Goal: Task Accomplishment & Management: Complete application form

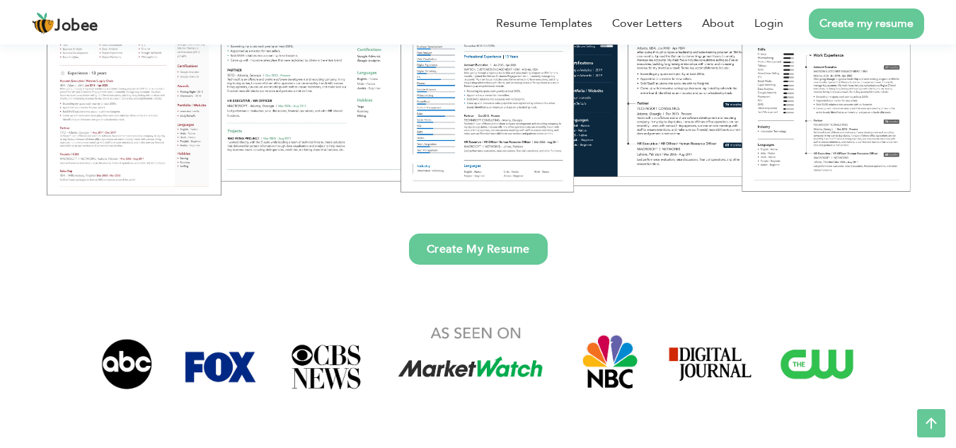
scroll to position [295, 0]
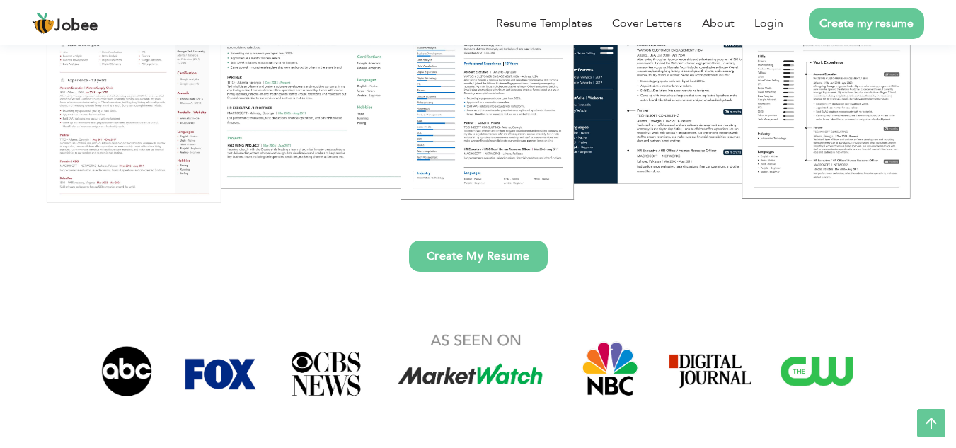
click at [499, 260] on link "Create My Resume" at bounding box center [478, 256] width 139 height 31
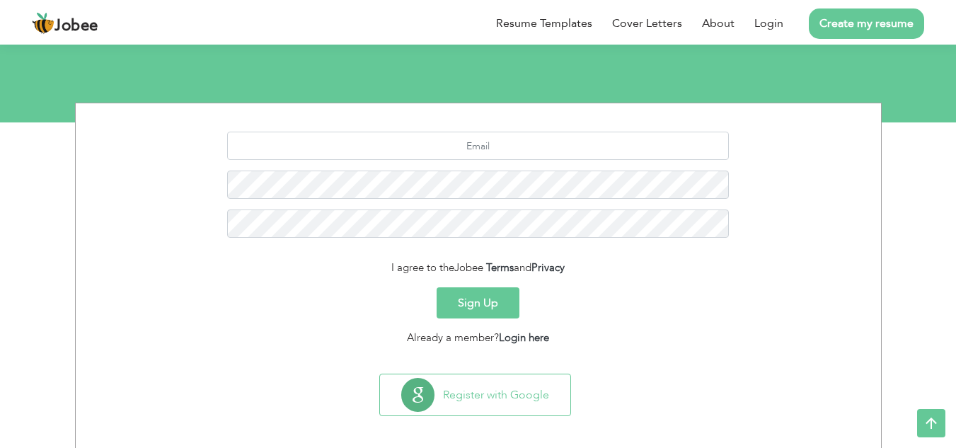
scroll to position [139, 0]
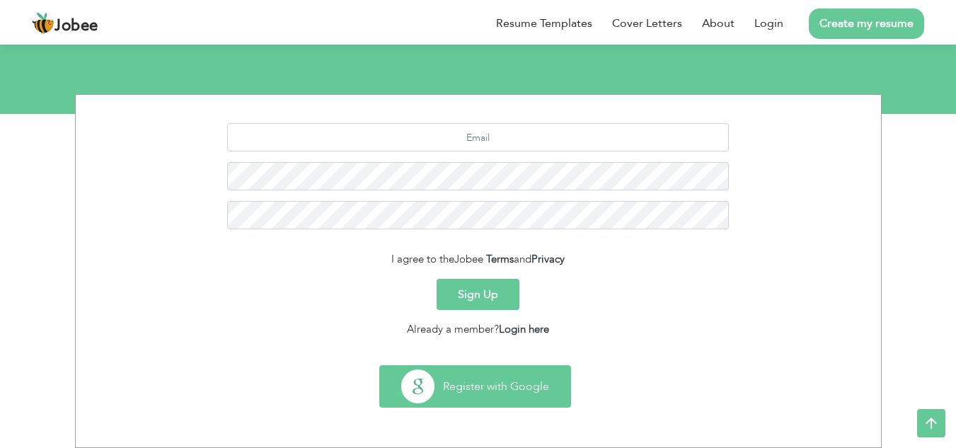
click at [471, 377] on button "Register with Google" at bounding box center [475, 386] width 190 height 41
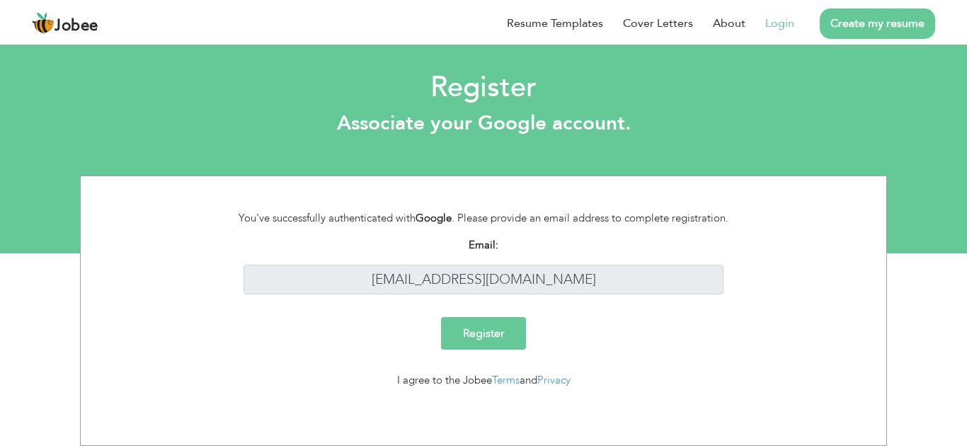
click at [956, 120] on div "Register Associate your Google account." at bounding box center [483, 105] width 967 height 72
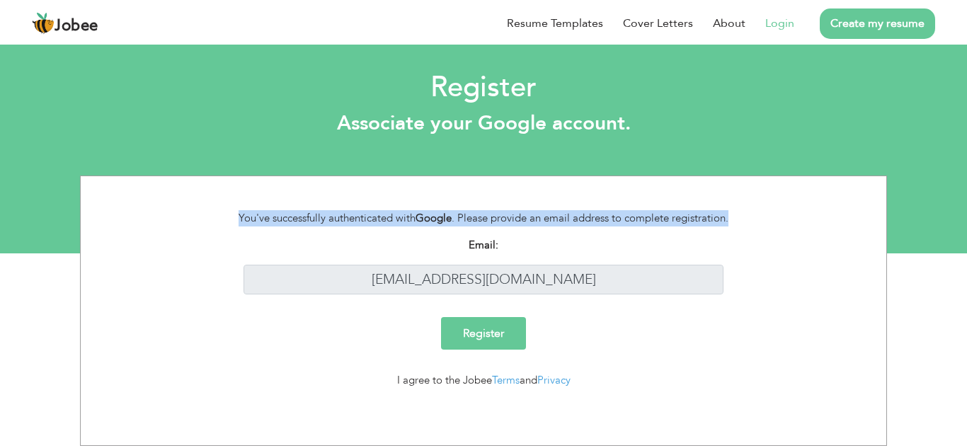
drag, startPoint x: 966, startPoint y: 120, endPoint x: 951, endPoint y: 238, distance: 119.2
click at [951, 238] on section "Register Associate your Google account. You've successfully authenticated with …" at bounding box center [483, 147] width 967 height 212
click at [921, 194] on div "You've successfully authenticated with Google . Please provide an email address…" at bounding box center [483, 311] width 967 height 270
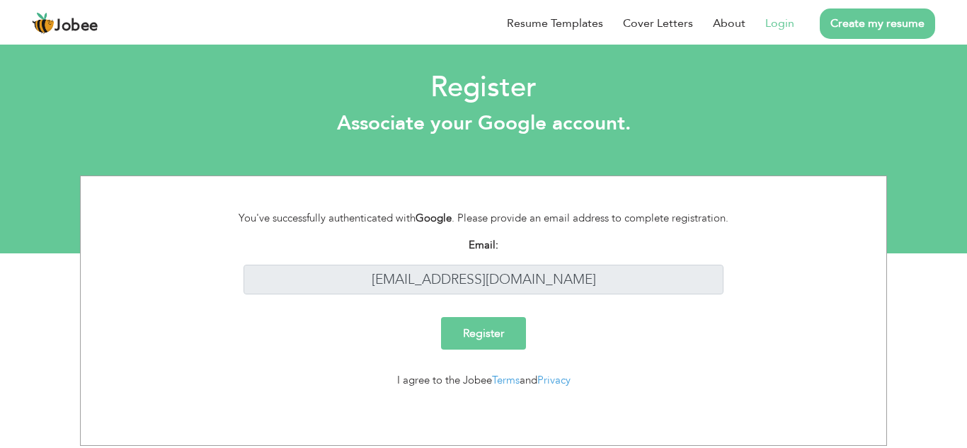
click at [482, 338] on input "Register" at bounding box center [483, 333] width 85 height 33
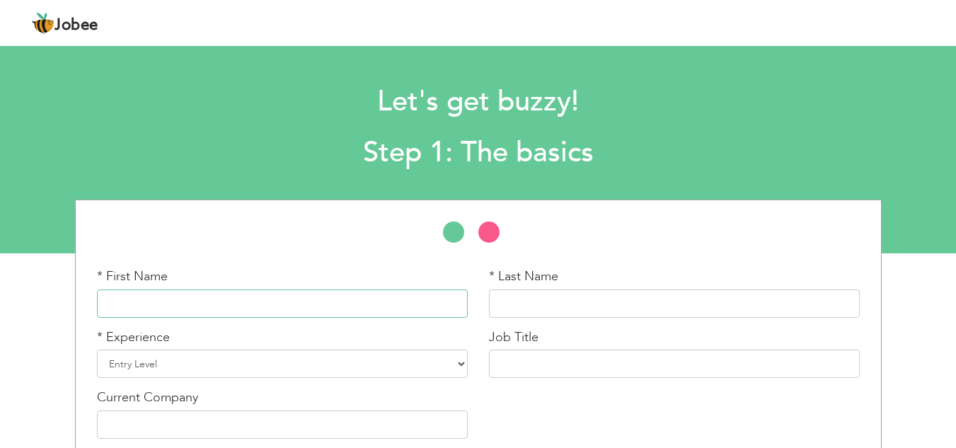
click at [321, 291] on input "text" at bounding box center [282, 304] width 371 height 28
type input "m"
type input "[DEMOGRAPHIC_DATA]"
click at [584, 311] on input "text" at bounding box center [674, 304] width 371 height 28
type input "[PERSON_NAME]"
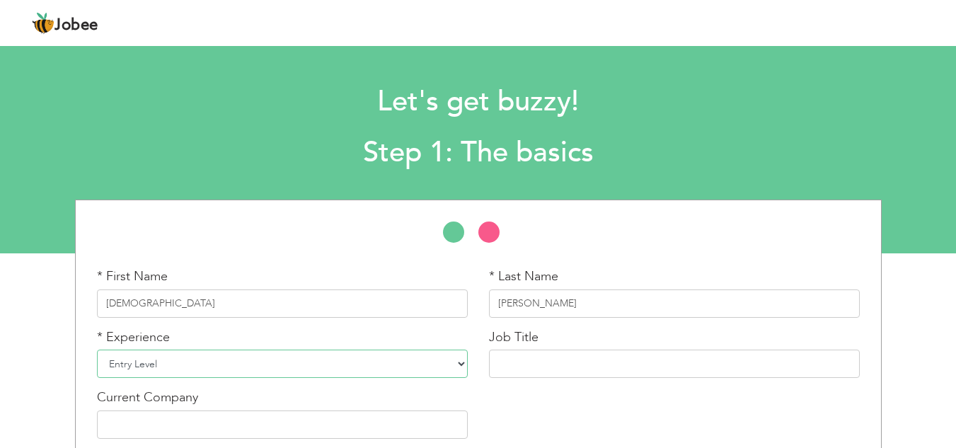
click at [336, 363] on select "Entry Level Less than 1 Year 1 Year 2 Years 3 Years 4 Years 5 Years 6 Years 7 Y…" at bounding box center [282, 364] width 371 height 28
select select "4"
click at [97, 350] on select "Entry Level Less than 1 Year 1 Year 2 Years 3 Years 4 Years 5 Years 6 Years 7 Y…" at bounding box center [282, 364] width 371 height 28
click at [551, 361] on input "text" at bounding box center [674, 364] width 371 height 28
type input "S"
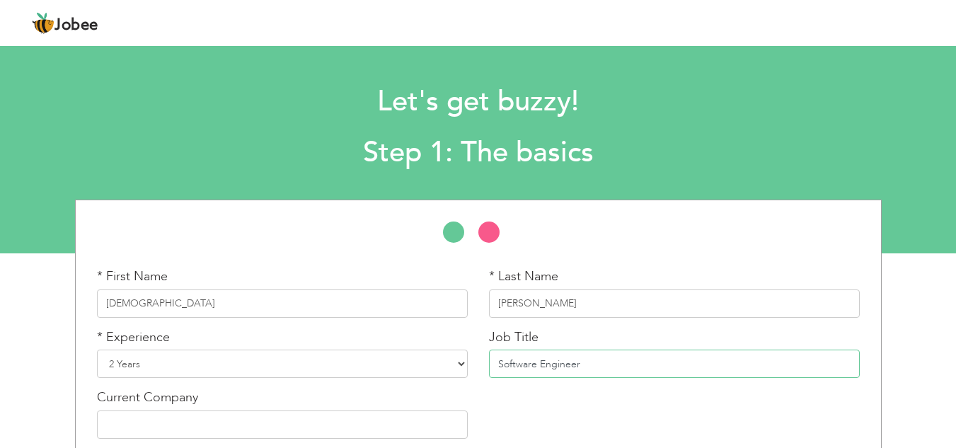
scroll to position [66, 0]
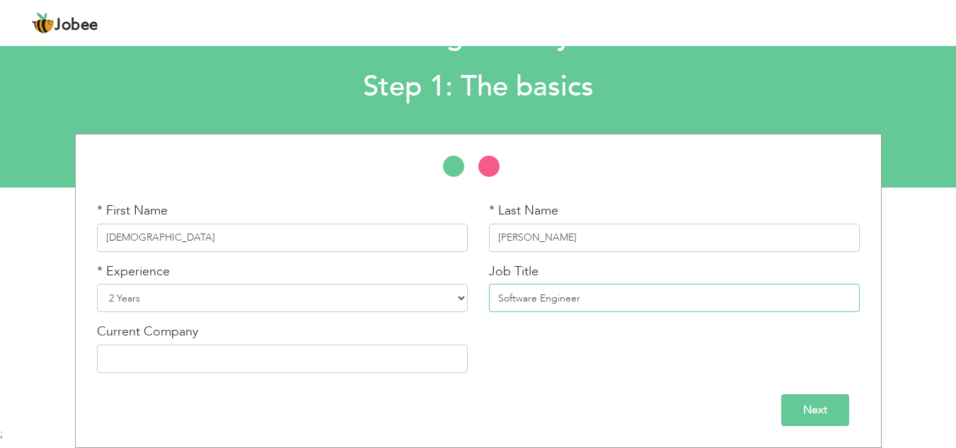
click at [519, 293] on input "Software Engineer" at bounding box center [674, 298] width 371 height 28
type input "Associate Software Engineer"
click at [409, 355] on input "text" at bounding box center [282, 359] width 371 height 28
type input "i"
type input "I"
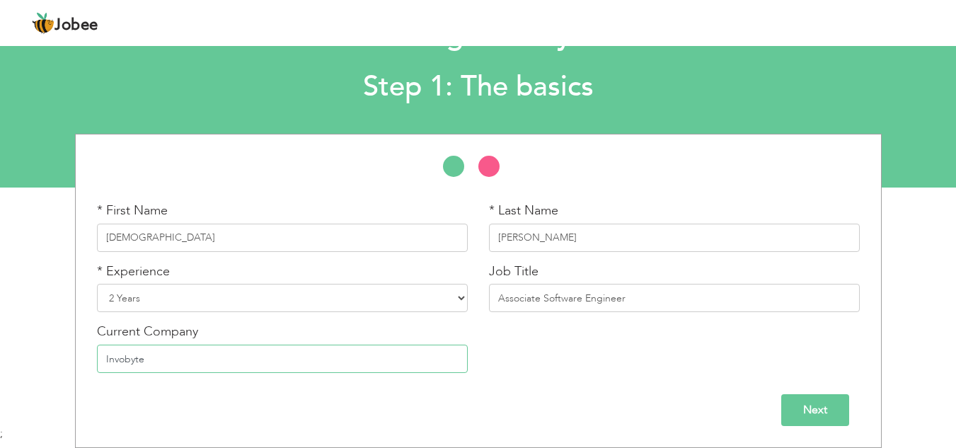
click at [132, 356] on input "Invobyte" at bounding box center [282, 359] width 371 height 28
click at [231, 367] on input "InvoByte" at bounding box center [282, 359] width 371 height 28
click at [110, 357] on input "InvoByte" at bounding box center [282, 359] width 371 height 28
type input "InvoByte"
click at [814, 407] on input "Next" at bounding box center [816, 410] width 68 height 32
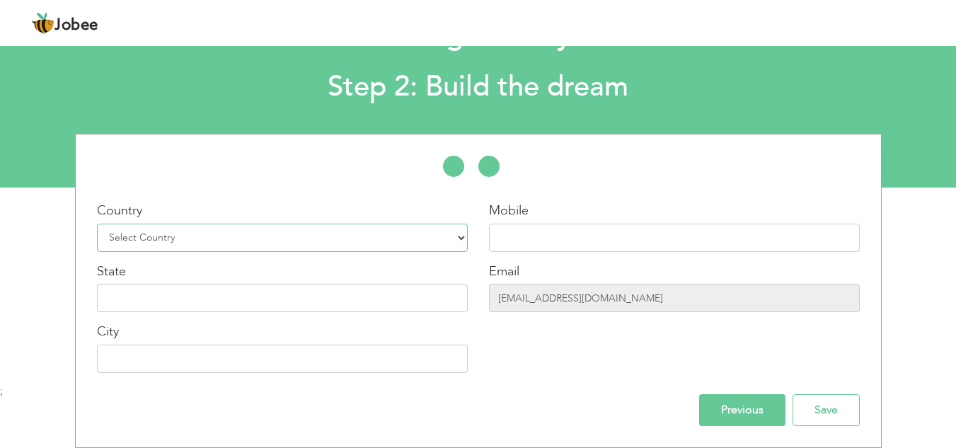
click at [435, 242] on select "Select Country Afghanistan Albania Algeria American Samoa Andorra Angola Anguil…" at bounding box center [282, 238] width 371 height 28
select select "166"
click at [97, 224] on select "Select Country Afghanistan Albania Algeria American Samoa Andorra Angola Anguil…" at bounding box center [282, 238] width 371 height 28
click at [548, 237] on input "text" at bounding box center [674, 238] width 371 height 28
type input "03256566411"
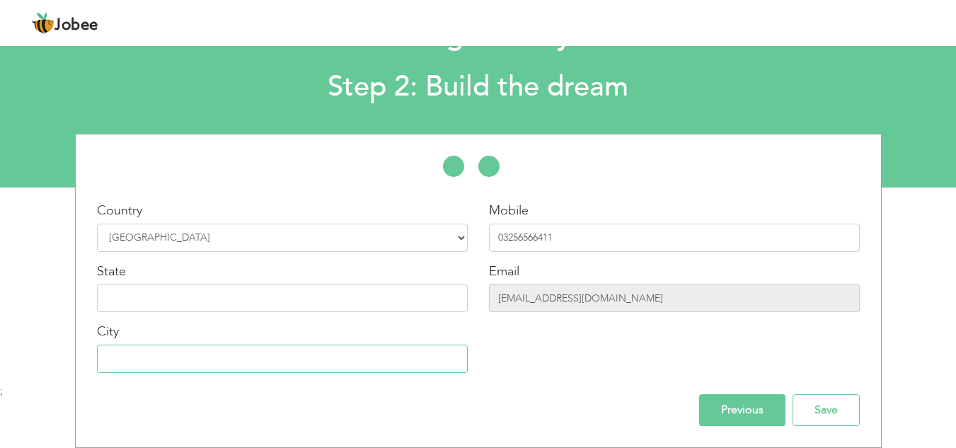
click at [316, 357] on input "text" at bounding box center [282, 359] width 371 height 28
click at [231, 299] on input "text" at bounding box center [282, 298] width 371 height 28
click at [309, 290] on input "text" at bounding box center [282, 298] width 371 height 28
type input "1"
click at [295, 295] on input "text" at bounding box center [282, 298] width 371 height 28
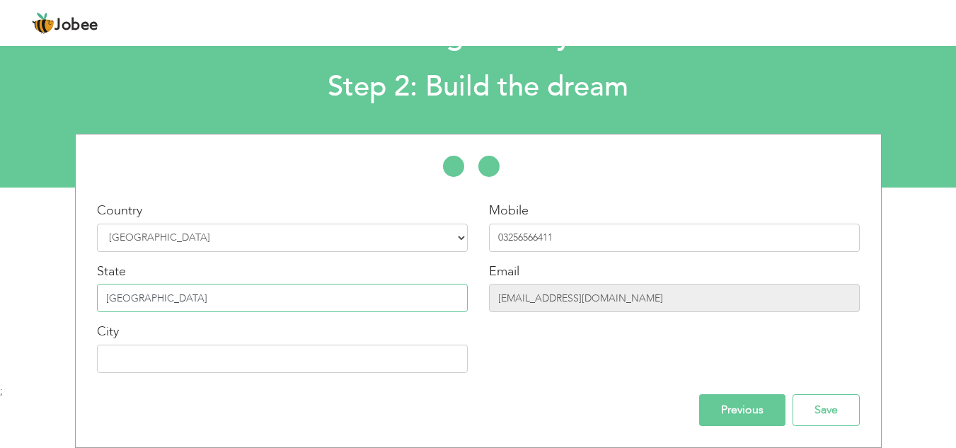
type input "Punjab"
click at [186, 370] on input "text" at bounding box center [282, 359] width 371 height 28
type input "Lahore"
click at [821, 406] on input "Save" at bounding box center [826, 410] width 67 height 32
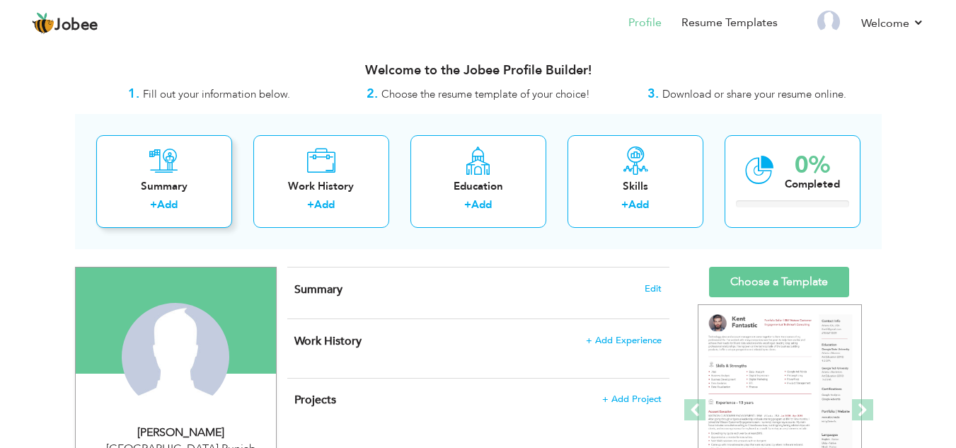
click at [164, 174] on icon at bounding box center [163, 161] width 29 height 28
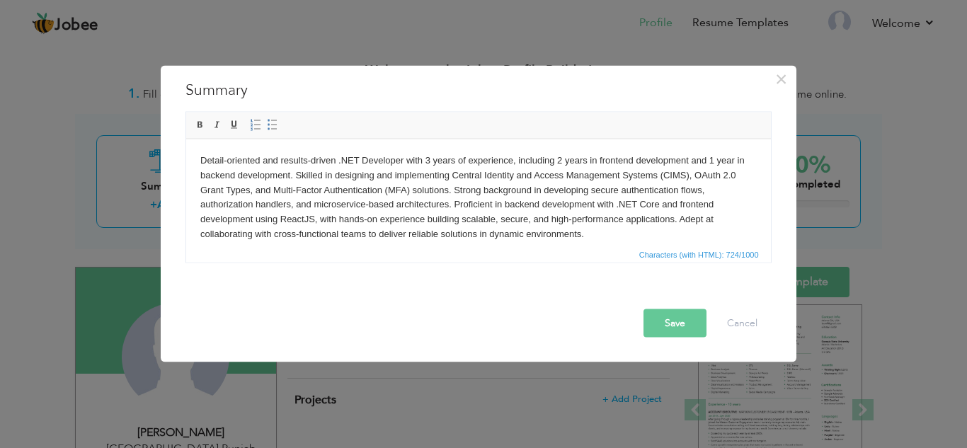
click at [675, 322] on button "Save" at bounding box center [674, 323] width 63 height 28
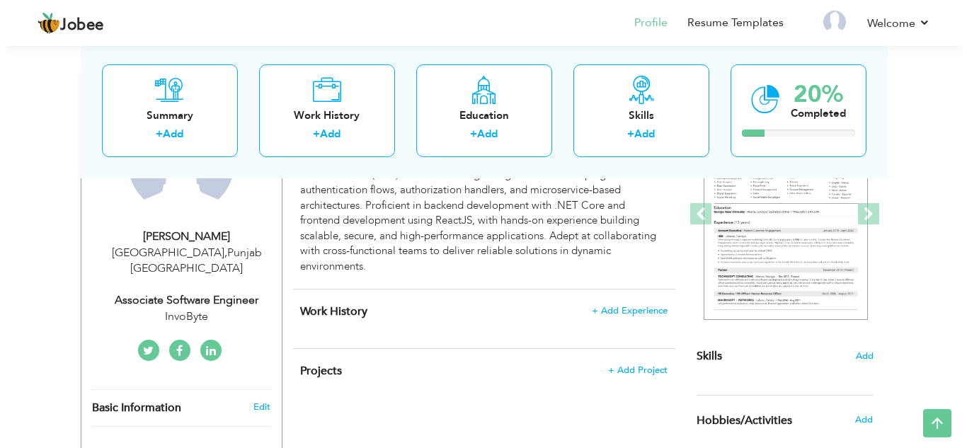
scroll to position [204, 0]
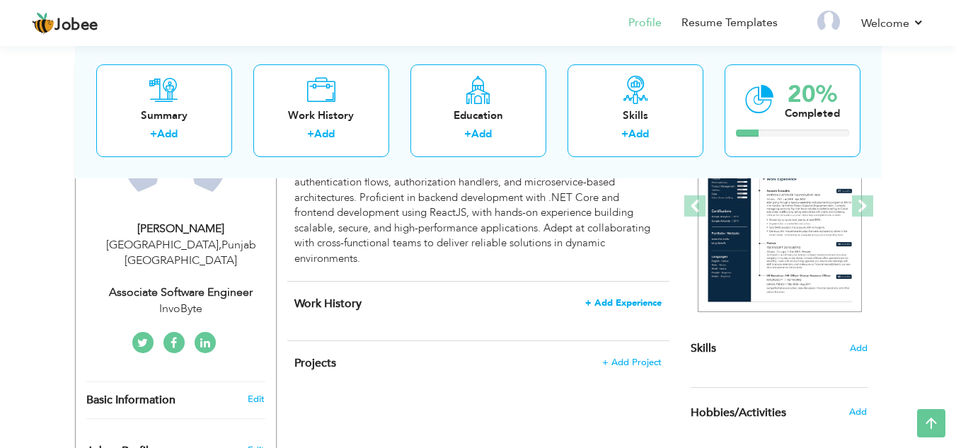
click at [624, 304] on span "+ Add Experience" at bounding box center [623, 303] width 76 height 10
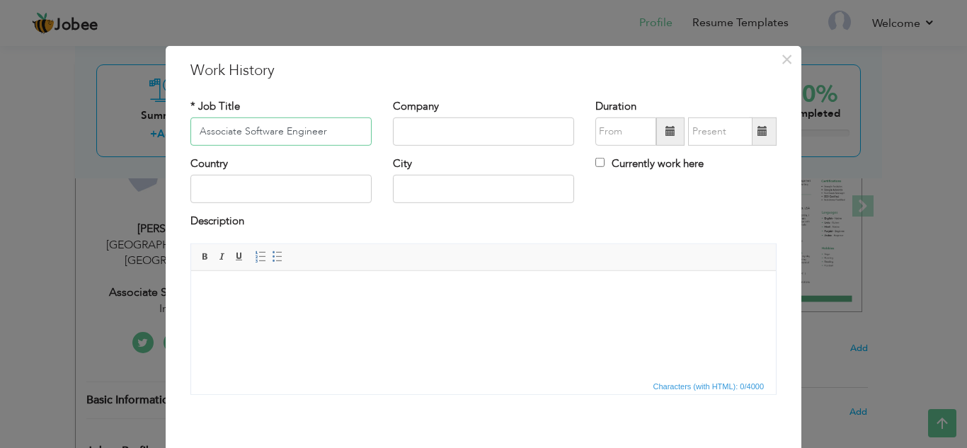
type input "Associate Software Engineer"
click at [491, 138] on input "text" at bounding box center [483, 132] width 181 height 28
type input "i"
type input "InvoByte"
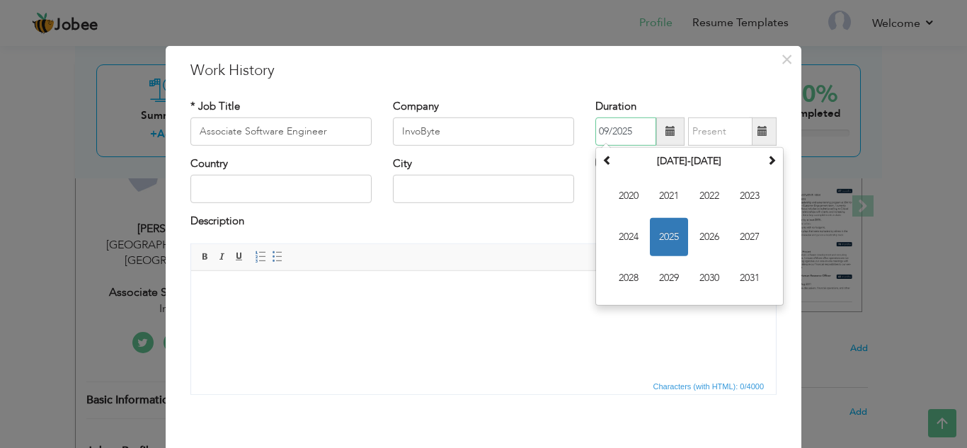
click at [622, 134] on input "09/2025" at bounding box center [625, 132] width 61 height 28
click at [665, 241] on span "2025" at bounding box center [669, 237] width 38 height 38
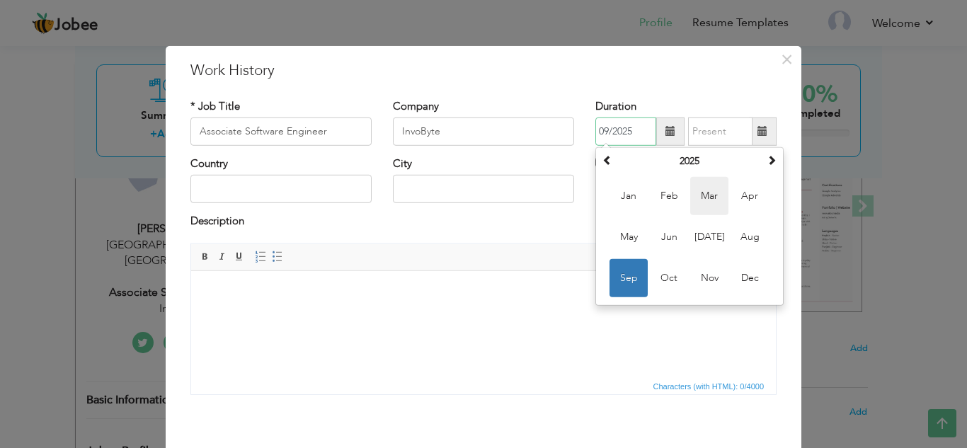
click at [704, 200] on span "Mar" at bounding box center [709, 196] width 38 height 38
type input "03/2025"
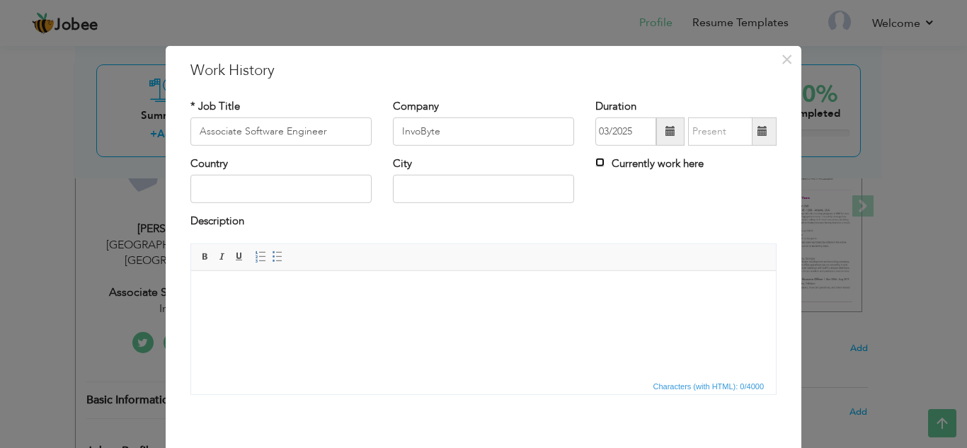
click at [595, 162] on input "Currently work here" at bounding box center [599, 162] width 9 height 9
checkbox input "true"
click at [273, 193] on input "text" at bounding box center [280, 189] width 181 height 28
type input "Pakistan"
click at [424, 180] on input "text" at bounding box center [483, 189] width 181 height 28
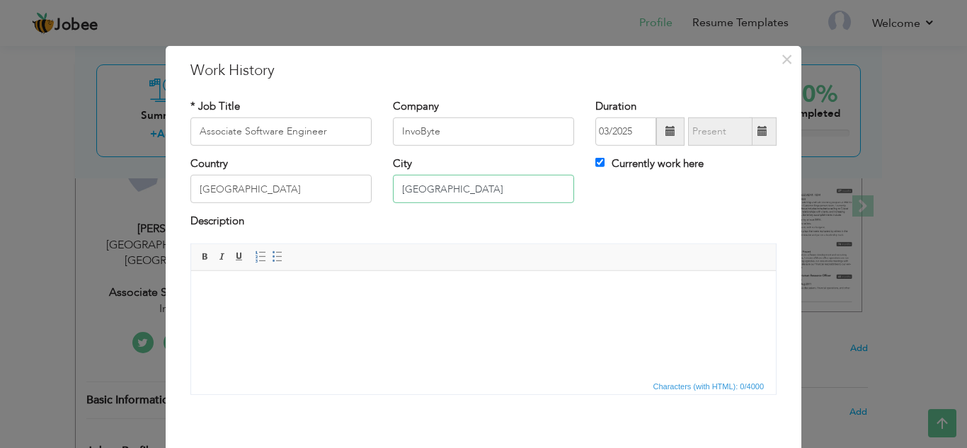
type input "Lahore"
click at [318, 303] on html at bounding box center [483, 291] width 585 height 43
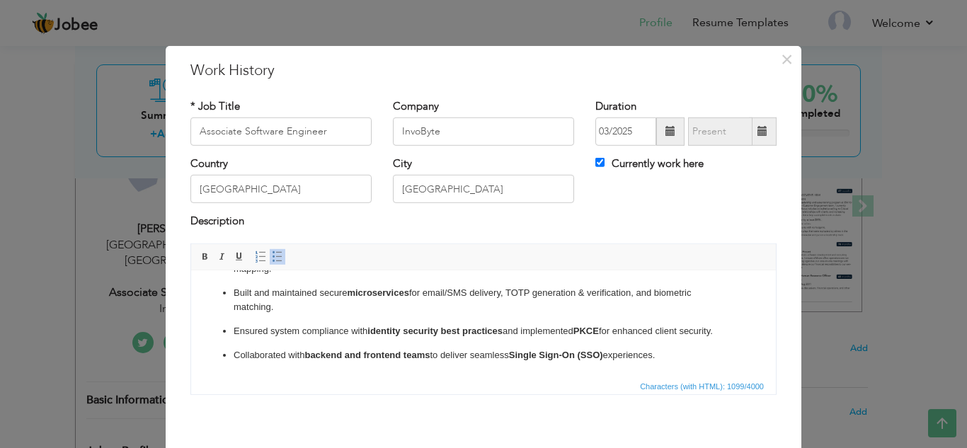
click at [248, 320] on ul "Worked on a Central Identity and Access Management System (CIMS) to implement s…" at bounding box center [483, 253] width 556 height 217
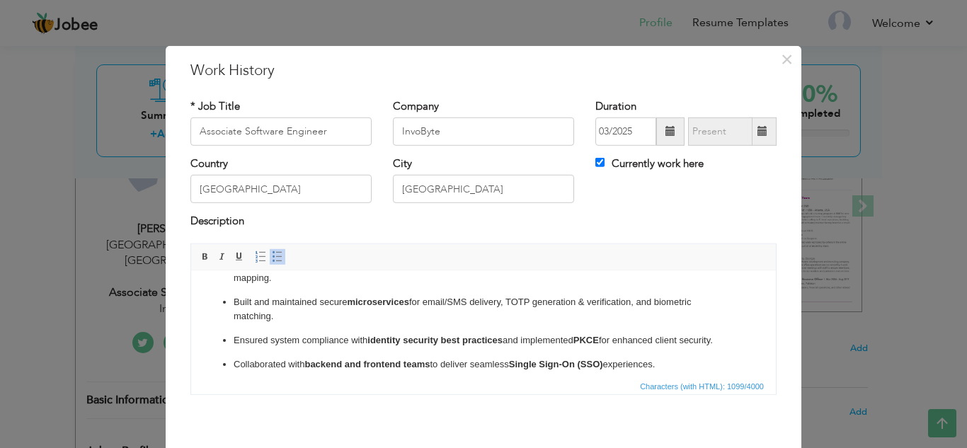
scroll to position [168, 0]
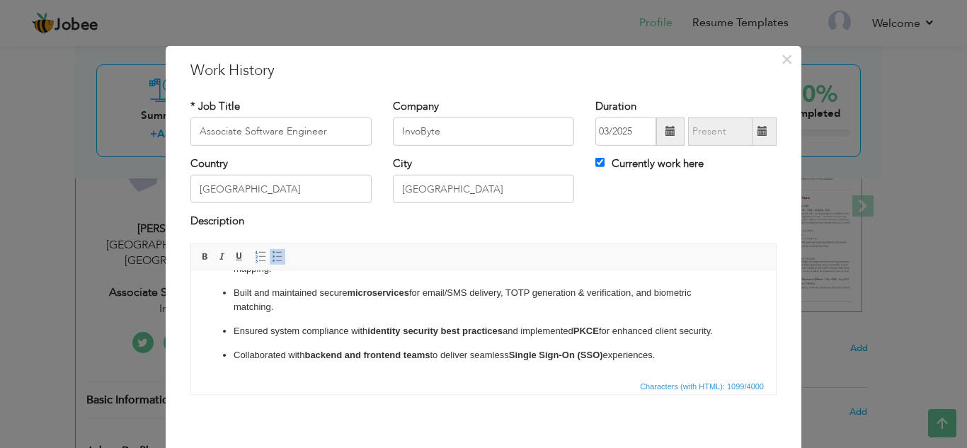
drag, startPoint x: 769, startPoint y: 336, endPoint x: 954, endPoint y: 683, distance: 393.6
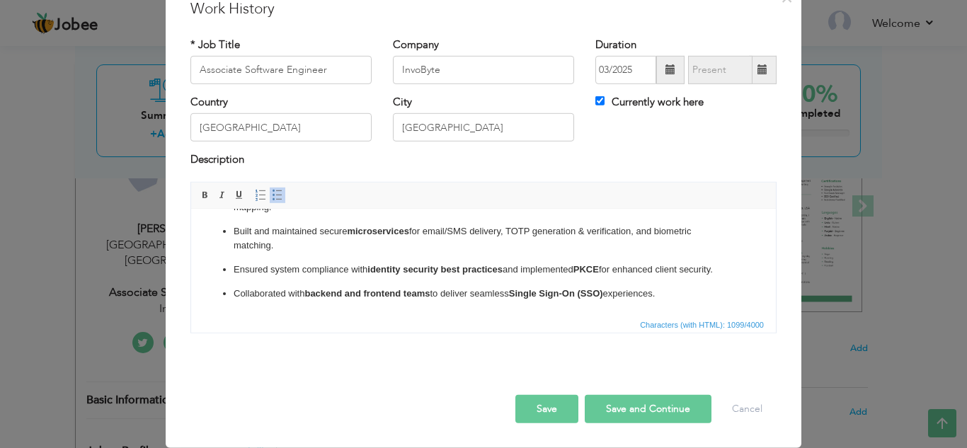
click at [639, 412] on button "Save and Continue" at bounding box center [648, 409] width 127 height 28
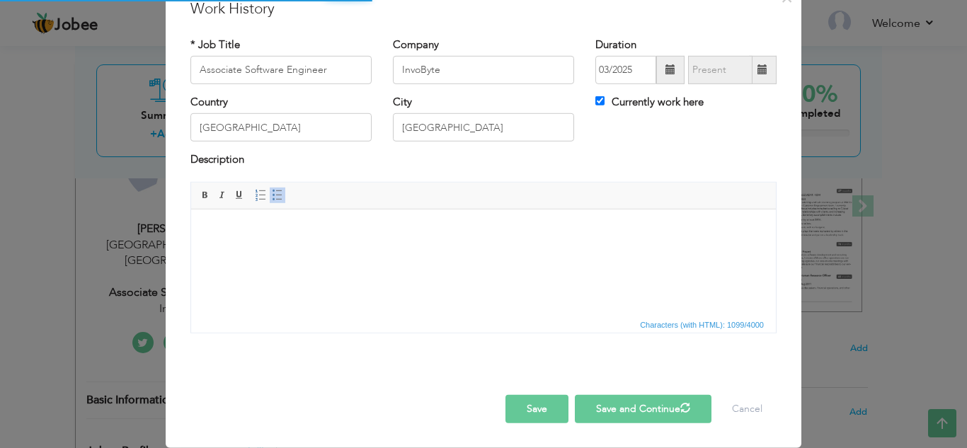
checkbox input "false"
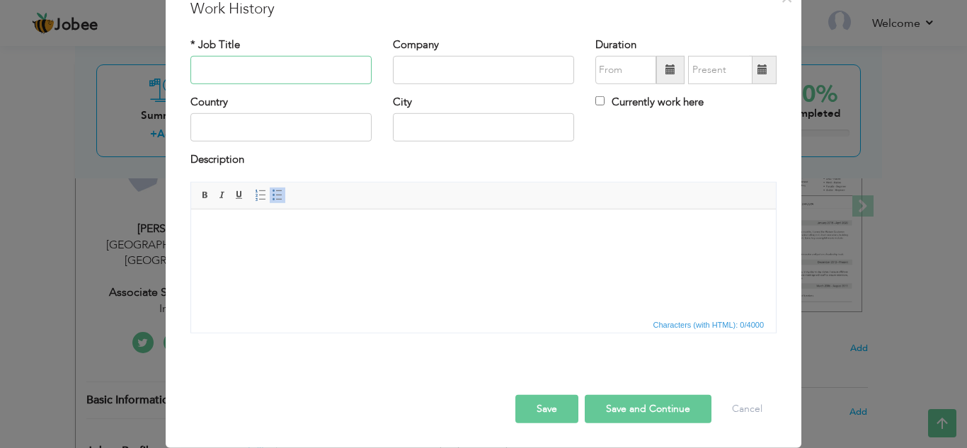
click at [276, 81] on input "text" at bounding box center [280, 70] width 181 height 28
type input "Frontend Developer"
click at [430, 60] on input "text" at bounding box center [483, 70] width 181 height 28
type input "c"
type input "C"
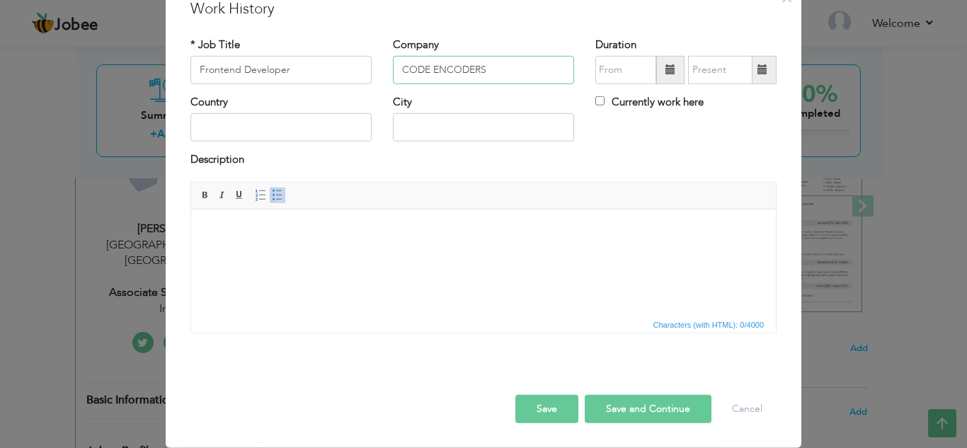
type input "CODE ENCODERS"
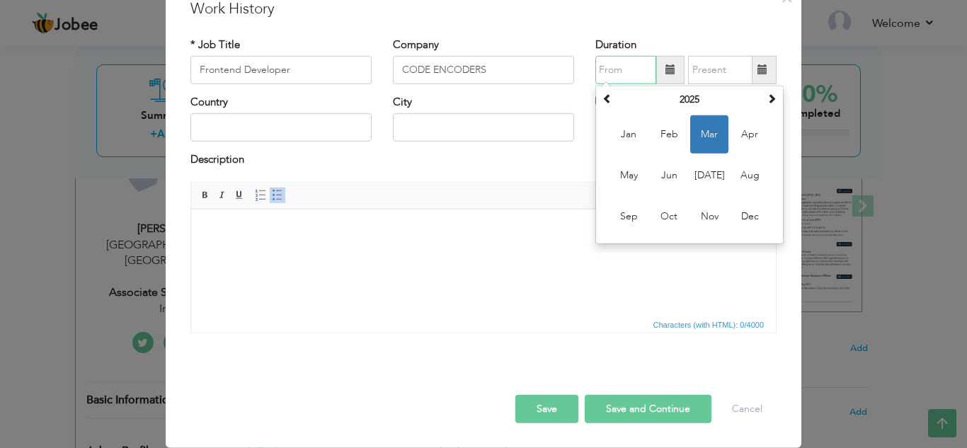
click at [604, 72] on input "text" at bounding box center [625, 70] width 61 height 28
click at [601, 91] on th at bounding box center [607, 99] width 17 height 21
click at [745, 130] on span "Apr" at bounding box center [750, 134] width 38 height 38
type input "04/2023"
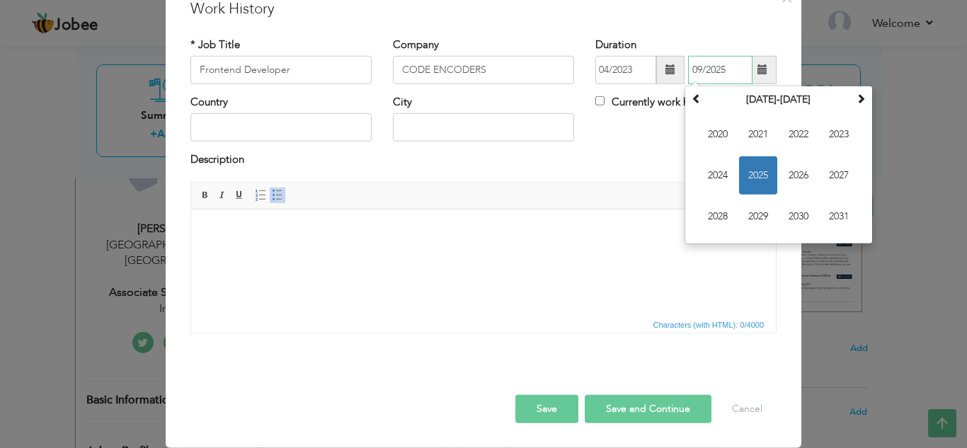
click at [731, 74] on input "09/2025" at bounding box center [720, 70] width 64 height 28
click at [751, 174] on span "2025" at bounding box center [758, 175] width 38 height 38
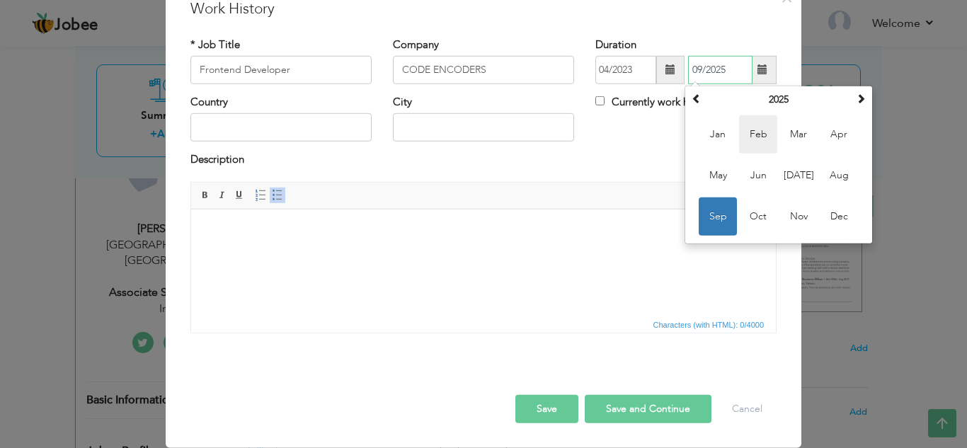
click at [750, 141] on span "Feb" at bounding box center [758, 134] width 38 height 38
type input "02/2025"
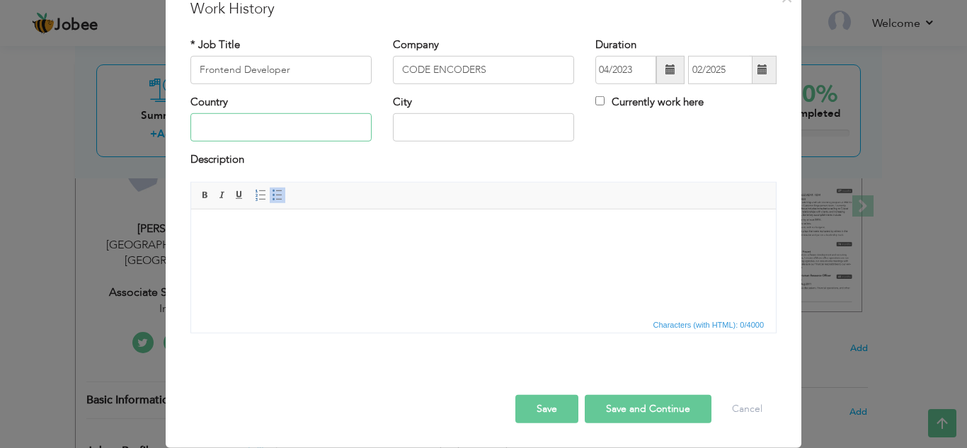
click at [287, 129] on input "text" at bounding box center [280, 127] width 181 height 28
type input "Pakistan"
click at [454, 123] on input "text" at bounding box center [483, 127] width 181 height 28
type input "l"
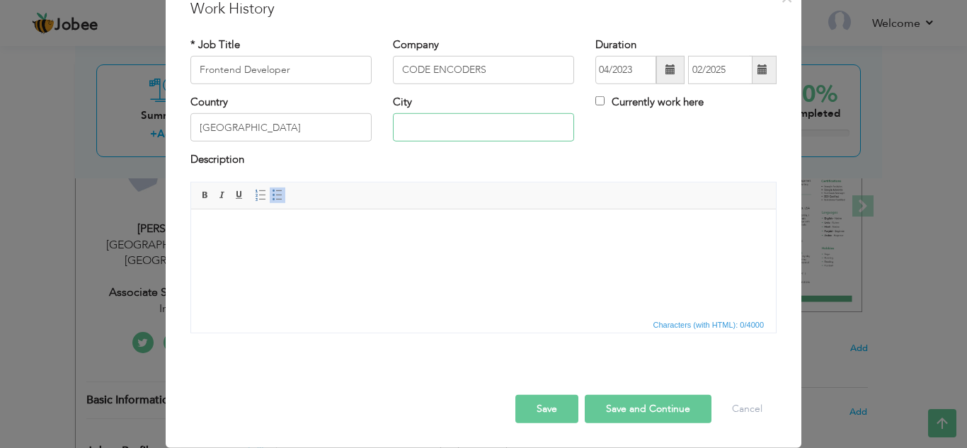
type input "l"
type input "Lahore"
click at [404, 252] on html at bounding box center [483, 230] width 585 height 43
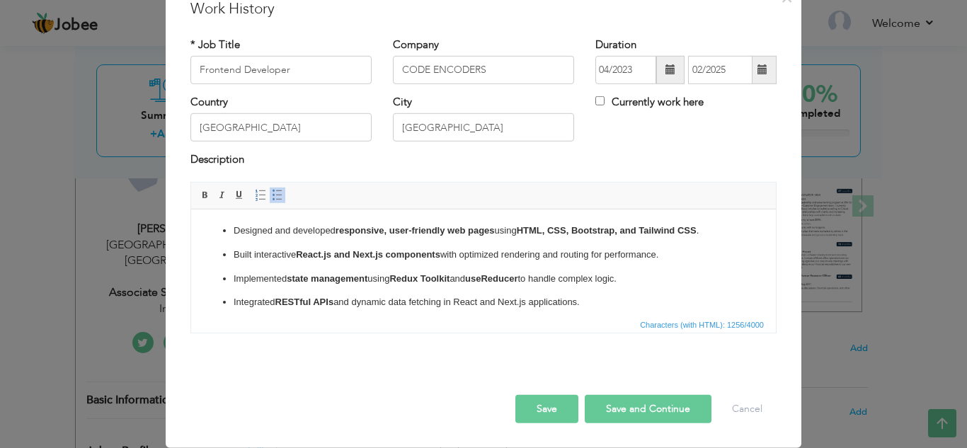
drag, startPoint x: 773, startPoint y: 272, endPoint x: 978, endPoint y: 454, distance: 273.8
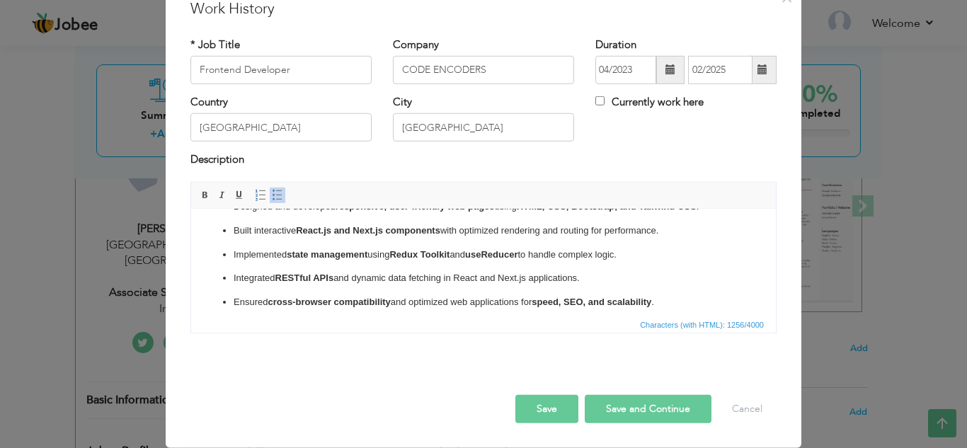
click at [549, 415] on button "Save" at bounding box center [546, 409] width 63 height 28
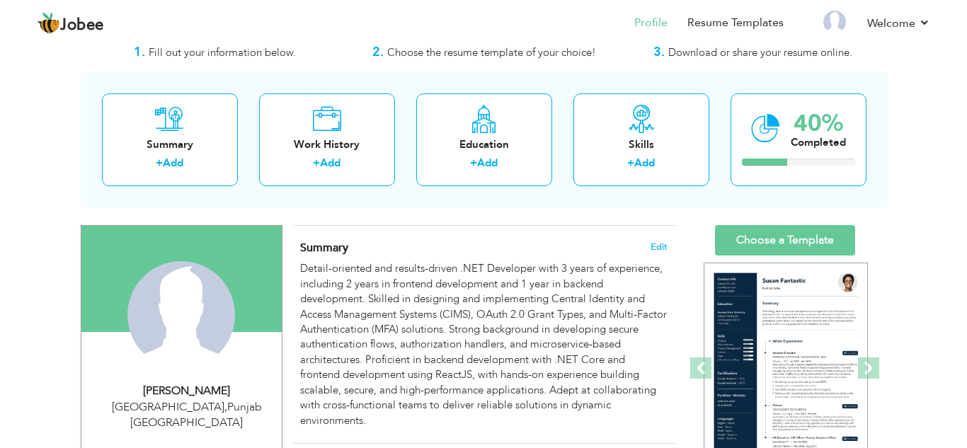
scroll to position [53, 0]
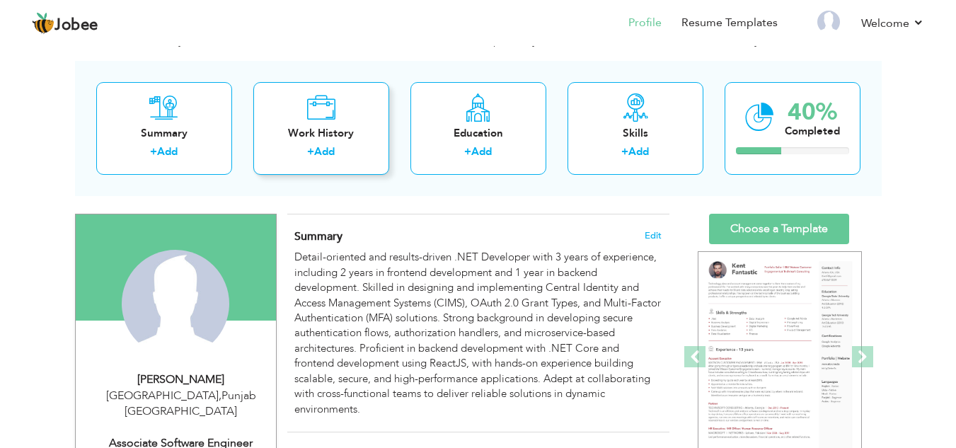
click at [335, 151] on link "Add" at bounding box center [324, 151] width 21 height 14
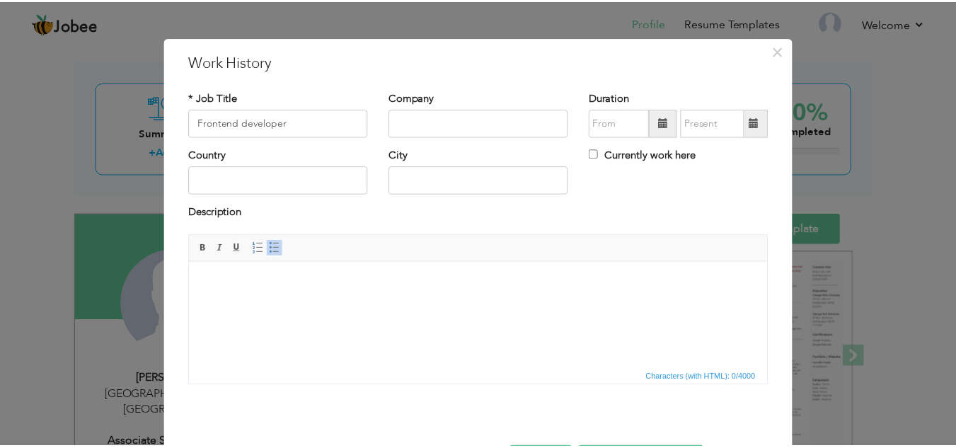
scroll to position [0, 0]
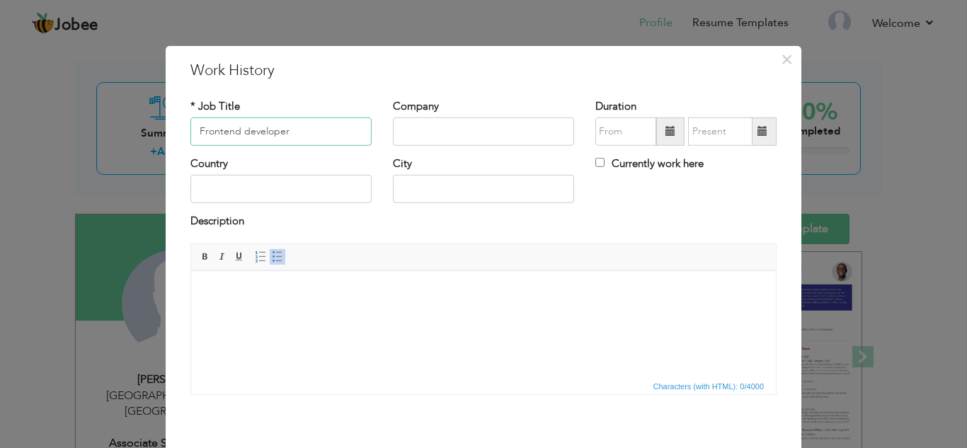
click at [323, 132] on input "Frontend developer" at bounding box center [280, 132] width 181 height 28
type input "F"
click at [781, 64] on span "×" at bounding box center [787, 58] width 12 height 25
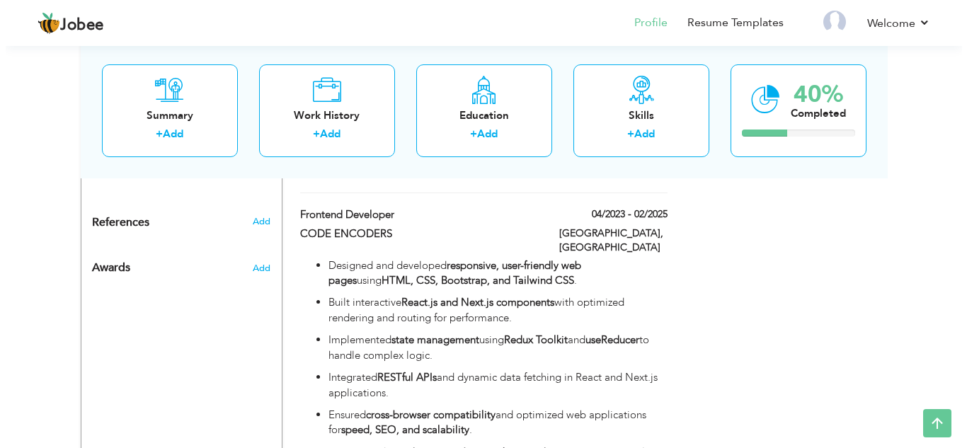
scroll to position [681, 0]
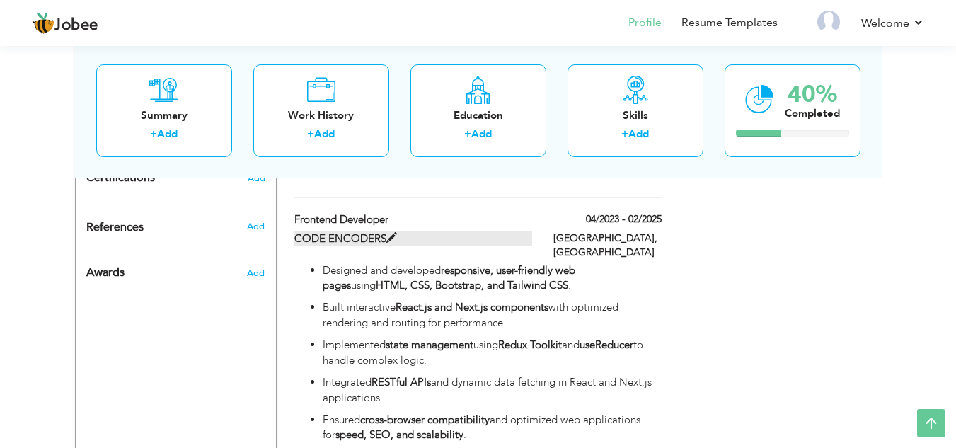
click at [391, 233] on span at bounding box center [392, 238] width 11 height 11
type input "Frontend Developer"
type input "CODE ENCODERS"
type input "04/2023"
type input "02/2025"
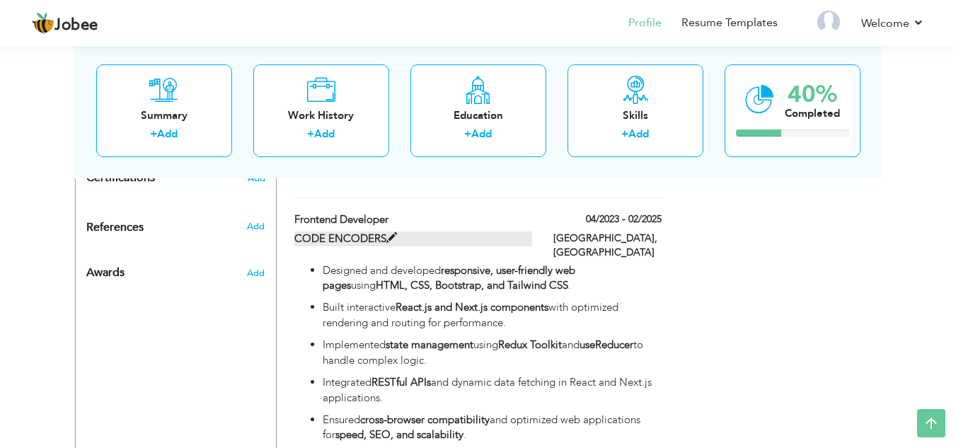
type input "Pakistan"
type input "Lahore"
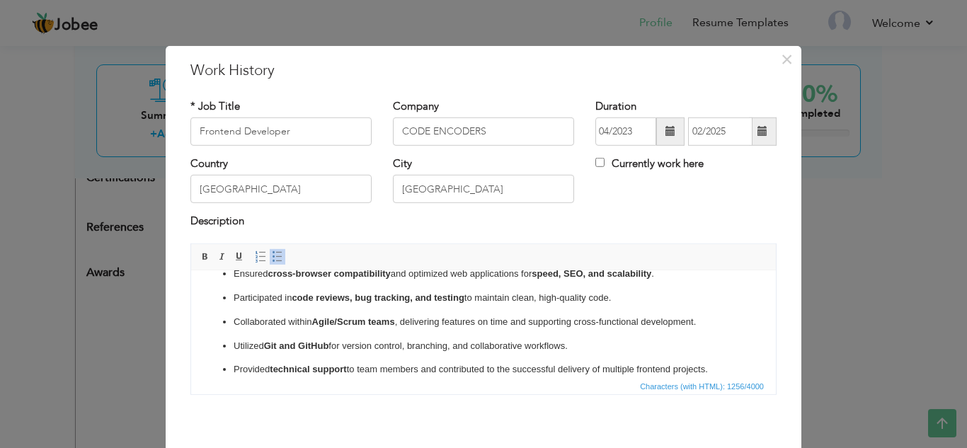
scroll to position [0, 0]
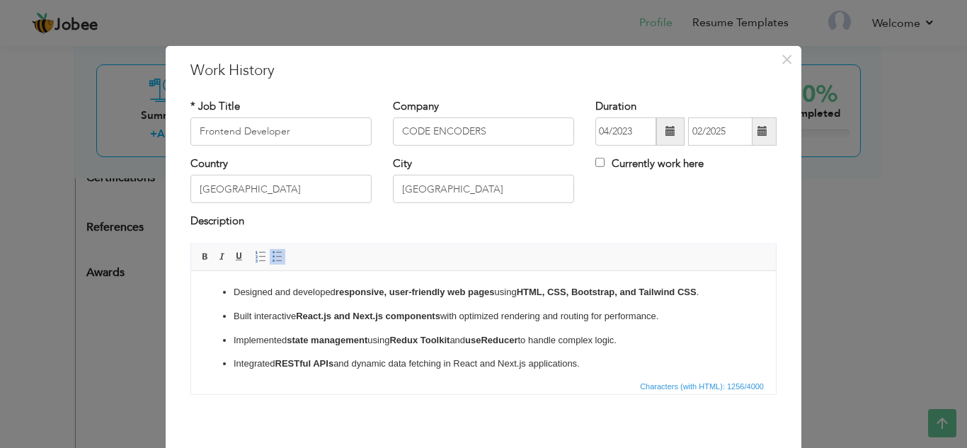
drag, startPoint x: 769, startPoint y: 306, endPoint x: 963, endPoint y: 529, distance: 296.0
click at [714, 286] on p "Designed and developed responsive, user-friendly web pages using HTML, CSS, Boo…" at bounding box center [484, 292] width 500 height 15
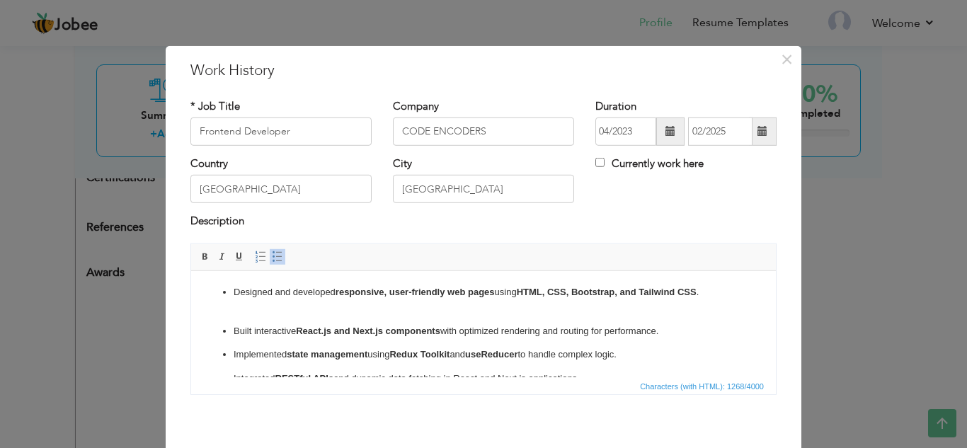
click at [231, 289] on ul "Designed and developed responsive, user-friendly web pages using HTML, CSS, Boo…" at bounding box center [483, 395] width 556 height 221
drag, startPoint x: 720, startPoint y: 292, endPoint x: 234, endPoint y: 306, distance: 485.8
click at [234, 306] on p "Designed and developed responsive, user-friendly web pages using HTML, CSS, Boo…" at bounding box center [484, 300] width 500 height 30
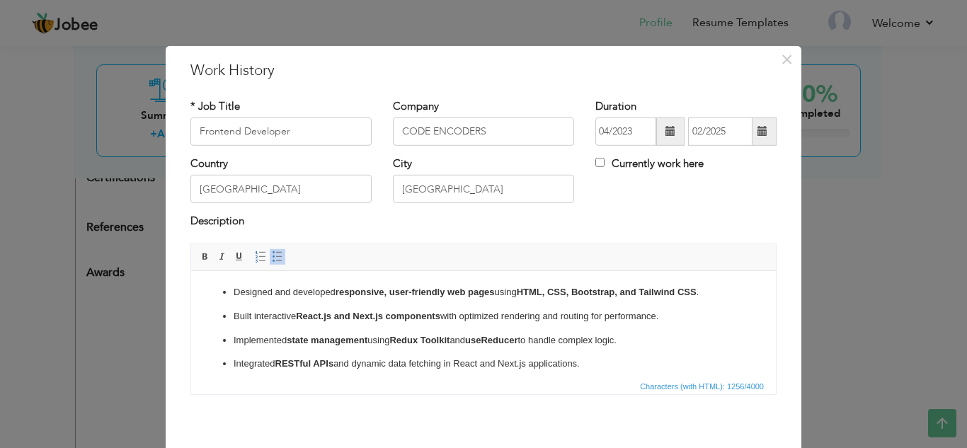
click at [251, 286] on p "Designed and developed responsive, user-friendly web pages using HTML, CSS, Boo…" at bounding box center [484, 292] width 500 height 15
click at [231, 291] on ul "Designed and developed responsive, user-friendly web pages using HTML, CSS, Boo…" at bounding box center [483, 388] width 556 height 206
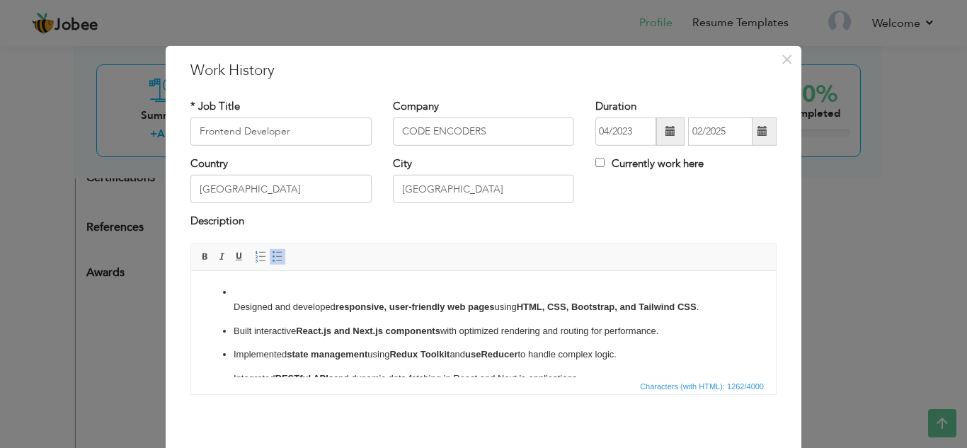
drag, startPoint x: 232, startPoint y: 289, endPoint x: 217, endPoint y: 290, distance: 14.9
click at [217, 290] on ul "​​​​​​​ Designed and developed responsive, user-friendly web pages using HTML, …" at bounding box center [483, 395] width 556 height 221
drag, startPoint x: 217, startPoint y: 290, endPoint x: 242, endPoint y: 291, distance: 24.8
click at [242, 291] on ul "​​​​​​​ Designed and developed responsive, user-friendly web pages using HTML, …" at bounding box center [483, 395] width 556 height 221
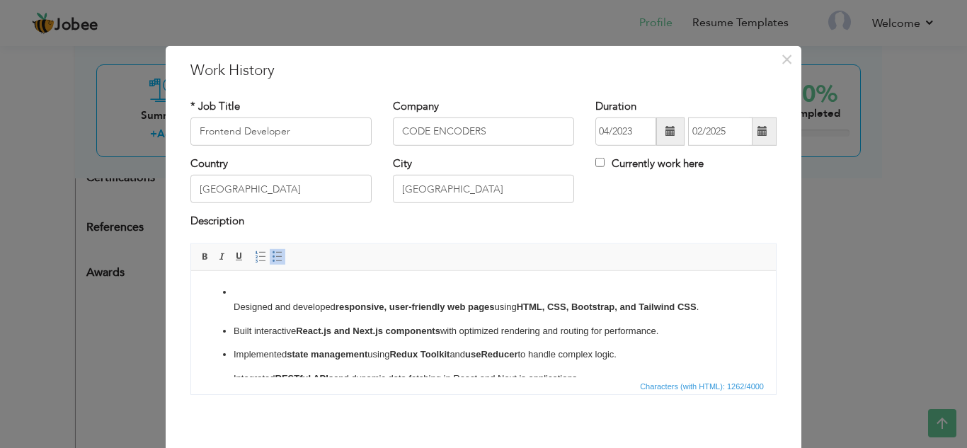
click at [242, 291] on p "​​​​​​​ Designed and developed responsive, user-friendly web pages using HTML, …" at bounding box center [484, 300] width 500 height 30
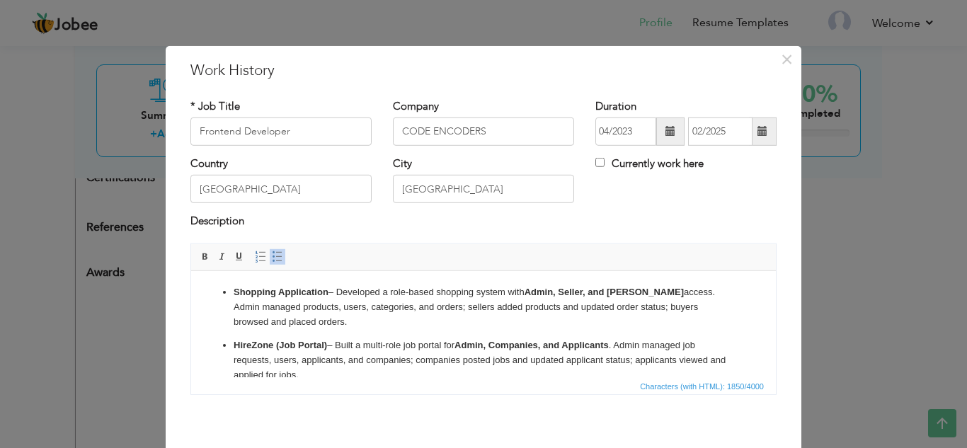
drag, startPoint x: 769, startPoint y: 299, endPoint x: 967, endPoint y: 559, distance: 326.3
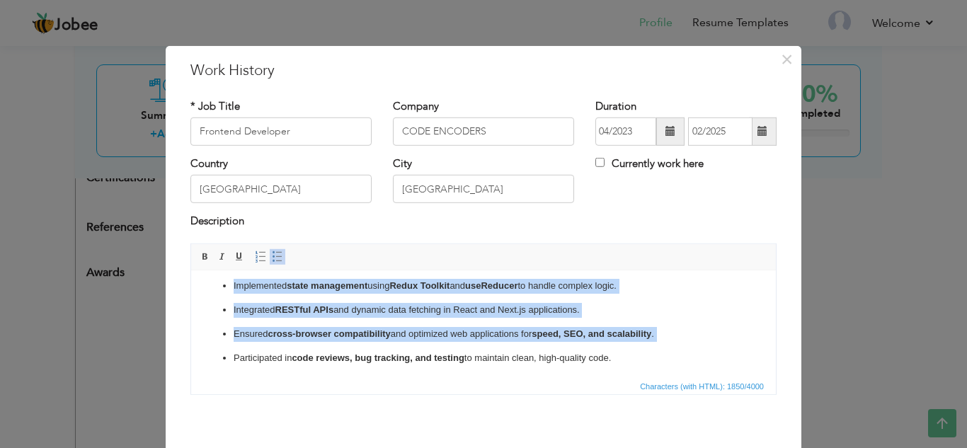
scroll to position [235, 0]
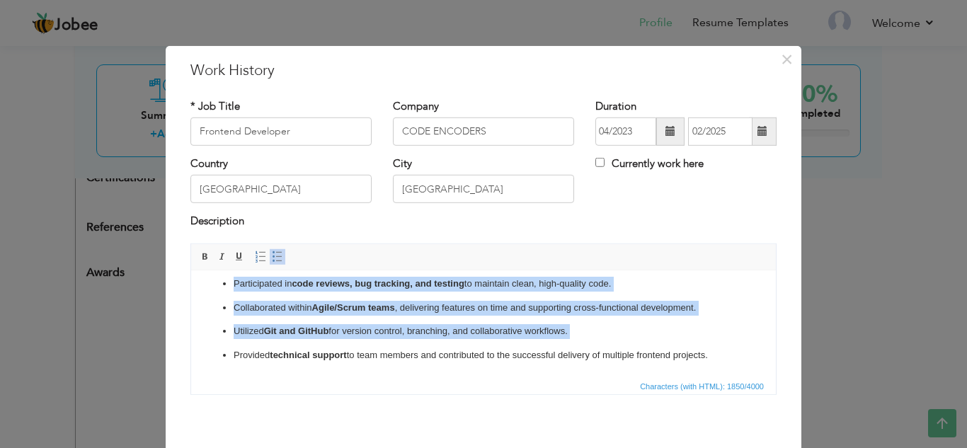
drag, startPoint x: 326, startPoint y: 323, endPoint x: 234, endPoint y: 362, distance: 99.9
click at [234, 362] on ul "Shopping Application – Developed a role-based shopping system with Admin, Selle…" at bounding box center [483, 206] width 556 height 313
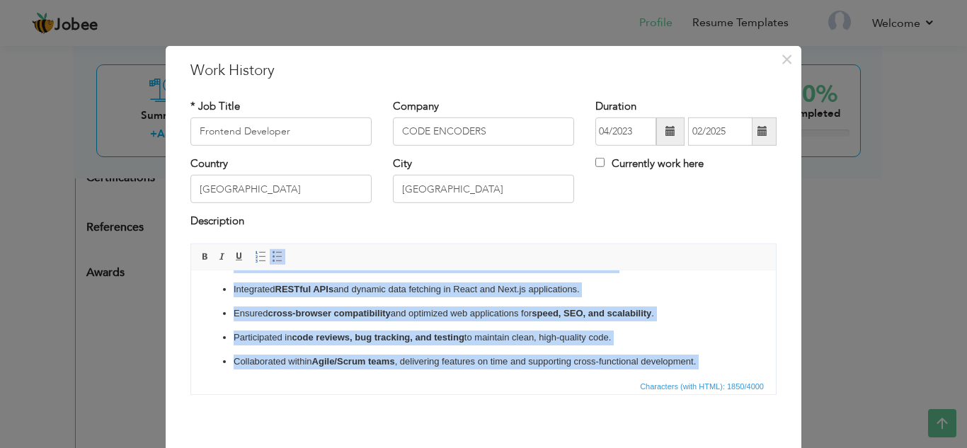
scroll to position [178, 0]
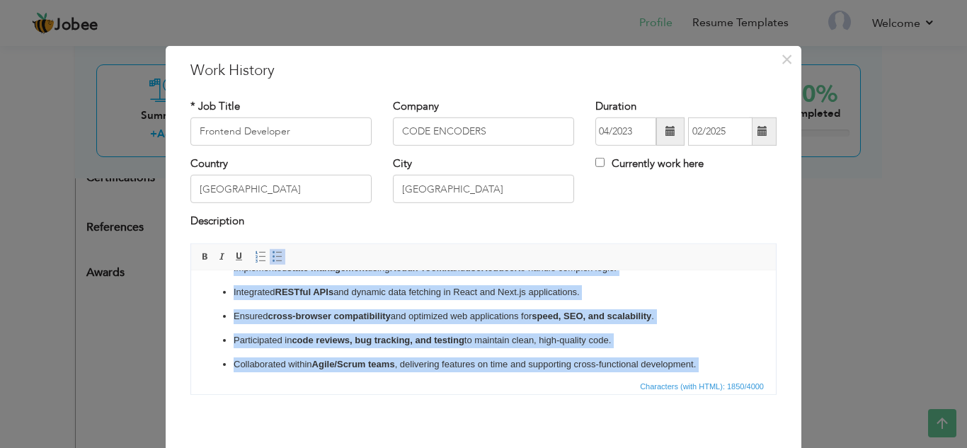
click at [738, 323] on ul "Shopping Application – Developed a role-based shopping system with Admin, Selle…" at bounding box center [483, 262] width 556 height 313
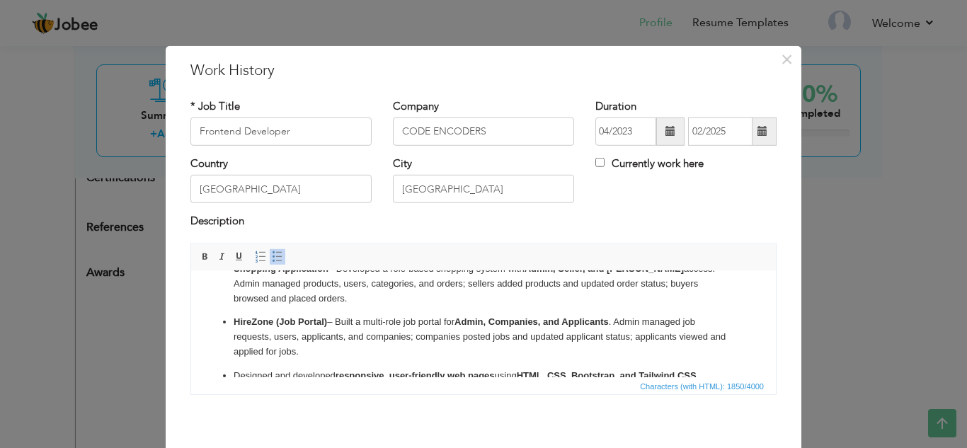
scroll to position [21, 0]
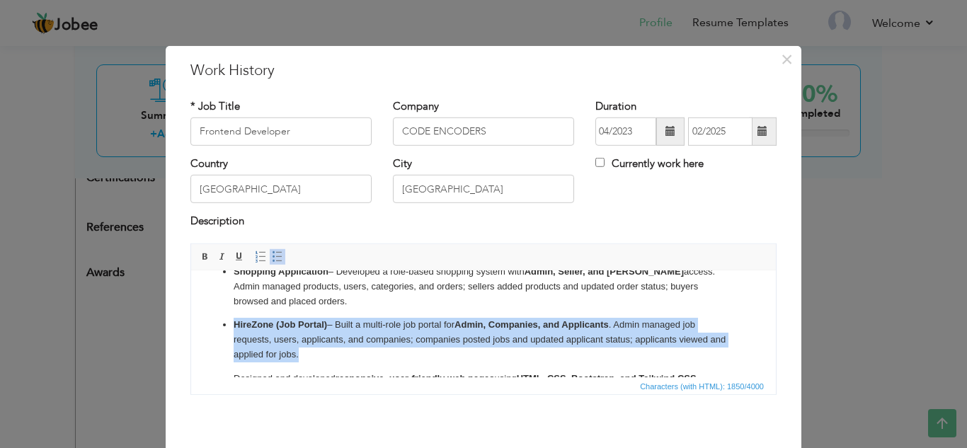
drag, startPoint x: 320, startPoint y: 351, endPoint x: 232, endPoint y: 321, distance: 92.7
click at [232, 321] on ul "Shopping Application – Developed a role-based shopping system with Admin, Selle…" at bounding box center [483, 420] width 556 height 313
copy p "HireZone (Job Portal) – Built a multi-role job portal for Admin, Companies, and…"
click at [335, 355] on p "HireZone (Job Portal) – Built a multi-role job portal for Admin, Companies, and…" at bounding box center [484, 339] width 500 height 44
drag, startPoint x: 335, startPoint y: 355, endPoint x: 221, endPoint y: 324, distance: 118.0
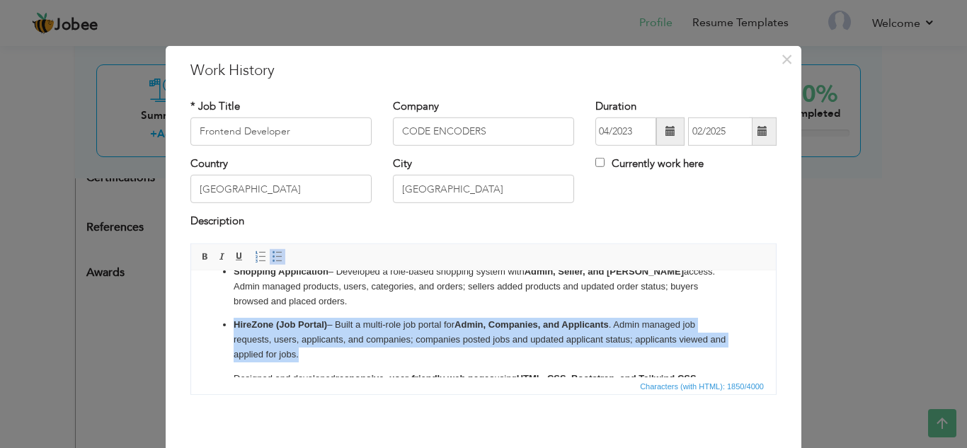
click at [221, 324] on ul "Shopping Application – Developed a role-based shopping system with Admin, Selle…" at bounding box center [483, 420] width 556 height 313
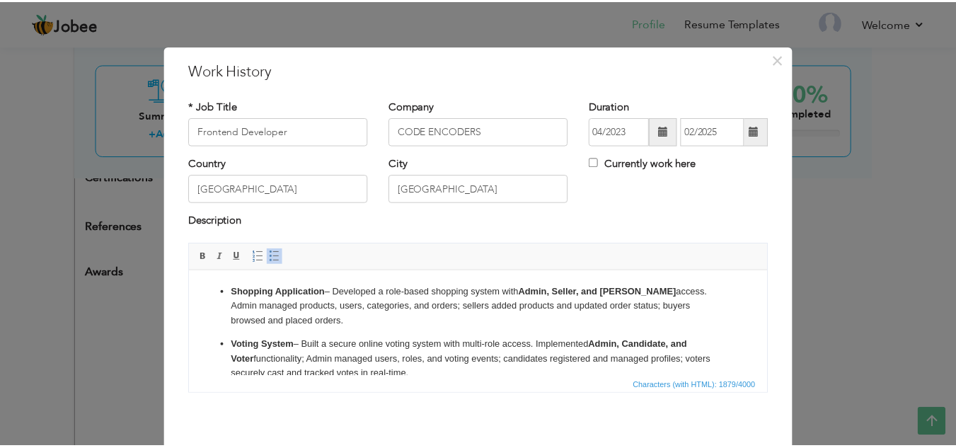
scroll to position [62, 0]
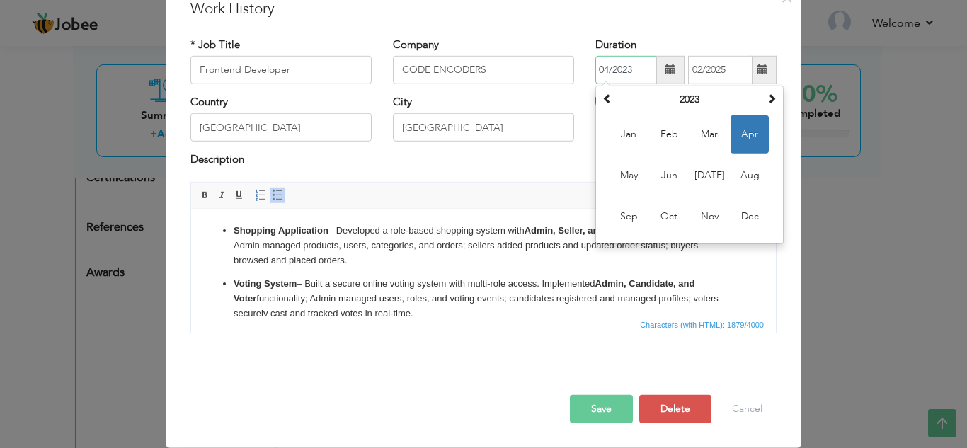
click at [606, 70] on input "04/2023" at bounding box center [625, 70] width 61 height 28
click at [603, 70] on input "04/2023" at bounding box center [625, 70] width 61 height 28
type input "07/2023"
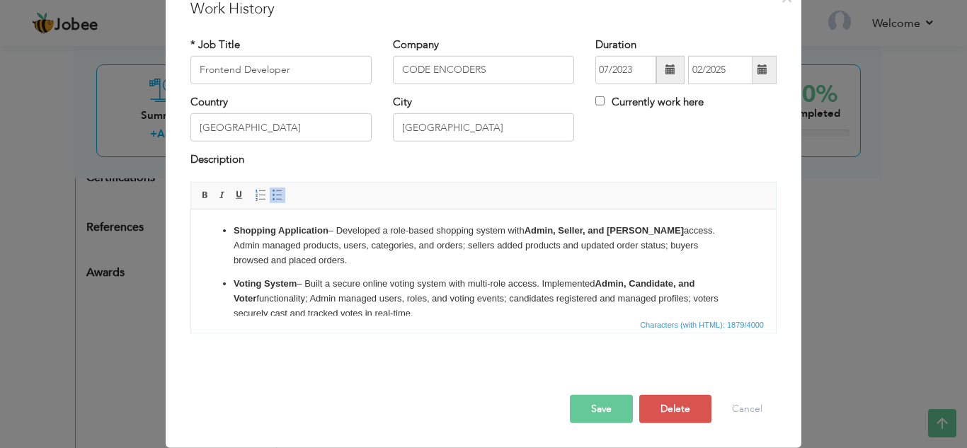
click at [602, 407] on button "Save" at bounding box center [601, 409] width 63 height 28
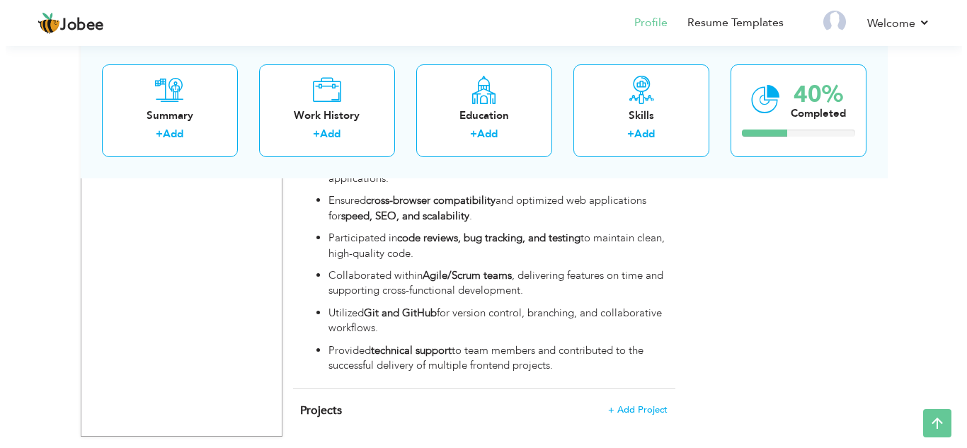
scroll to position [1063, 0]
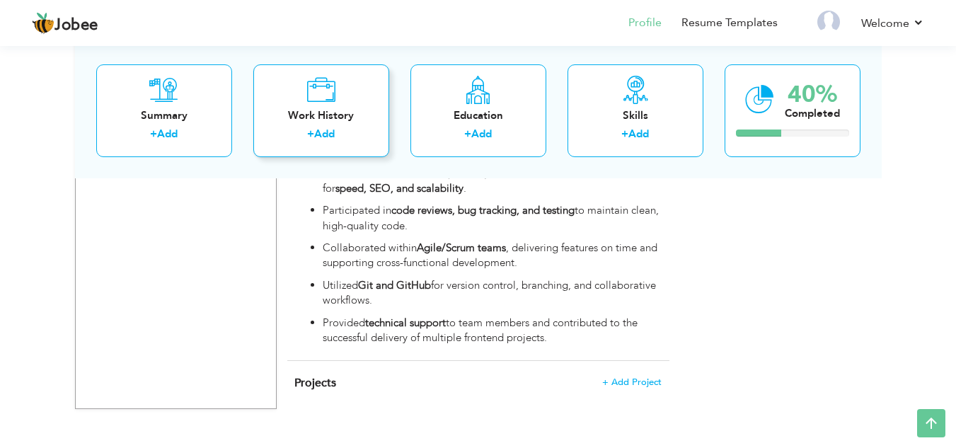
click at [319, 96] on icon at bounding box center [321, 89] width 29 height 28
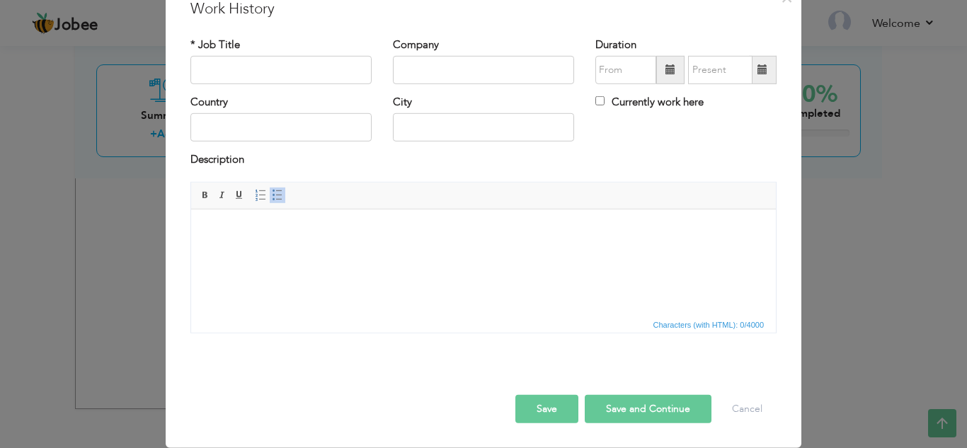
scroll to position [0, 0]
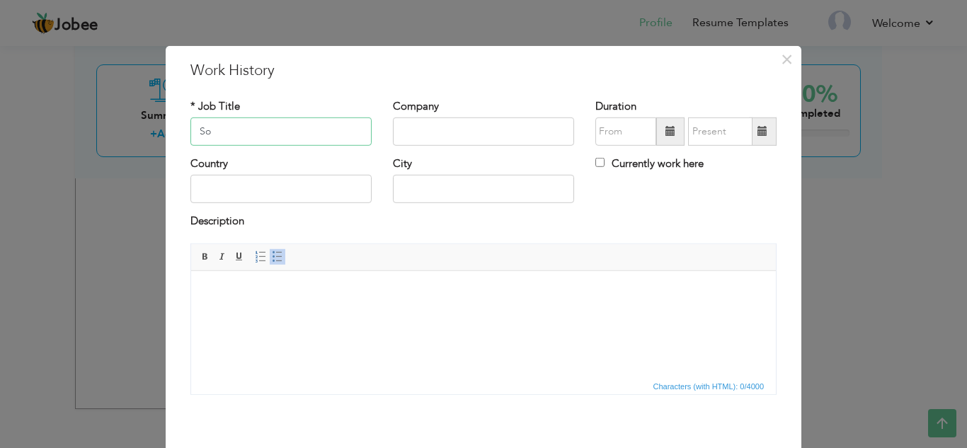
type input "S"
type input "s"
type input "Software Engineer Intern"
click at [439, 132] on input "text" at bounding box center [483, 132] width 181 height 28
type input "B"
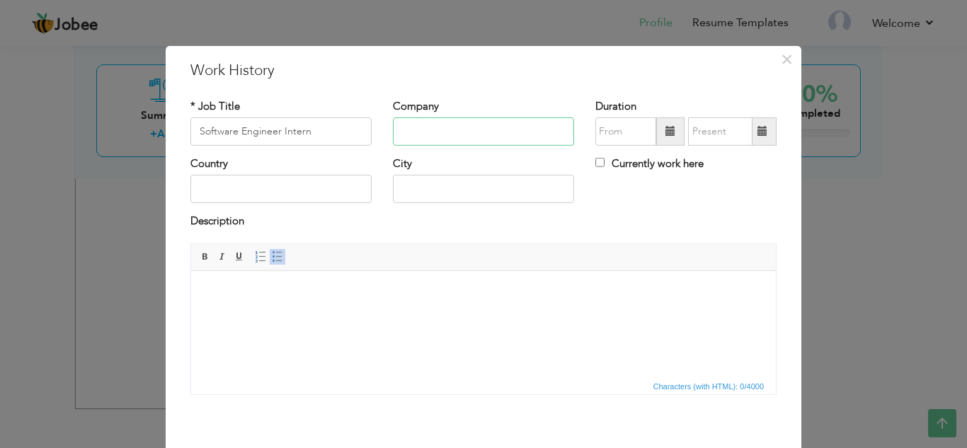
paste input "broadstone technologies"
click at [404, 132] on input "broadstone technologies" at bounding box center [483, 132] width 181 height 28
click at [456, 133] on input "Broadstone technologies" at bounding box center [483, 132] width 181 height 28
type input "Broadstone Technologies"
click at [656, 132] on span at bounding box center [670, 132] width 28 height 28
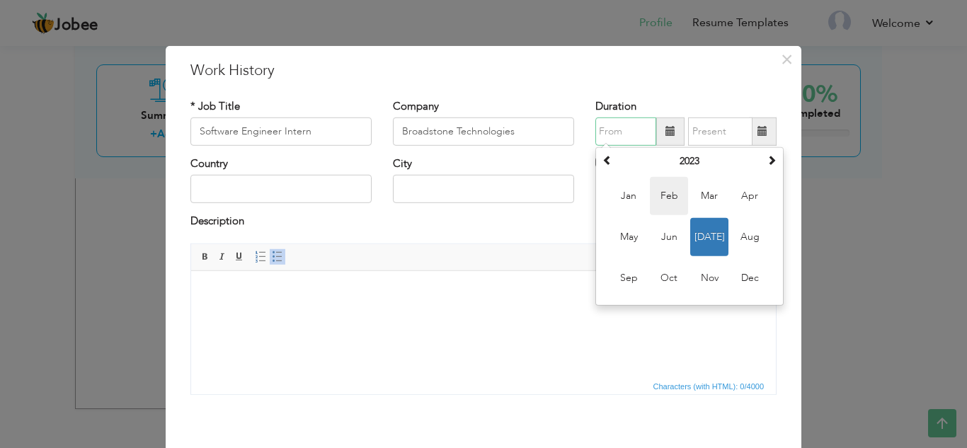
click at [659, 198] on span "Feb" at bounding box center [669, 196] width 38 height 38
type input "02/2023"
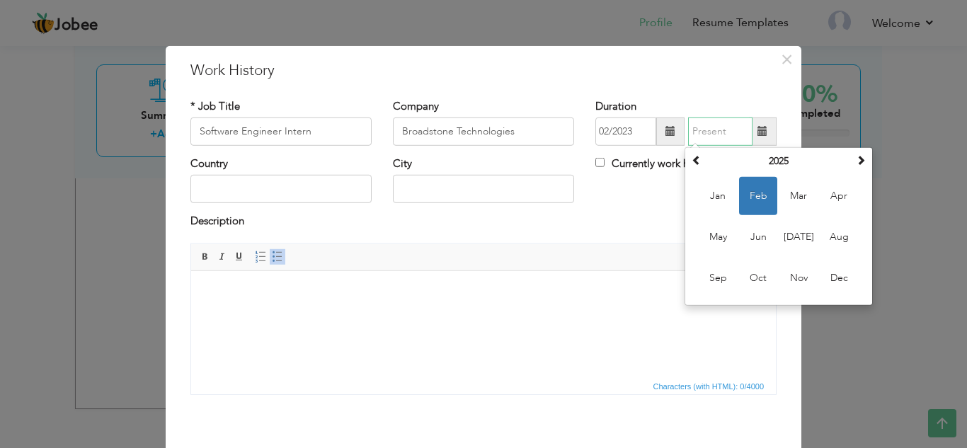
click at [714, 135] on input "text" at bounding box center [720, 132] width 64 height 28
click at [754, 244] on span "Jun" at bounding box center [758, 237] width 38 height 38
type input "06/2025"
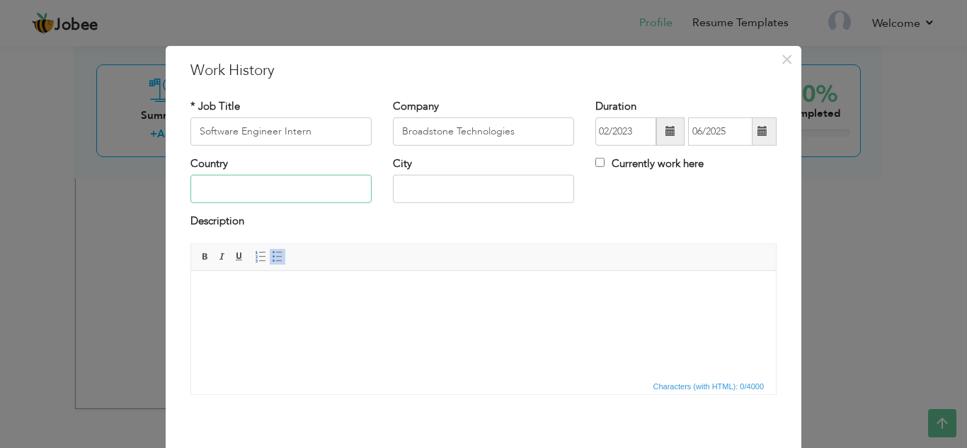
click at [300, 191] on input "text" at bounding box center [280, 189] width 181 height 28
type input "[GEOGRAPHIC_DATA]"
click at [413, 200] on input "text" at bounding box center [483, 189] width 181 height 28
type input "[GEOGRAPHIC_DATA]"
click at [323, 305] on html at bounding box center [483, 291] width 585 height 43
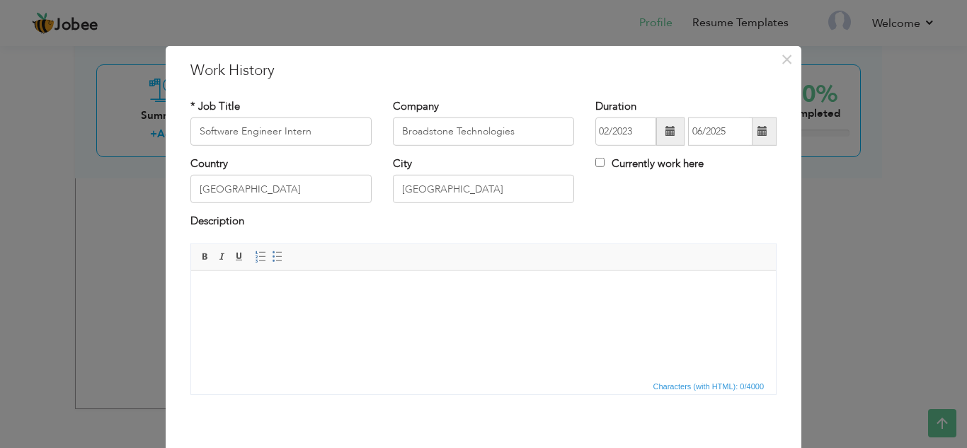
scroll to position [55, 0]
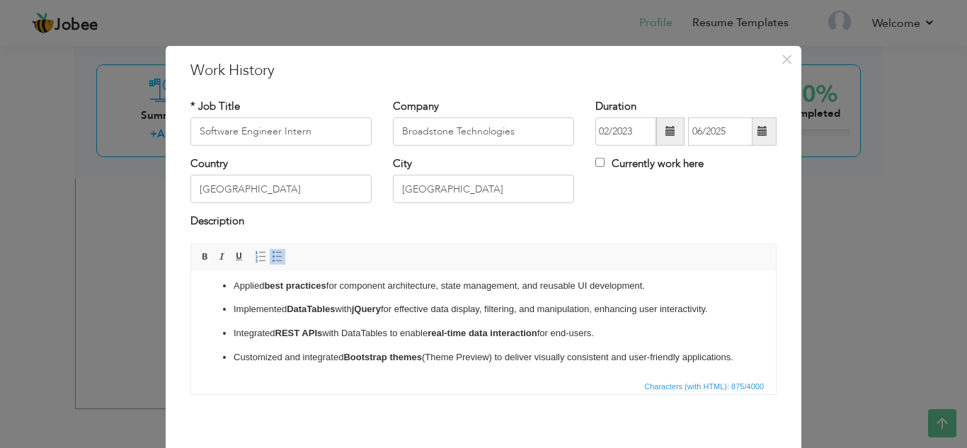
click at [467, 356] on p "Customized and integrated Bootstrap themes (Theme Preview) to deliver visually …" at bounding box center [484, 357] width 500 height 15
click at [508, 357] on p "Customized and integrated Bootstrap themes (Theme Preview) to deliver visually …" at bounding box center [484, 357] width 500 height 15
click at [503, 357] on p "Customized and integrated Bootstrap themes (Theme Preview) to deliver visually …" at bounding box center [484, 357] width 500 height 15
click at [500, 357] on p "Customized and integrated Bootstrap themes (Theme Preview) to deliver visually …" at bounding box center [484, 357] width 500 height 15
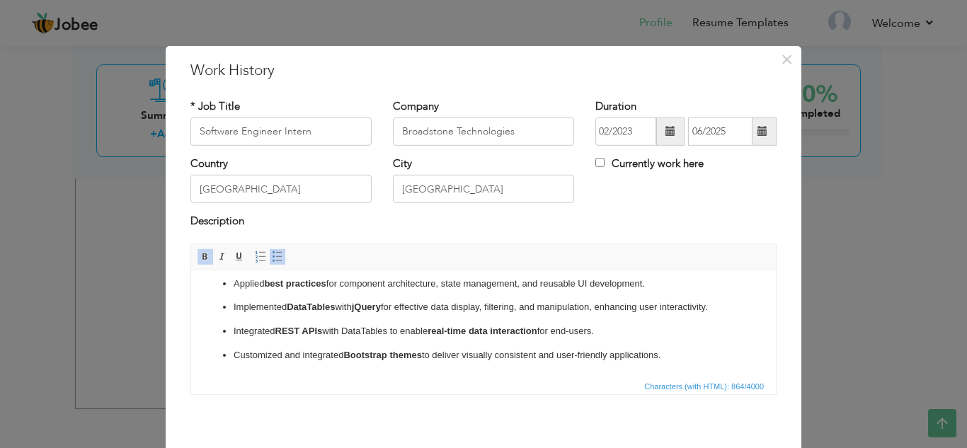
scroll to position [0, 0]
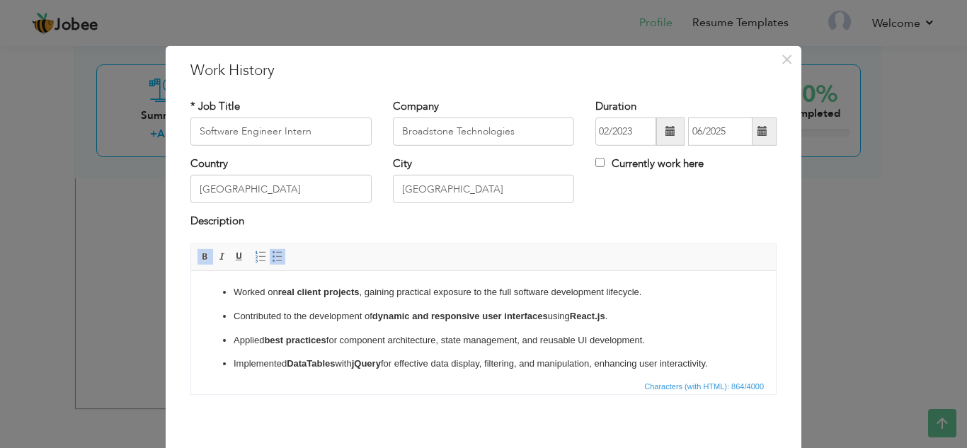
drag, startPoint x: 768, startPoint y: 340, endPoint x: 965, endPoint y: 639, distance: 358.3
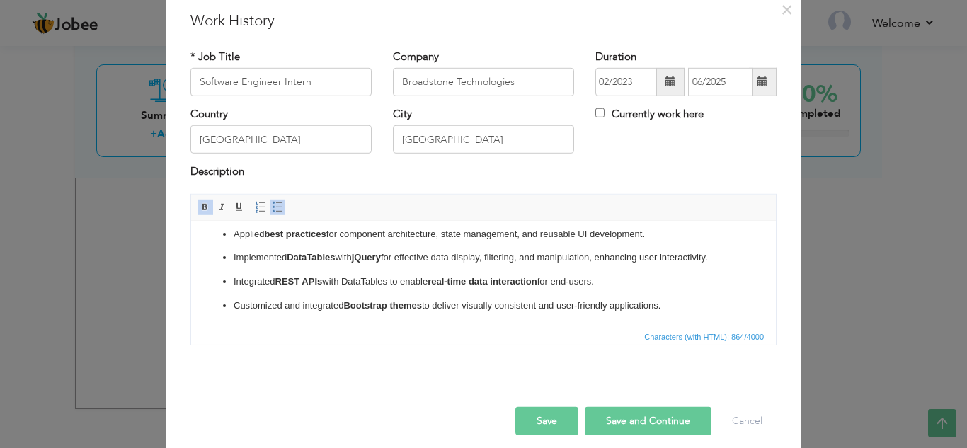
scroll to position [62, 0]
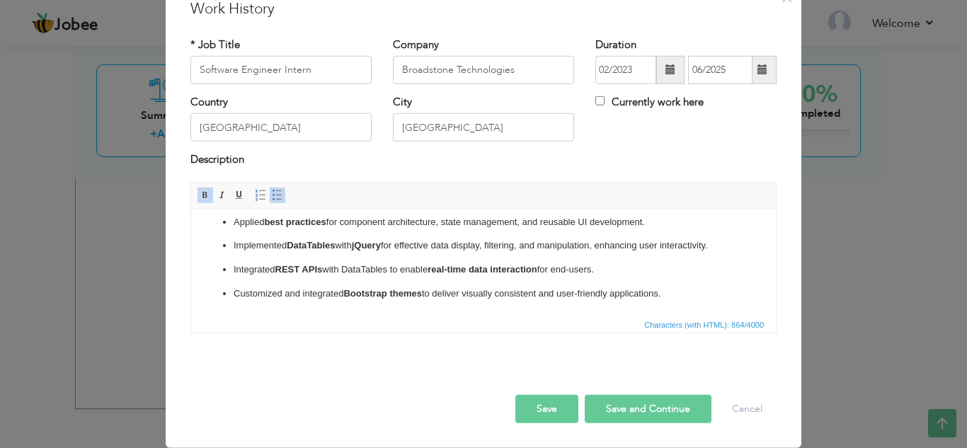
click at [623, 400] on button "Save and Continue" at bounding box center [648, 409] width 127 height 28
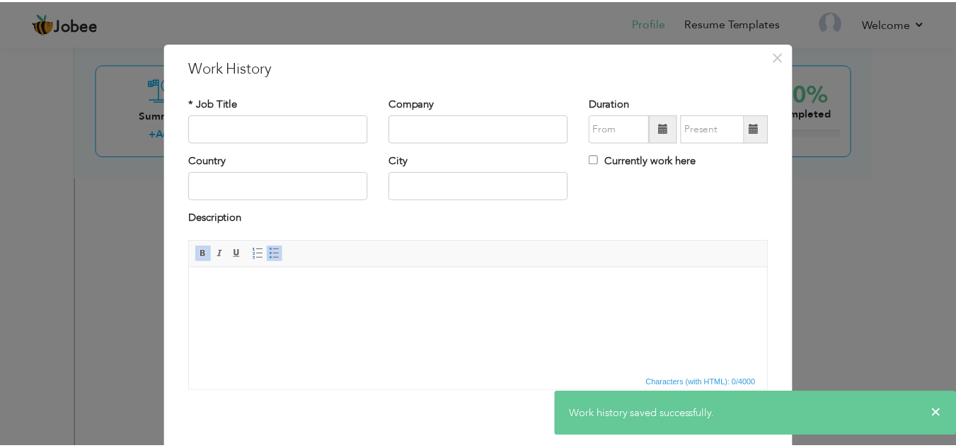
scroll to position [0, 0]
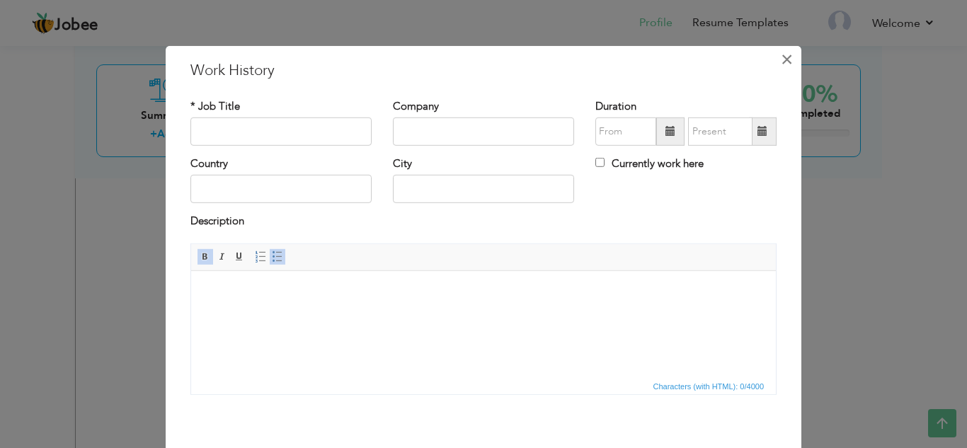
click at [787, 66] on span "×" at bounding box center [787, 58] width 12 height 25
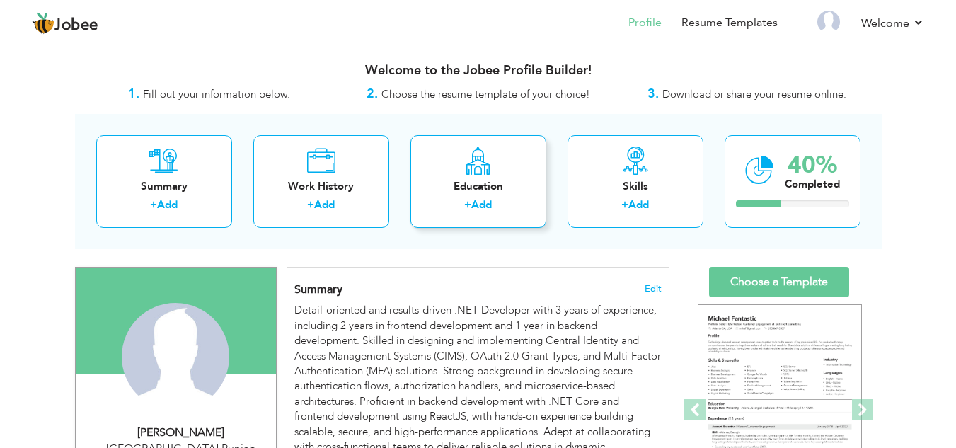
click at [464, 196] on div "Education + Add" at bounding box center [479, 181] width 136 height 93
radio input "true"
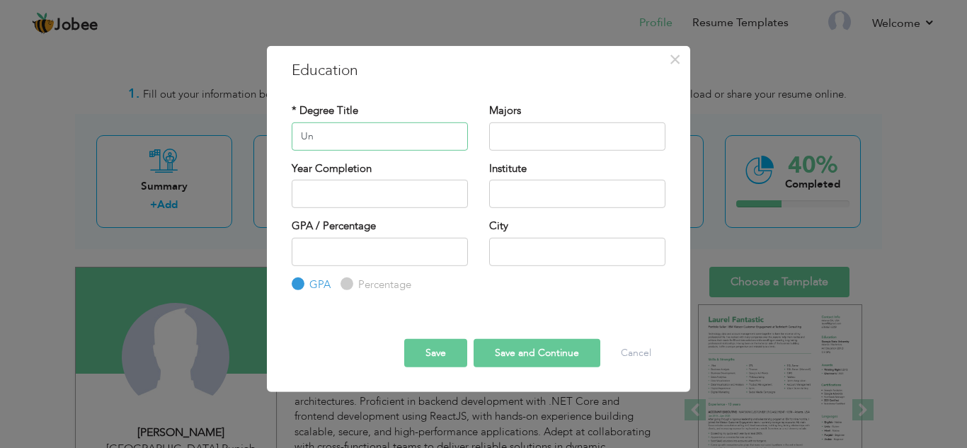
type input "U"
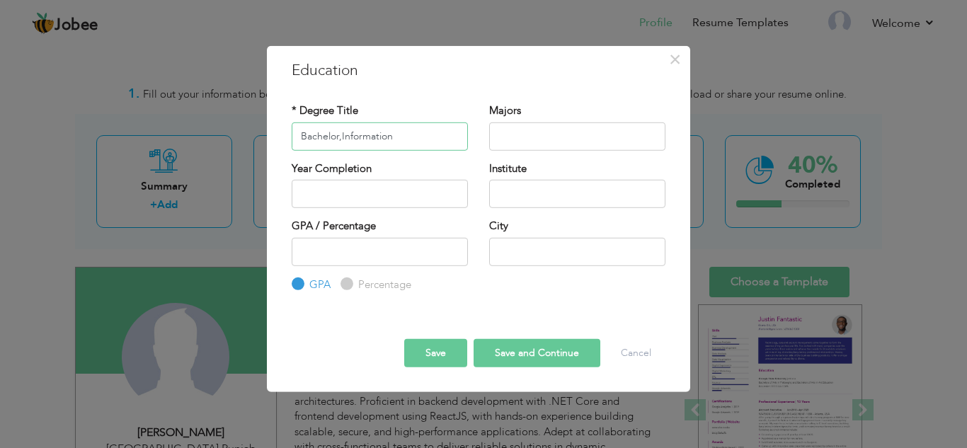
click at [340, 136] on input "Bachelor,Information" at bounding box center [380, 136] width 176 height 28
click at [402, 136] on input "Bachelor, Information" at bounding box center [380, 136] width 176 height 28
type input "Bachelor, Information Technology"
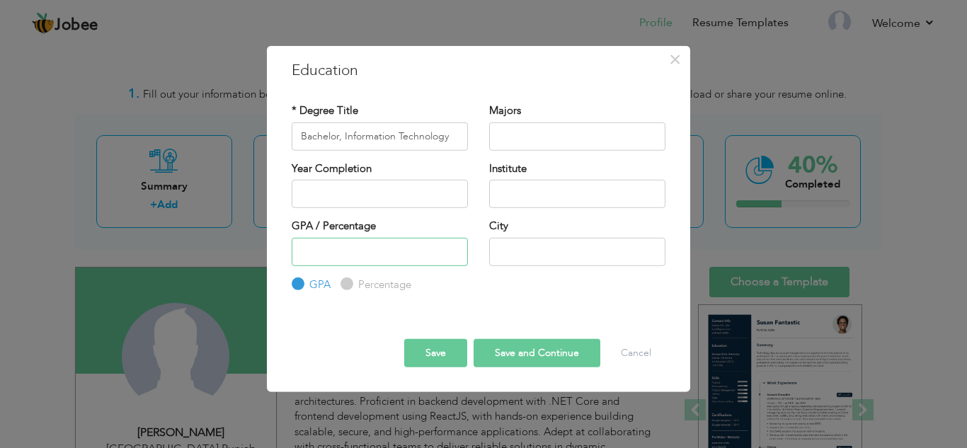
click at [382, 251] on input "number" at bounding box center [380, 251] width 176 height 28
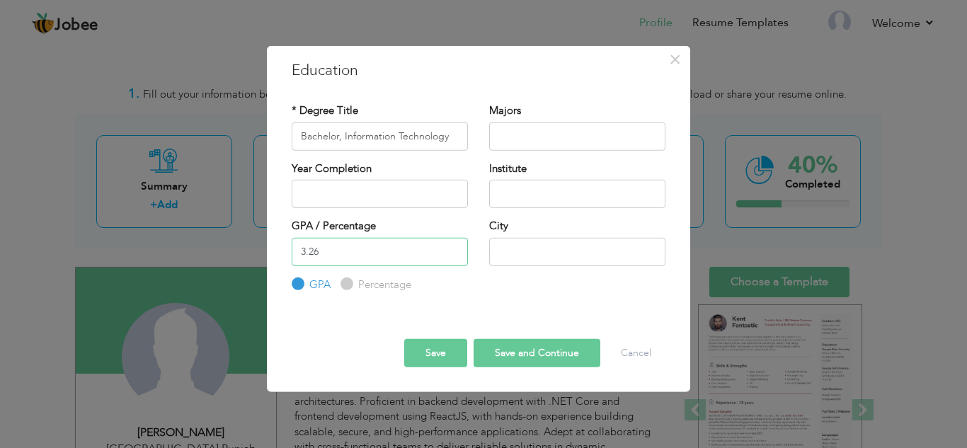
type input "3.26"
click at [587, 253] on input "text" at bounding box center [577, 251] width 176 height 28
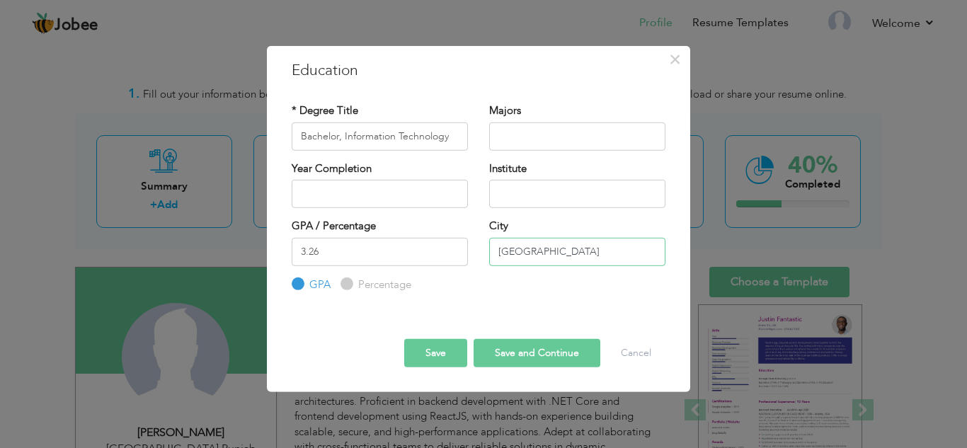
type input "[GEOGRAPHIC_DATA]"
click at [520, 193] on input "text" at bounding box center [577, 194] width 176 height 28
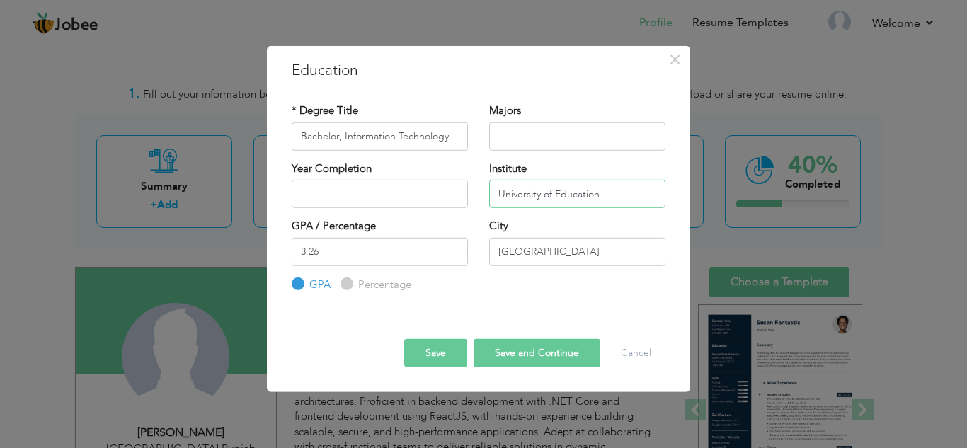
type input "University of Education"
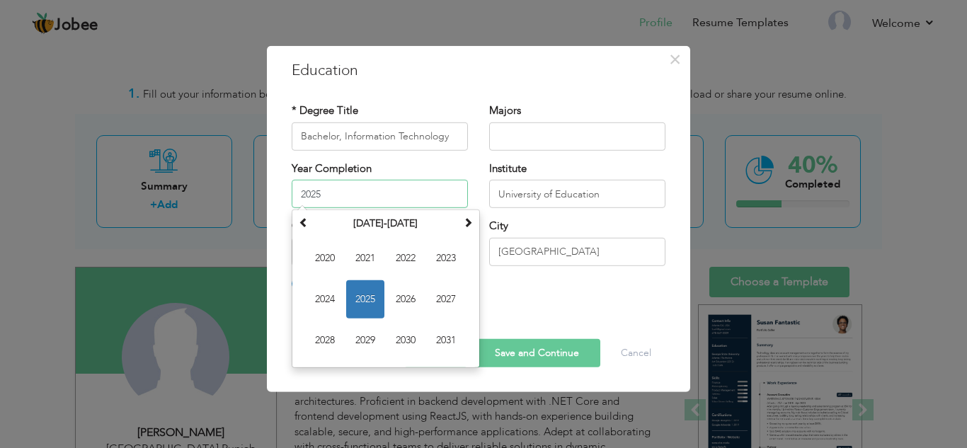
click at [375, 198] on input "2025" at bounding box center [380, 194] width 176 height 28
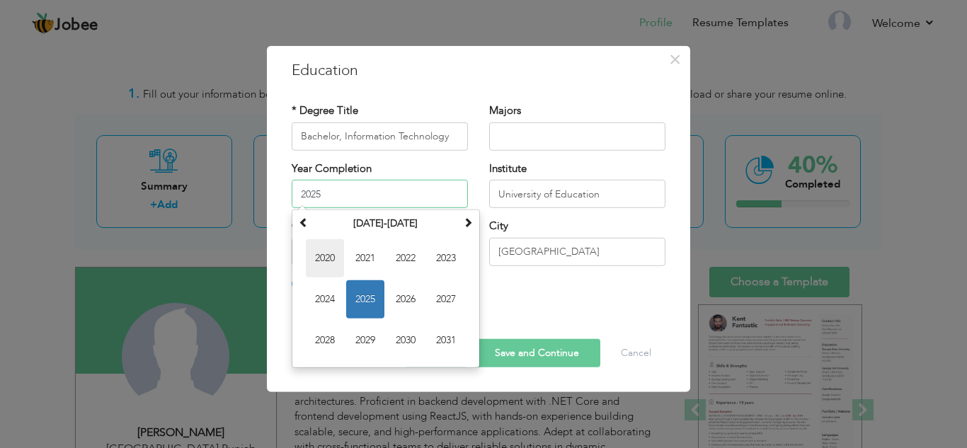
click at [325, 257] on span "2020" at bounding box center [325, 258] width 38 height 38
type input "2020"
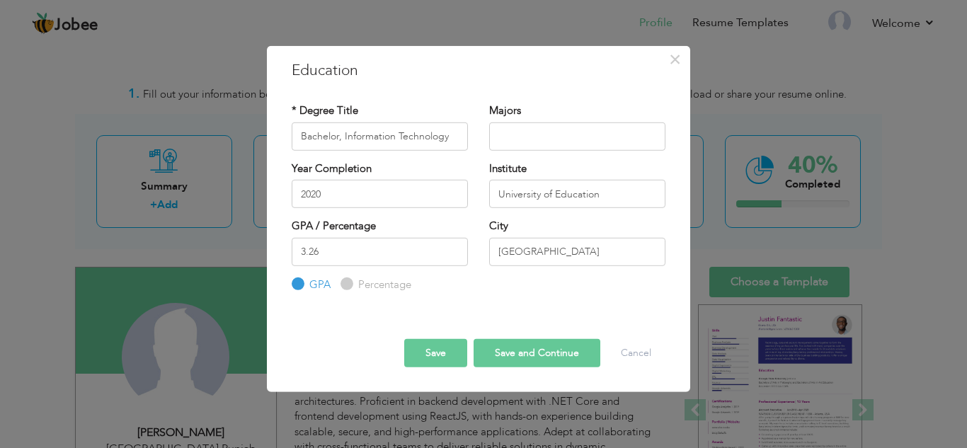
click at [505, 353] on button "Save and Continue" at bounding box center [537, 353] width 127 height 28
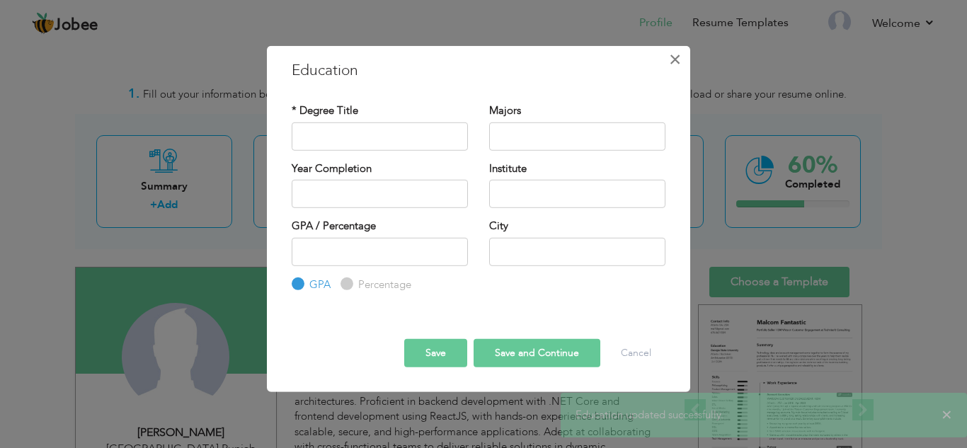
click at [676, 63] on span "×" at bounding box center [675, 58] width 12 height 25
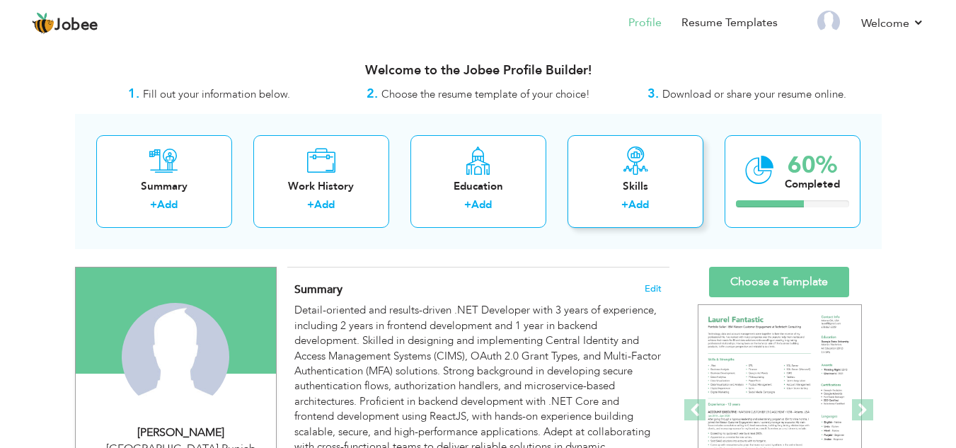
click at [635, 188] on div "Skills" at bounding box center [635, 186] width 113 height 15
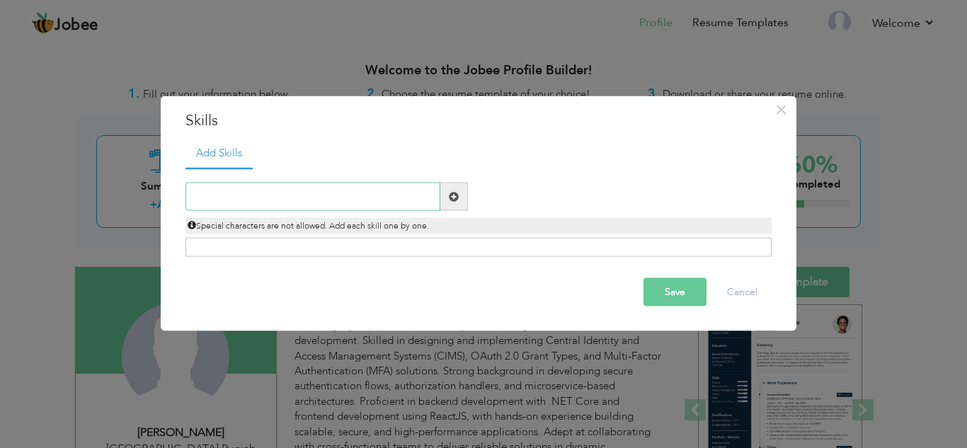
paste input "Languages & Frameworks: C#, .NET Core, JavaScript"
type input "Languages & Frameworks: C#, .NET Core, JavaScript"
click at [699, 283] on button "Save" at bounding box center [674, 292] width 63 height 28
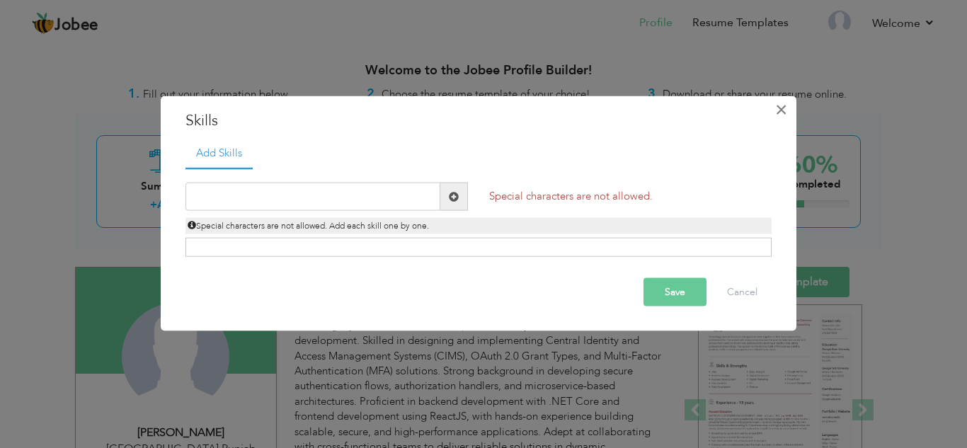
click at [781, 114] on span "×" at bounding box center [781, 108] width 12 height 25
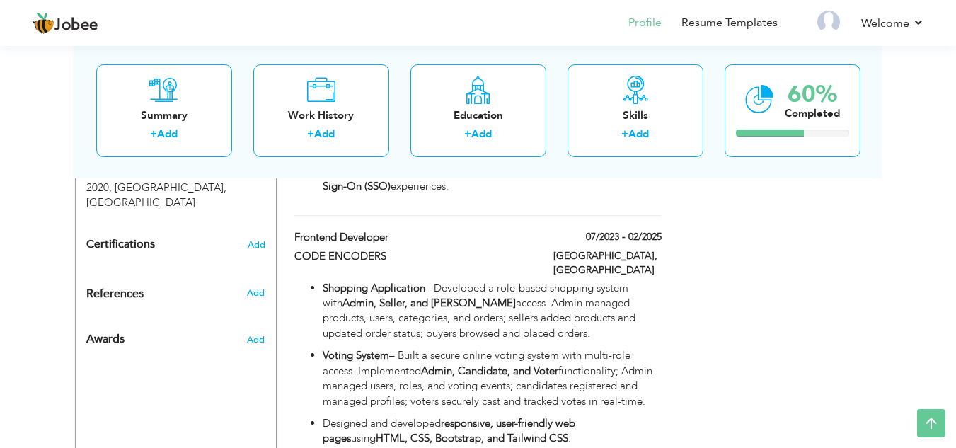
scroll to position [320, 0]
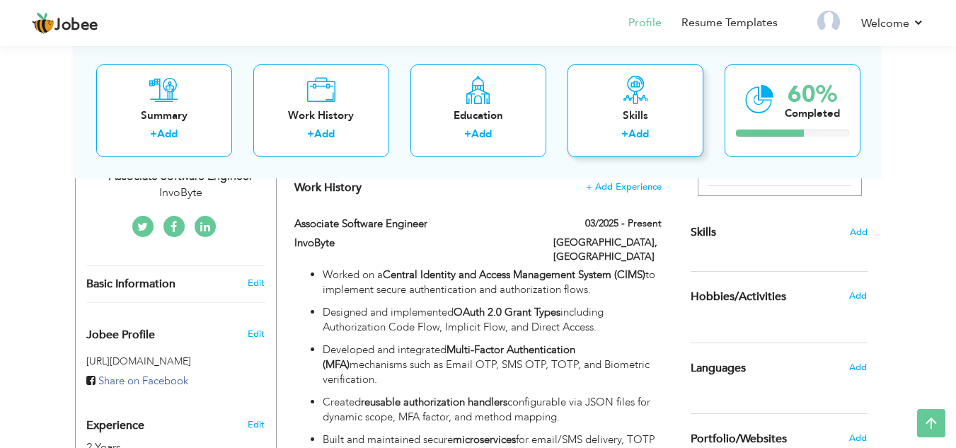
click at [605, 114] on div "Skills" at bounding box center [635, 115] width 113 height 15
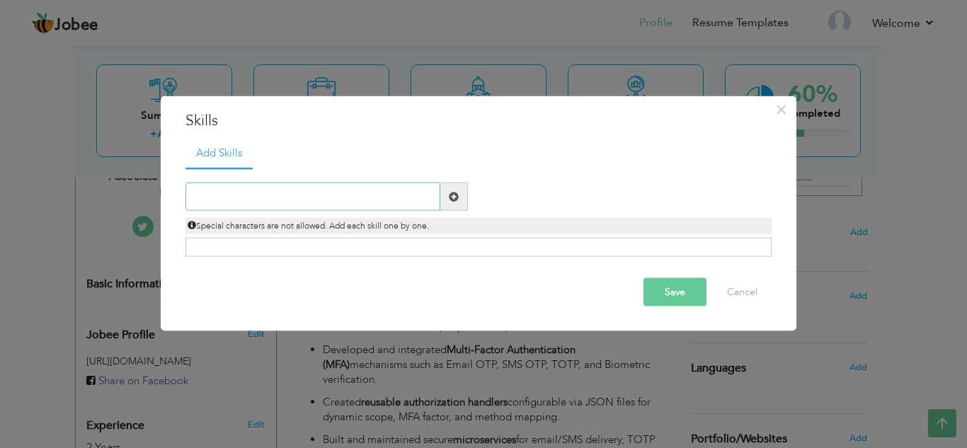
paste input "Databases: SQL Server, MongoDB"
type input "Databases: SQL Server, MongoDB"
click at [669, 289] on button "Save" at bounding box center [674, 292] width 63 height 28
paste input "Authentication & Security: OAuth 2.0, OpenID Conne"
type input "Authentication & Security: OAuth 2.0, OpenID Conne"
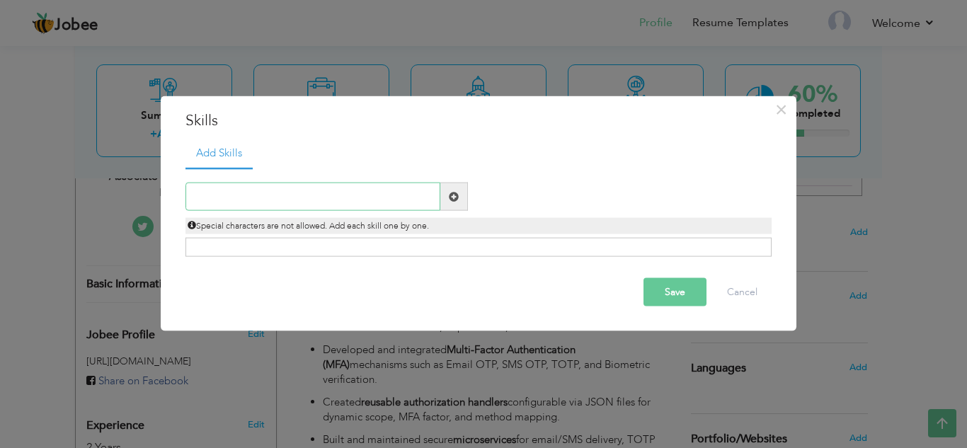
paste input "Authentication & Security: OAuth 2.0, OpenID Conne"
type input "A"
click at [778, 114] on span "×" at bounding box center [781, 108] width 12 height 25
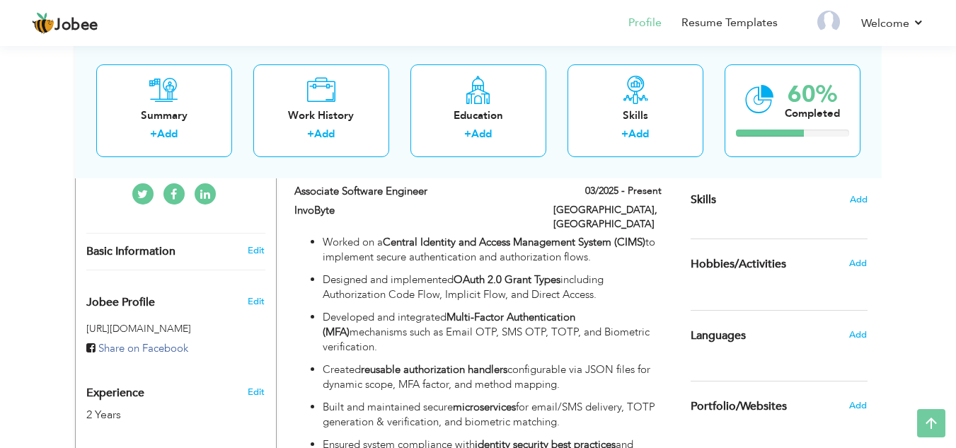
scroll to position [362, 0]
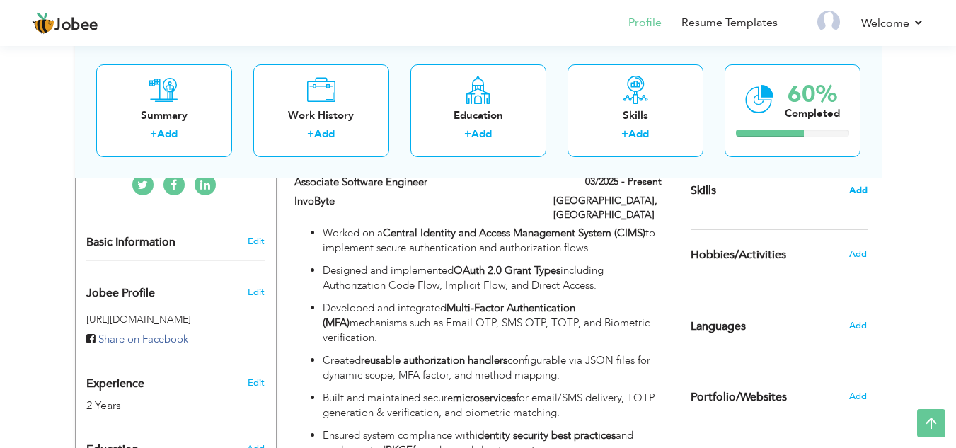
click at [853, 188] on span "Add" at bounding box center [858, 190] width 18 height 13
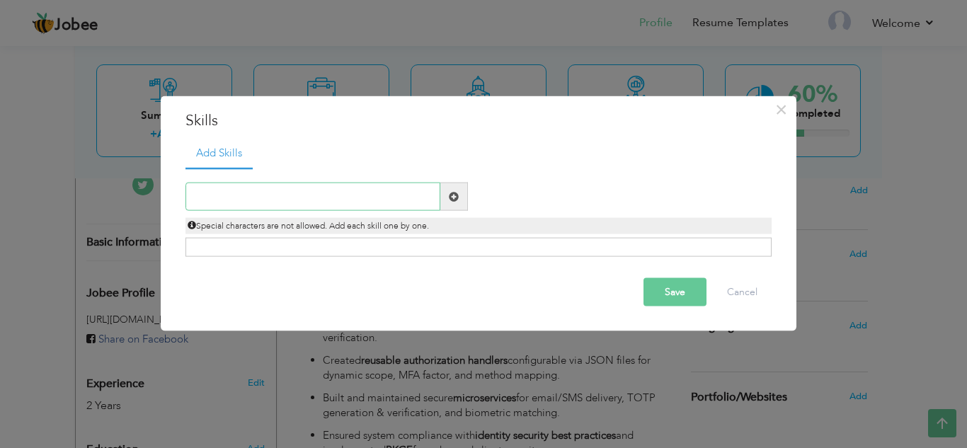
paste input "C#"
type input "C#"
click at [668, 293] on button "Save" at bounding box center [674, 292] width 63 height 28
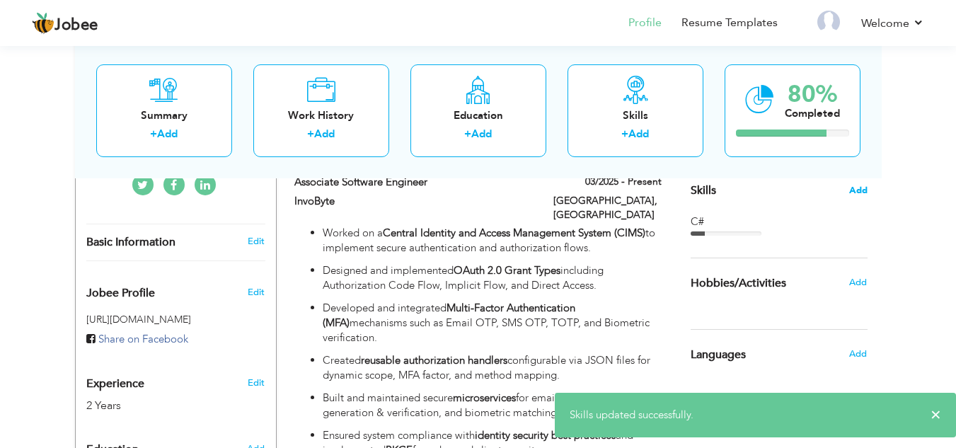
click at [857, 194] on span "Add" at bounding box center [858, 190] width 18 height 13
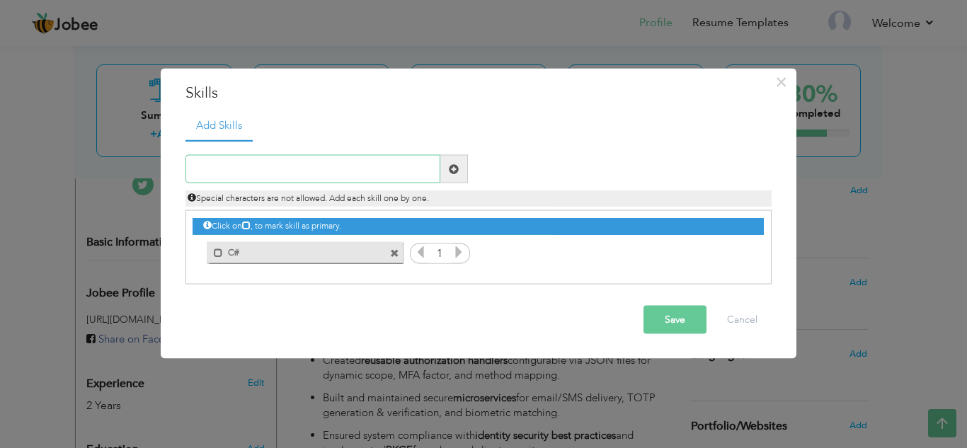
click at [341, 164] on input "text" at bounding box center [312, 169] width 255 height 28
paste input ".NET Core"
type input ".NET Core"
click at [678, 314] on button "Save" at bounding box center [674, 320] width 63 height 28
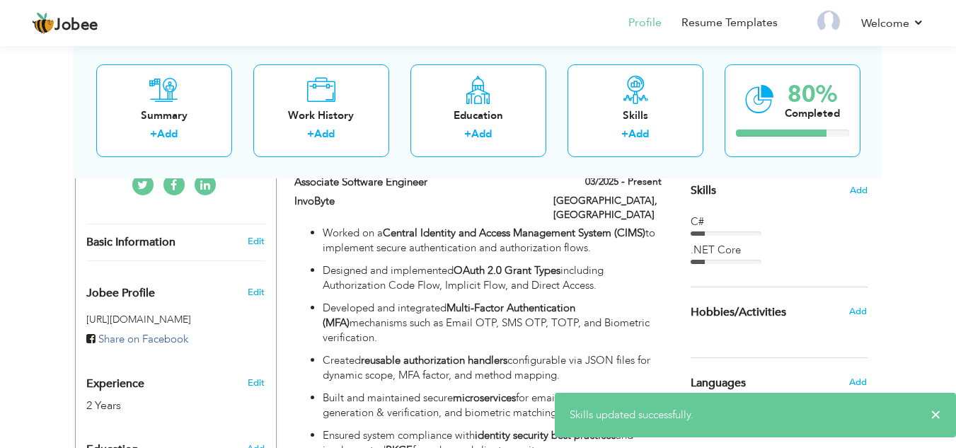
drag, startPoint x: 701, startPoint y: 233, endPoint x: 732, endPoint y: 231, distance: 31.2
click at [732, 231] on div at bounding box center [726, 233] width 71 height 4
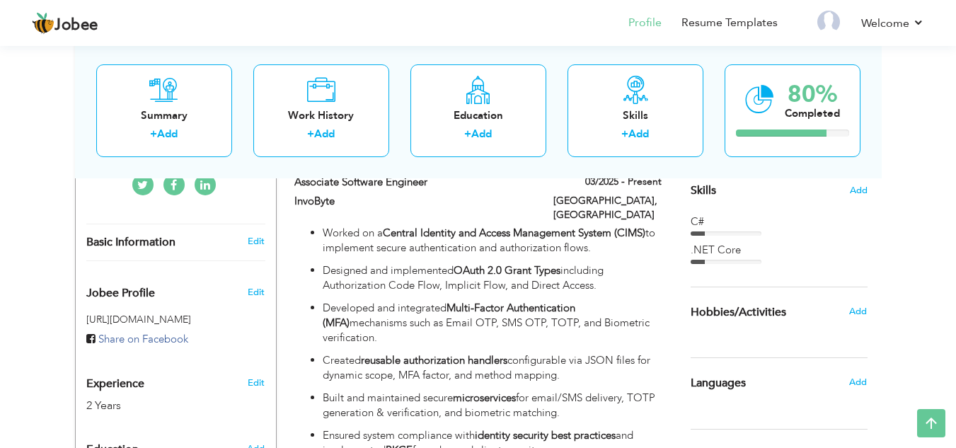
click at [732, 231] on div at bounding box center [726, 233] width 71 height 4
click at [857, 190] on span "Add" at bounding box center [858, 190] width 18 height 13
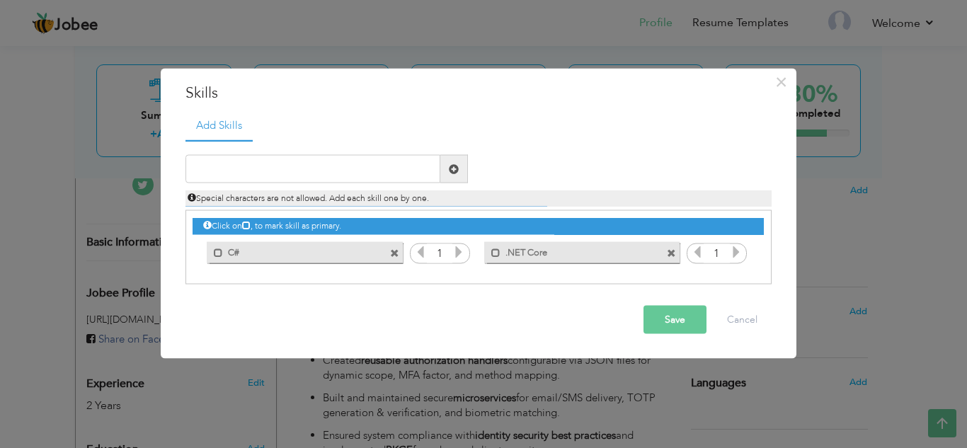
click at [457, 253] on icon at bounding box center [458, 252] width 13 height 13
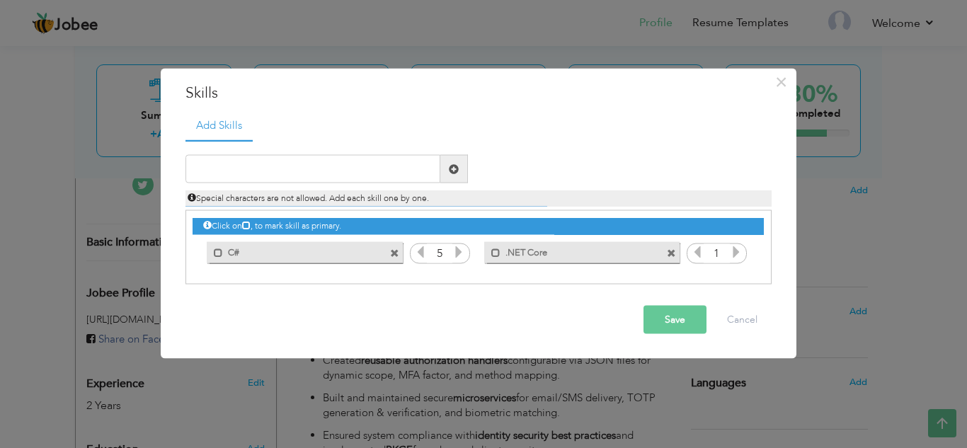
click at [457, 253] on icon at bounding box center [458, 252] width 13 height 13
drag, startPoint x: 457, startPoint y: 253, endPoint x: 418, endPoint y: 249, distance: 39.2
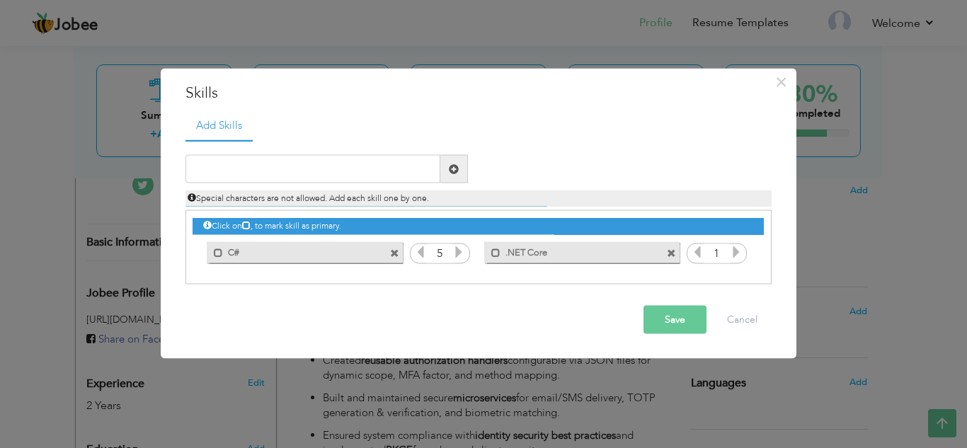
click at [418, 249] on div "1" at bounding box center [440, 253] width 60 height 21
click at [418, 249] on icon at bounding box center [420, 252] width 13 height 13
click at [733, 254] on icon at bounding box center [736, 252] width 13 height 13
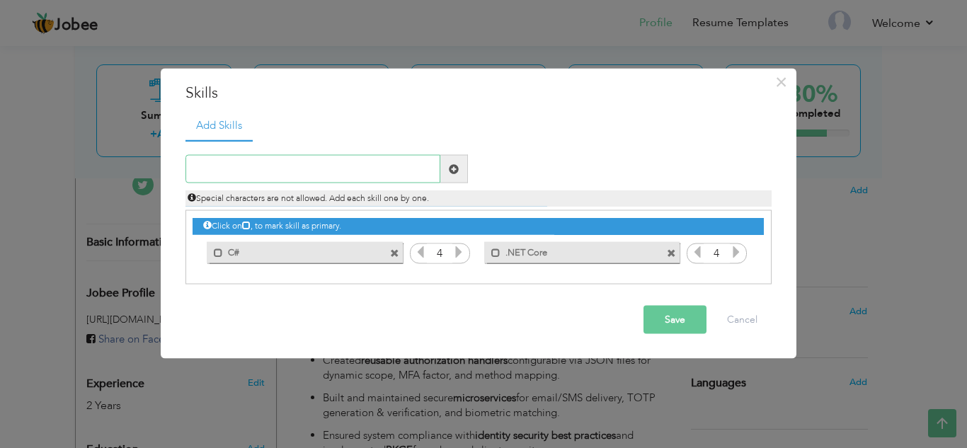
click at [399, 169] on input "text" at bounding box center [312, 169] width 255 height 28
paste input "JavaScript (ES6+)"
type input "JavaScript (ES6+)"
click at [678, 319] on button "Save" at bounding box center [674, 320] width 63 height 28
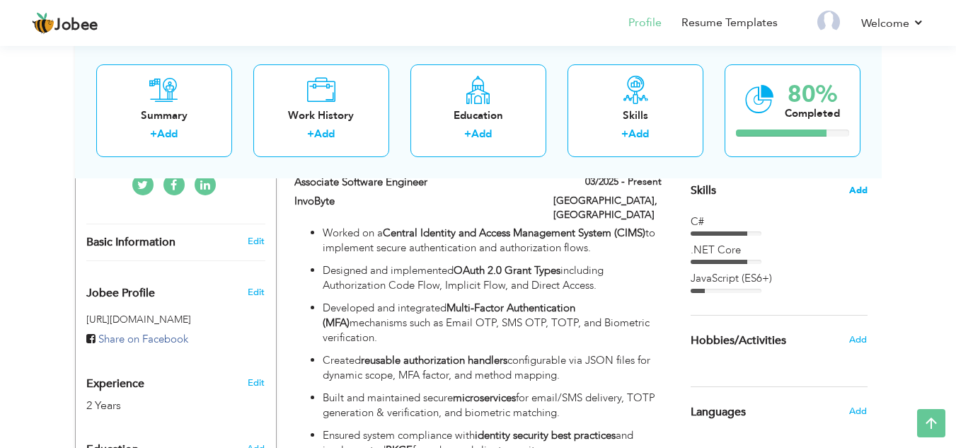
click at [859, 195] on span "Add" at bounding box center [858, 190] width 18 height 13
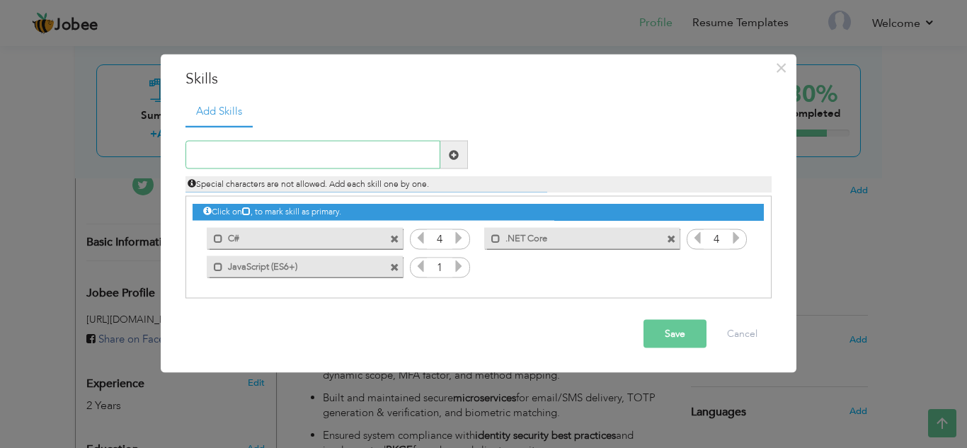
paste input "React.js"
type input "React.js"
click at [675, 332] on button "Save" at bounding box center [674, 334] width 63 height 28
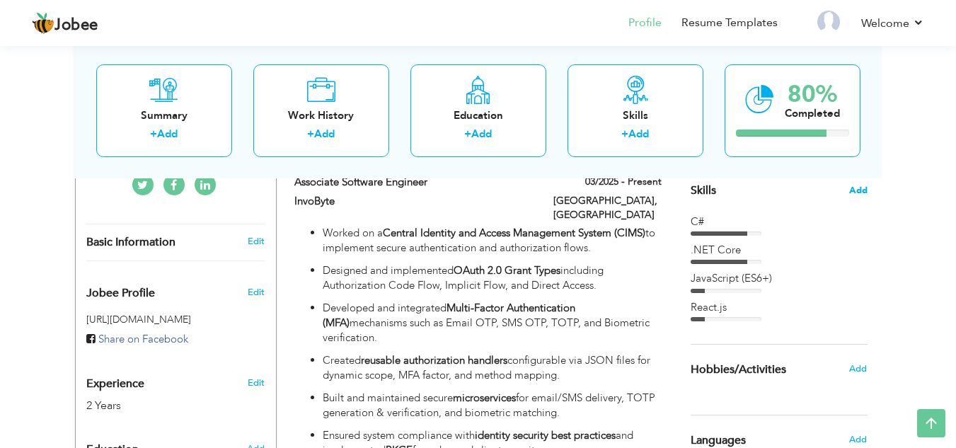
click at [855, 193] on span "Add" at bounding box center [858, 190] width 18 height 13
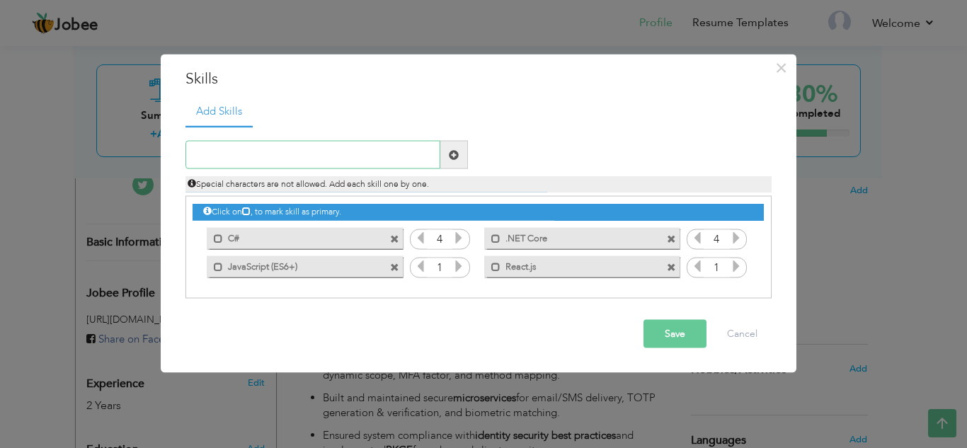
paste input "Next.js"
type input "Next.js"
click at [657, 335] on button "Save" at bounding box center [674, 334] width 63 height 28
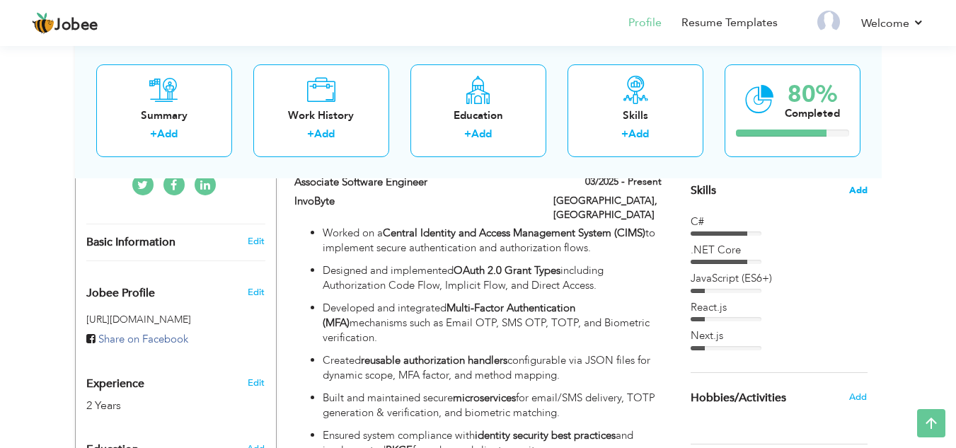
click at [857, 192] on span "Add" at bounding box center [858, 190] width 18 height 13
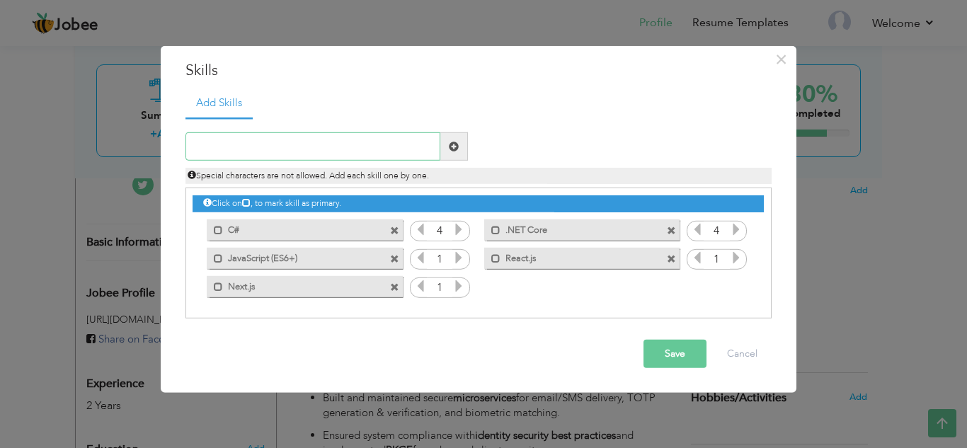
paste input "Redux Toolkit"
type input "Redux Toolkit"
click at [669, 350] on button "Save" at bounding box center [674, 354] width 63 height 28
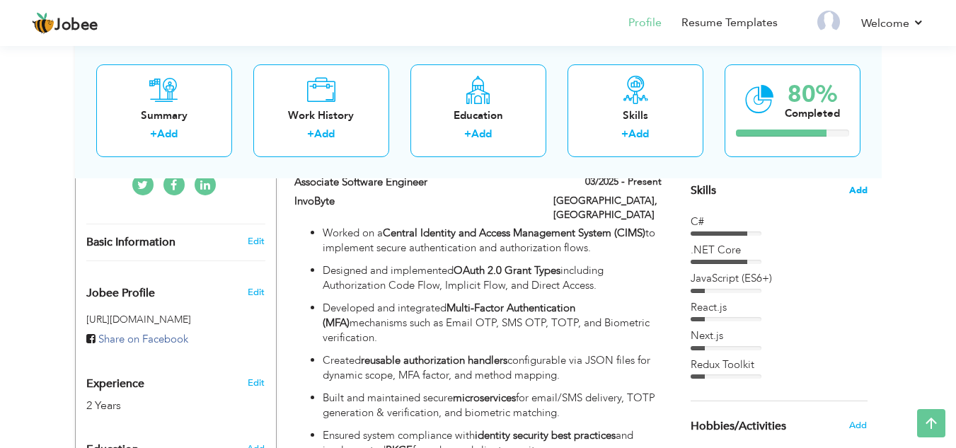
click at [866, 188] on span "Add" at bounding box center [858, 190] width 18 height 13
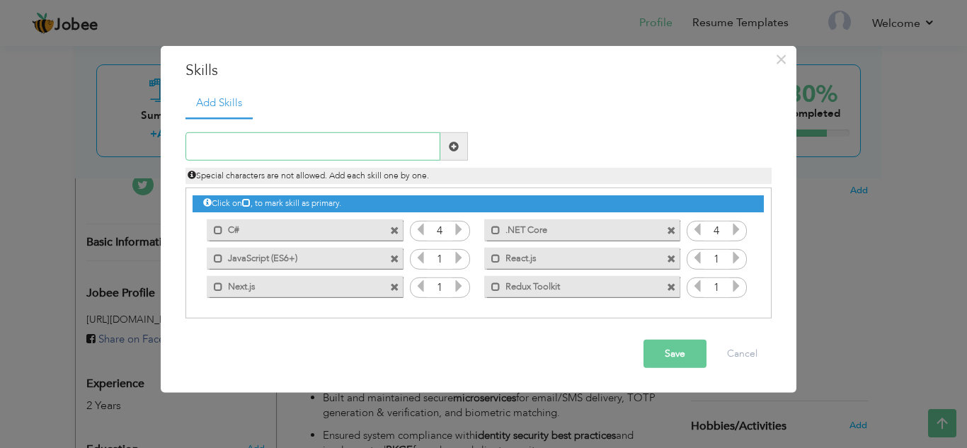
paste input "Node.js"
type input "Node.js"
click at [682, 348] on button "Save" at bounding box center [674, 354] width 63 height 28
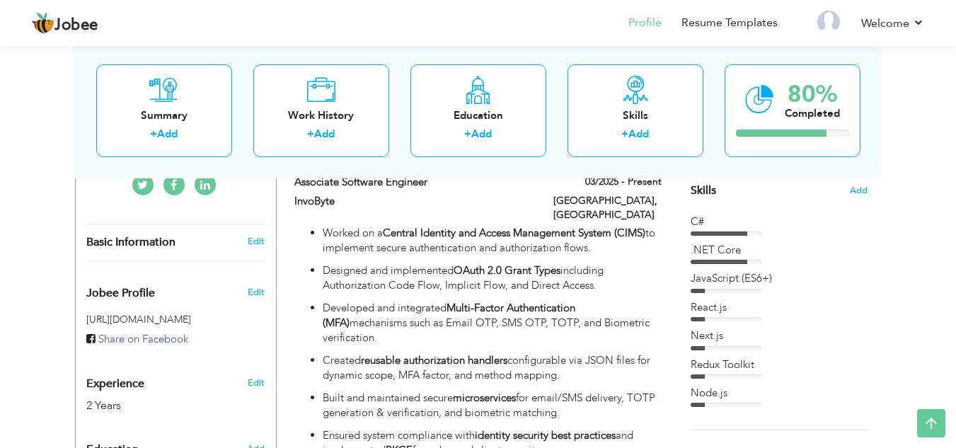
click at [865, 198] on div "Skills Add" at bounding box center [779, 52] width 177 height 294
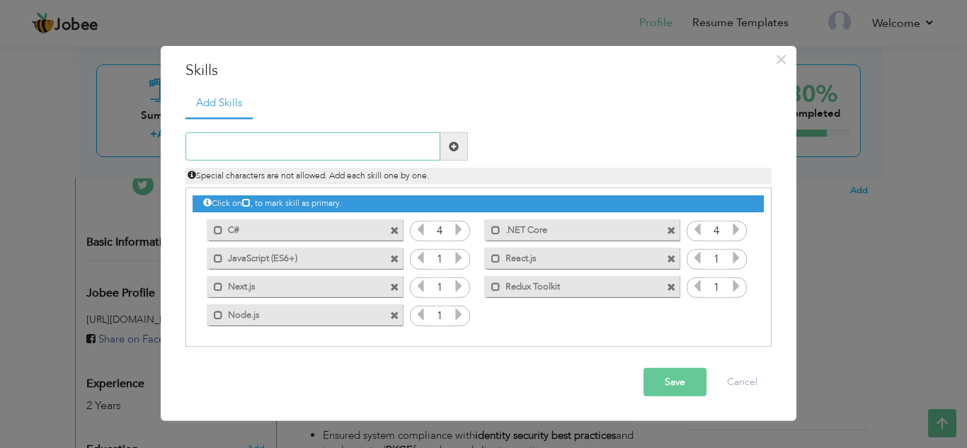
paste input "Express.js"
type input "Express.js"
click at [665, 379] on button "Save" at bounding box center [674, 382] width 63 height 28
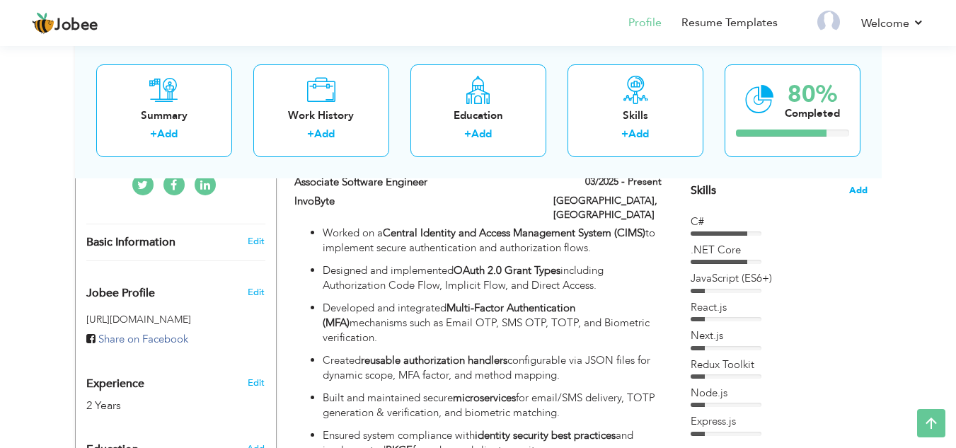
click at [866, 189] on span "Add" at bounding box center [858, 190] width 18 height 13
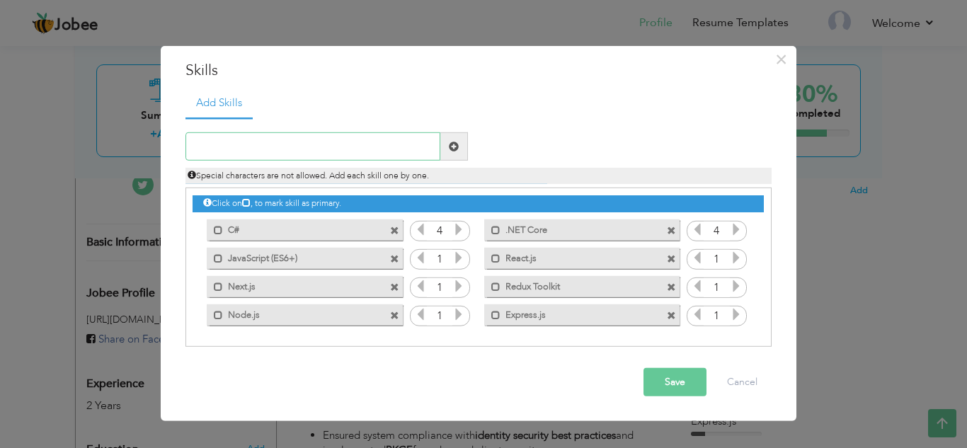
paste input "HTML"
type input "HTML"
click at [670, 382] on button "Save" at bounding box center [674, 382] width 63 height 28
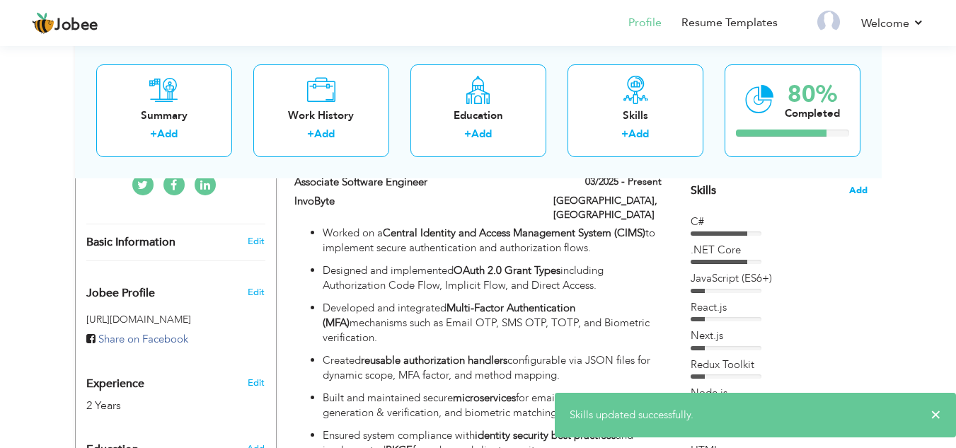
click at [860, 190] on span "Add" at bounding box center [858, 190] width 18 height 13
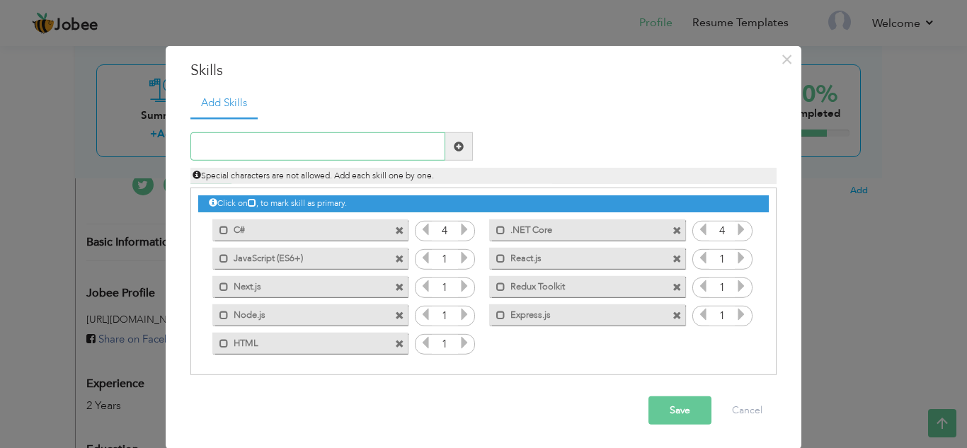
type input "c"
type input "CSS"
click at [673, 418] on button "Save" at bounding box center [679, 410] width 63 height 28
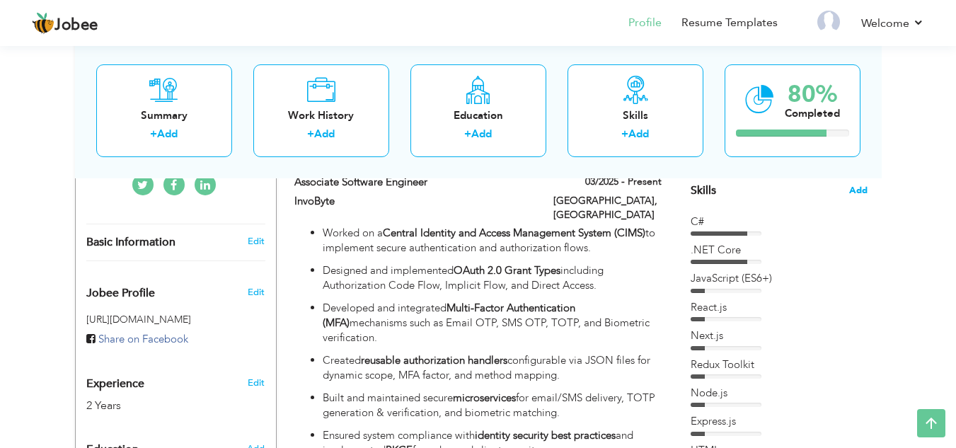
click at [859, 195] on span "Add" at bounding box center [858, 190] width 18 height 13
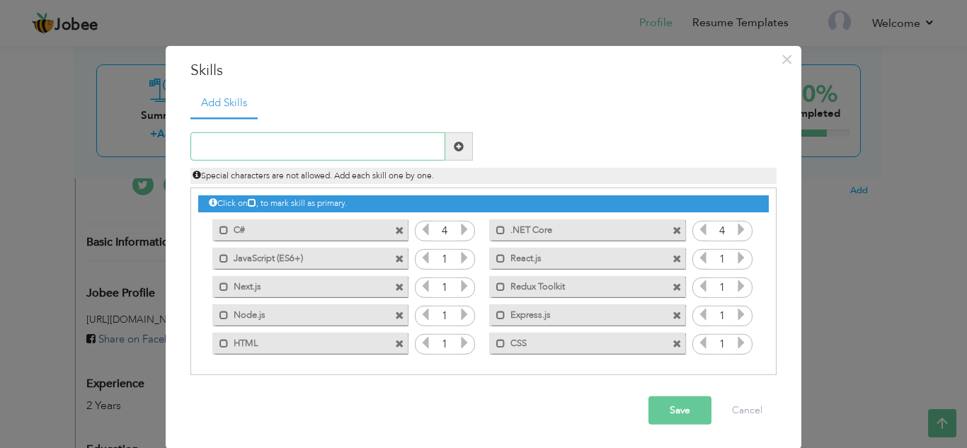
paste input "Bootstrap Tailwind CSS"
drag, startPoint x: 323, startPoint y: 144, endPoint x: 241, endPoint y: 149, distance: 81.6
click at [241, 149] on input "Bootstrap Tailwind CSS" at bounding box center [317, 146] width 255 height 28
type input "Bootstrap"
click at [677, 409] on button "Save" at bounding box center [679, 410] width 63 height 28
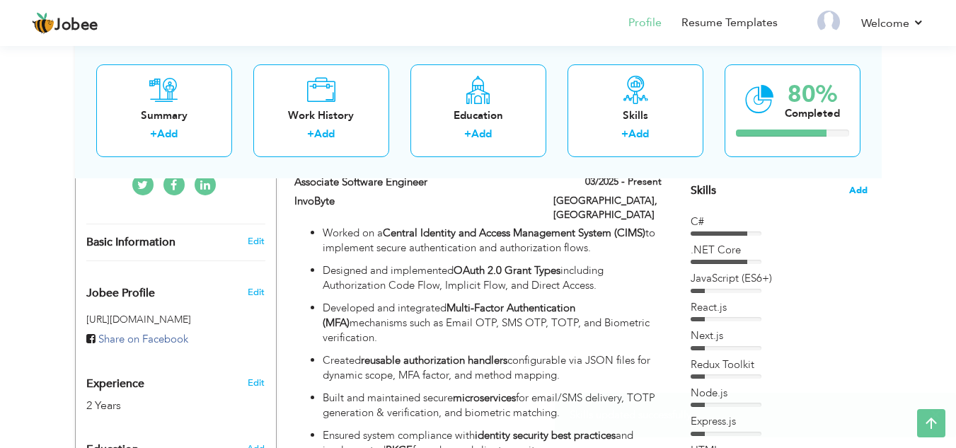
click at [857, 189] on span "Add" at bounding box center [858, 190] width 18 height 13
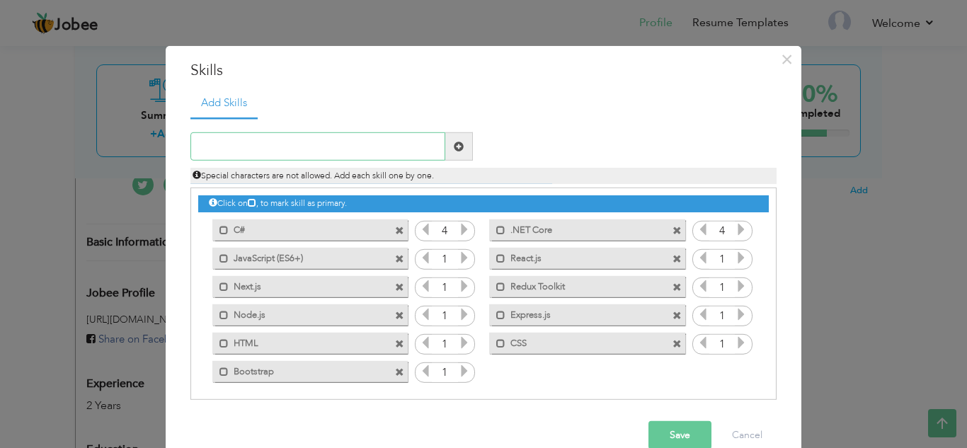
paste input "Tailwind CSS"
type input "Tailwind CSS"
click at [670, 436] on button "Save" at bounding box center [679, 435] width 63 height 28
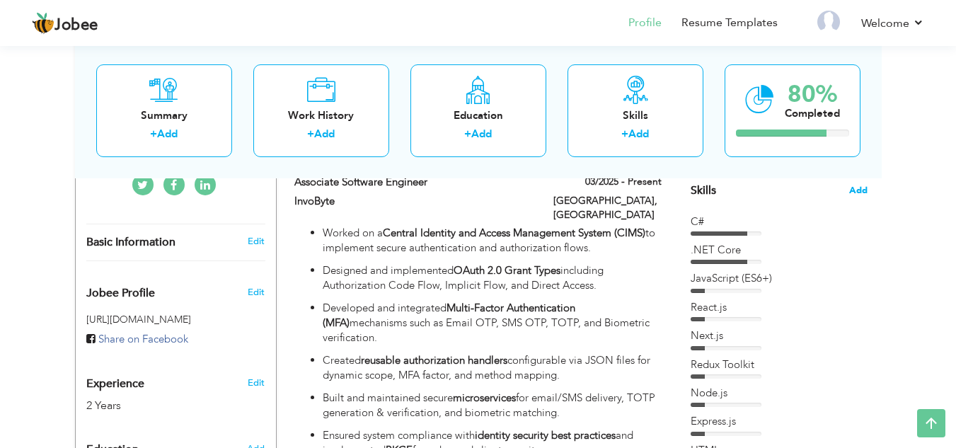
click at [858, 192] on span "Add" at bounding box center [858, 190] width 18 height 13
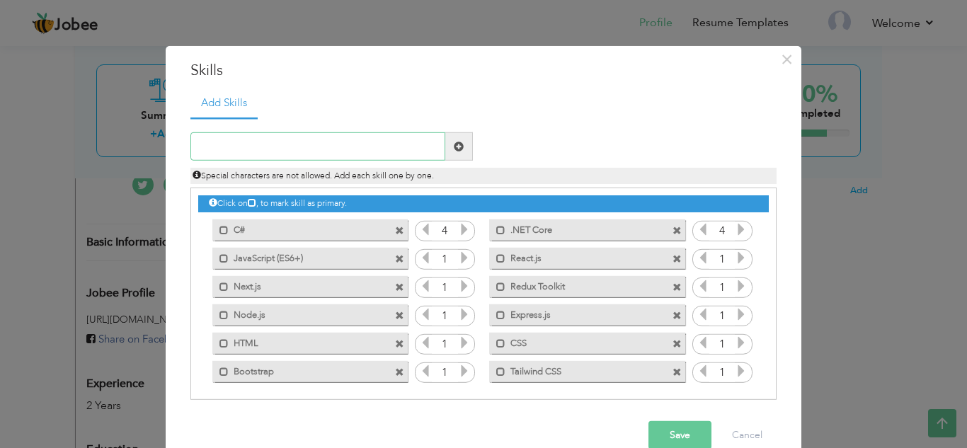
paste input "SQL Server MongoDB"
drag, startPoint x: 326, startPoint y: 144, endPoint x: 244, endPoint y: 147, distance: 82.2
click at [244, 147] on input "SQL Server MongoDB" at bounding box center [317, 146] width 255 height 28
type input "SQL Server"
click at [667, 435] on button "Save" at bounding box center [679, 435] width 63 height 28
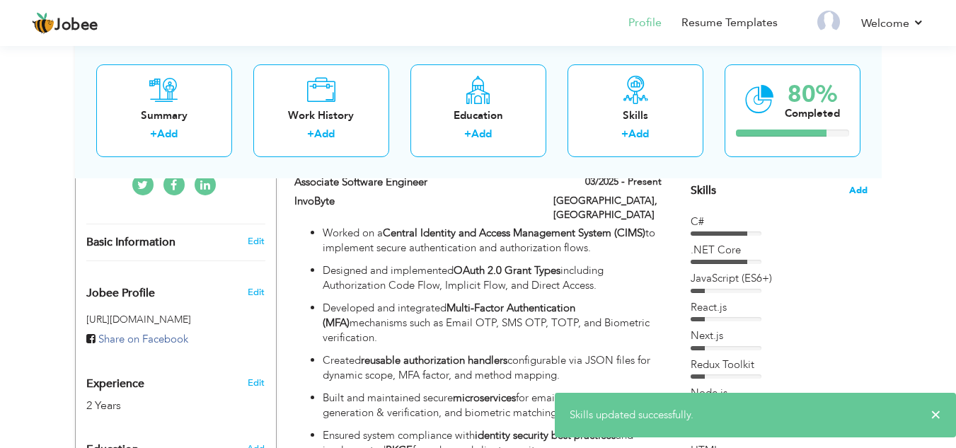
click at [861, 188] on span "Add" at bounding box center [858, 190] width 18 height 13
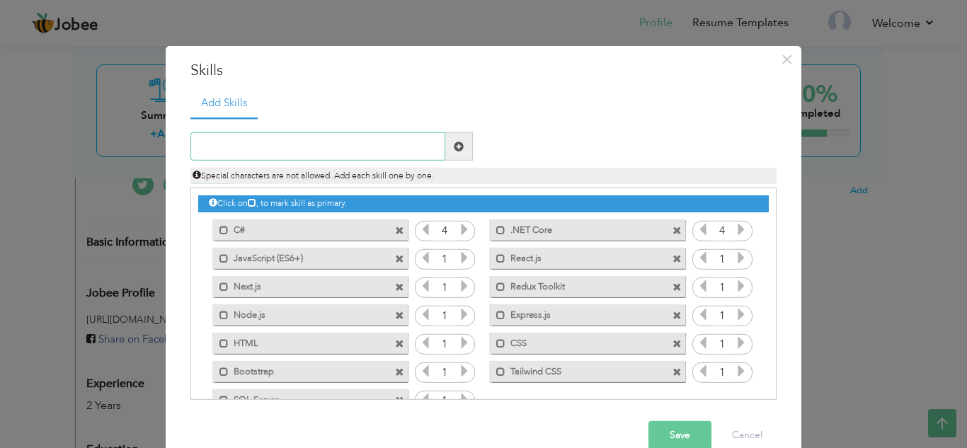
paste input "MongoDB"
type input "MongoDB"
click at [675, 440] on button "Save" at bounding box center [679, 435] width 63 height 28
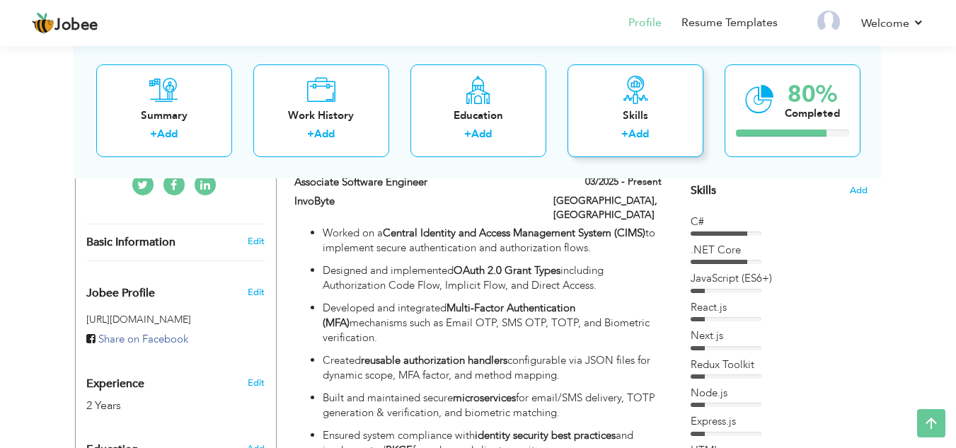
click at [635, 127] on link "Add" at bounding box center [639, 134] width 21 height 14
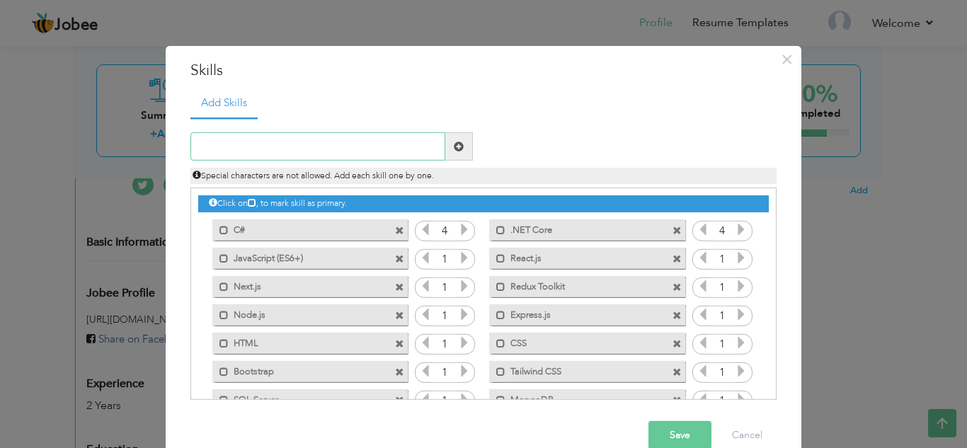
paste input "OAuth 2.0 OpenID Connect (OIDC)"
drag, startPoint x: 370, startPoint y: 140, endPoint x: 238, endPoint y: 138, distance: 132.4
click at [238, 138] on input "OAuth 2.0 OpenID Connect (OIDC)" at bounding box center [317, 146] width 255 height 28
type input "OAuth 2.0"
click at [685, 427] on button "Save" at bounding box center [679, 435] width 63 height 28
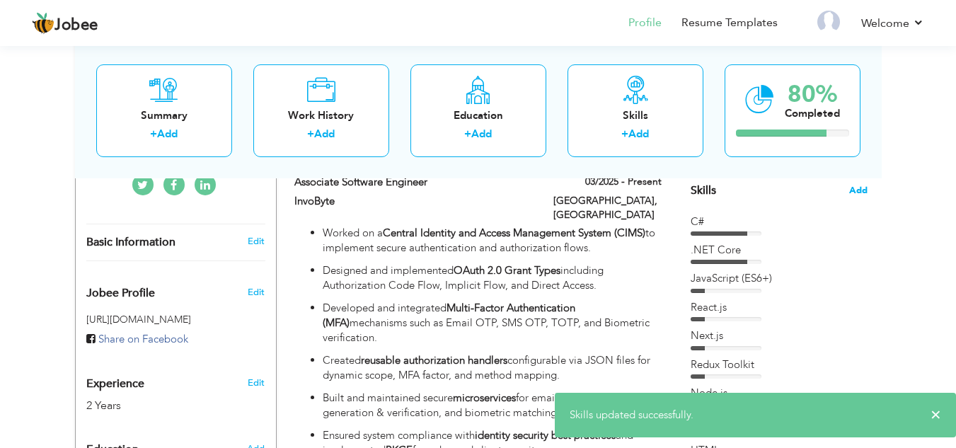
click at [859, 188] on span "Add" at bounding box center [858, 190] width 18 height 13
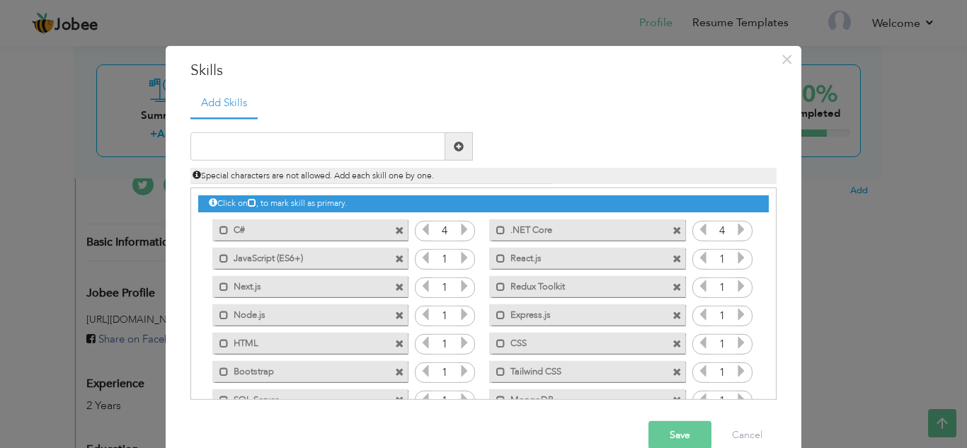
click at [458, 256] on icon at bounding box center [464, 257] width 13 height 13
click at [419, 257] on icon at bounding box center [425, 257] width 13 height 13
click at [738, 259] on icon at bounding box center [741, 257] width 13 height 13
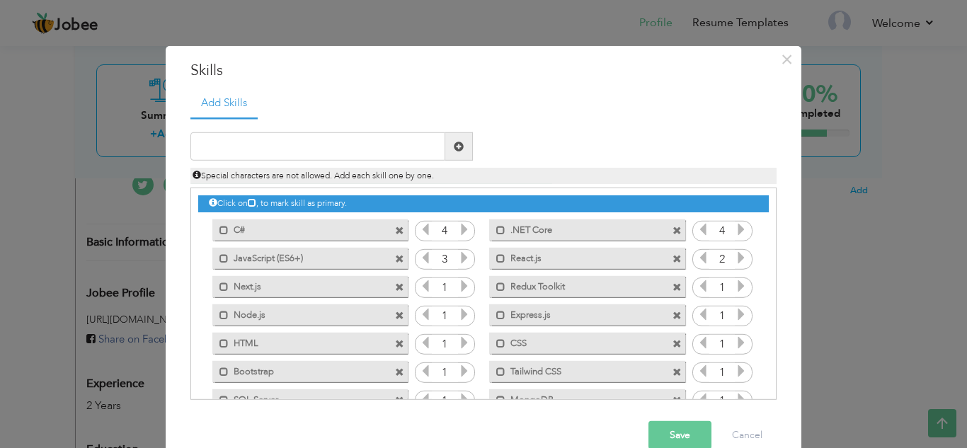
click at [738, 259] on icon at bounding box center [741, 257] width 13 height 13
click at [458, 288] on icon at bounding box center [464, 286] width 13 height 13
click at [735, 257] on icon at bounding box center [741, 257] width 13 height 13
click at [735, 288] on icon at bounding box center [741, 286] width 13 height 13
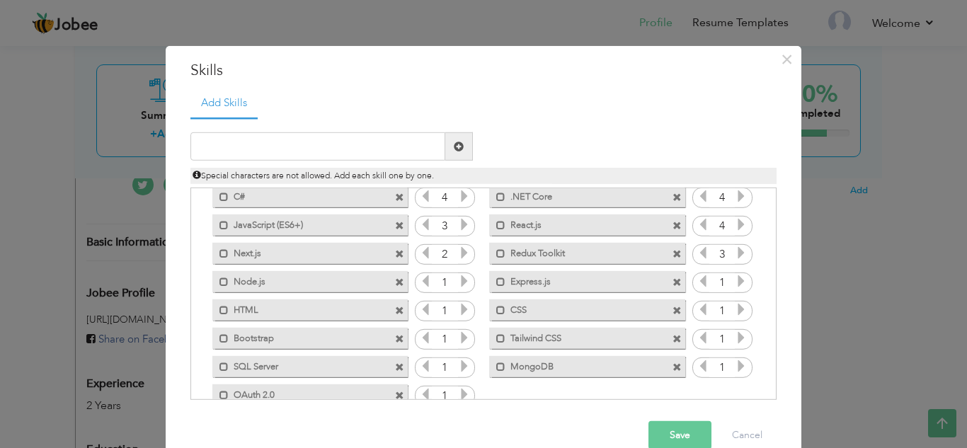
scroll to position [41, 0]
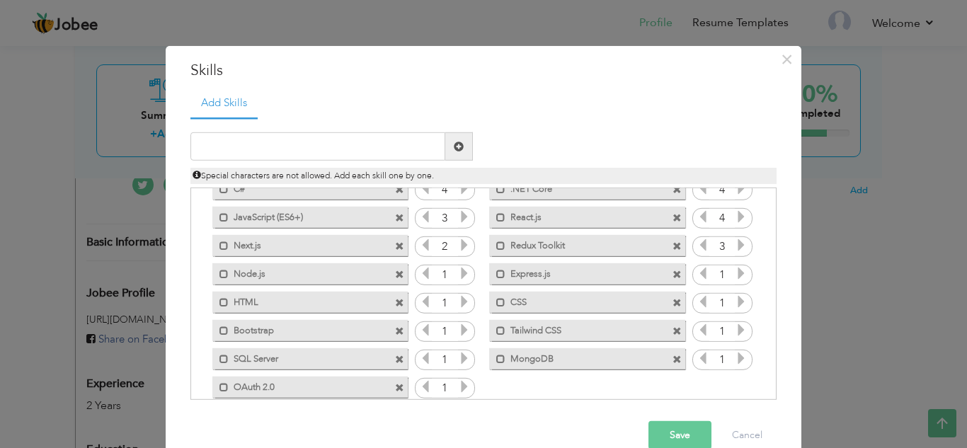
click at [735, 303] on icon at bounding box center [741, 301] width 13 height 13
click at [458, 305] on icon at bounding box center [464, 301] width 13 height 13
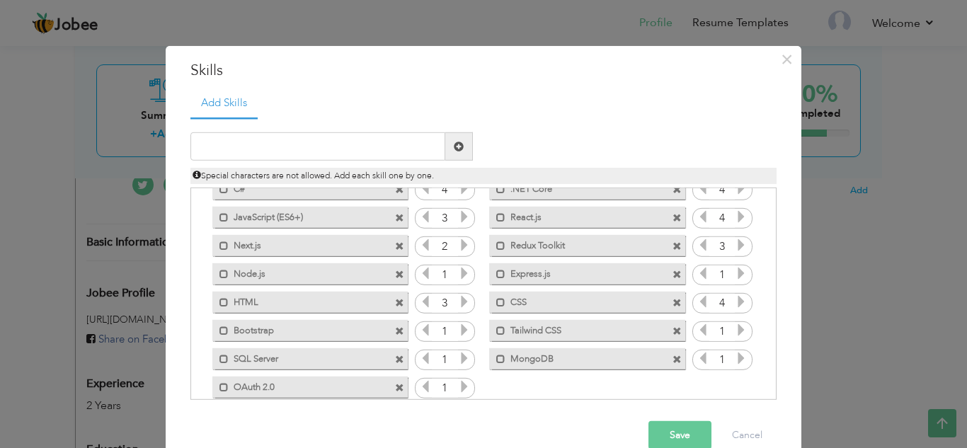
click at [458, 305] on icon at bounding box center [464, 301] width 13 height 13
click at [458, 336] on icon at bounding box center [464, 330] width 13 height 13
click at [420, 333] on icon at bounding box center [425, 330] width 13 height 13
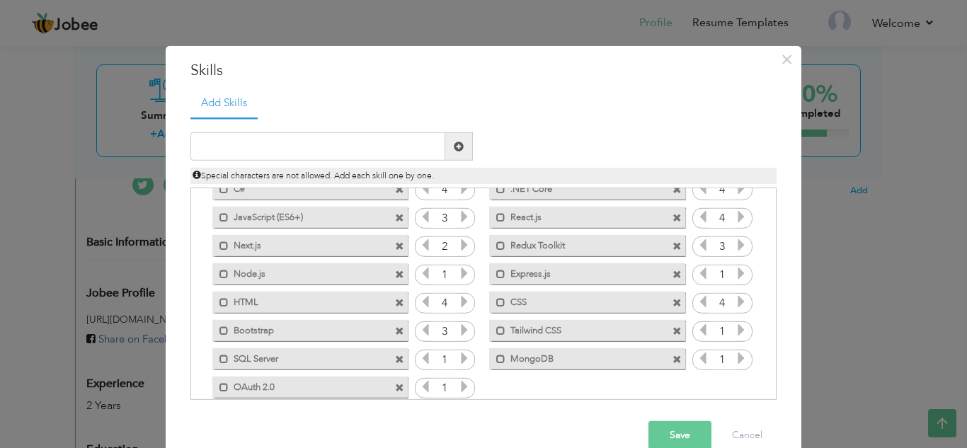
click at [735, 331] on icon at bounding box center [741, 330] width 13 height 13
click at [735, 360] on icon at bounding box center [741, 358] width 13 height 13
click at [458, 392] on icon at bounding box center [464, 386] width 13 height 13
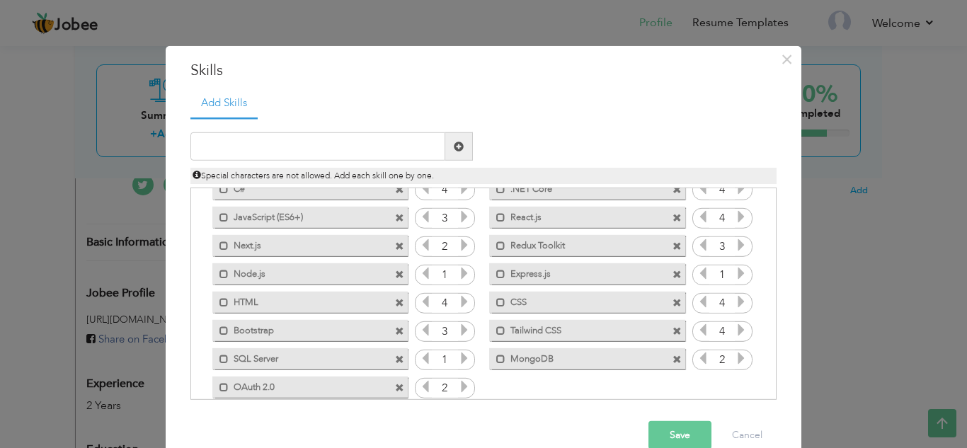
click at [458, 392] on icon at bounding box center [464, 386] width 13 height 13
click at [300, 144] on input "text" at bounding box center [317, 146] width 255 height 28
paste input "OpenID Connect (OIDC)"
type input "OpenID Connect (OIDC)"
click at [673, 432] on button "Save" at bounding box center [679, 435] width 63 height 28
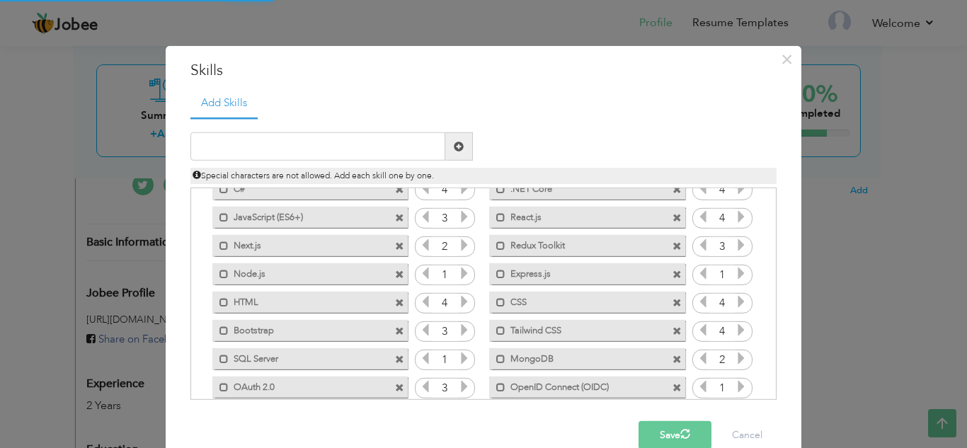
click at [735, 382] on icon at bounding box center [741, 386] width 13 height 13
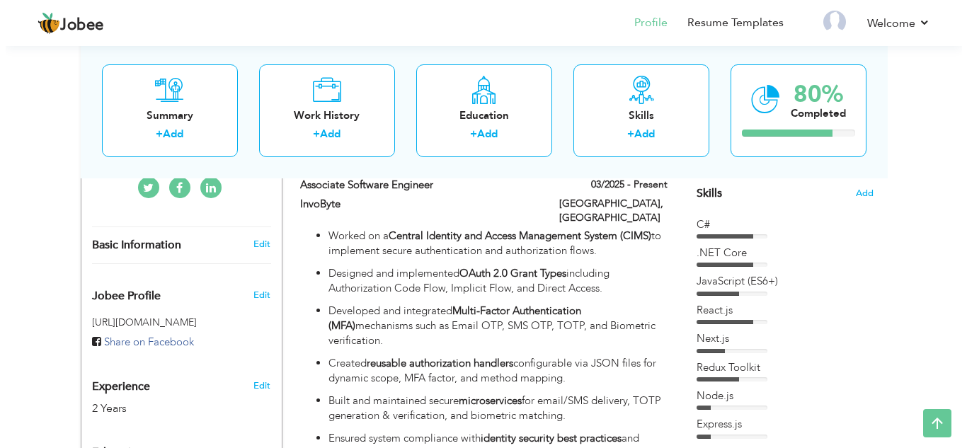
scroll to position [344, 0]
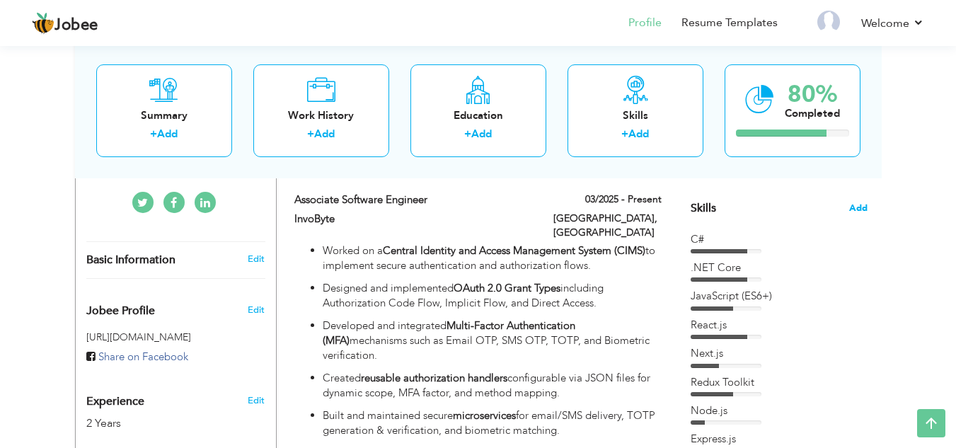
click at [854, 204] on span "Add" at bounding box center [858, 208] width 18 height 13
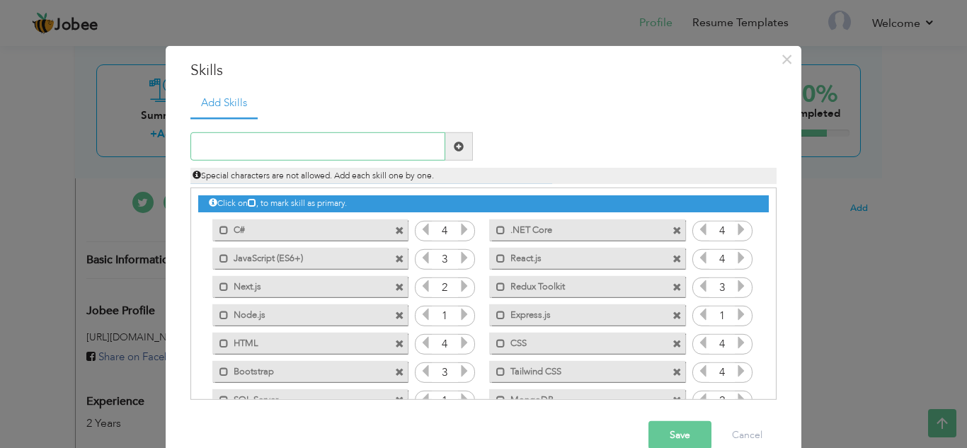
paste input "PKCE REST APIs JWT SSO Multi-Factor Authentica"
type input "PKCE REST APIs JWT SSO Multi-Factor Authentica"
drag, startPoint x: 428, startPoint y: 144, endPoint x: 444, endPoint y: 150, distance: 16.6
click at [444, 150] on div "PKCE REST APIs JWT SSO Multi-Factor Authentica" at bounding box center [331, 146] width 282 height 28
paste input "SSO"
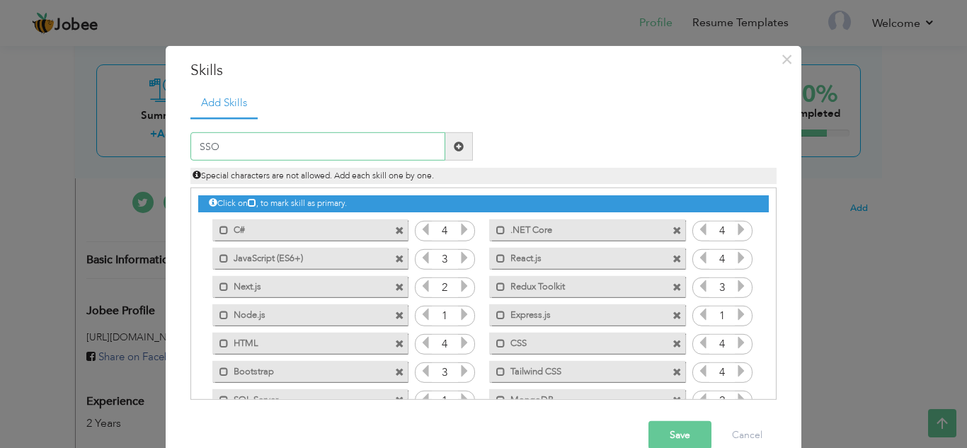
type input "SSO"
click at [669, 440] on button "Save" at bounding box center [679, 435] width 63 height 28
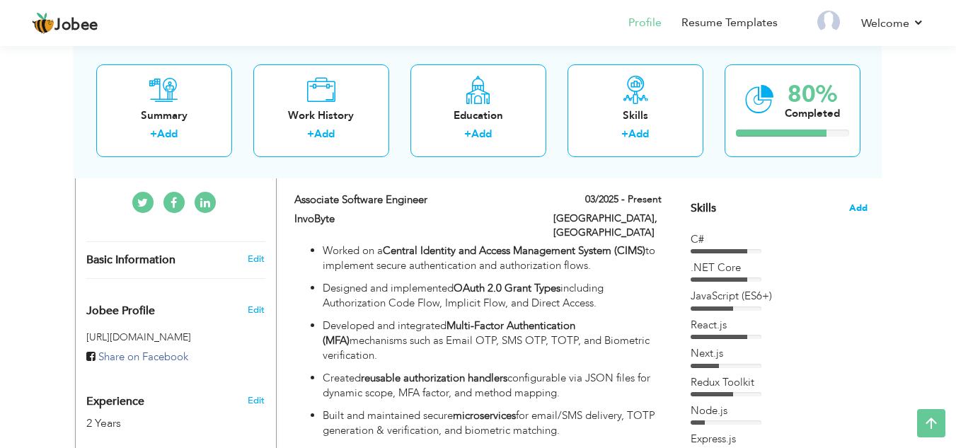
click at [854, 213] on span "Add" at bounding box center [858, 208] width 18 height 13
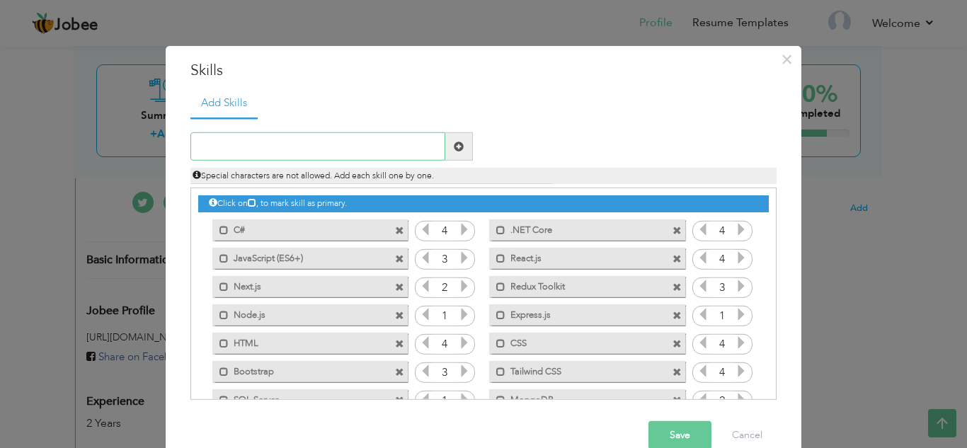
click at [372, 151] on input "text" at bounding box center [317, 146] width 255 height 28
click at [342, 148] on input "text" at bounding box center [317, 146] width 255 height 28
click at [305, 153] on input "text" at bounding box center [317, 146] width 255 height 28
paste input "Multi-Factor Authentication (MFA)"
type input "Multi-Factor Authentication (MFA)"
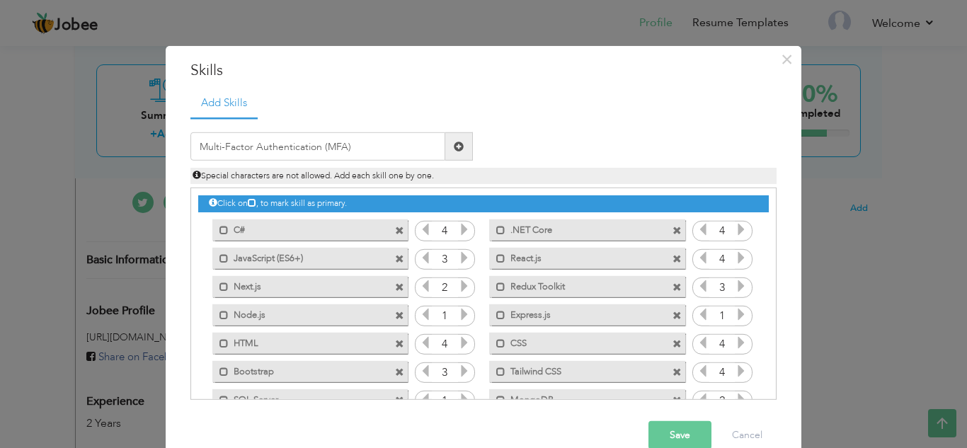
scroll to position [88, 0]
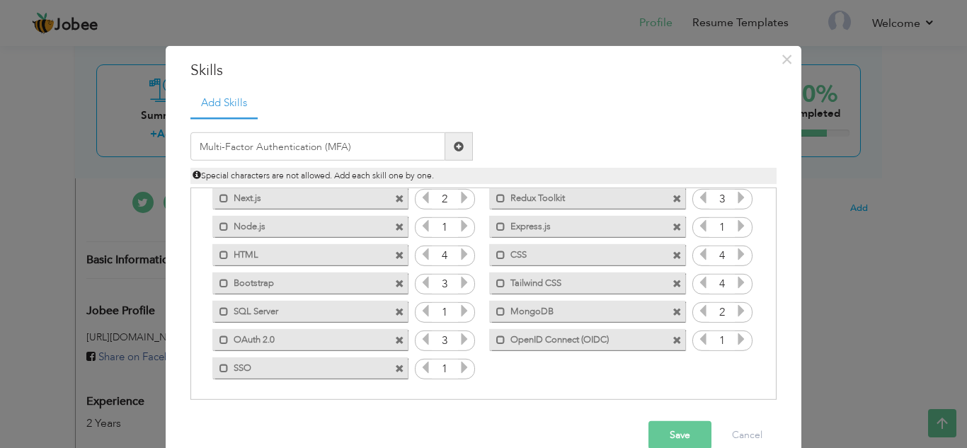
click at [674, 427] on button "Save" at bounding box center [679, 435] width 63 height 28
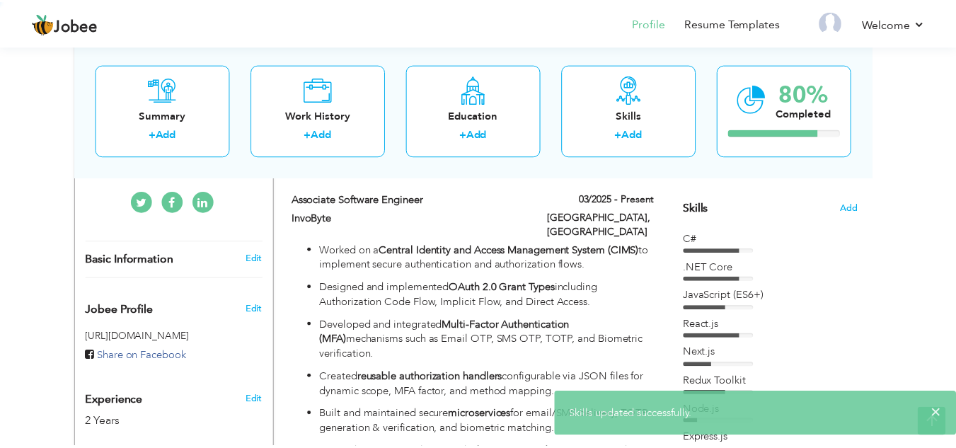
scroll to position [0, 0]
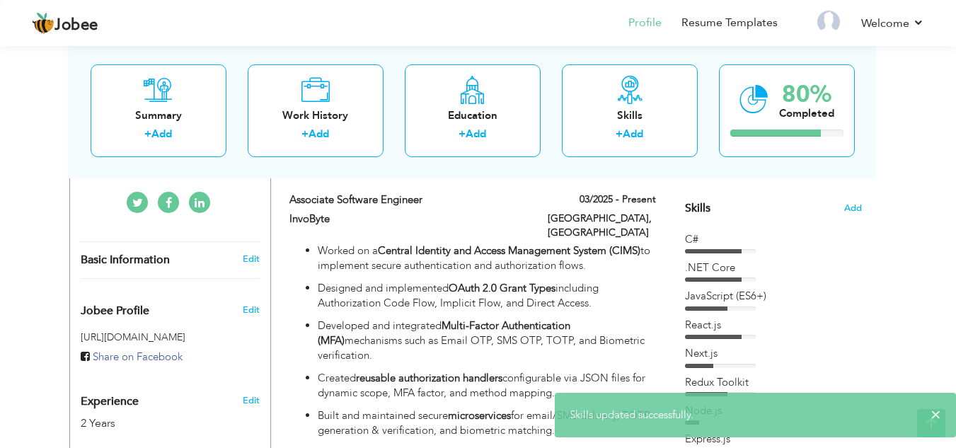
click at [730, 360] on div "Next.js" at bounding box center [773, 353] width 177 height 15
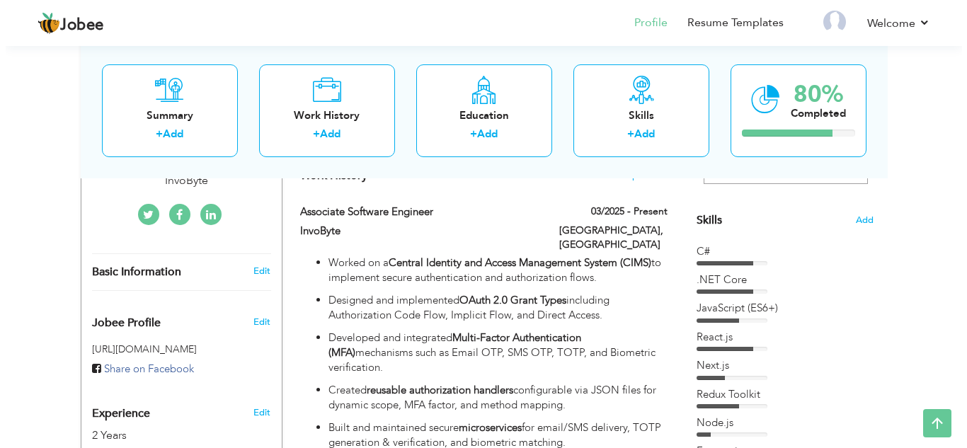
scroll to position [328, 0]
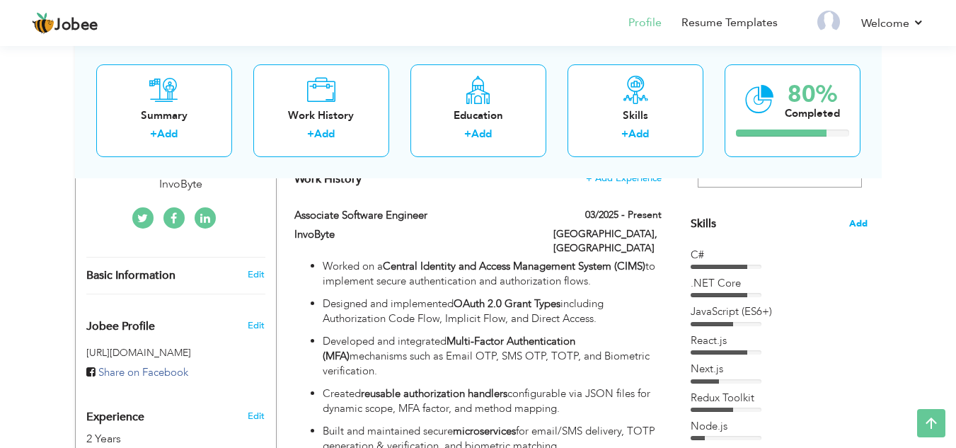
click at [864, 225] on span "Add" at bounding box center [858, 223] width 18 height 13
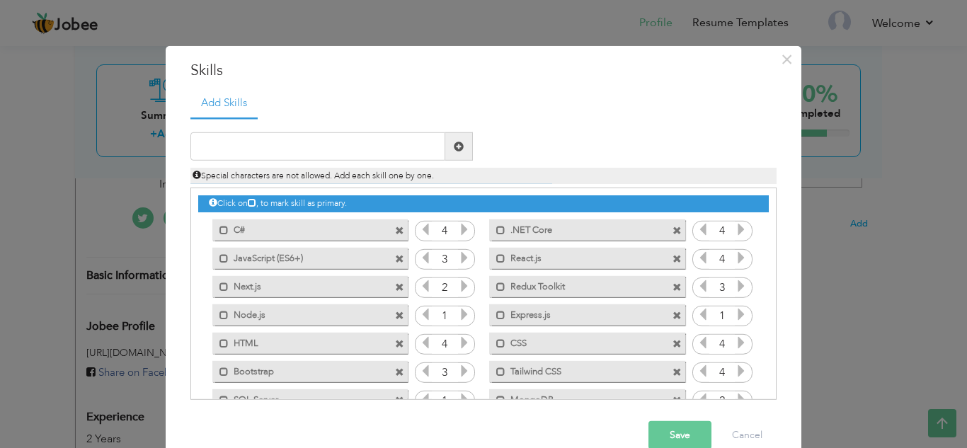
scroll to position [88, 0]
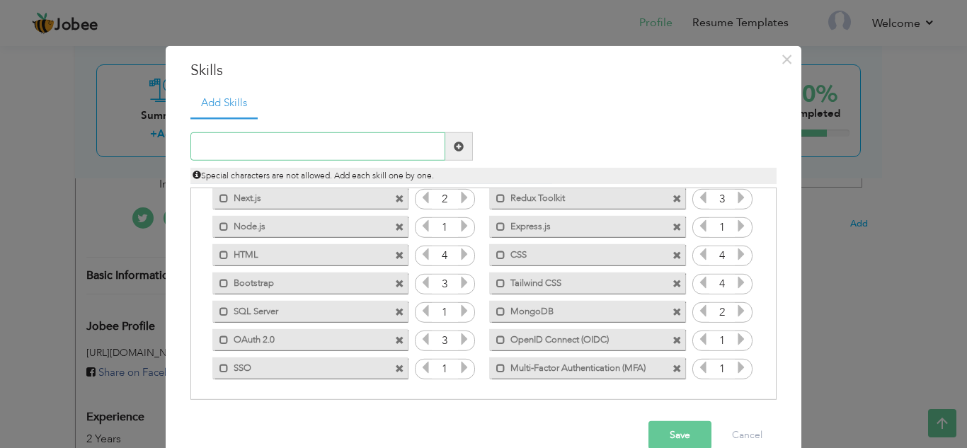
click at [390, 139] on input "text" at bounding box center [317, 146] width 255 height 28
paste input "TOTP Email OTP SMS OTP"
drag, startPoint x: 362, startPoint y: 143, endPoint x: 218, endPoint y: 137, distance: 144.5
click at [218, 137] on input "TOTP Email OTP SMS OTP" at bounding box center [317, 146] width 255 height 28
type input "TOTP"
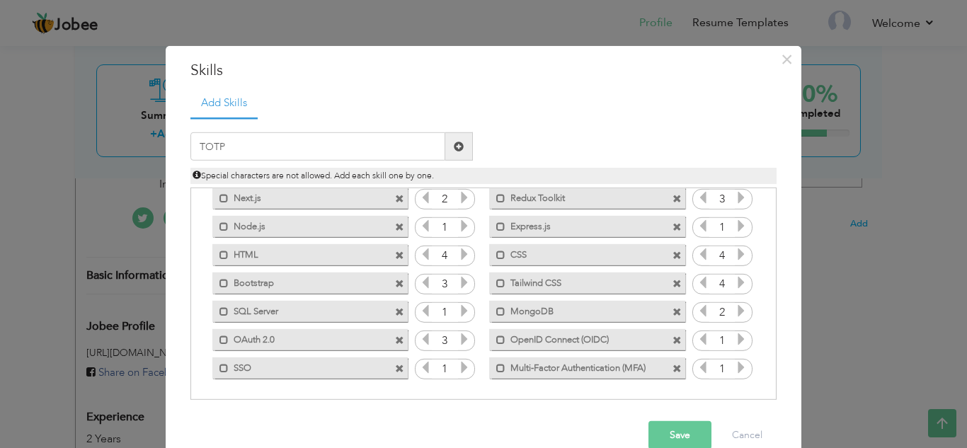
click at [675, 425] on button "Save" at bounding box center [679, 435] width 63 height 28
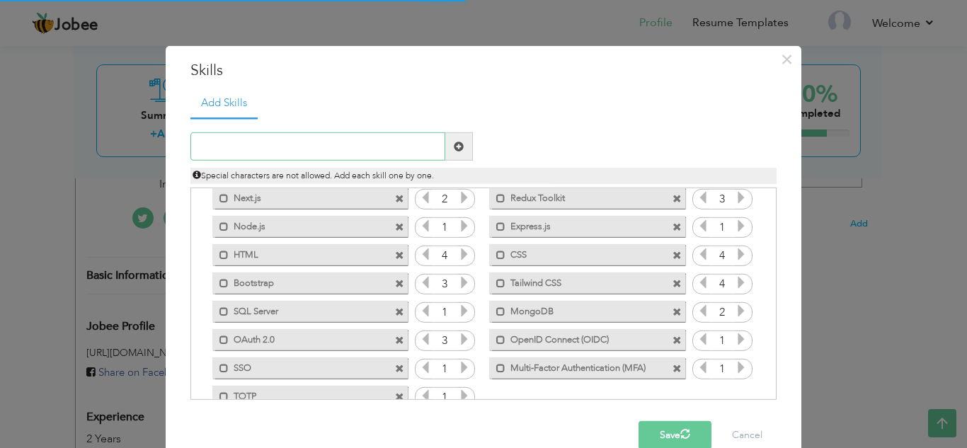
click at [324, 147] on input "text" at bounding box center [317, 146] width 255 height 28
paste input "Email OTP SMS OTP"
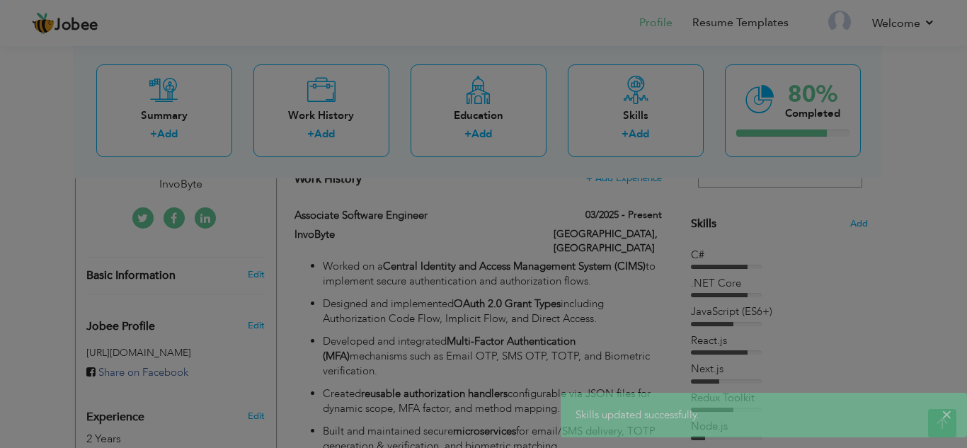
type input "Email OTP SMS OTP"
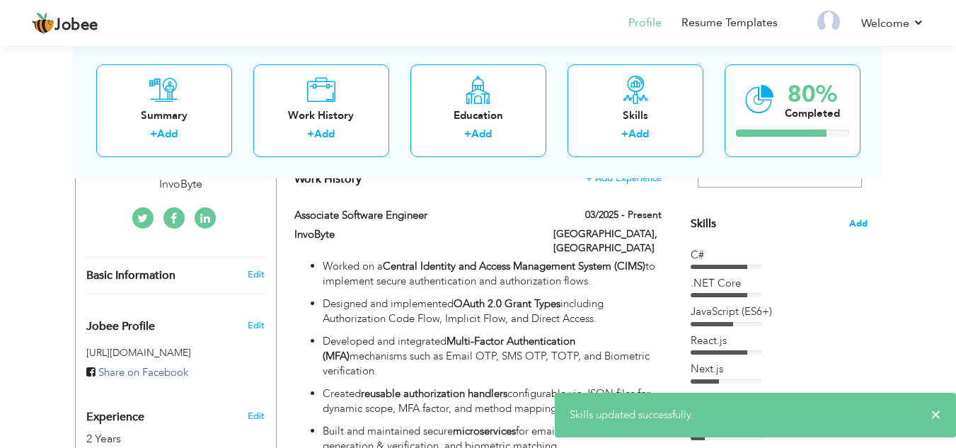
click at [857, 225] on span "Add" at bounding box center [858, 223] width 18 height 13
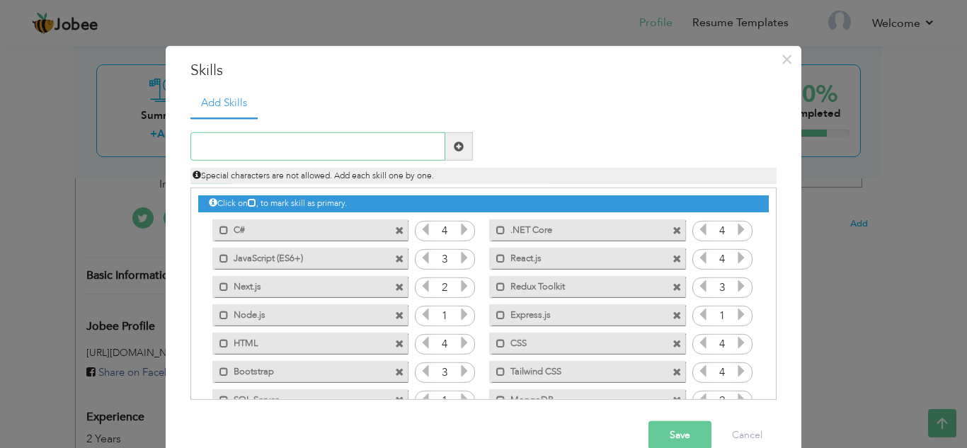
paste input "Email OTP SMS OTP"
drag, startPoint x: 325, startPoint y: 149, endPoint x: 253, endPoint y: 147, distance: 71.5
click at [253, 147] on input "Email OTP SMS OTP" at bounding box center [317, 146] width 255 height 28
type input "Email OTP"
click at [677, 441] on button "Save" at bounding box center [679, 435] width 63 height 28
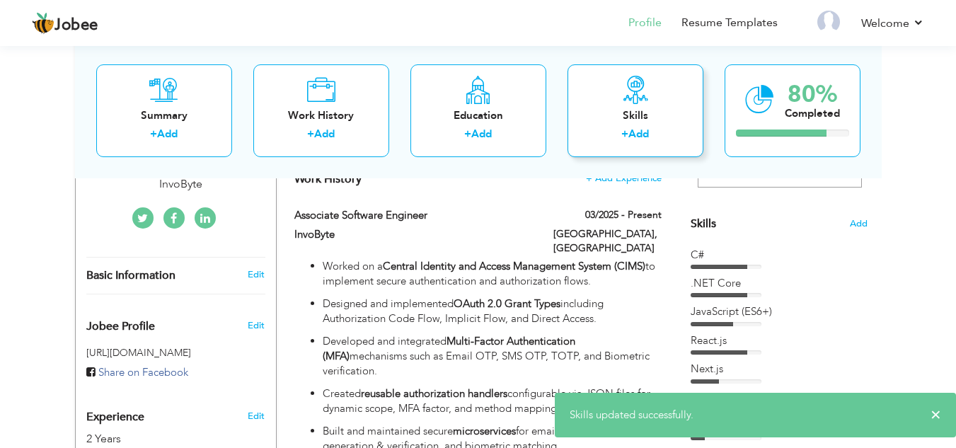
click at [626, 105] on div "Skills + Add" at bounding box center [636, 110] width 136 height 93
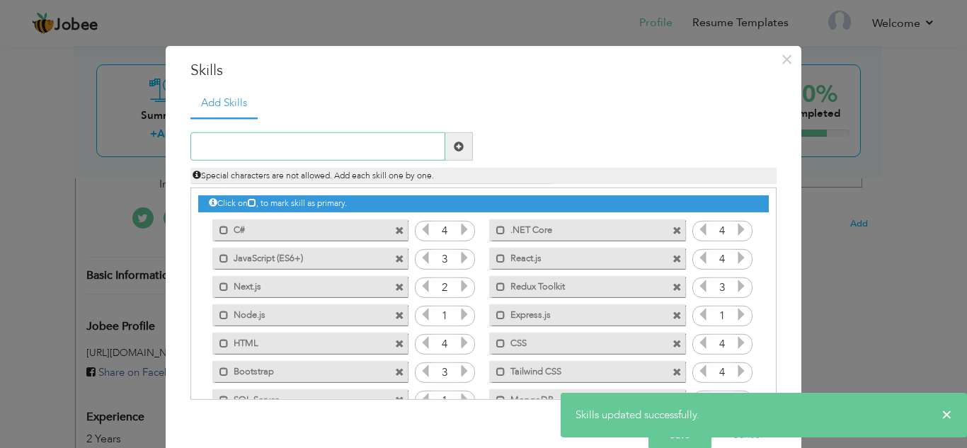
paste input "Email OTP SMS OTP"
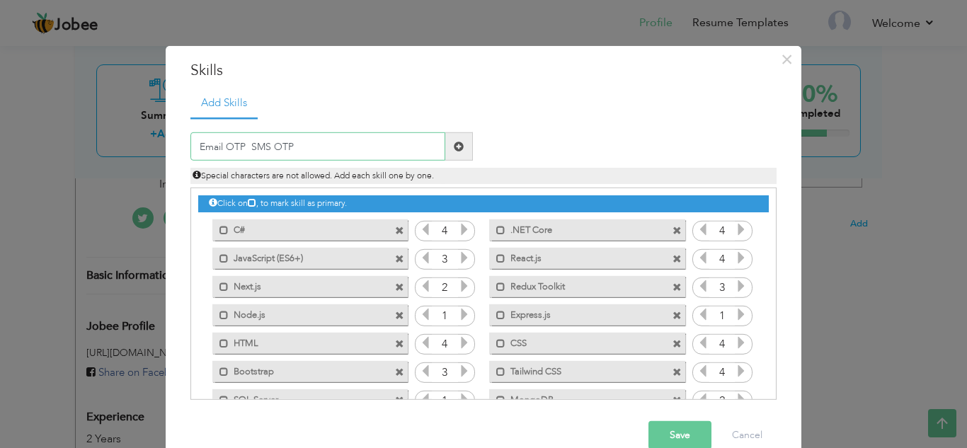
click at [244, 148] on input "Email OTP SMS OTP" at bounding box center [317, 146] width 255 height 28
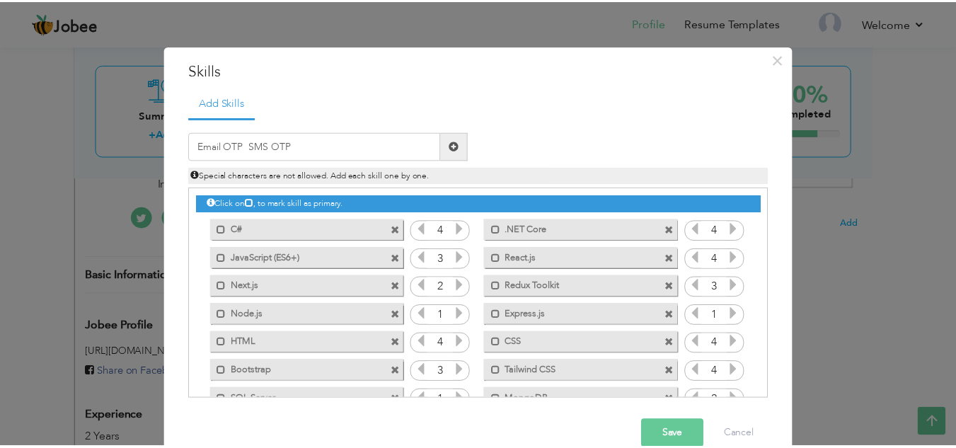
scroll to position [117, 0]
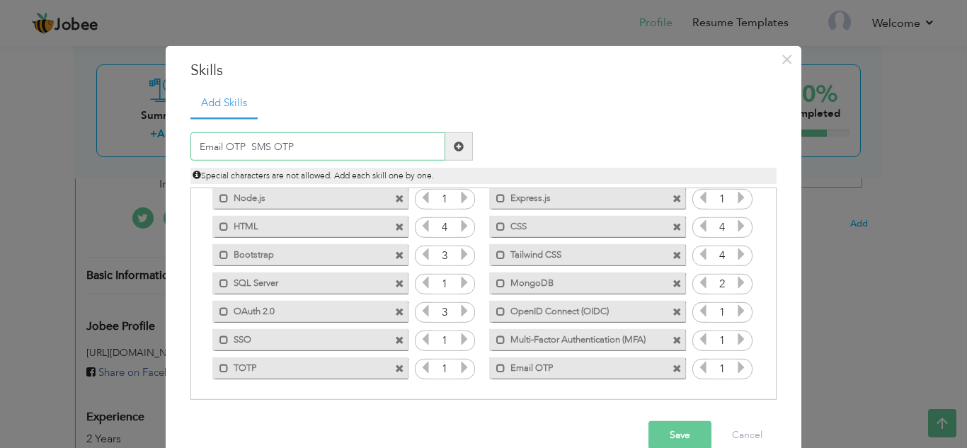
click at [249, 148] on input "Email OTP SMS OTP" at bounding box center [317, 146] width 255 height 28
type input "SMS OTP"
click at [665, 427] on button "Save" at bounding box center [679, 435] width 63 height 28
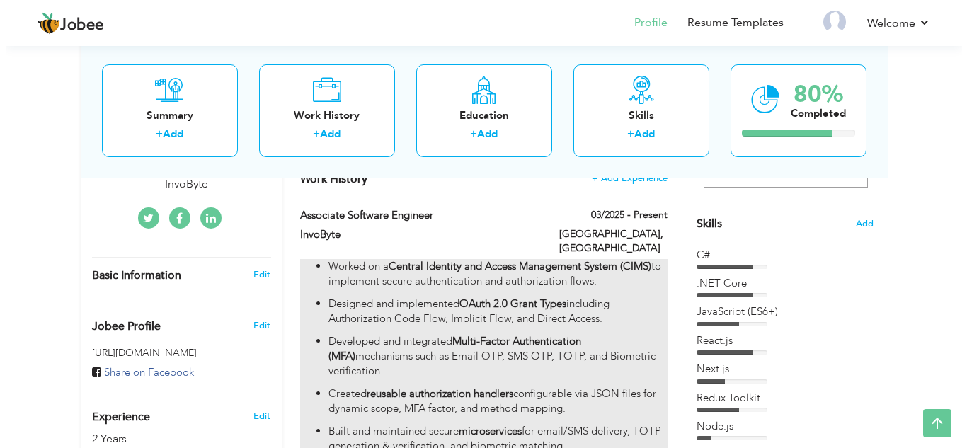
scroll to position [0, 0]
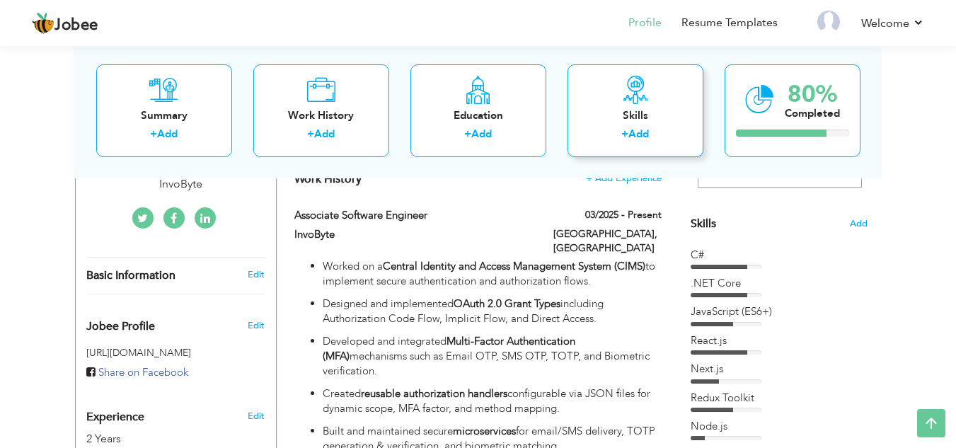
click at [644, 119] on div "Skills" at bounding box center [635, 115] width 113 height 15
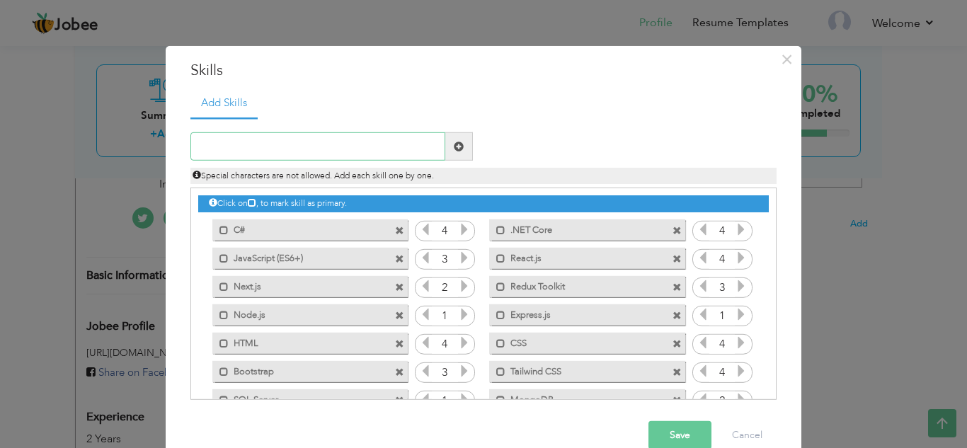
paste input "Git GitHub"
type input "Git"
click at [666, 440] on button "Save" at bounding box center [679, 435] width 63 height 28
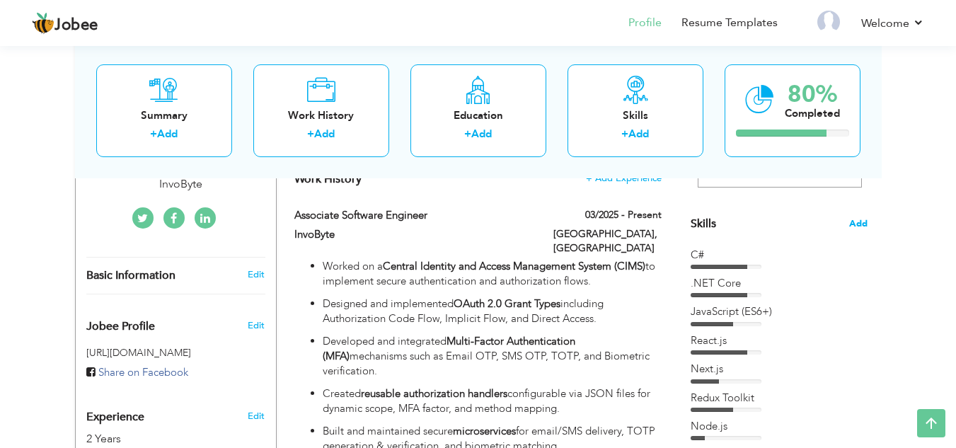
click at [855, 220] on span "Add" at bounding box center [858, 223] width 18 height 13
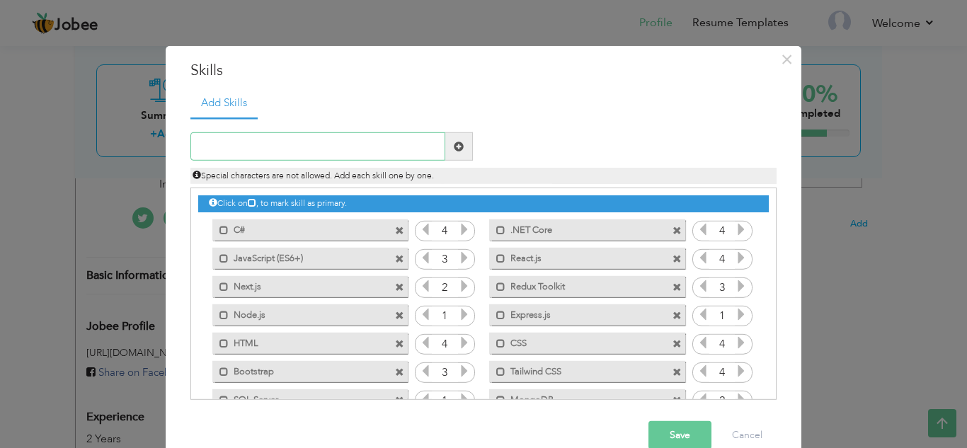
paste input "Git GitHub"
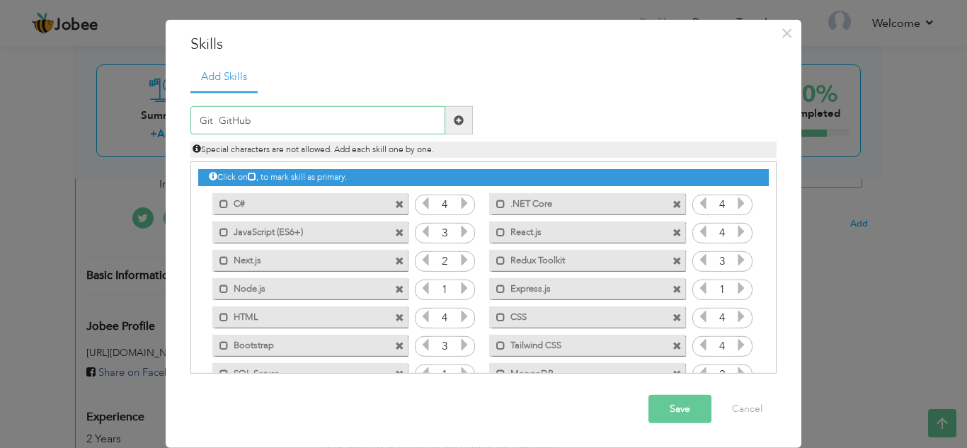
click at [216, 118] on input "Git GitHub" at bounding box center [317, 120] width 255 height 28
type input "GitHub"
click at [674, 407] on button "Save" at bounding box center [679, 409] width 63 height 28
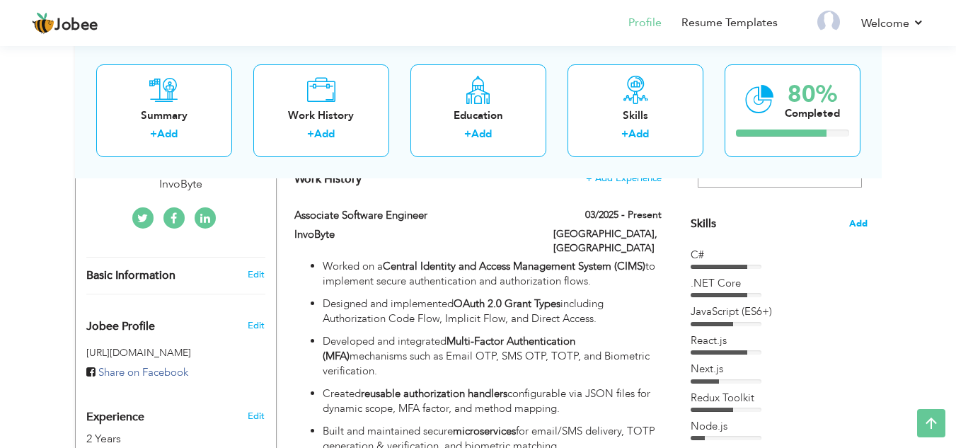
click at [858, 219] on span "Add" at bounding box center [858, 223] width 18 height 13
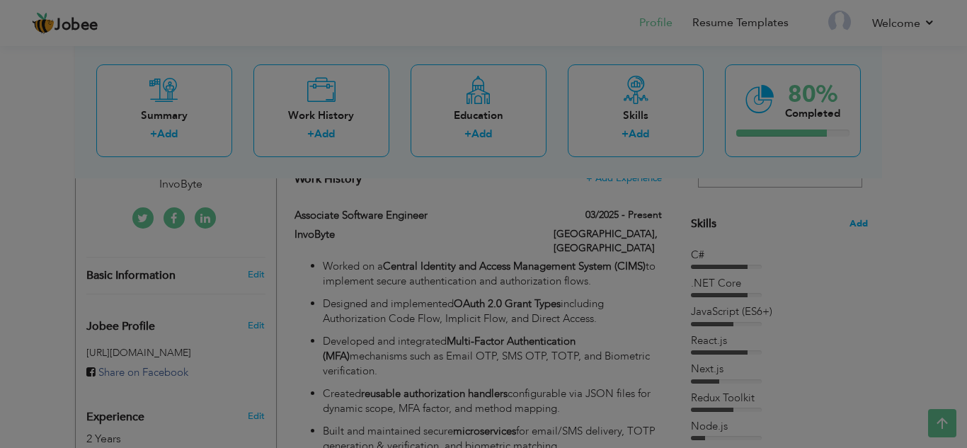
scroll to position [0, 0]
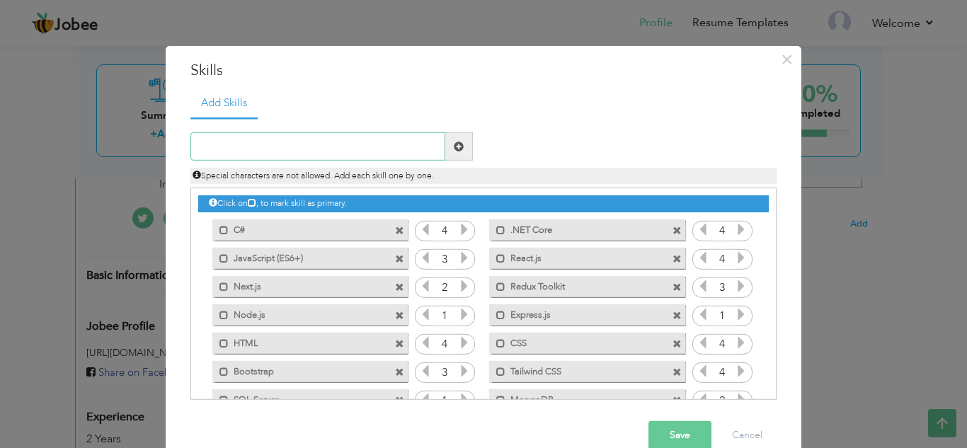
paste input "Visual Studio VS Code"
drag, startPoint x: 326, startPoint y: 146, endPoint x: 251, endPoint y: 149, distance: 74.4
click at [251, 149] on input "Visual Studio VS Code" at bounding box center [317, 146] width 255 height 28
type input "Visual Studio"
click at [668, 425] on button "Save" at bounding box center [679, 435] width 63 height 28
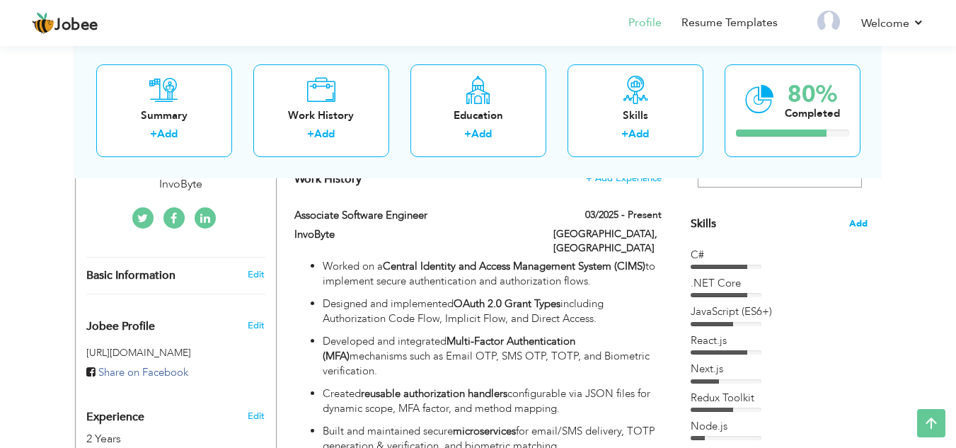
click at [859, 222] on span "Add" at bounding box center [858, 223] width 18 height 13
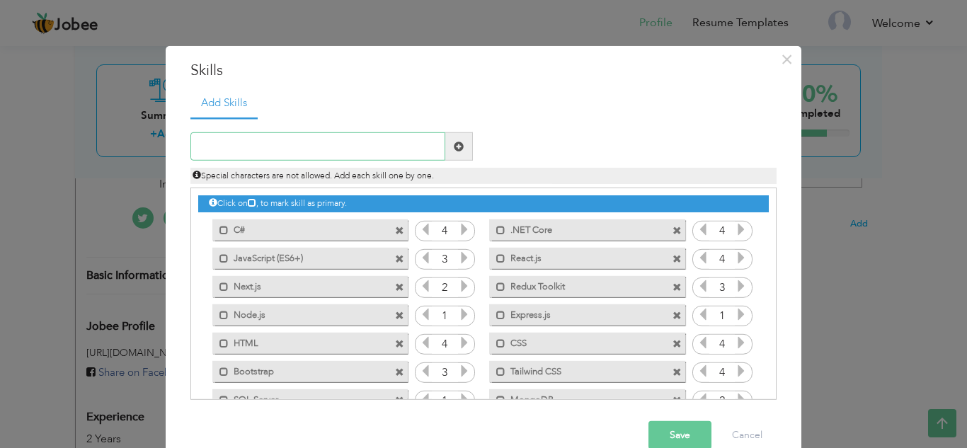
paste input "VS Code"
type input "VS Code"
click at [676, 438] on button "Save" at bounding box center [679, 435] width 63 height 28
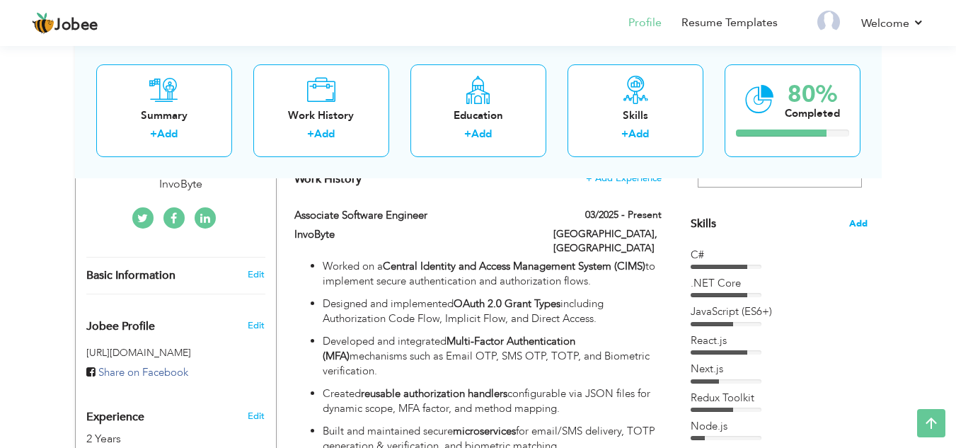
click at [864, 222] on span "Add" at bounding box center [858, 223] width 18 height 13
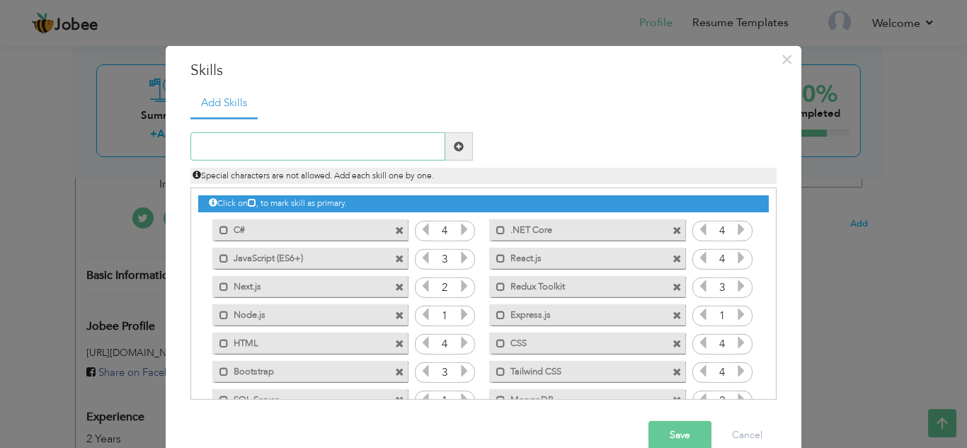
paste input "Postman Microservices"
drag, startPoint x: 309, startPoint y: 151, endPoint x: 234, endPoint y: 147, distance: 74.5
click at [234, 147] on input "Postman Microservices" at bounding box center [317, 146] width 255 height 28
type input "Postman"
click at [673, 427] on button "Save" at bounding box center [679, 435] width 63 height 28
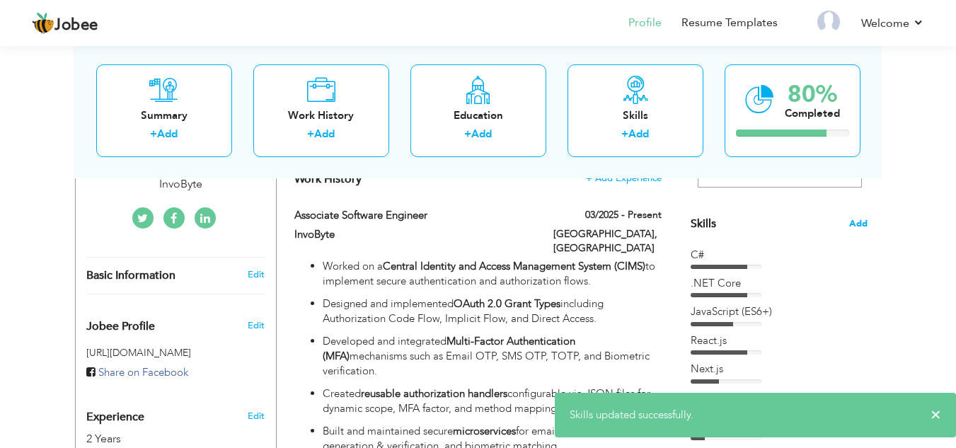
click at [857, 226] on span "Add" at bounding box center [858, 223] width 18 height 13
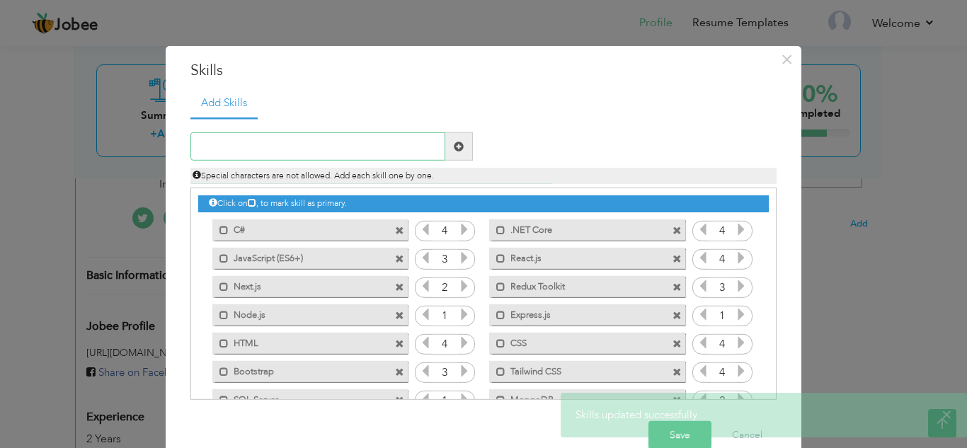
paste input "Microservices"
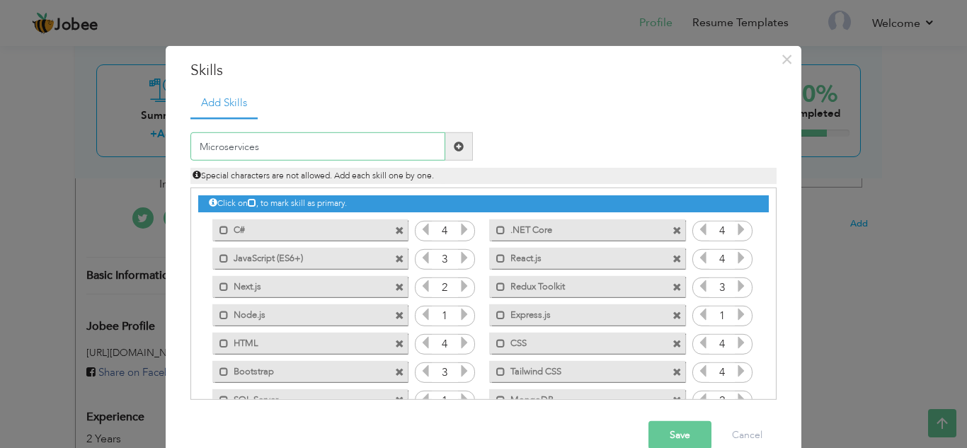
type input "Microservices"
click at [696, 434] on button "Save" at bounding box center [679, 435] width 63 height 28
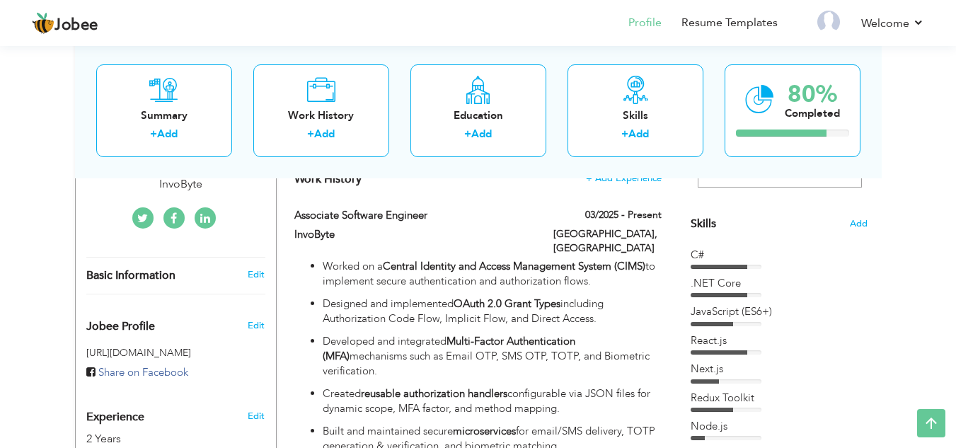
click at [849, 229] on div "Skills Add" at bounding box center [779, 85] width 177 height 294
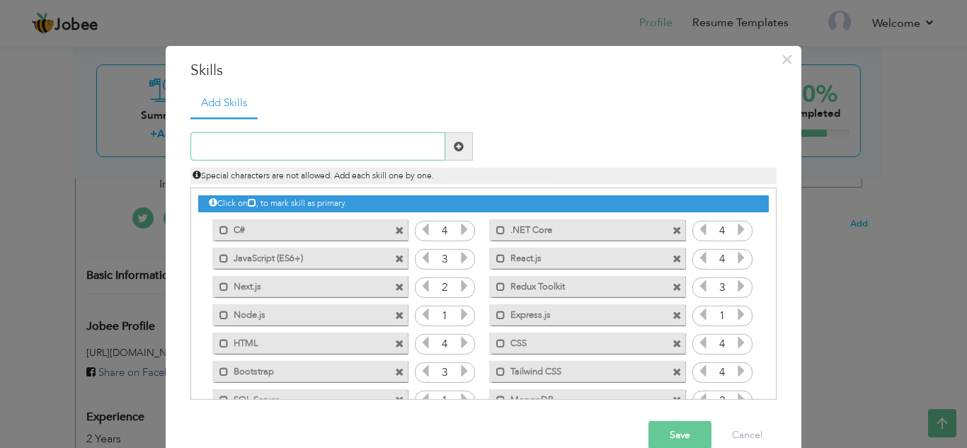
paste input "Responsive Web Design"
type input "Responsive Web Design"
click at [677, 435] on button "Save" at bounding box center [679, 435] width 63 height 28
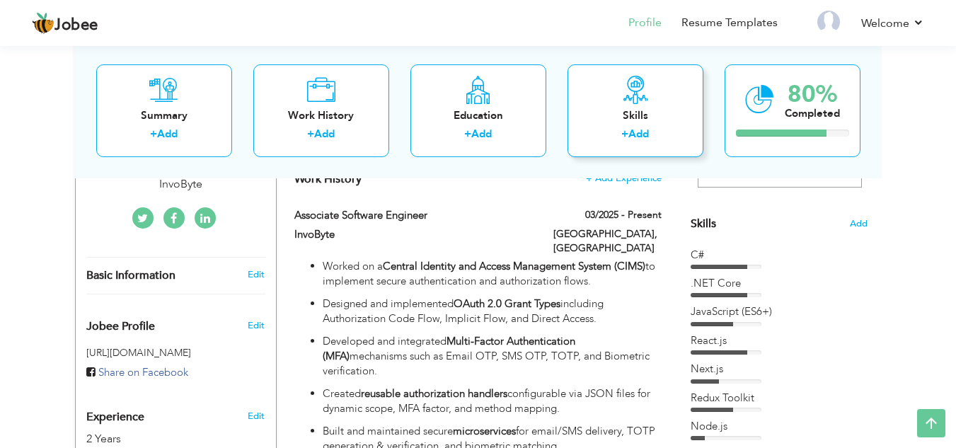
click at [631, 119] on div "Skills" at bounding box center [635, 115] width 113 height 15
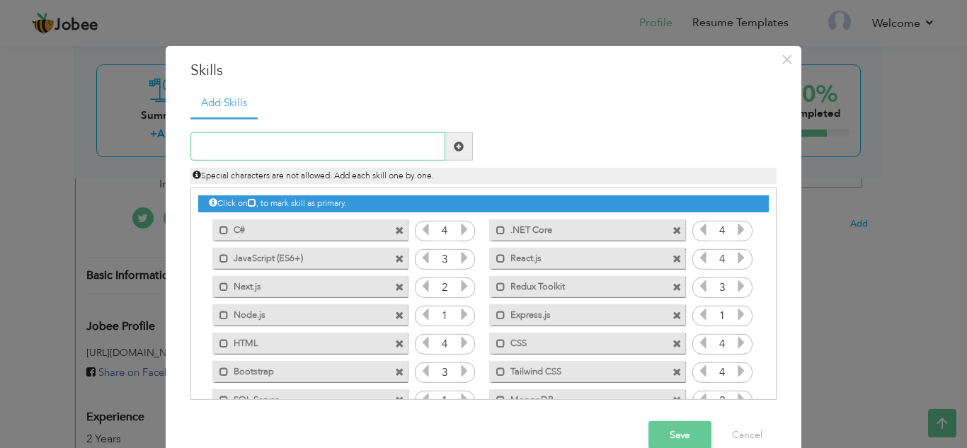
type input "j"
type input "JWT"
click at [680, 434] on button "Save" at bounding box center [679, 435] width 63 height 28
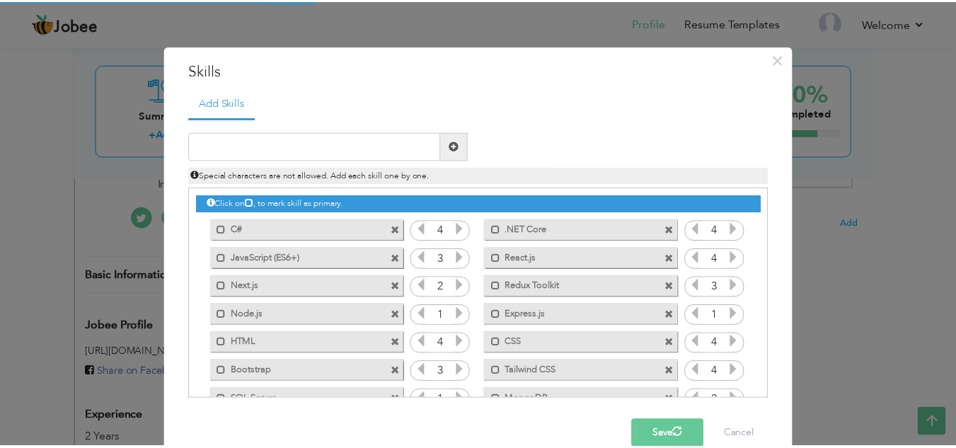
scroll to position [26, 0]
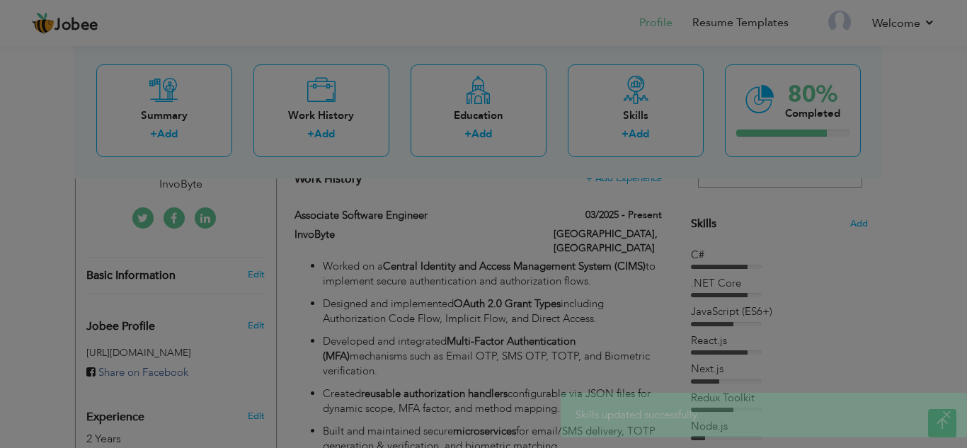
drag, startPoint x: 966, startPoint y: 289, endPoint x: 958, endPoint y: 370, distance: 81.1
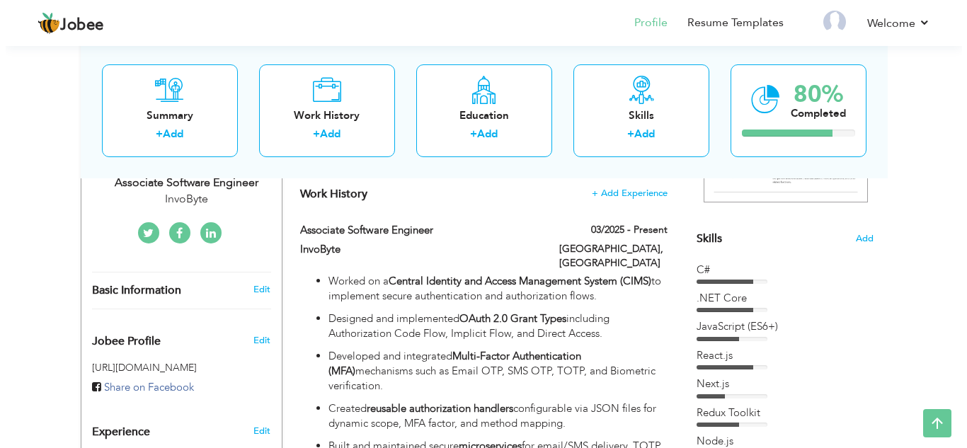
scroll to position [283, 0]
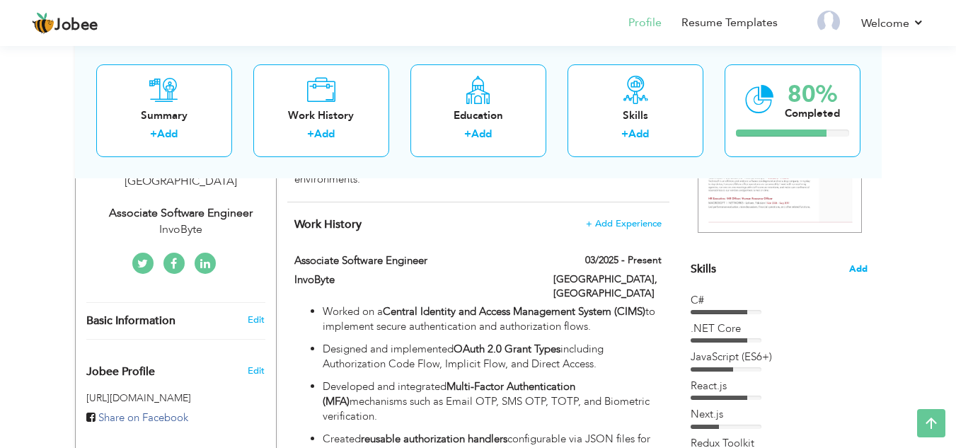
click at [860, 263] on span "Add" at bounding box center [858, 269] width 18 height 13
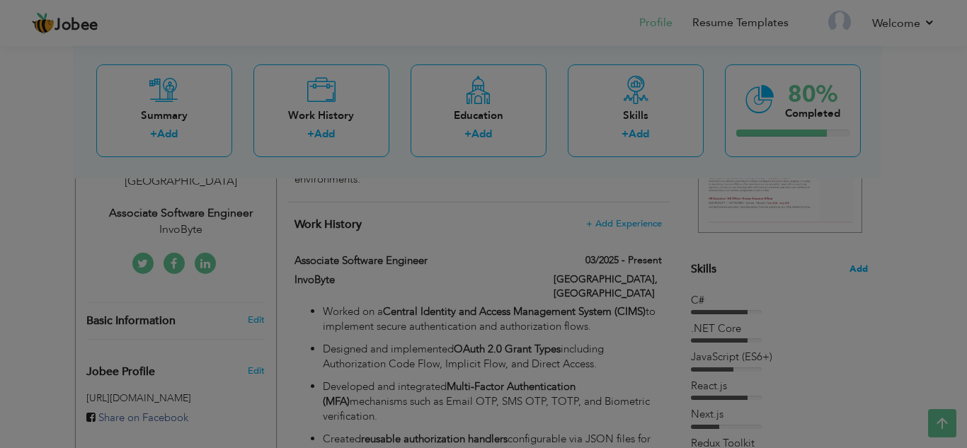
scroll to position [0, 0]
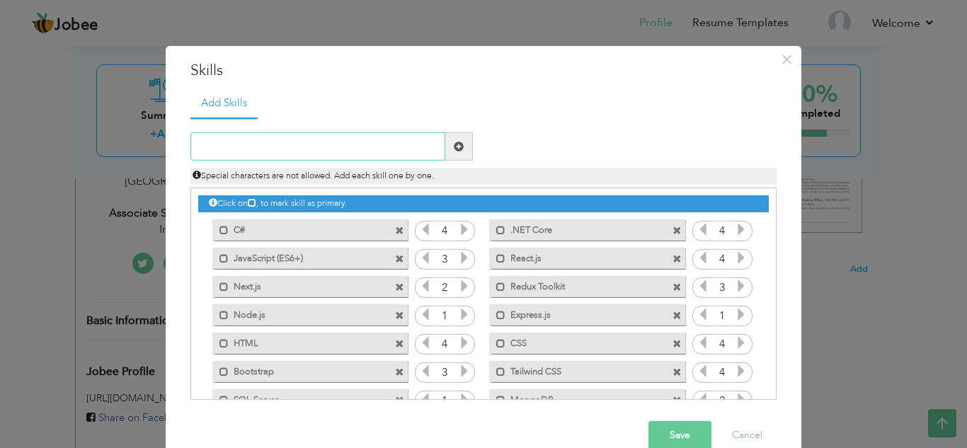
paste input "Azure DevOps"
type input "Azure DevOps"
click at [663, 433] on button "Save" at bounding box center [679, 435] width 63 height 28
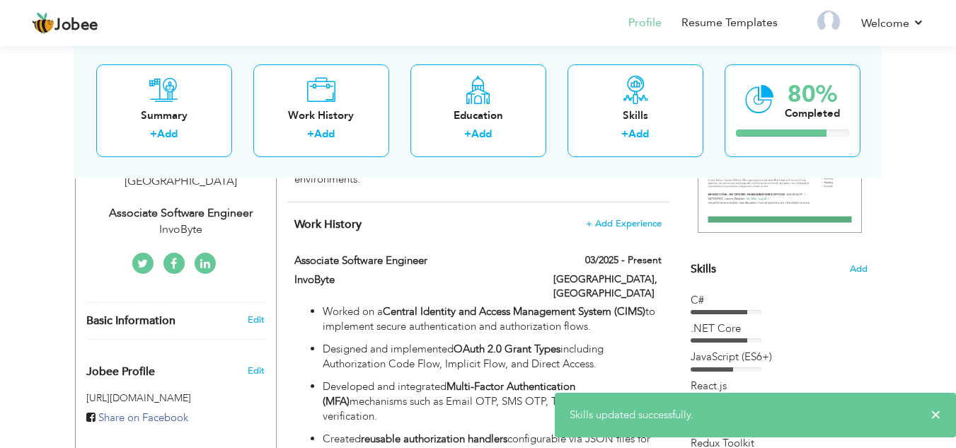
drag, startPoint x: 769, startPoint y: 253, endPoint x: 792, endPoint y: 385, distance: 133.7
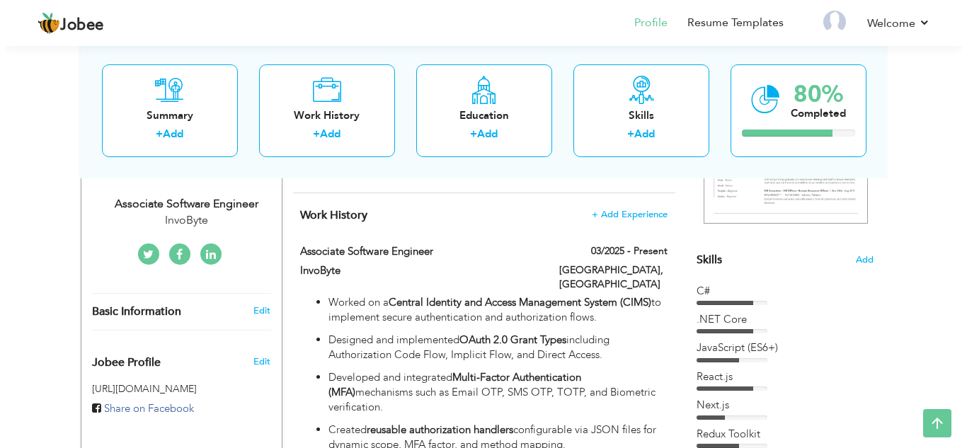
scroll to position [287, 0]
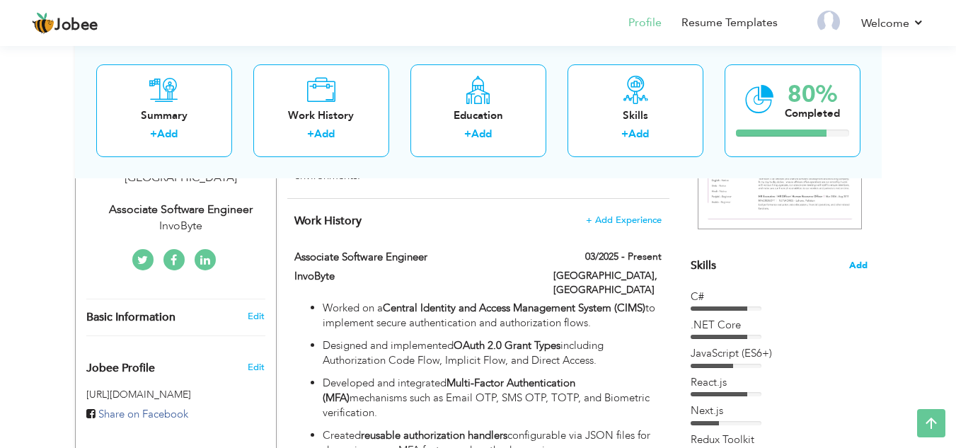
click at [861, 266] on span "Add" at bounding box center [858, 265] width 18 height 13
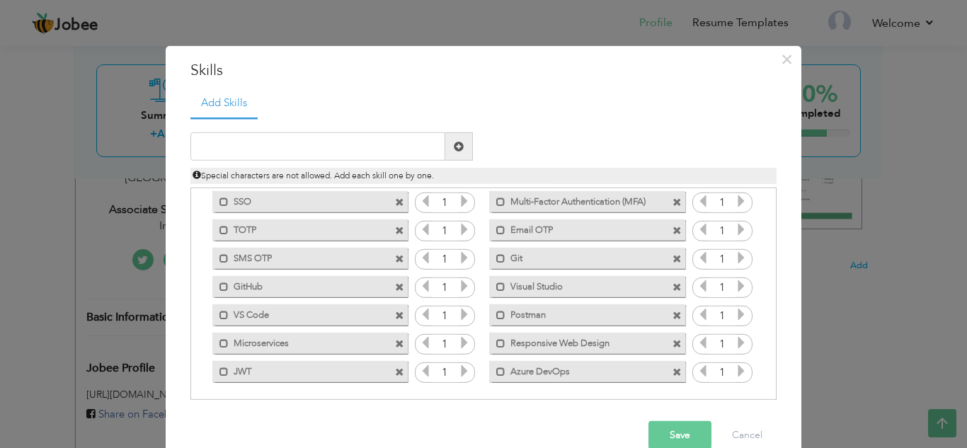
scroll to position [258, 0]
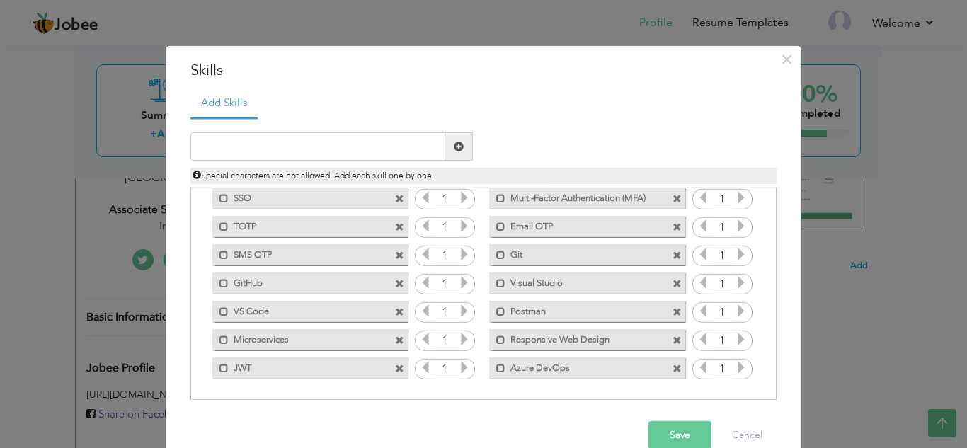
click at [735, 311] on icon at bounding box center [741, 310] width 13 height 13
click at [458, 317] on icon at bounding box center [464, 310] width 13 height 13
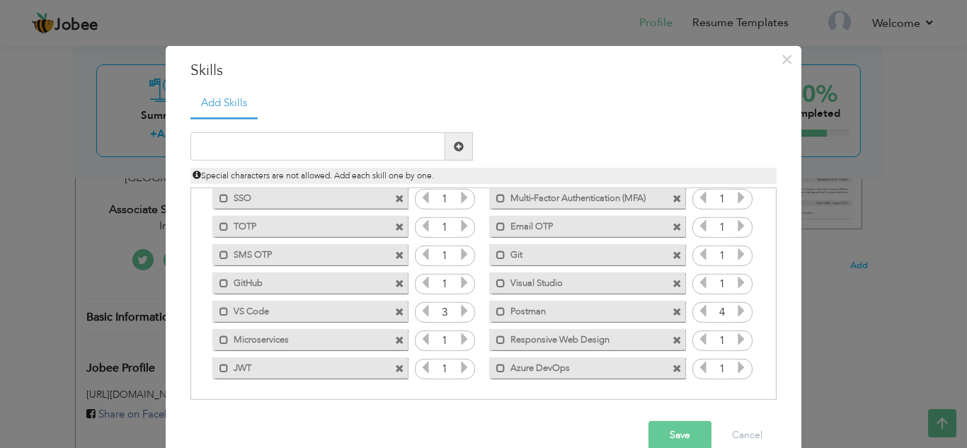
click at [458, 317] on icon at bounding box center [464, 310] width 13 height 13
click at [458, 345] on icon at bounding box center [464, 339] width 13 height 13
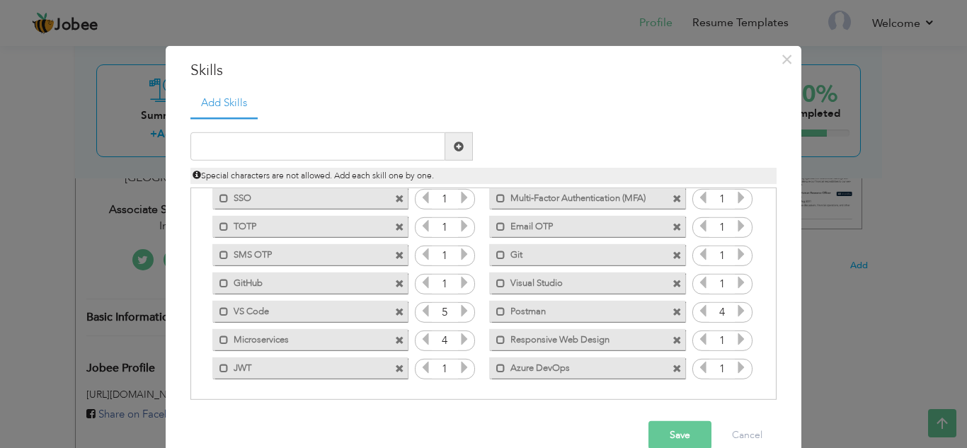
click at [460, 370] on icon at bounding box center [464, 367] width 13 height 13
click at [736, 370] on icon at bounding box center [741, 367] width 13 height 13
click at [735, 340] on icon at bounding box center [741, 339] width 13 height 13
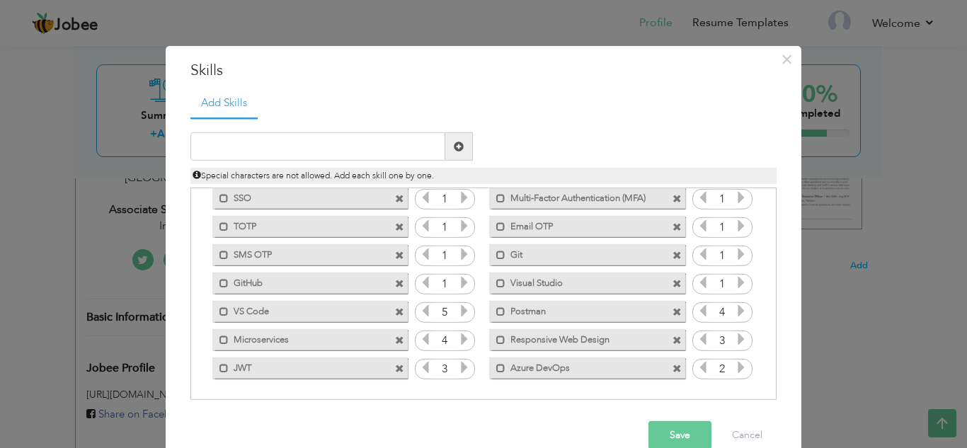
click at [765, 335] on div "Click on , to mark skill as primary." at bounding box center [483, 294] width 586 height 212
click at [735, 259] on icon at bounding box center [741, 254] width 13 height 13
click at [735, 280] on icon at bounding box center [741, 282] width 13 height 13
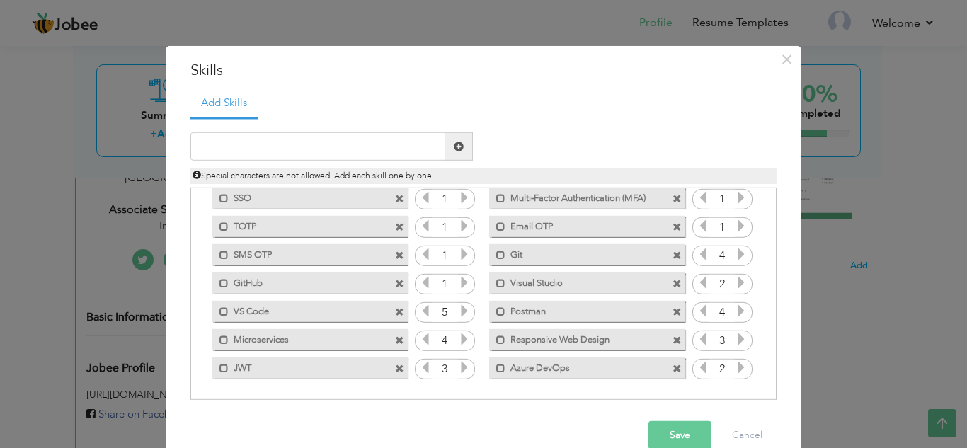
click at [735, 280] on icon at bounding box center [741, 282] width 13 height 13
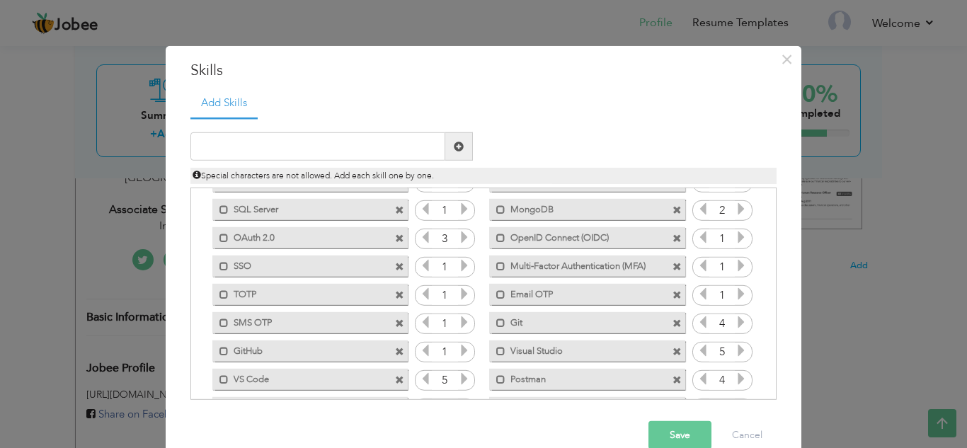
scroll to position [183, 0]
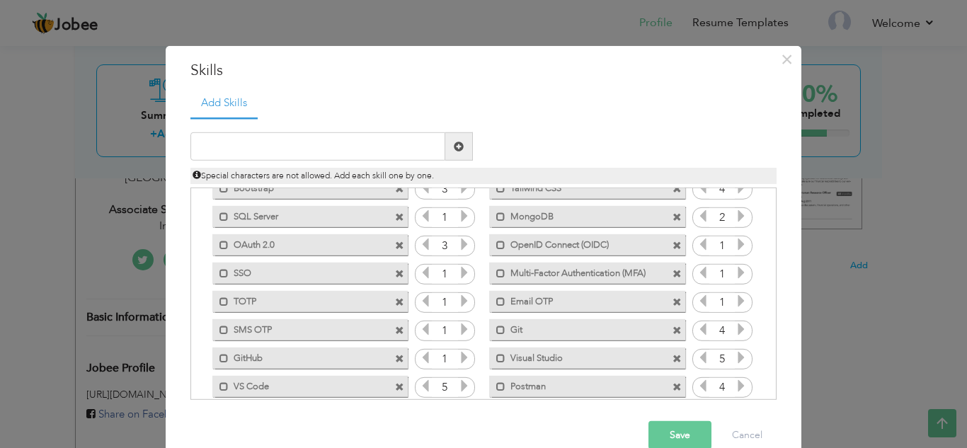
click at [735, 304] on icon at bounding box center [741, 300] width 13 height 13
click at [735, 273] on icon at bounding box center [741, 272] width 13 height 13
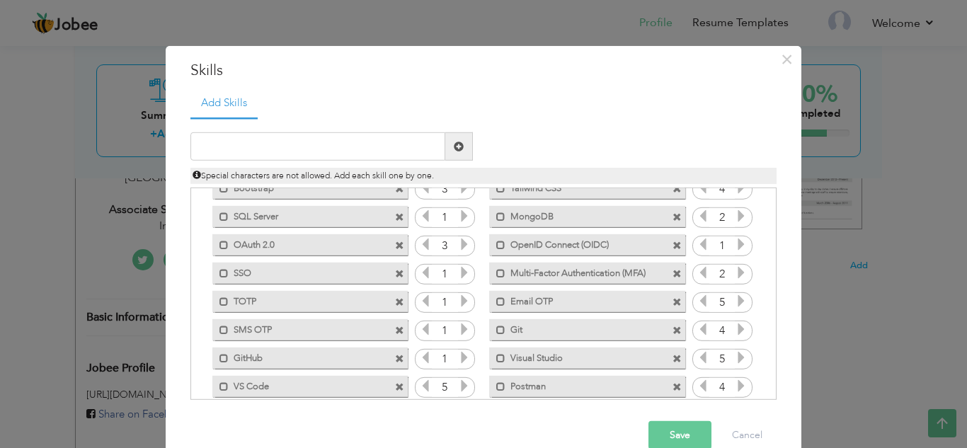
click at [735, 273] on icon at bounding box center [741, 272] width 13 height 13
click at [735, 246] on icon at bounding box center [741, 244] width 13 height 13
click at [458, 275] on icon at bounding box center [464, 272] width 13 height 13
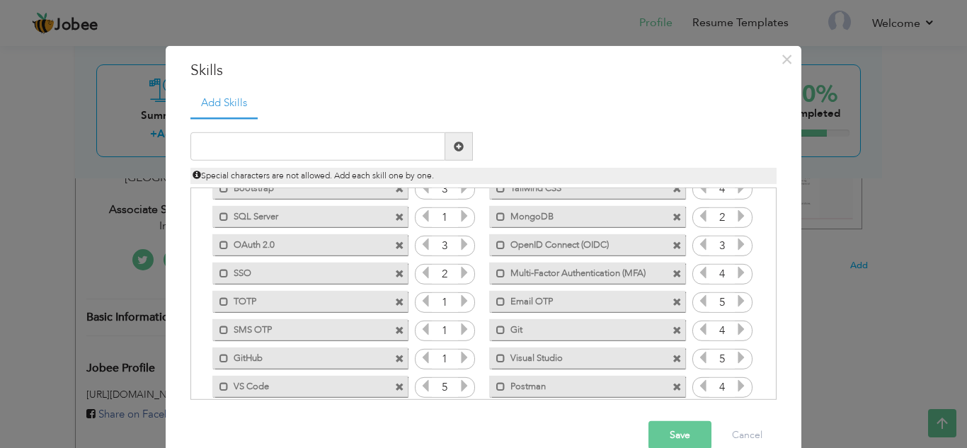
click at [458, 275] on icon at bounding box center [464, 272] width 13 height 13
click at [459, 298] on icon at bounding box center [464, 300] width 13 height 13
click at [458, 329] on icon at bounding box center [464, 329] width 13 height 13
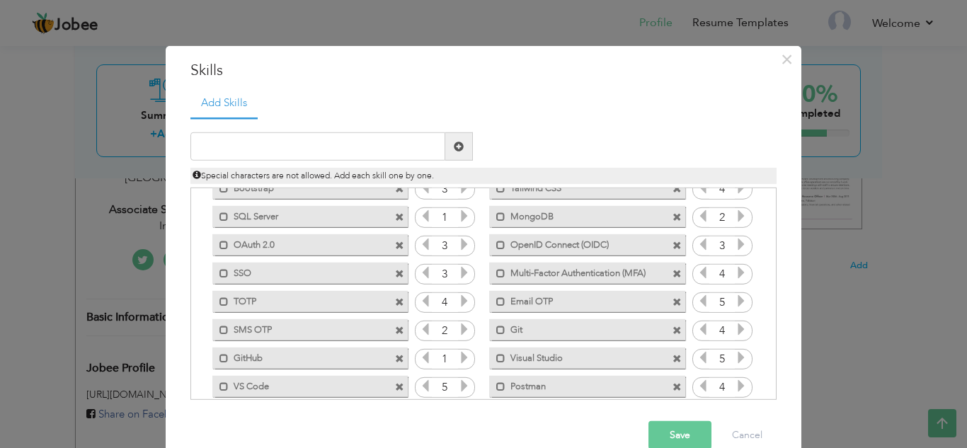
click at [458, 329] on icon at bounding box center [464, 329] width 13 height 13
click at [459, 353] on icon at bounding box center [464, 357] width 13 height 13
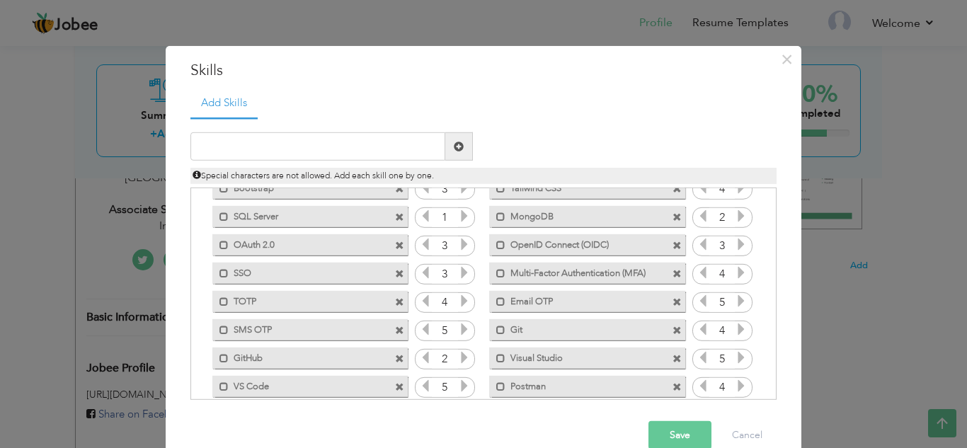
click at [459, 353] on icon at bounding box center [464, 357] width 13 height 13
click at [420, 363] on icon at bounding box center [425, 357] width 13 height 13
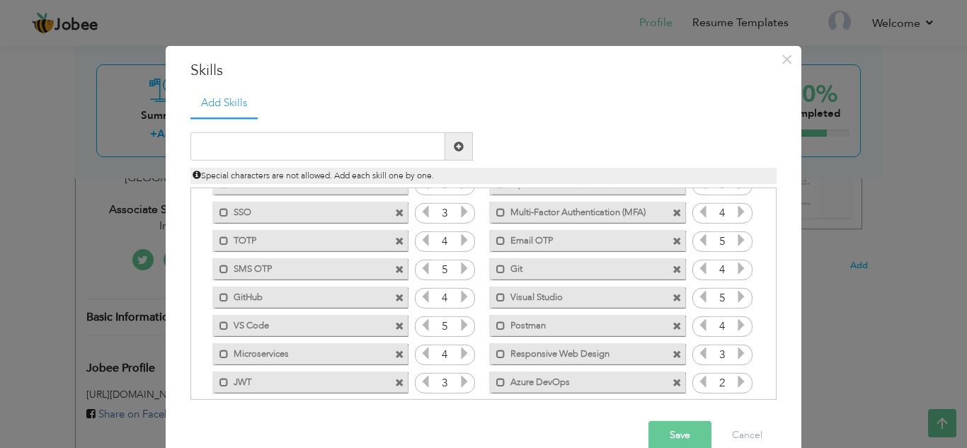
scroll to position [258, 0]
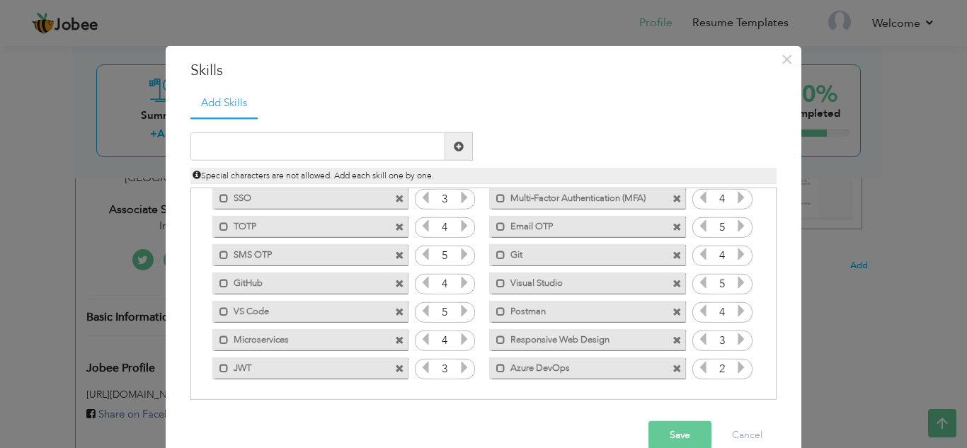
click at [681, 428] on button "Save" at bounding box center [679, 435] width 63 height 28
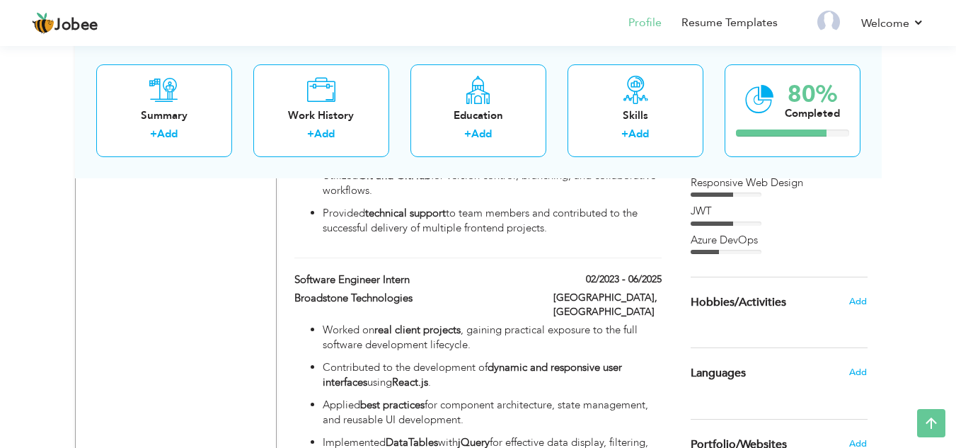
scroll to position [1197, 0]
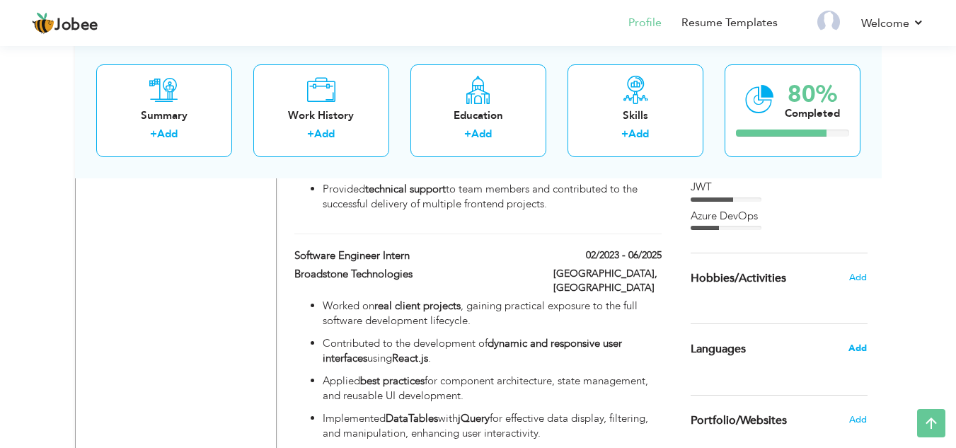
click at [861, 351] on span "Add" at bounding box center [858, 348] width 18 height 13
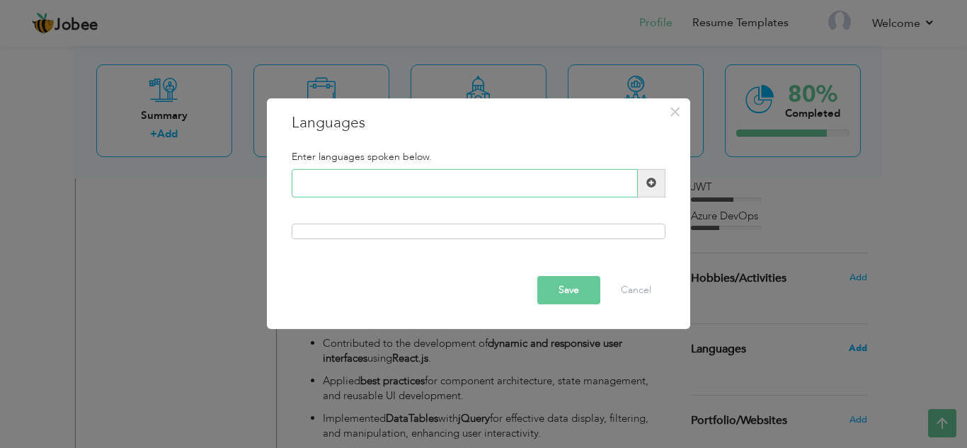
type input "u"
type input "Urdu"
click at [578, 228] on div at bounding box center [479, 232] width 374 height 16
click at [505, 227] on div at bounding box center [479, 232] width 374 height 16
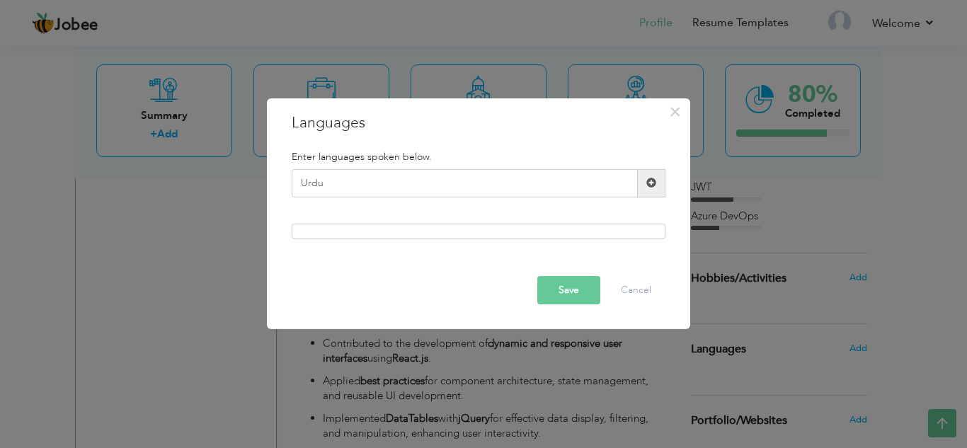
click at [440, 230] on div at bounding box center [479, 232] width 374 height 16
drag, startPoint x: 440, startPoint y: 230, endPoint x: 559, endPoint y: 174, distance: 130.8
click at [559, 174] on div "Enter languages spoken below. Urdu Please enter a valid language." at bounding box center [478, 195] width 395 height 110
click at [559, 174] on input "Urdu" at bounding box center [465, 183] width 346 height 28
click at [577, 282] on button "Save" at bounding box center [568, 290] width 63 height 28
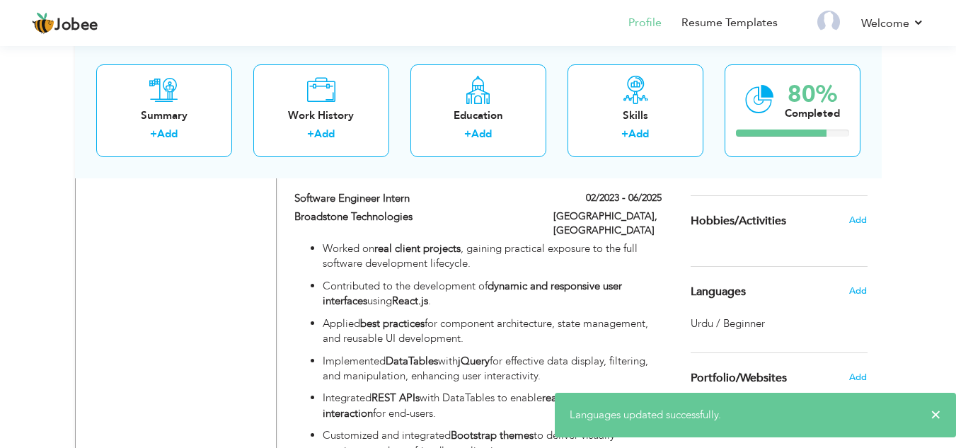
scroll to position [1249, 0]
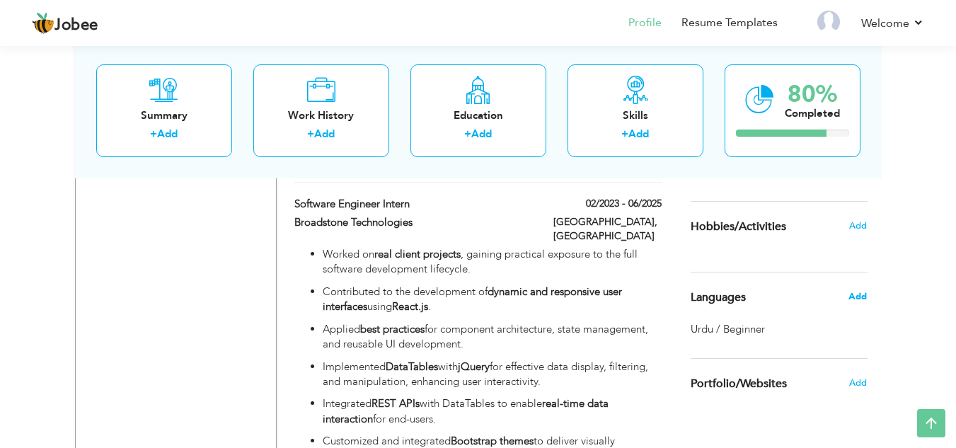
click at [855, 300] on span "Add" at bounding box center [858, 296] width 18 height 13
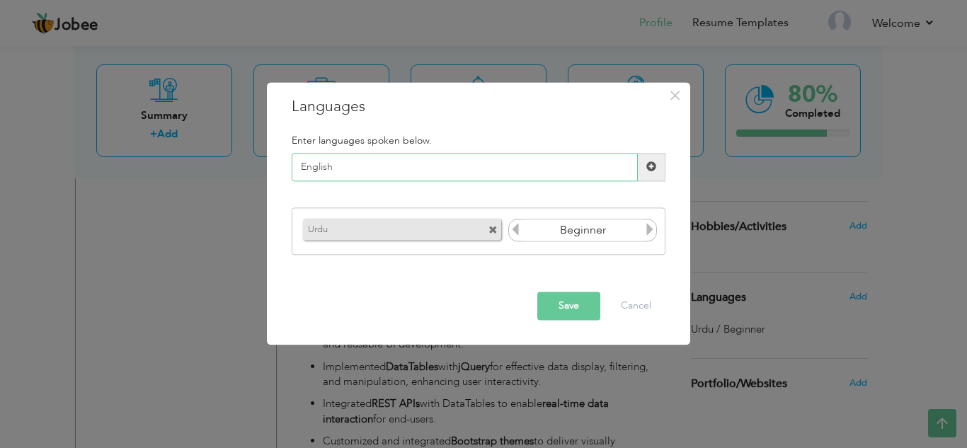
type input "English"
click at [648, 234] on icon at bounding box center [649, 230] width 13 height 13
click at [567, 297] on button "Save" at bounding box center [568, 306] width 63 height 28
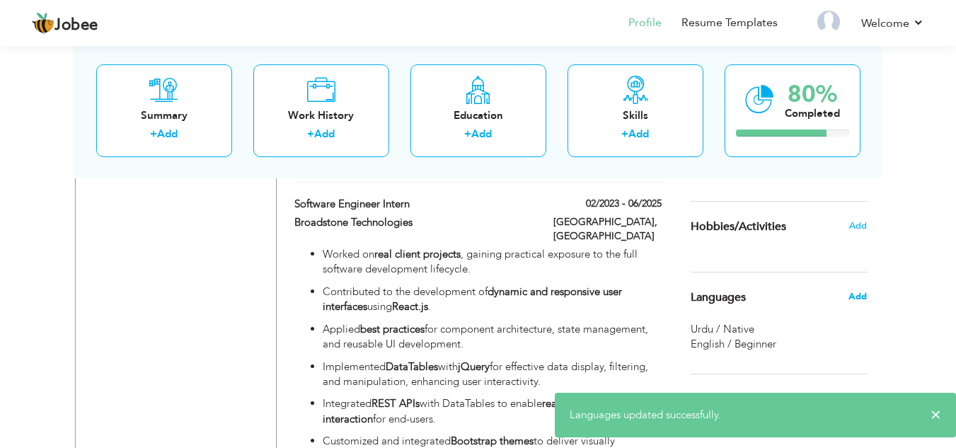
click at [858, 299] on span "Add" at bounding box center [858, 296] width 18 height 13
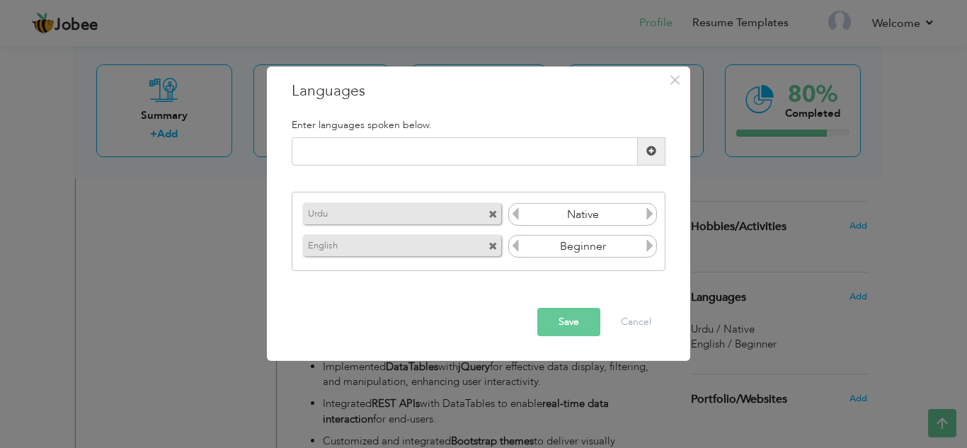
click at [648, 246] on icon at bounding box center [649, 245] width 13 height 13
click at [543, 328] on button "Save" at bounding box center [568, 322] width 63 height 28
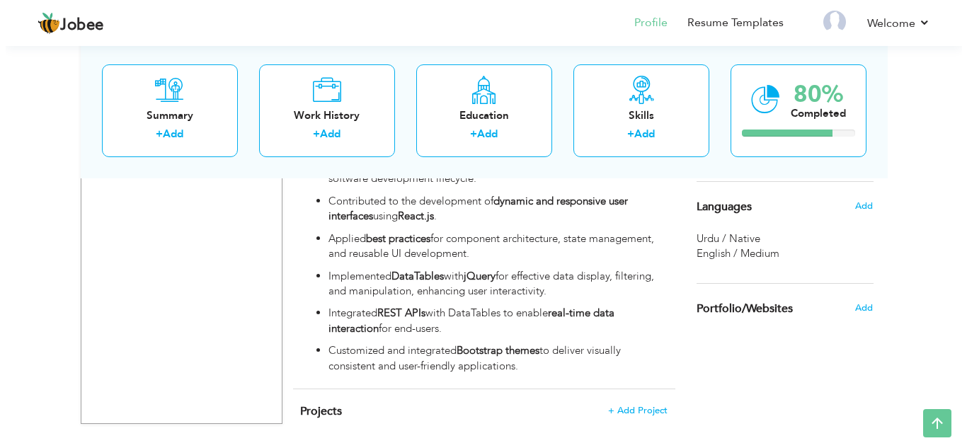
scroll to position [1354, 0]
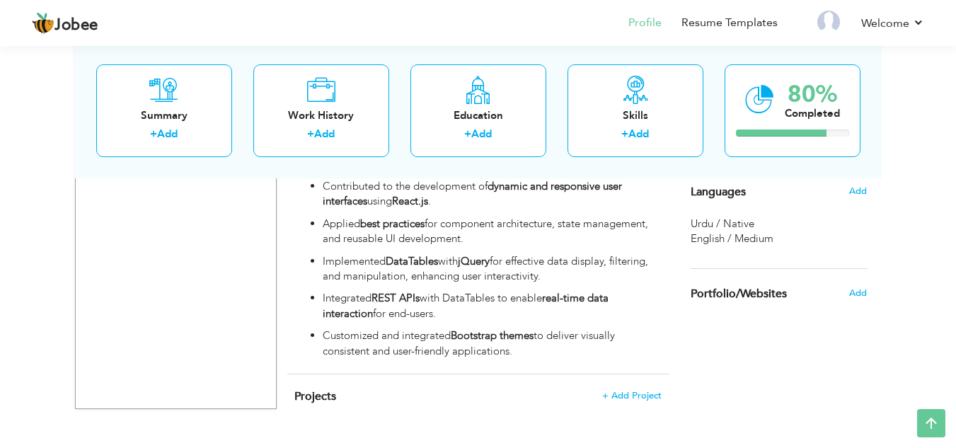
click at [320, 389] on span "Projects" at bounding box center [315, 397] width 42 height 16
click at [637, 391] on span "+ Add Project" at bounding box center [632, 396] width 60 height 10
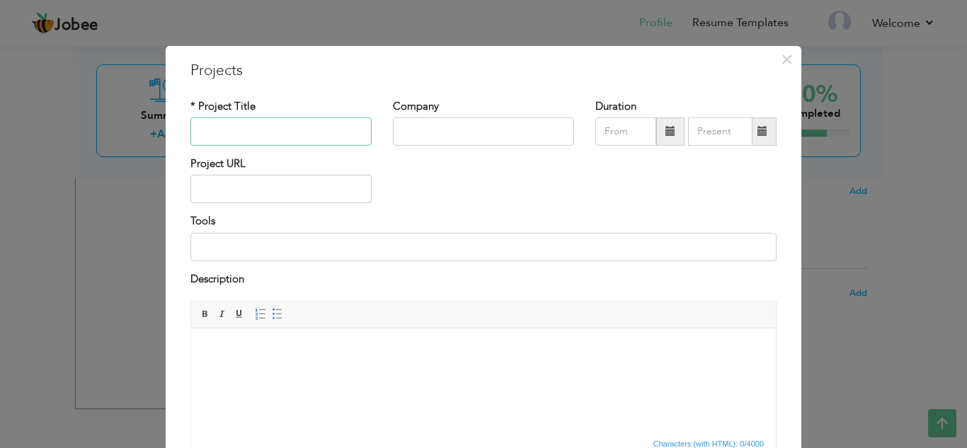
paste input "Central Identity & Access Management System (CIMS)"
type input "Central Identity & Access Management System (CIMS)"
click at [428, 137] on input "text" at bounding box center [483, 132] width 181 height 28
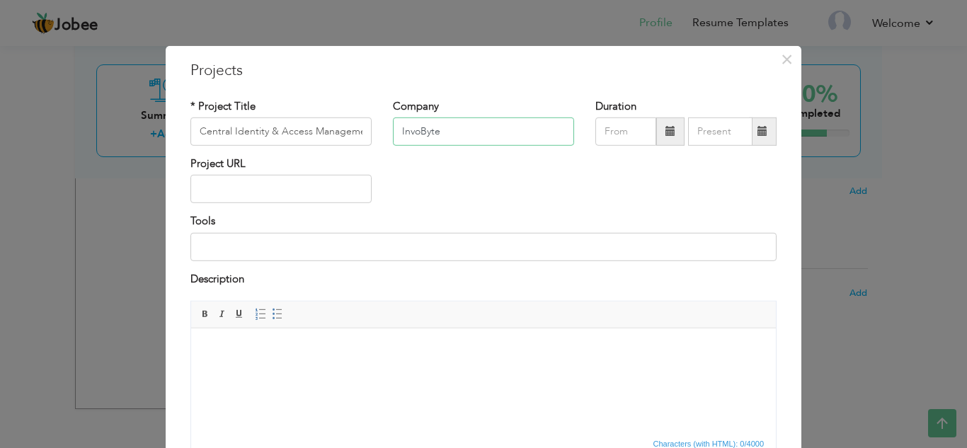
type input "InvoByte"
click at [667, 135] on span at bounding box center [670, 131] width 10 height 10
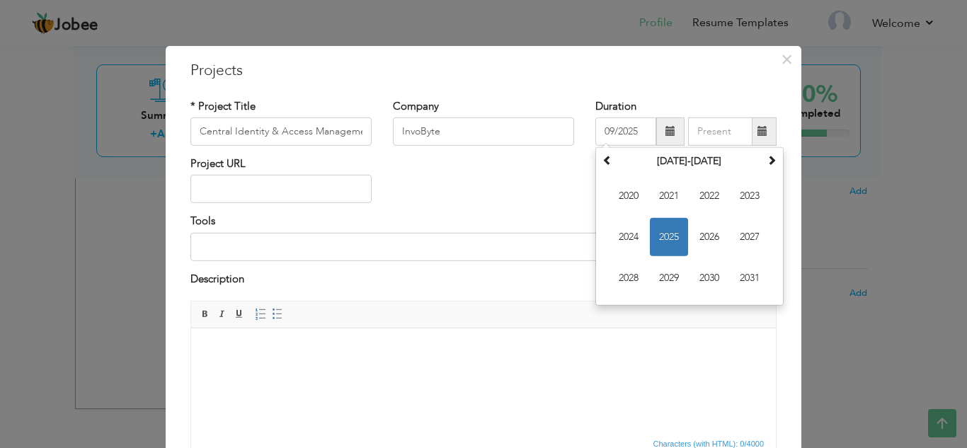
click at [542, 78] on h3 "Projects" at bounding box center [483, 69] width 586 height 21
click at [620, 135] on input "09/2025" at bounding box center [625, 132] width 61 height 28
click at [608, 133] on input "09/2025" at bounding box center [625, 132] width 61 height 28
click at [665, 234] on span "2025" at bounding box center [669, 237] width 38 height 38
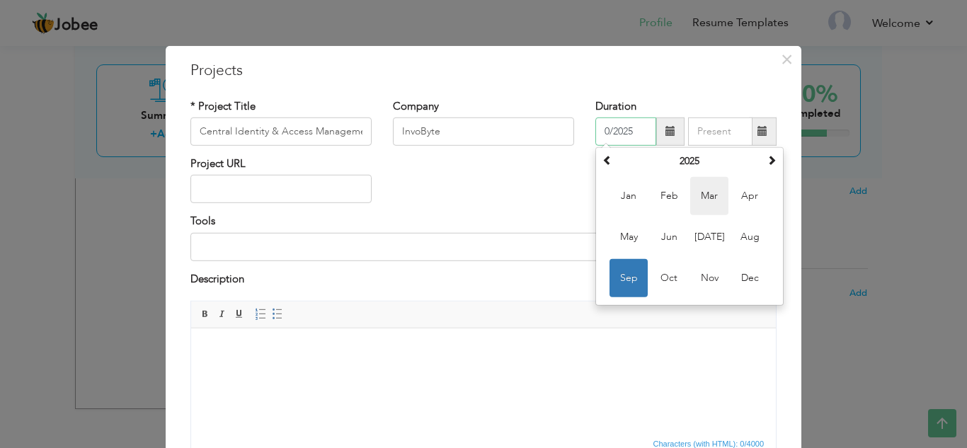
click at [709, 201] on span "Mar" at bounding box center [709, 196] width 38 height 38
type input "03/2025"
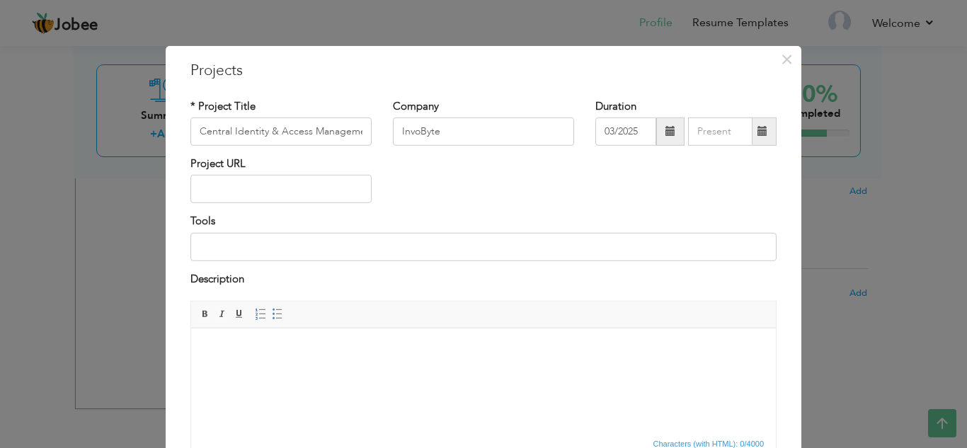
click at [277, 348] on body at bounding box center [483, 350] width 556 height 15
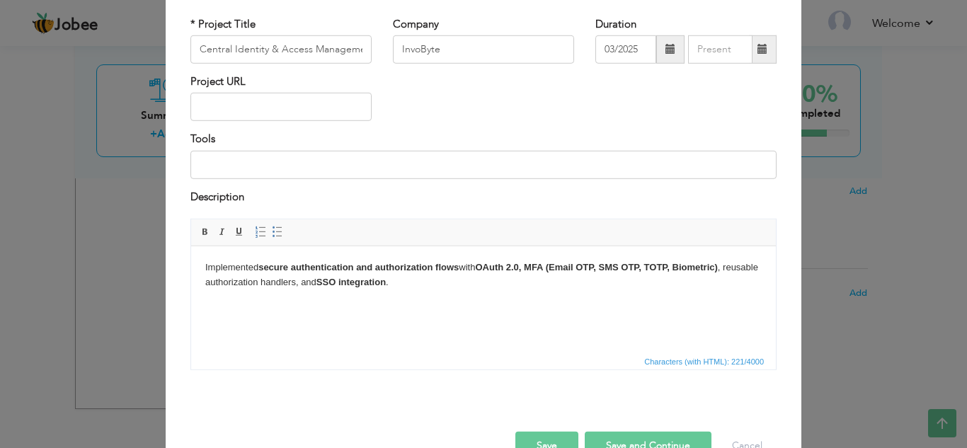
scroll to position [98, 0]
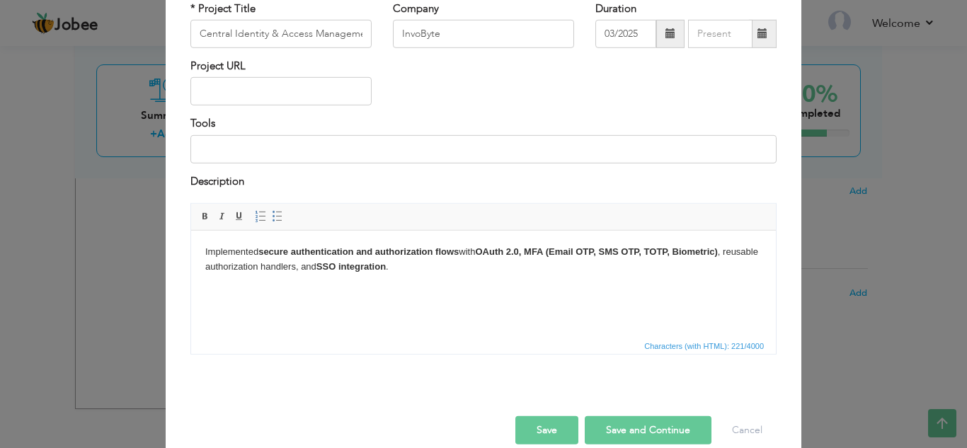
click at [639, 421] on button "Save and Continue" at bounding box center [648, 430] width 127 height 28
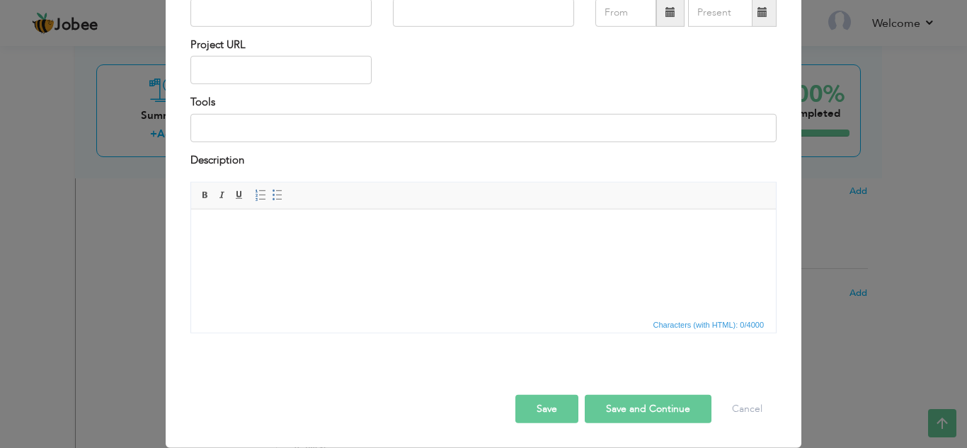
scroll to position [0, 0]
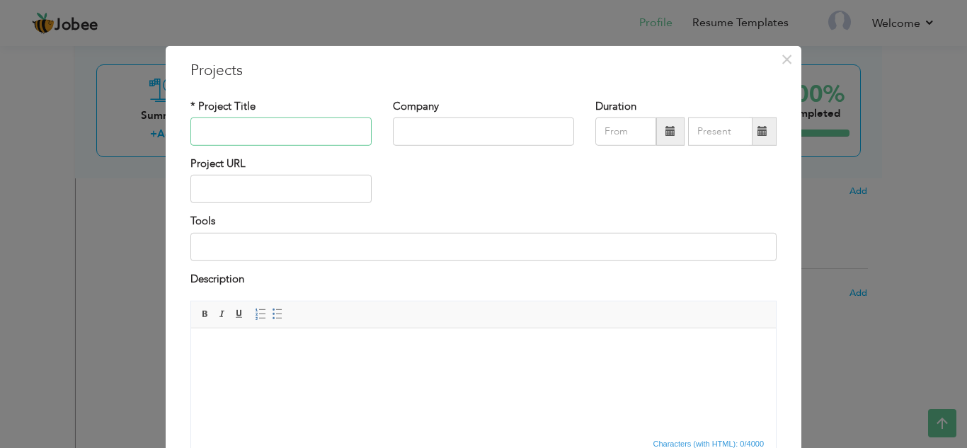
click at [284, 142] on input "text" at bounding box center [280, 132] width 181 height 28
paste input "Voting System"
type input "Voting System"
click at [273, 347] on body at bounding box center [483, 350] width 556 height 15
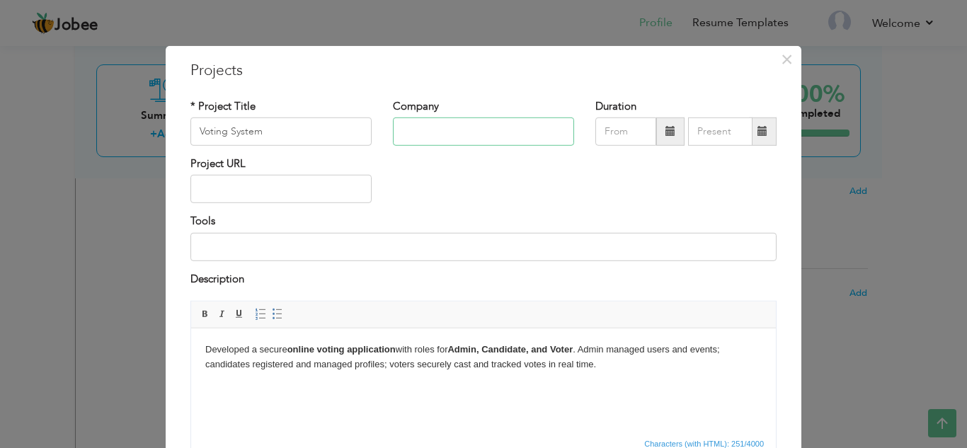
click at [506, 140] on input "text" at bounding box center [483, 132] width 181 height 28
type input "Code Encoder"
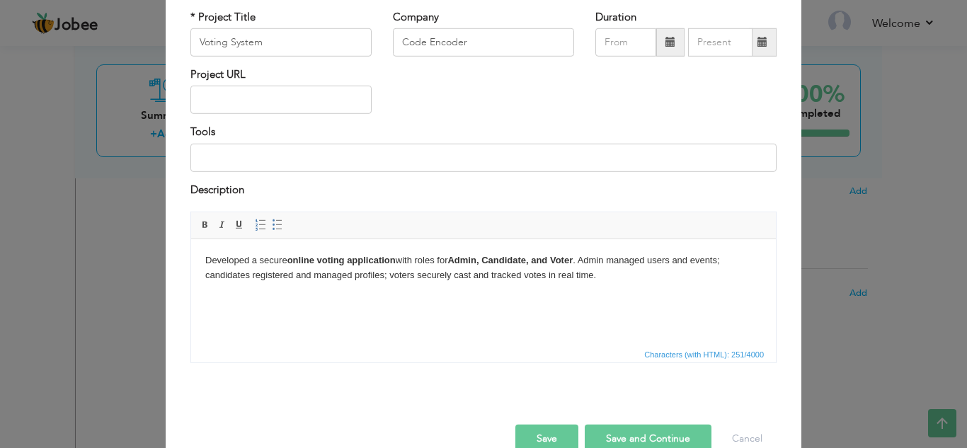
scroll to position [119, 0]
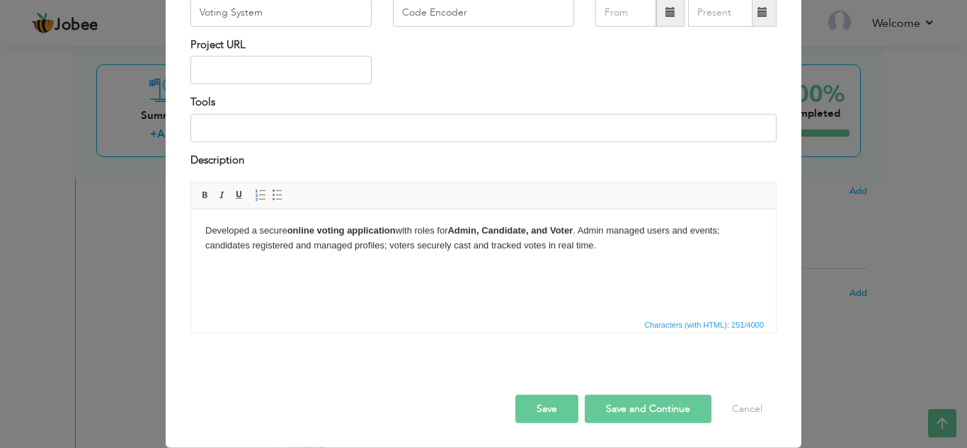
click at [629, 407] on button "Save and Continue" at bounding box center [648, 409] width 127 height 28
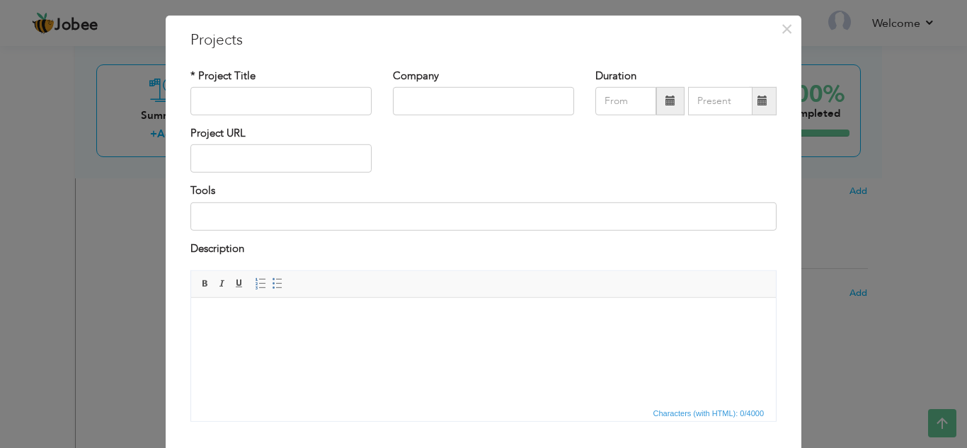
scroll to position [31, 0]
click at [246, 94] on input "text" at bounding box center [280, 100] width 181 height 28
paste input "Shopping Application"
type input "Shopping Application"
click at [265, 314] on body at bounding box center [483, 318] width 556 height 15
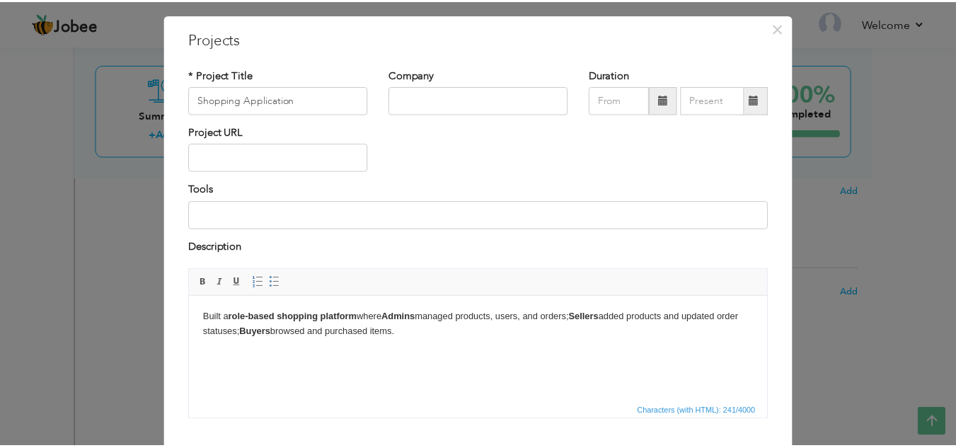
scroll to position [119, 0]
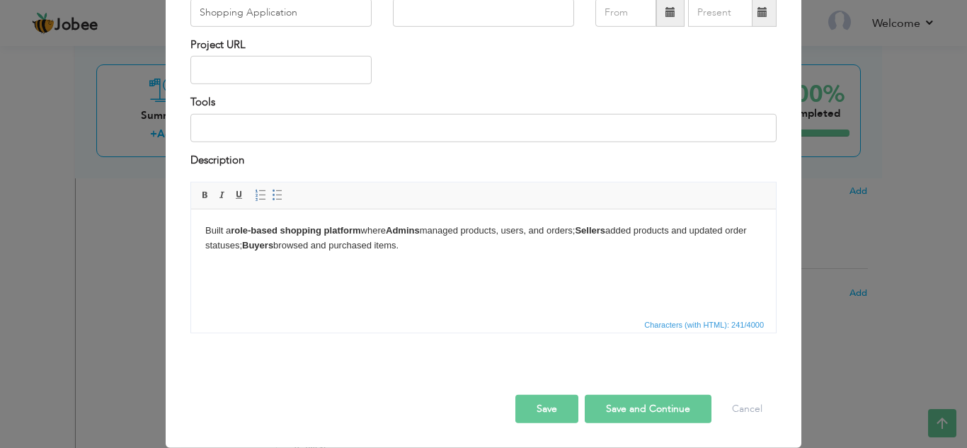
click at [549, 405] on button "Save" at bounding box center [546, 409] width 63 height 28
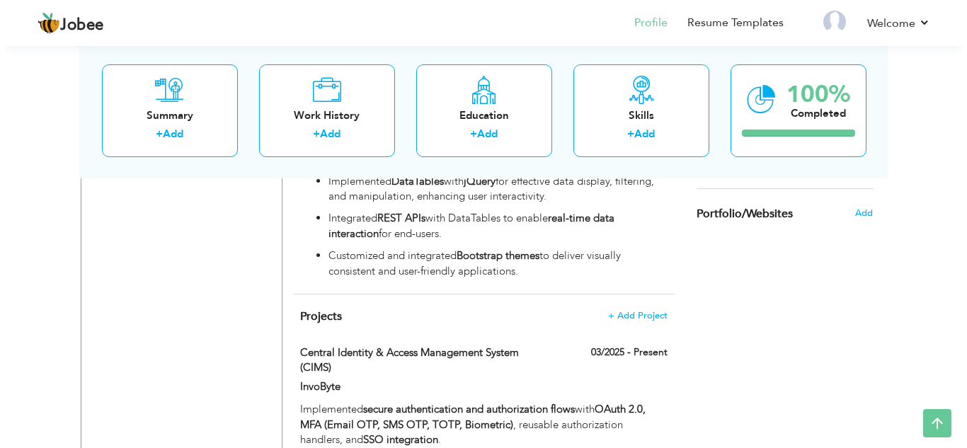
scroll to position [1441, 0]
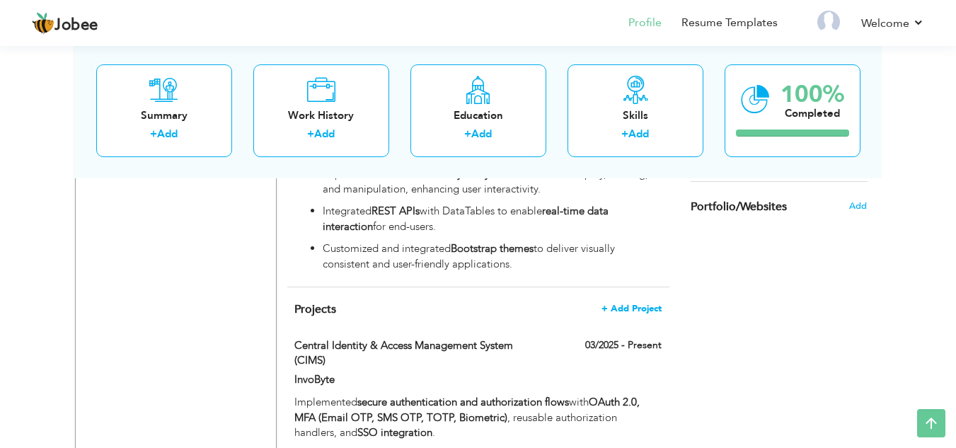
click at [641, 304] on span "+ Add Project" at bounding box center [632, 309] width 60 height 10
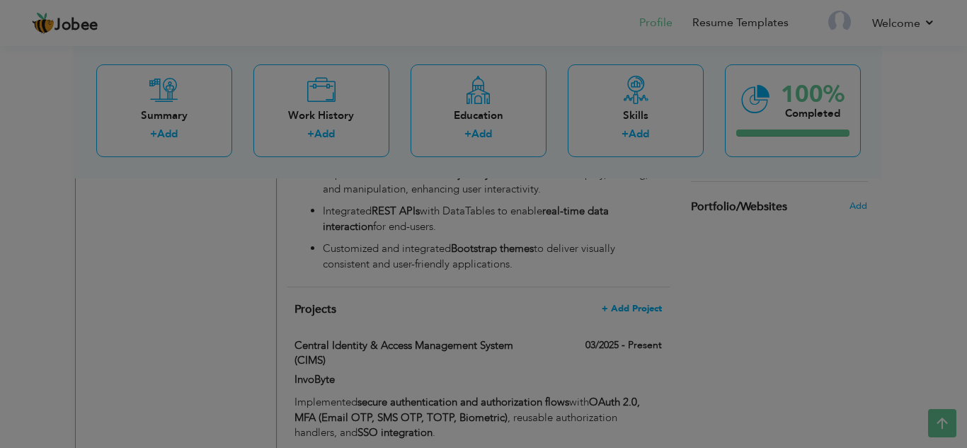
scroll to position [0, 0]
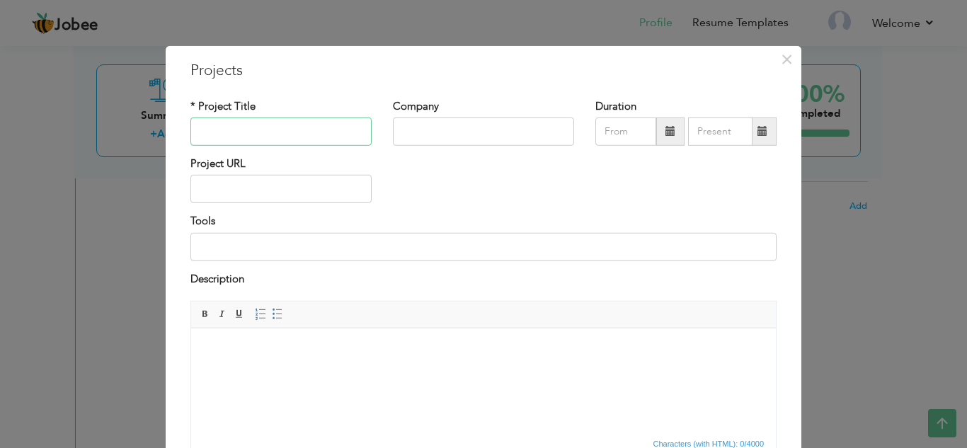
paste input "Content Management System (CMS)"
type input "Content Management System (CMS)"
click at [268, 338] on html at bounding box center [483, 349] width 585 height 43
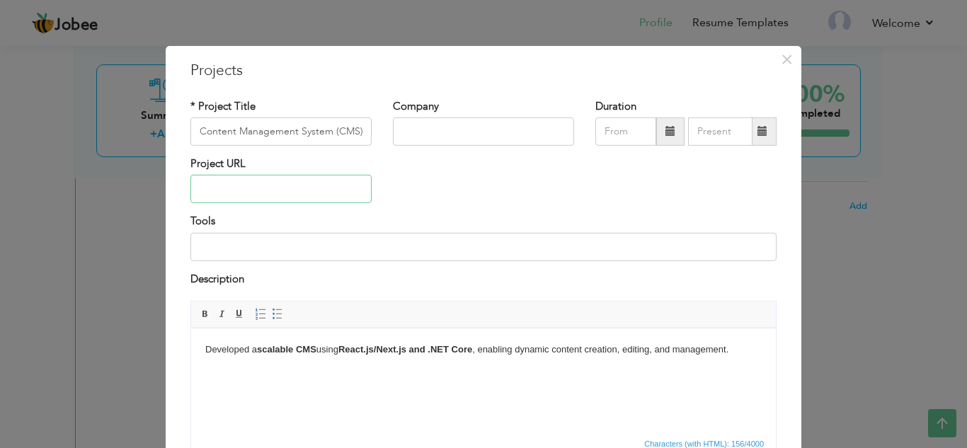
click at [274, 193] on input "text" at bounding box center [280, 189] width 181 height 28
click at [486, 142] on input "text" at bounding box center [483, 132] width 181 height 28
type input "i"
type input "I"
type input "InvoByte"
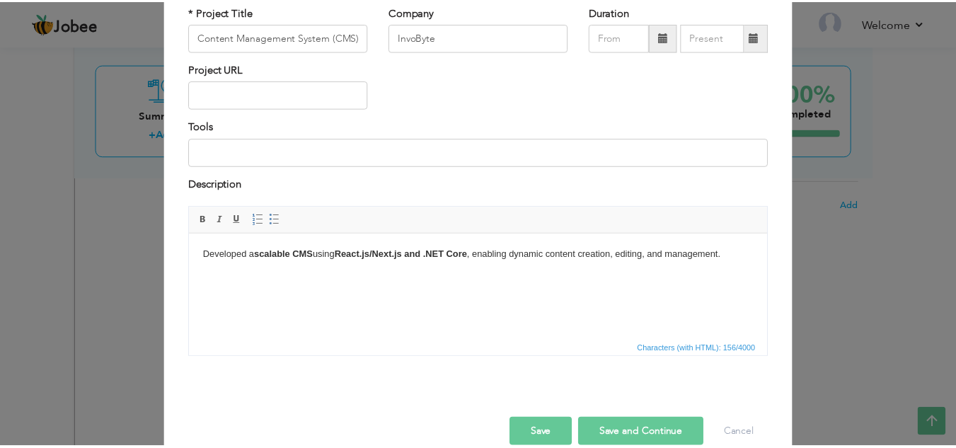
scroll to position [103, 0]
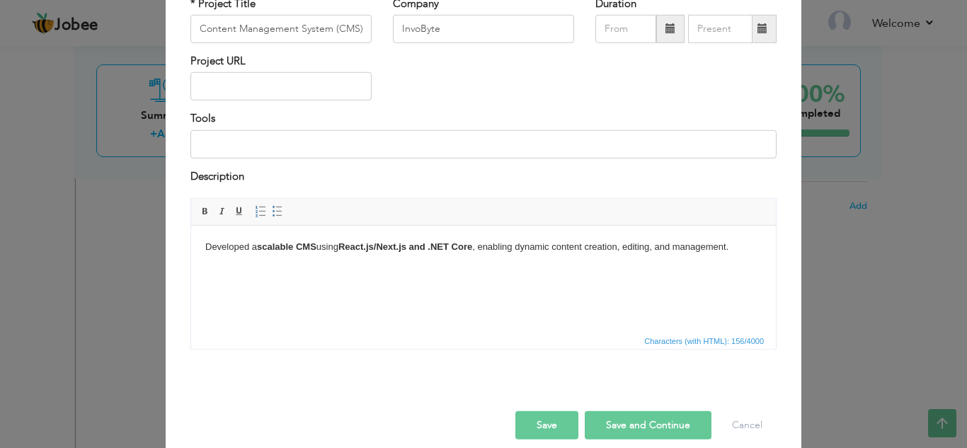
click at [635, 423] on button "Save and Continue" at bounding box center [648, 425] width 127 height 28
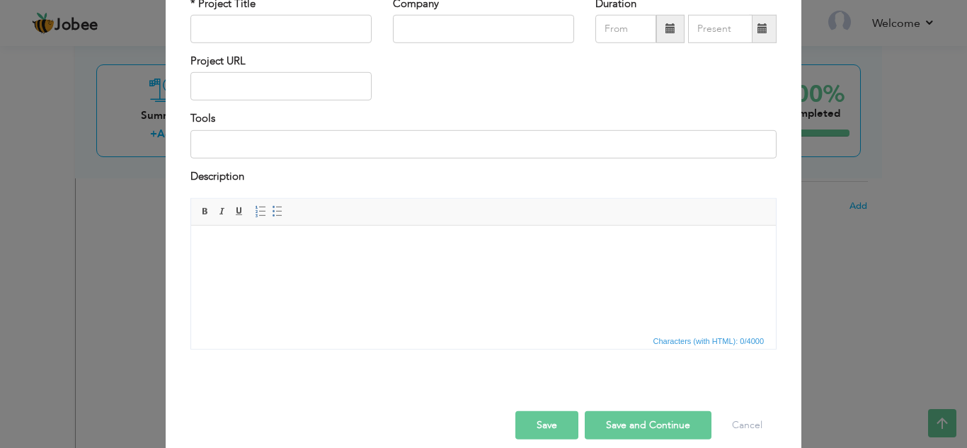
click at [892, 205] on div "× Projects * Project Title Company Duration Project URL Tools Description" at bounding box center [483, 224] width 967 height 448
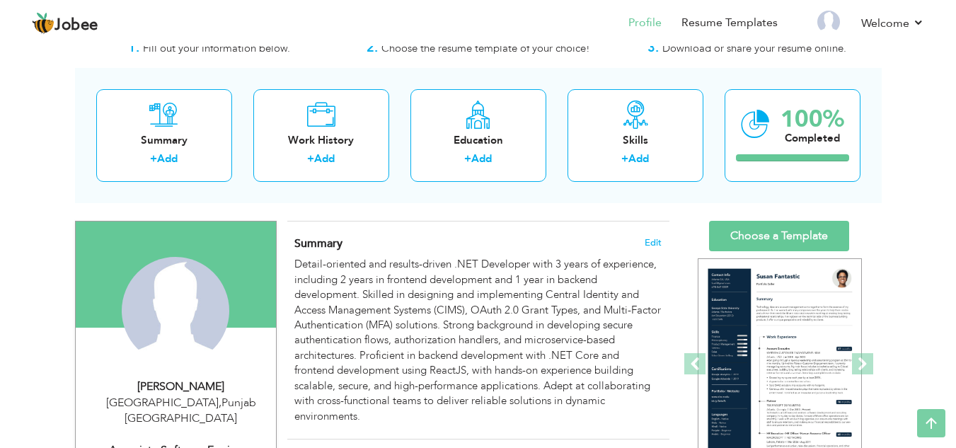
scroll to position [0, 0]
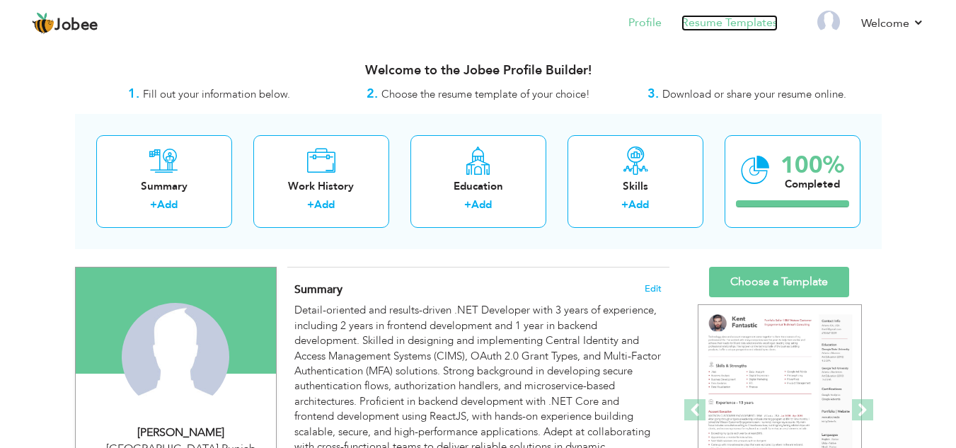
click at [736, 29] on link "Resume Templates" at bounding box center [730, 23] width 96 height 16
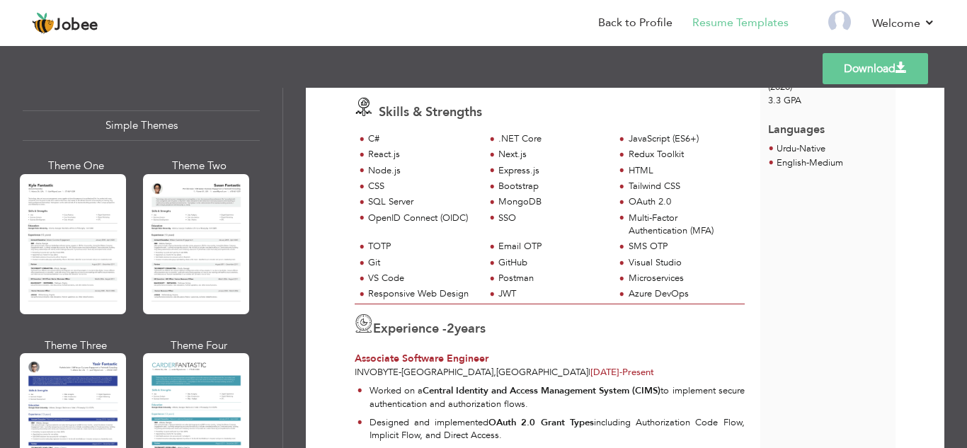
scroll to position [2469, 0]
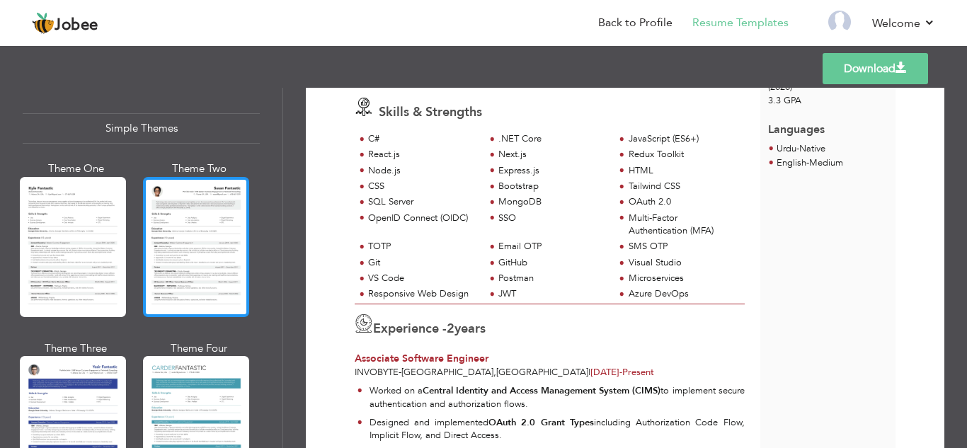
click at [181, 239] on div at bounding box center [196, 247] width 106 height 140
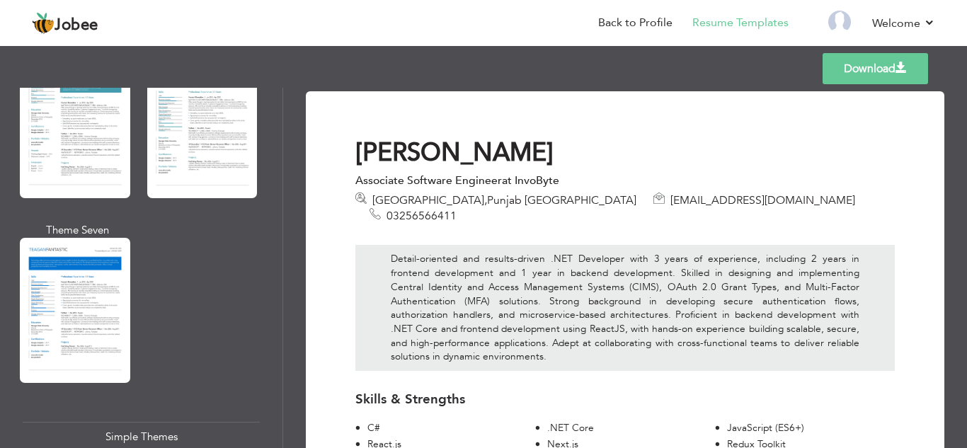
scroll to position [2158, 0]
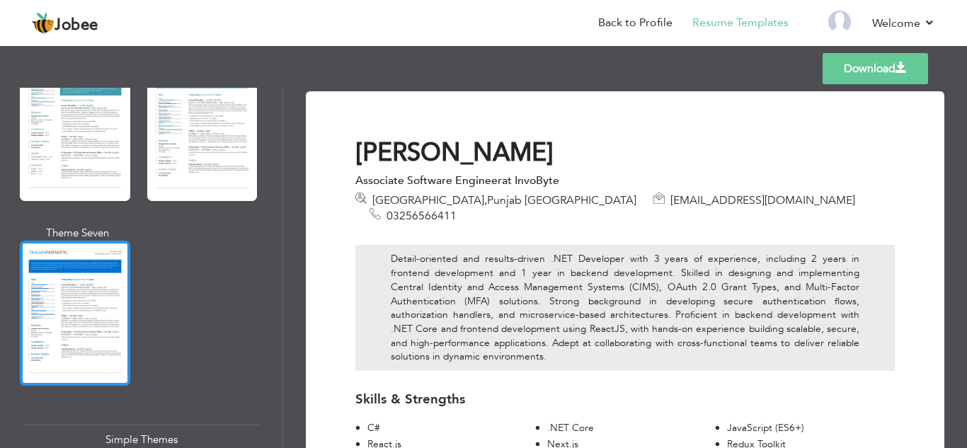
click at [65, 282] on div at bounding box center [75, 313] width 110 height 145
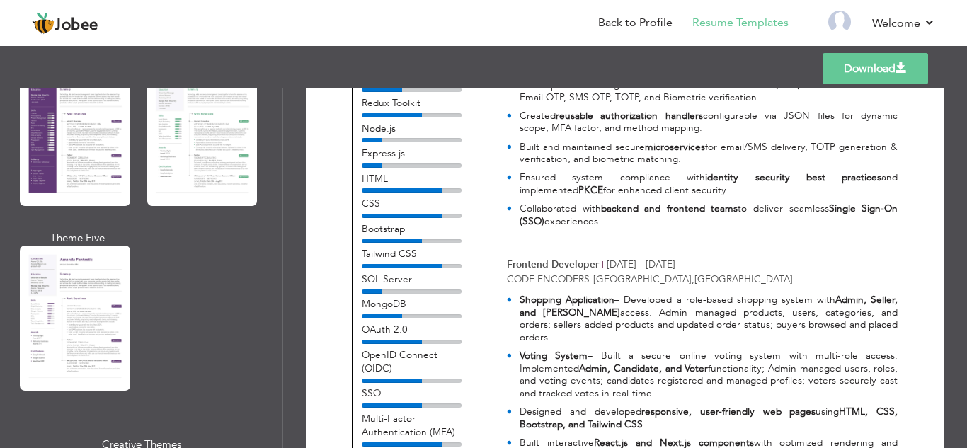
scroll to position [1322, 0]
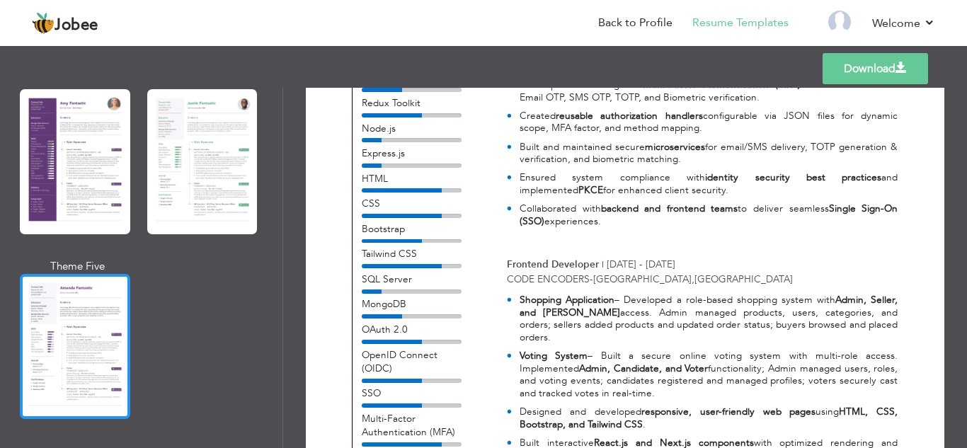
click at [76, 335] on div at bounding box center [75, 346] width 110 height 145
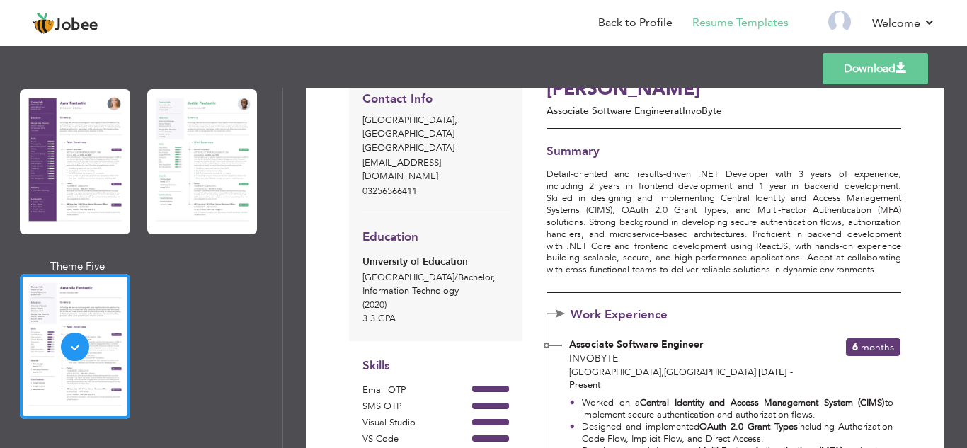
scroll to position [0, 0]
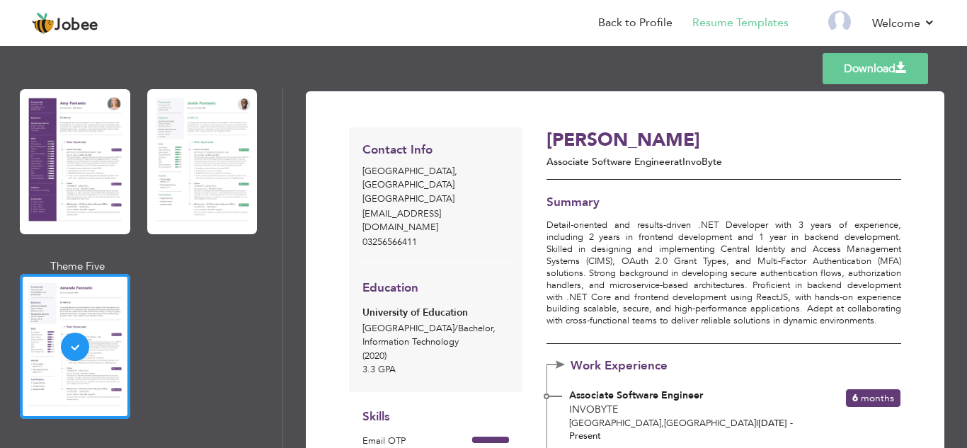
click at [280, 270] on div "Professional Themes Theme One Theme Two Theme Three Theme Four Theme Five" at bounding box center [141, 268] width 283 height 360
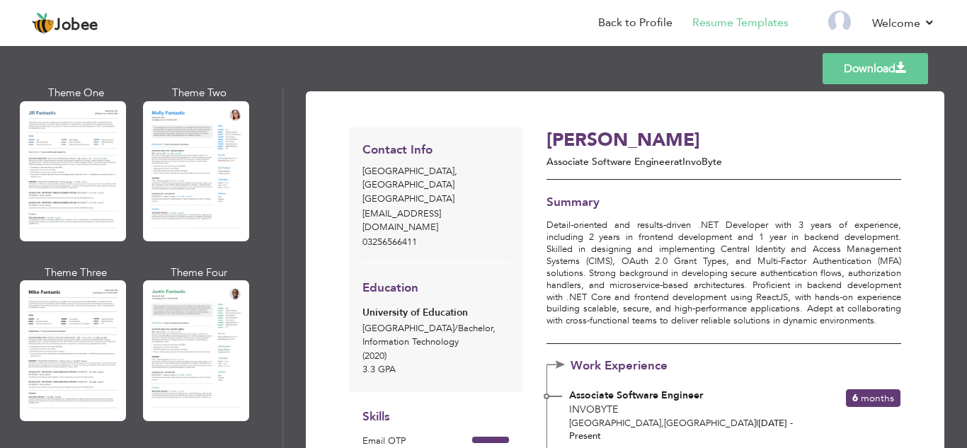
scroll to position [624, 0]
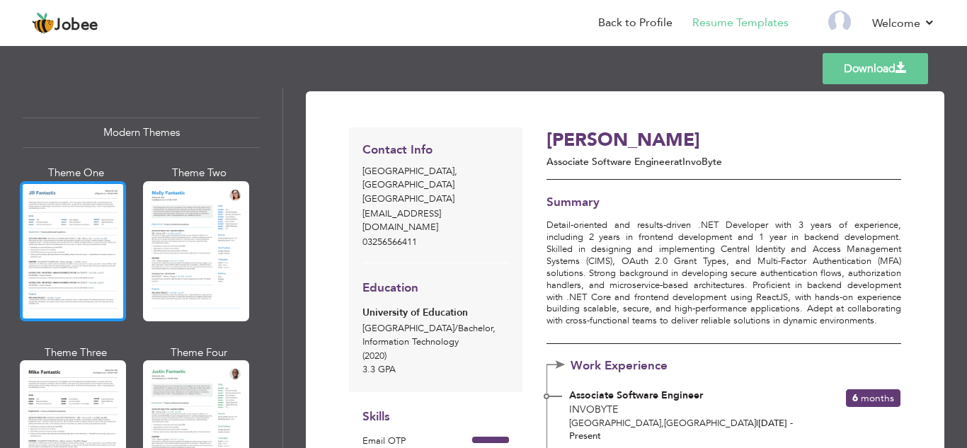
click at [64, 246] on div at bounding box center [73, 251] width 106 height 140
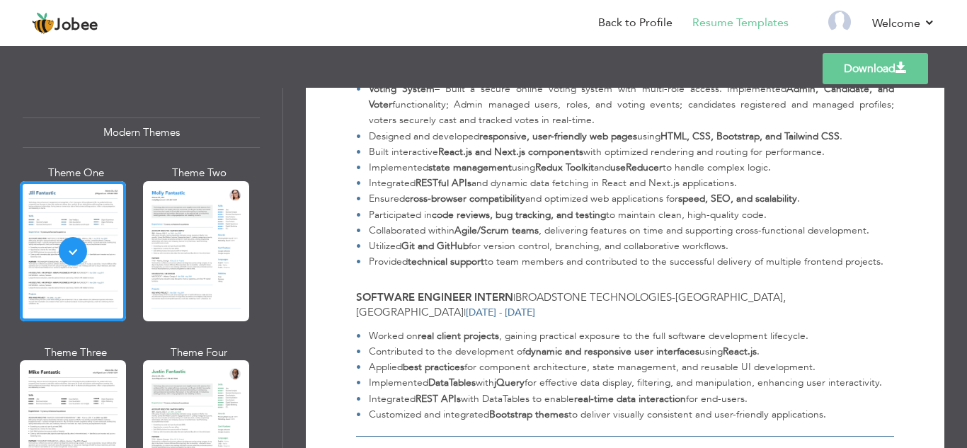
scroll to position [814, 0]
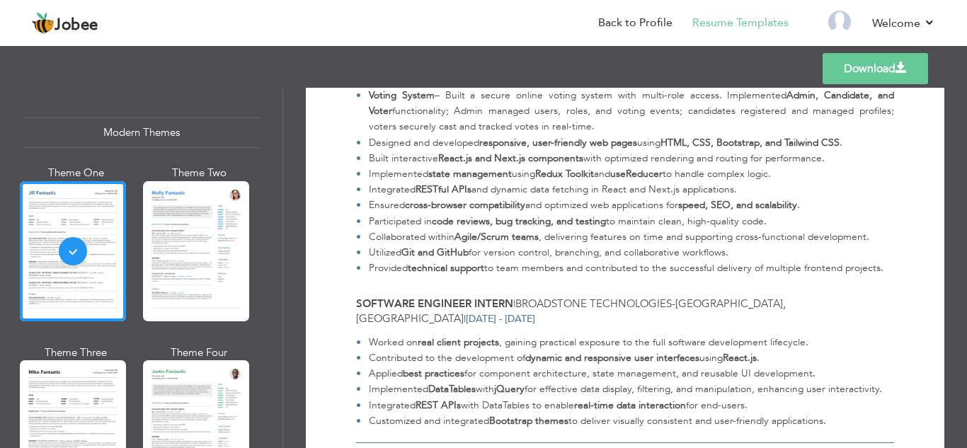
drag, startPoint x: 961, startPoint y: 297, endPoint x: 961, endPoint y: 314, distance: 17.0
click at [961, 314] on div "Download Muhammad Sajid Lahore , Punjab Pakistan muhammadsajid10199@gmail.com |…" at bounding box center [625, 268] width 684 height 360
drag, startPoint x: 961, startPoint y: 314, endPoint x: 966, endPoint y: 299, distance: 16.3
click at [966, 299] on div "Download Muhammad Sajid Lahore , Punjab Pakistan muhammadsajid10199@gmail.com |…" at bounding box center [625, 268] width 684 height 360
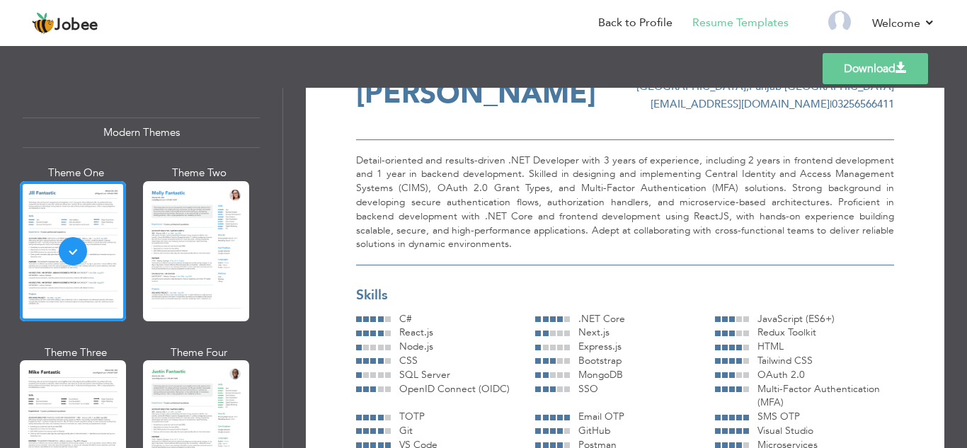
scroll to position [0, 0]
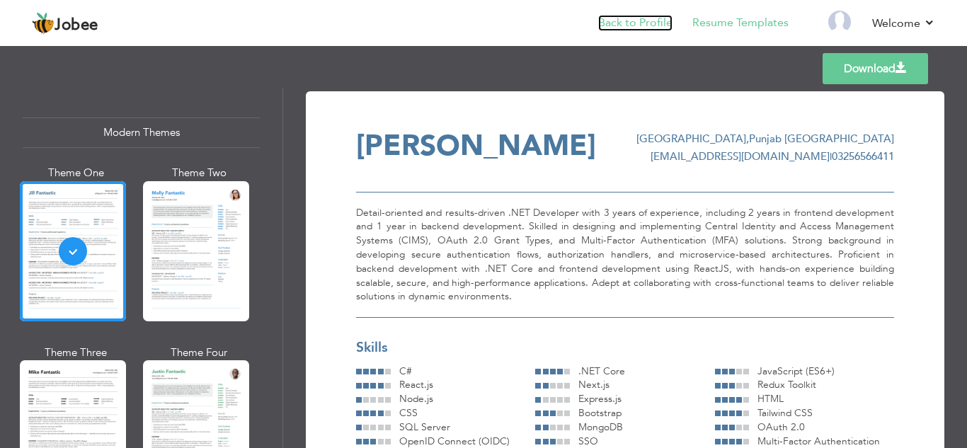
click at [659, 30] on link "Back to Profile" at bounding box center [635, 23] width 74 height 16
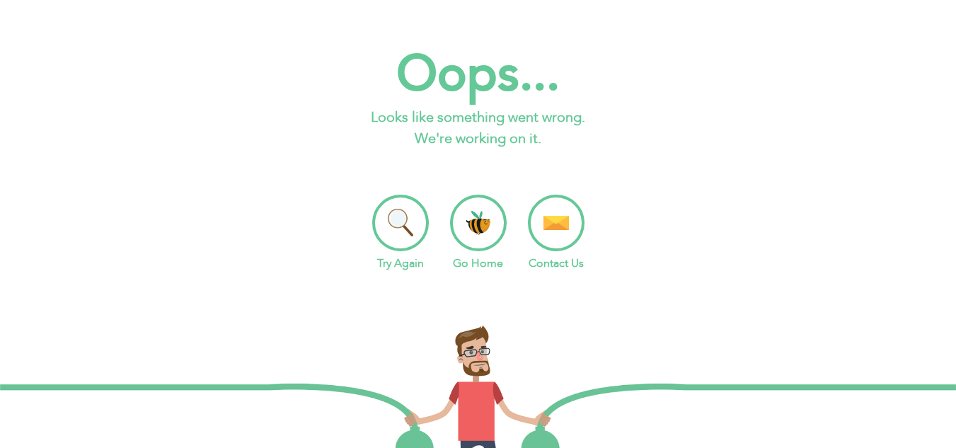
click at [406, 233] on li "Try Again" at bounding box center [400, 233] width 57 height 77
click at [477, 214] on li "Go Home" at bounding box center [478, 233] width 57 height 77
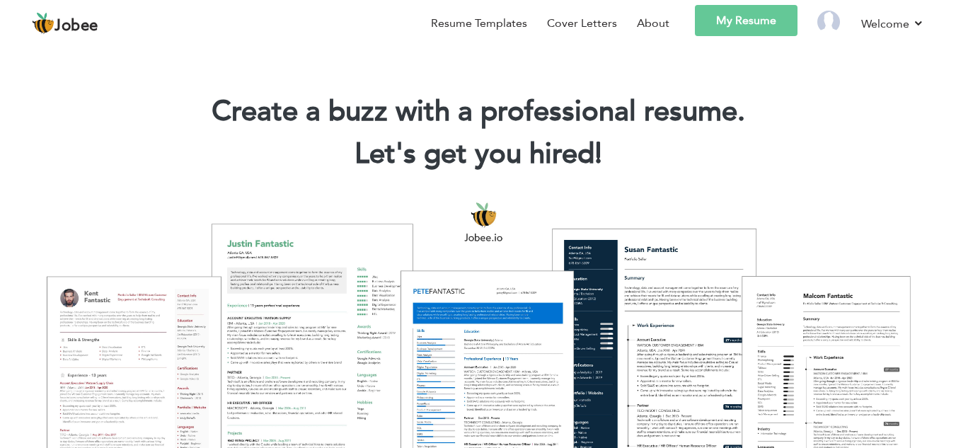
click at [735, 22] on link "My Resume" at bounding box center [746, 20] width 103 height 31
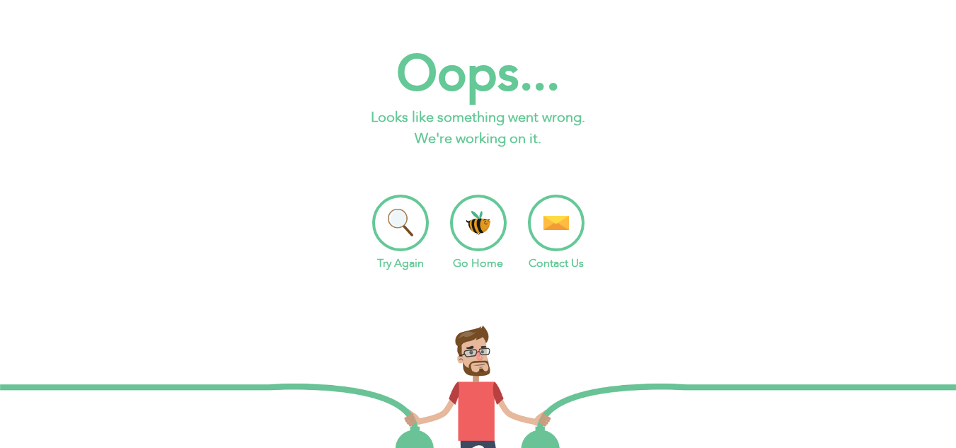
click at [481, 218] on li "Go Home" at bounding box center [478, 233] width 57 height 77
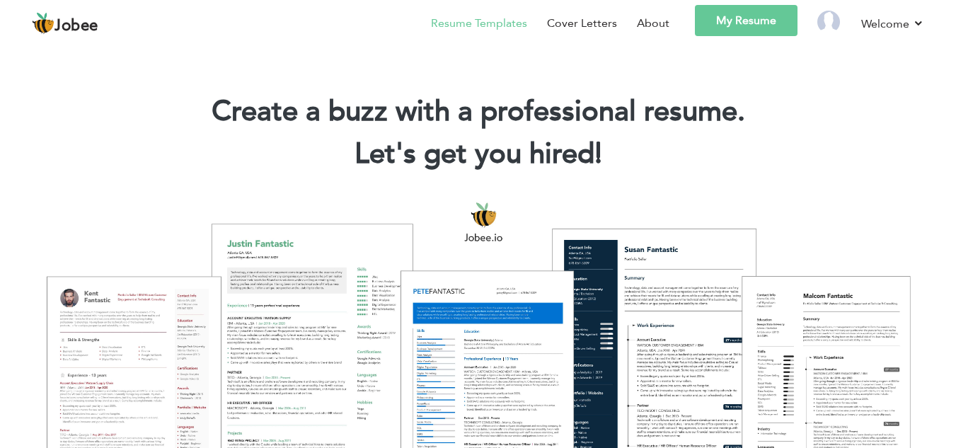
click at [497, 18] on link "Resume Templates" at bounding box center [479, 23] width 96 height 17
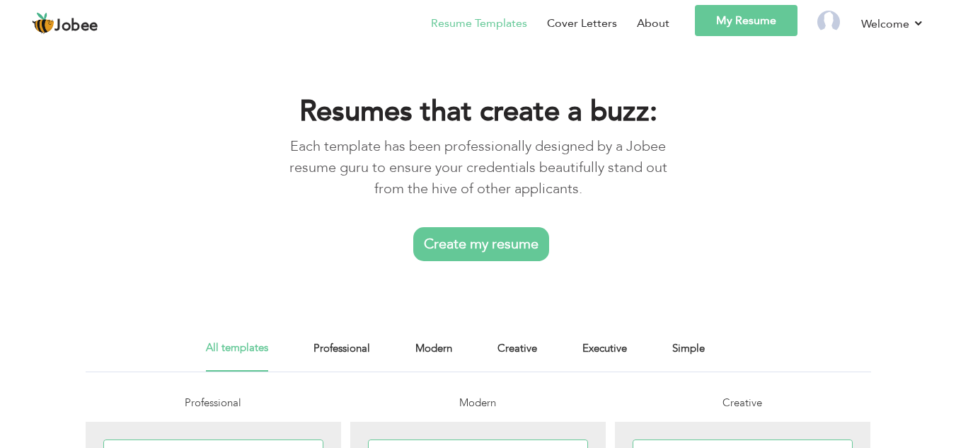
click at [464, 246] on link "Create my resume" at bounding box center [481, 244] width 136 height 34
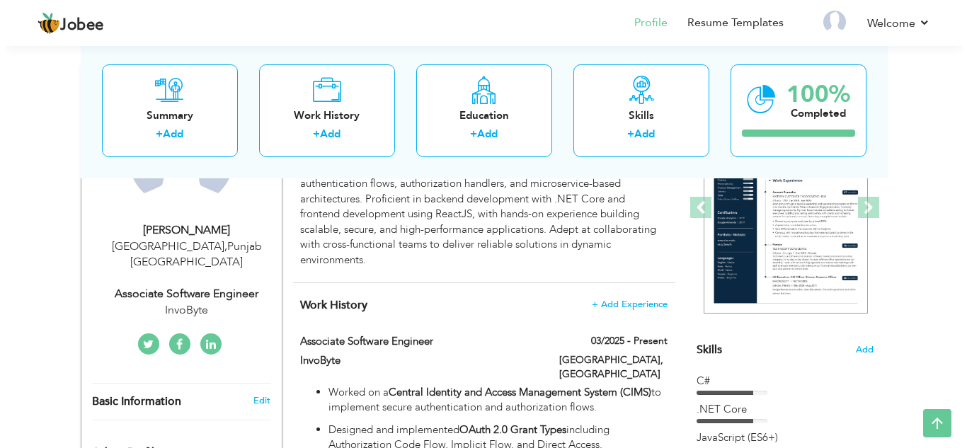
scroll to position [188, 0]
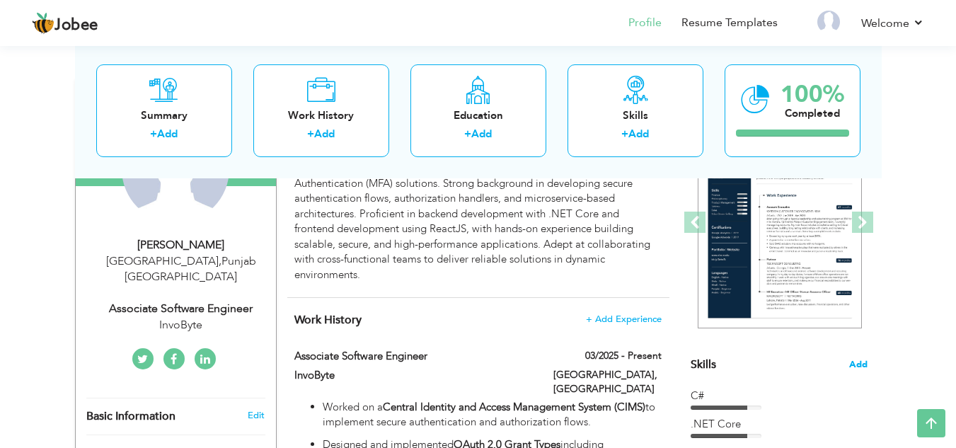
click at [859, 362] on span "Add" at bounding box center [858, 364] width 18 height 13
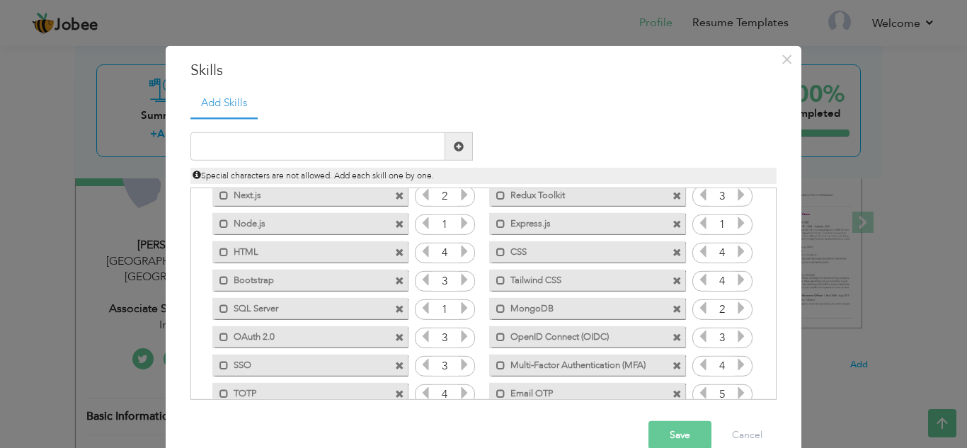
scroll to position [86, 0]
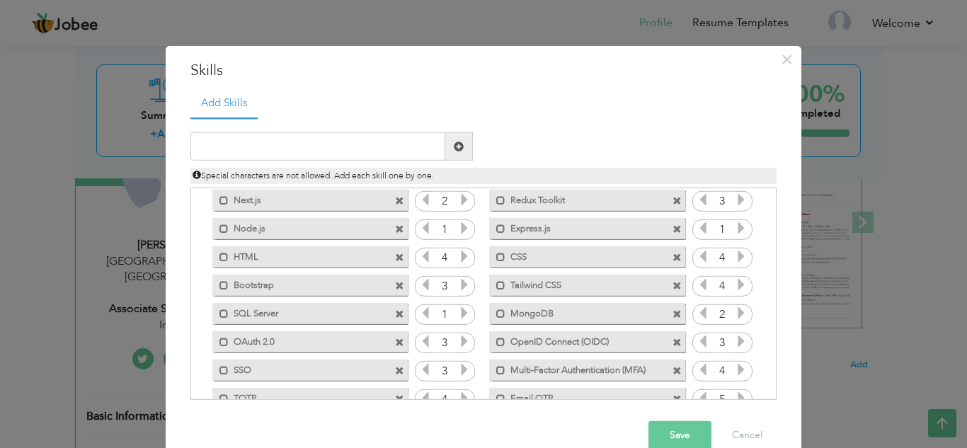
click at [458, 319] on icon at bounding box center [464, 313] width 13 height 13
click at [460, 232] on icon at bounding box center [464, 228] width 13 height 13
click at [735, 231] on icon at bounding box center [741, 228] width 13 height 13
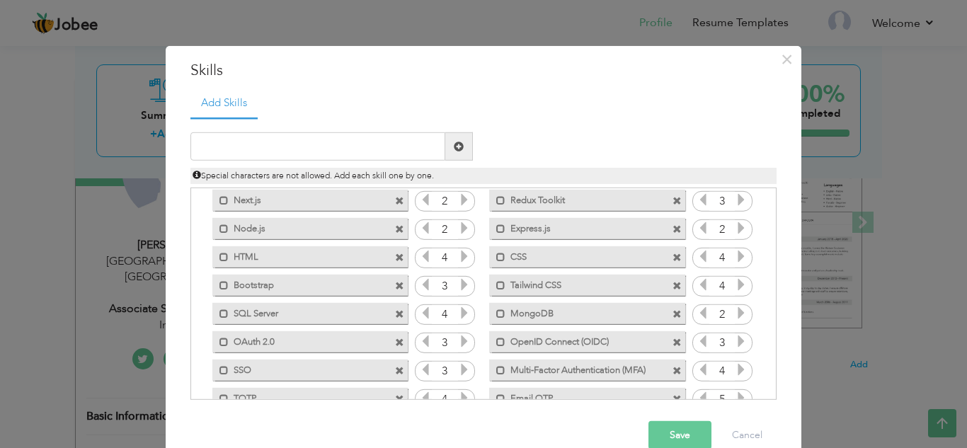
drag, startPoint x: 772, startPoint y: 244, endPoint x: 700, endPoint y: 384, distance: 158.0
click at [700, 384] on div "Add Skills Duplicate entry C# 4 .NET Core" at bounding box center [483, 249] width 607 height 323
click at [673, 433] on button "Save" at bounding box center [679, 435] width 63 height 28
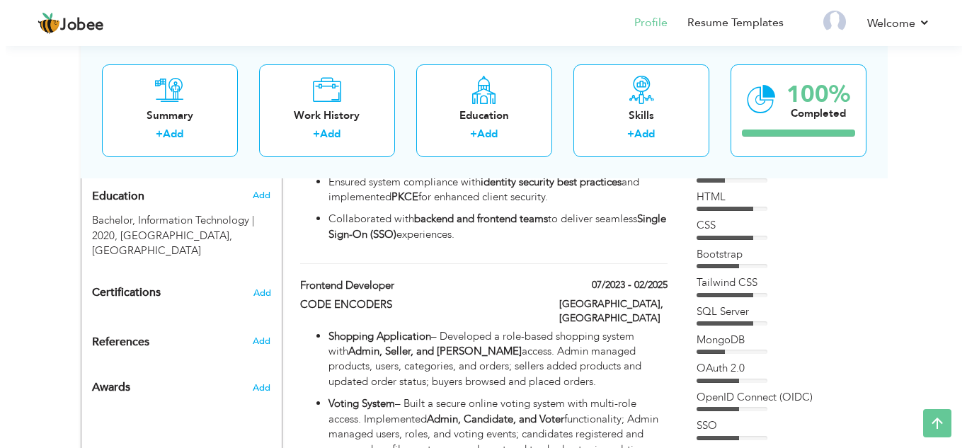
scroll to position [612, 0]
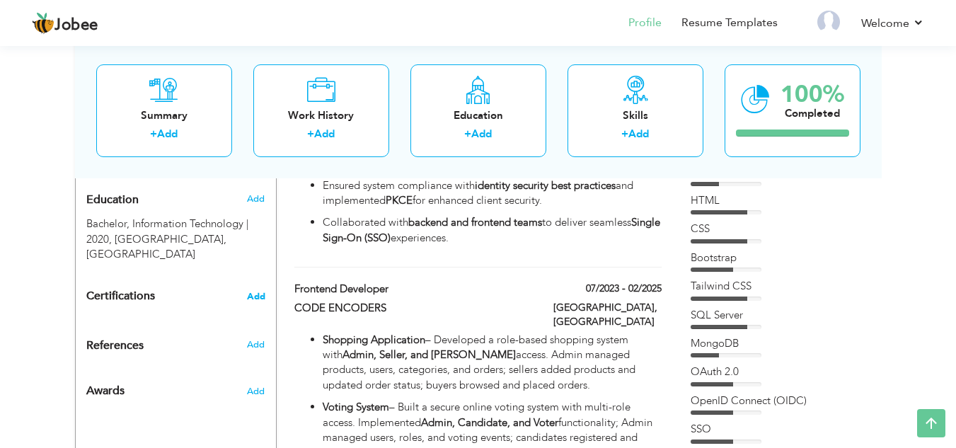
click at [260, 292] on span "Add" at bounding box center [256, 297] width 18 height 10
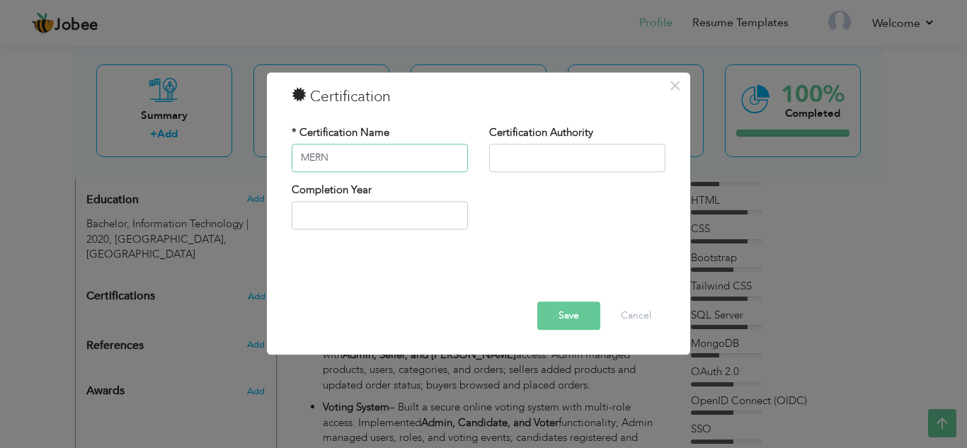
type input "MERN"
click at [522, 153] on input "text" at bounding box center [577, 158] width 176 height 28
type input "g"
type input "G"
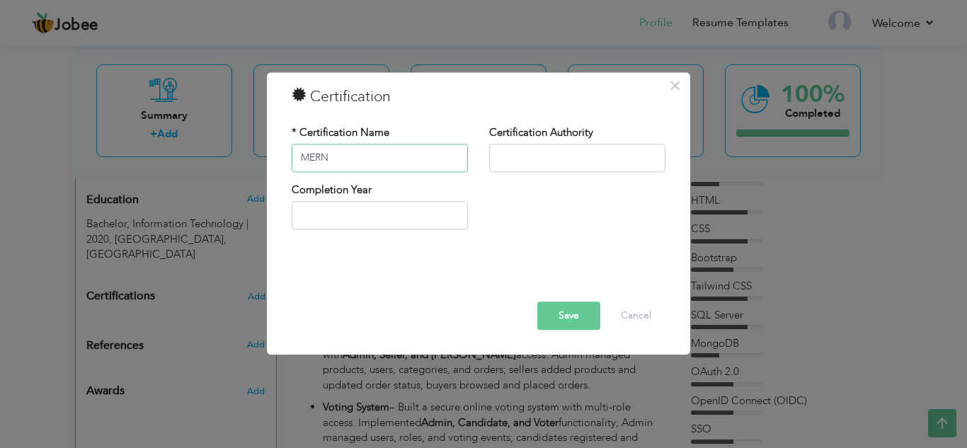
click at [363, 155] on input "MERN" at bounding box center [380, 158] width 176 height 28
click at [363, 155] on input "text" at bounding box center [380, 158] width 176 height 28
paste input "MERN Stack Development – Game Train (Supported by P@SHA)"
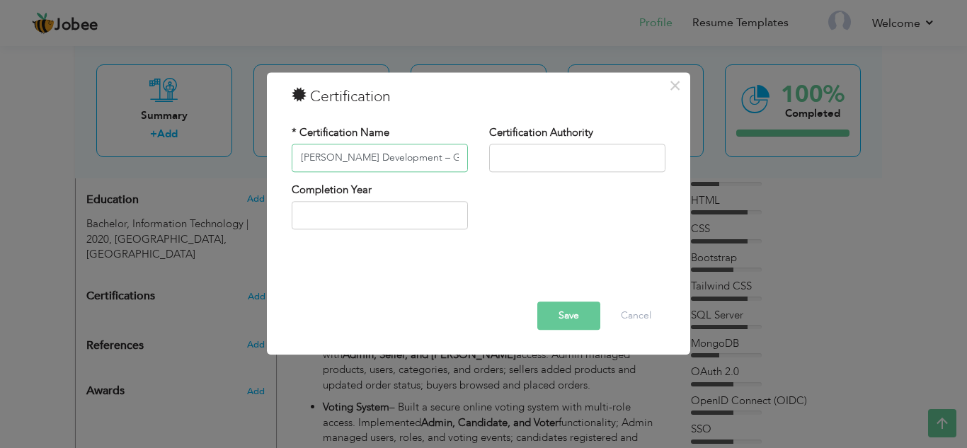
drag, startPoint x: 462, startPoint y: 161, endPoint x: 417, endPoint y: 160, distance: 44.6
click at [417, 160] on input "MERN Stack Development – Game Train (Supported by P@SHA)" at bounding box center [380, 158] width 176 height 28
type input "MERN Stack Development"
click at [520, 166] on input "text" at bounding box center [577, 158] width 176 height 28
paste input "– Game Train (Supported by P@SHA)"
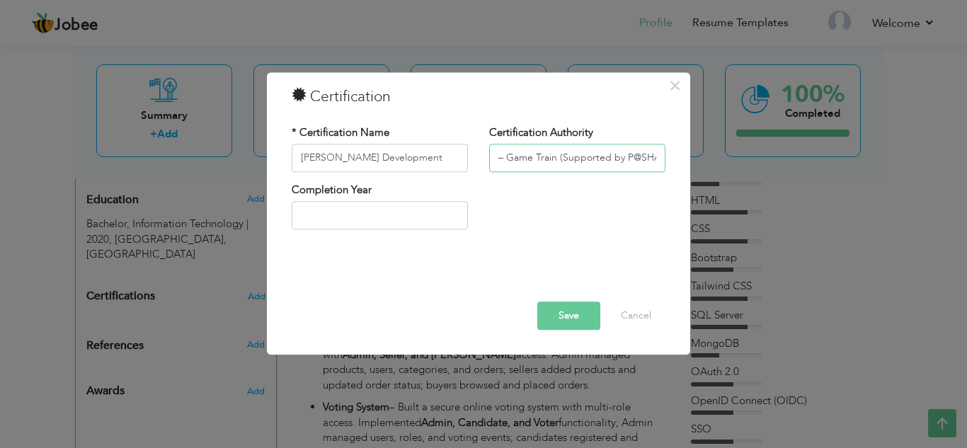
scroll to position [0, 6]
click at [500, 159] on input "– Game Train (Supported by P@SHA)" at bounding box center [577, 158] width 176 height 28
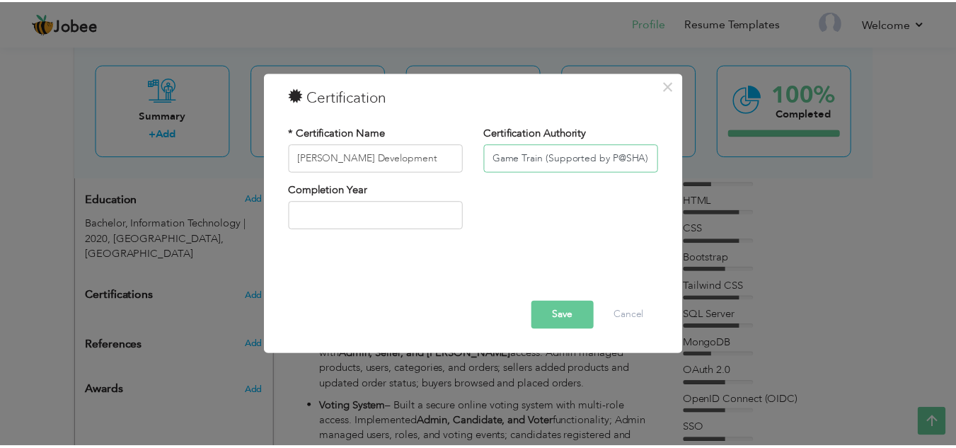
scroll to position [0, 0]
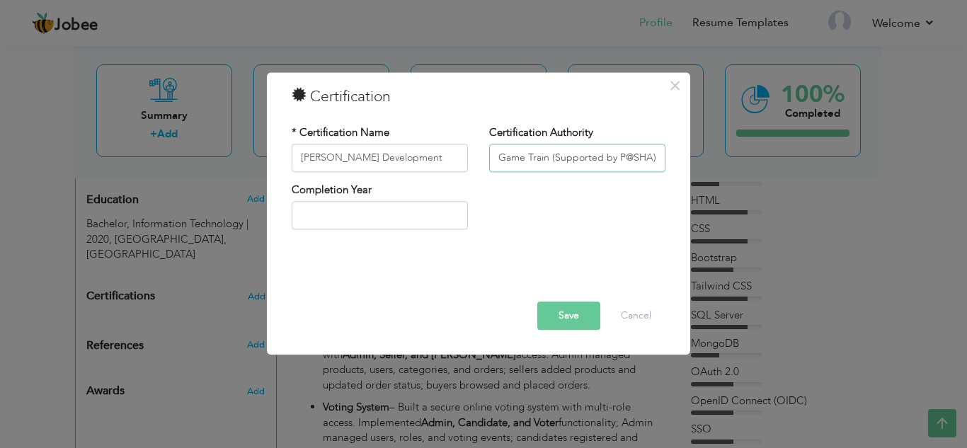
type input "Game Train (Supported by P@SHA)"
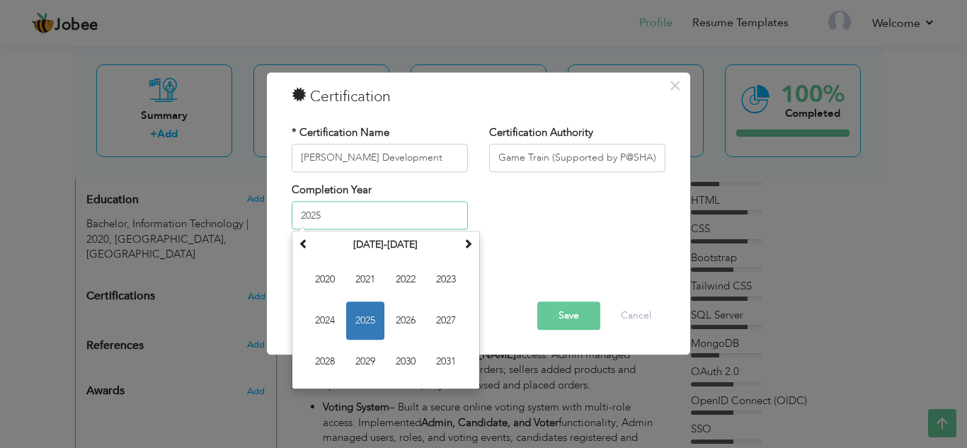
click at [379, 225] on input "2025" at bounding box center [380, 216] width 176 height 28
click at [401, 279] on span "2022" at bounding box center [406, 280] width 38 height 38
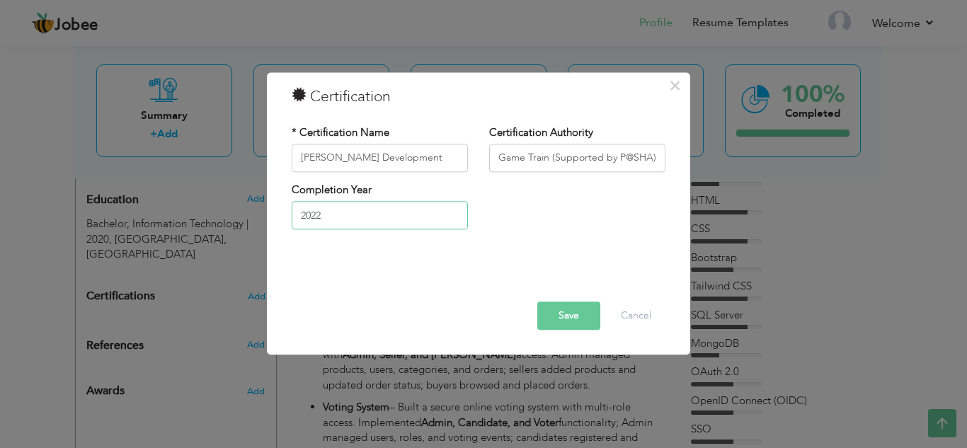
click at [340, 215] on input "2022" at bounding box center [380, 216] width 176 height 28
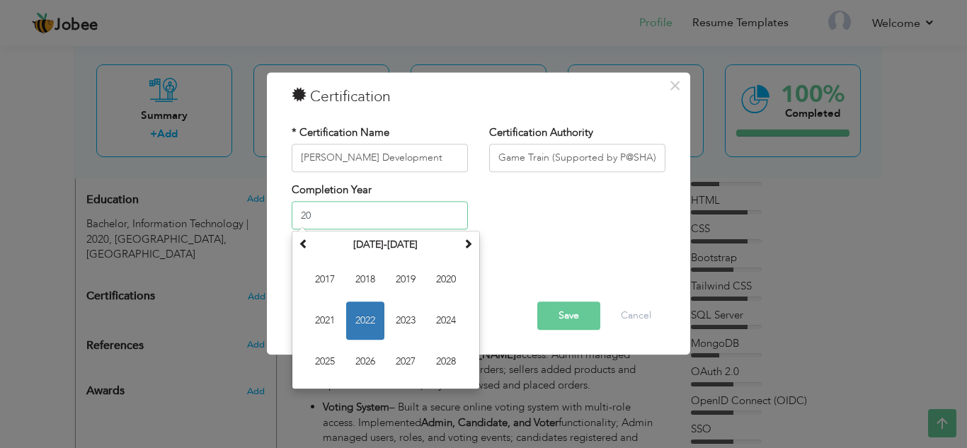
type input "2"
click at [417, 318] on span "2023" at bounding box center [406, 321] width 38 height 38
type input "2023"
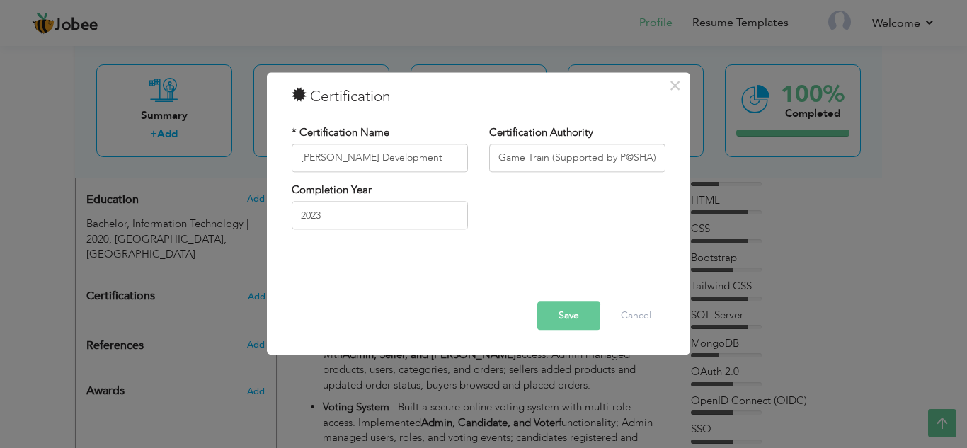
click at [567, 325] on button "Save" at bounding box center [568, 316] width 63 height 28
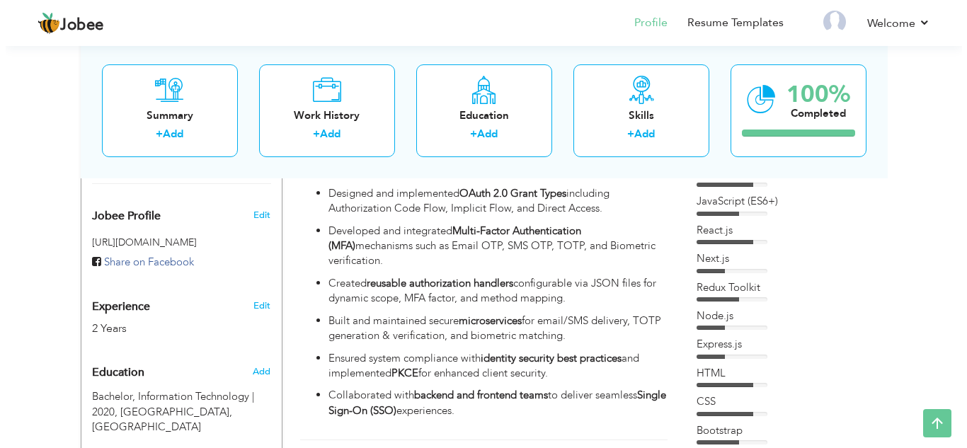
scroll to position [514, 0]
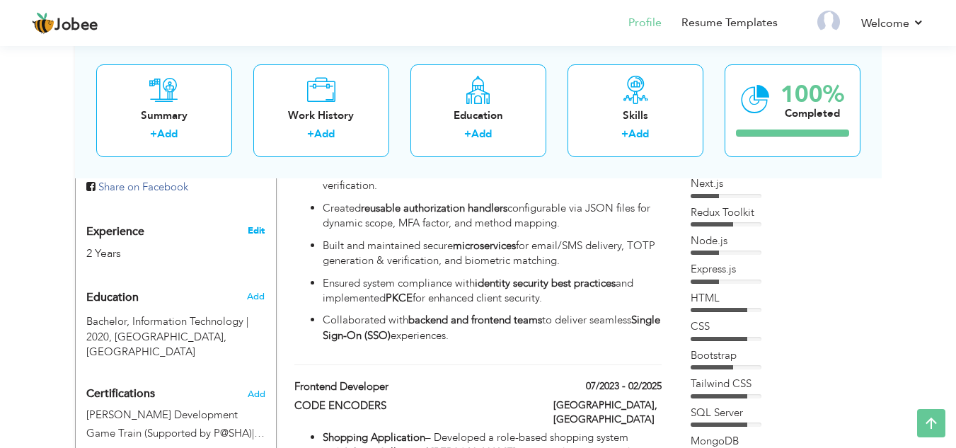
click at [256, 224] on link "Edit" at bounding box center [256, 230] width 17 height 13
type input "Muhammad"
type input "Sajid"
type input "03256566411"
select select "number:166"
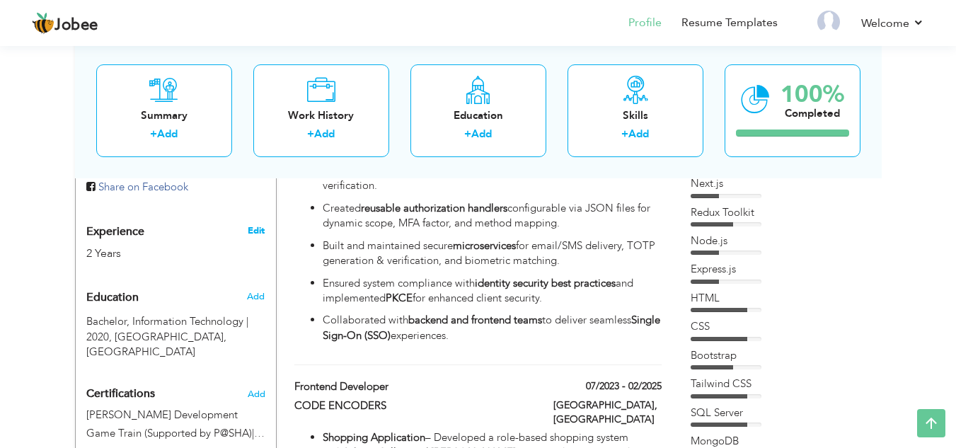
type input "Punjab"
type input "Lahore"
select select "number:4"
type input "InvoByte"
type input "Associate Software Engineer"
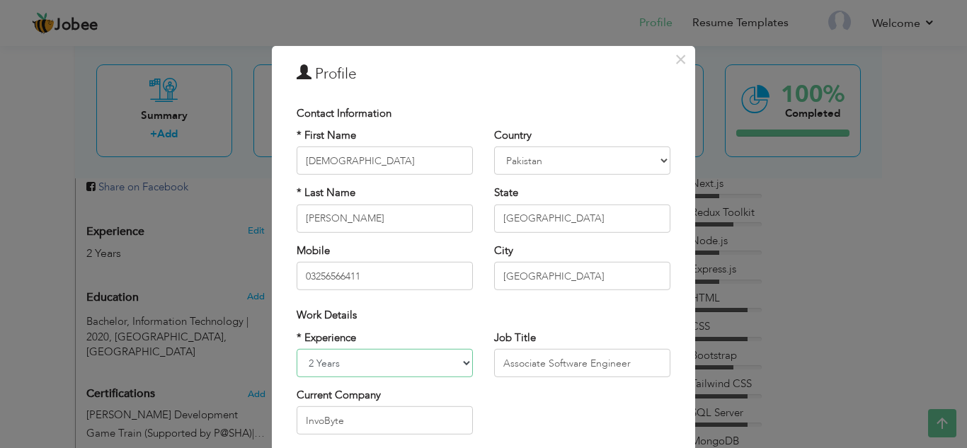
click at [457, 367] on select "Entry Level Less than 1 Year 1 Year 2 Years 3 Years 4 Years 5 Years 6 Years 7 Y…" at bounding box center [385, 363] width 176 height 28
select select "number:5"
click at [297, 349] on select "Entry Level Less than 1 Year 1 Year 2 Years 3 Years 4 Years 5 Years 6 Years 7 Y…" at bounding box center [385, 363] width 176 height 28
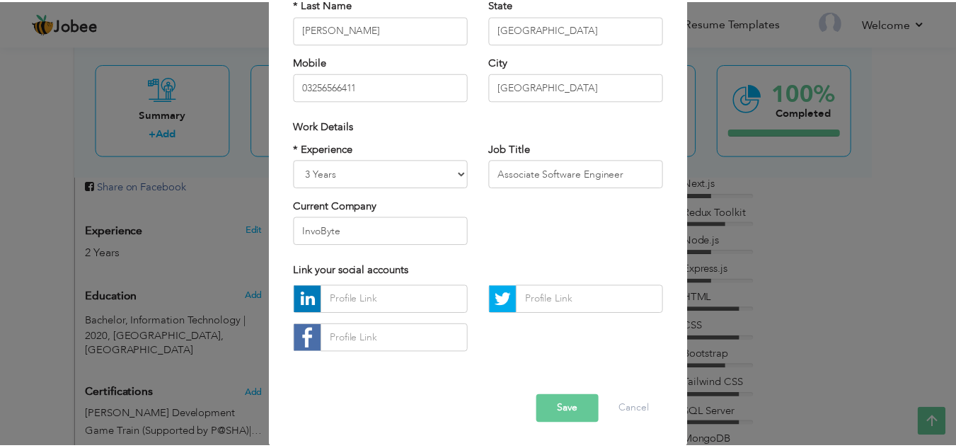
scroll to position [190, 0]
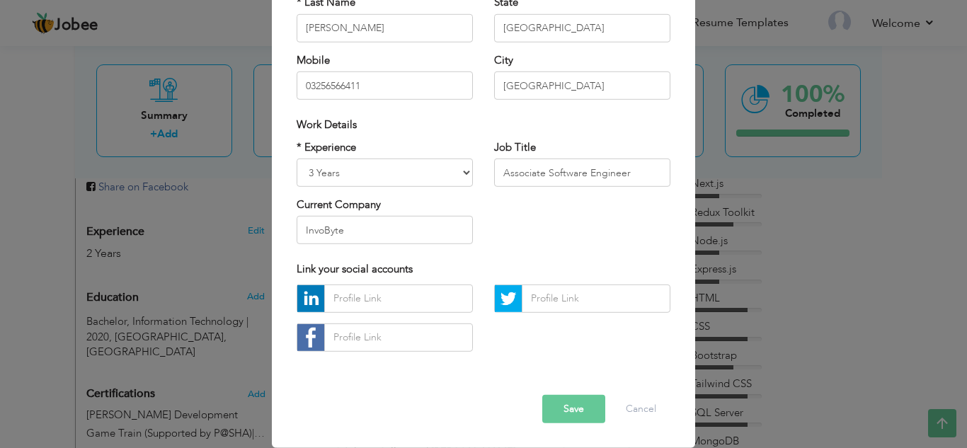
click at [580, 411] on button "Save" at bounding box center [573, 409] width 63 height 28
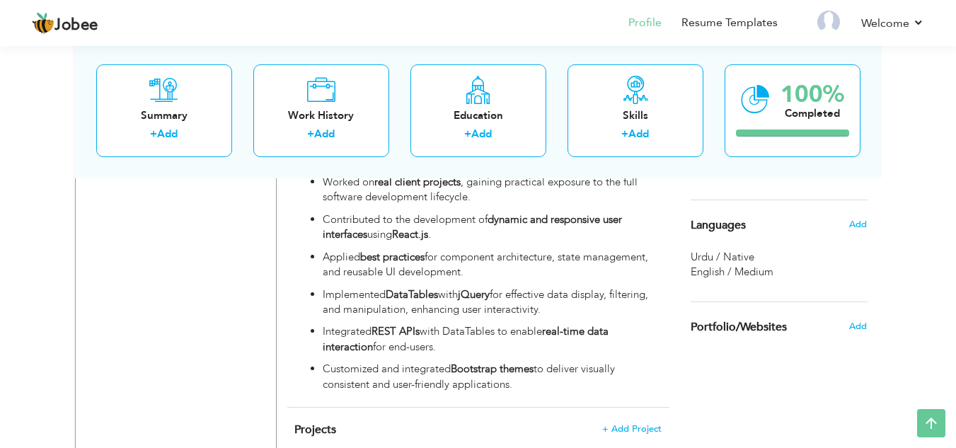
scroll to position [1362, 0]
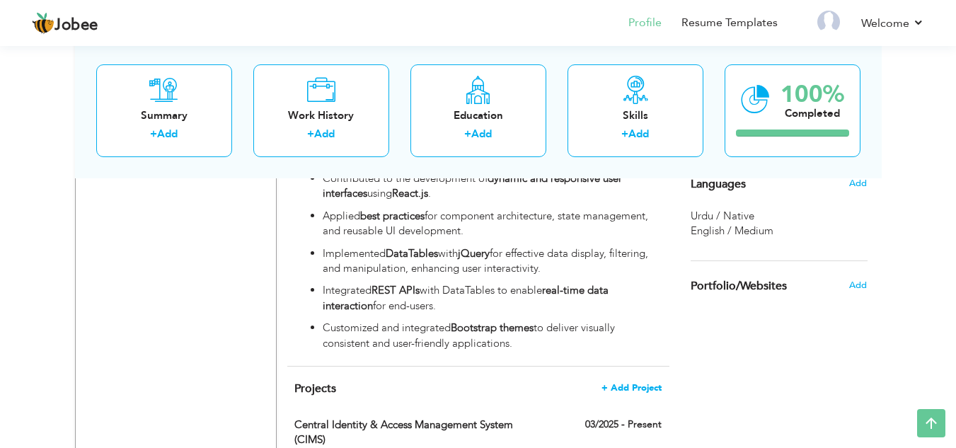
click at [629, 383] on span "+ Add Project" at bounding box center [632, 388] width 60 height 10
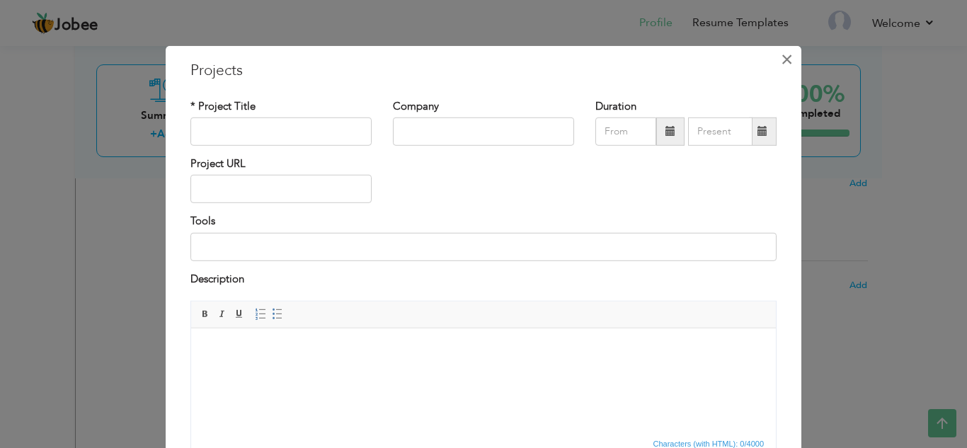
click at [781, 60] on span "×" at bounding box center [787, 58] width 12 height 25
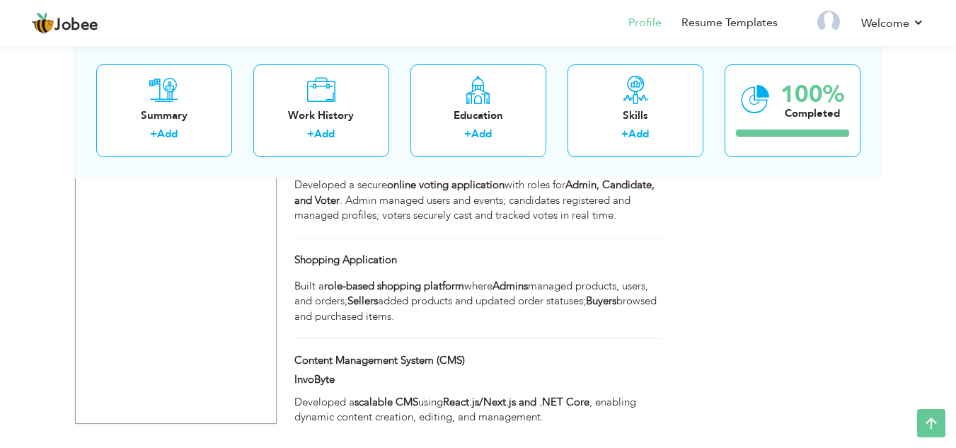
scroll to position [1790, 0]
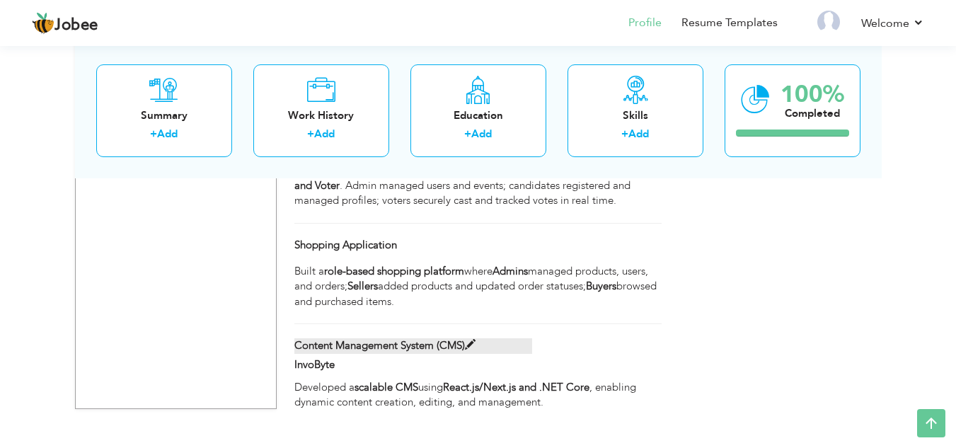
click at [468, 340] on span at bounding box center [470, 345] width 11 height 11
type input "Content Management System (CMS)"
type input "InvoByte"
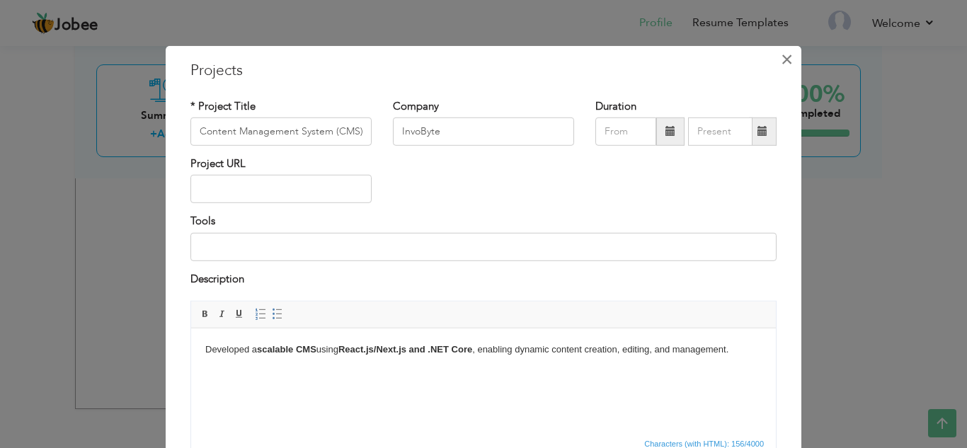
click at [789, 64] on button "×" at bounding box center [786, 58] width 23 height 23
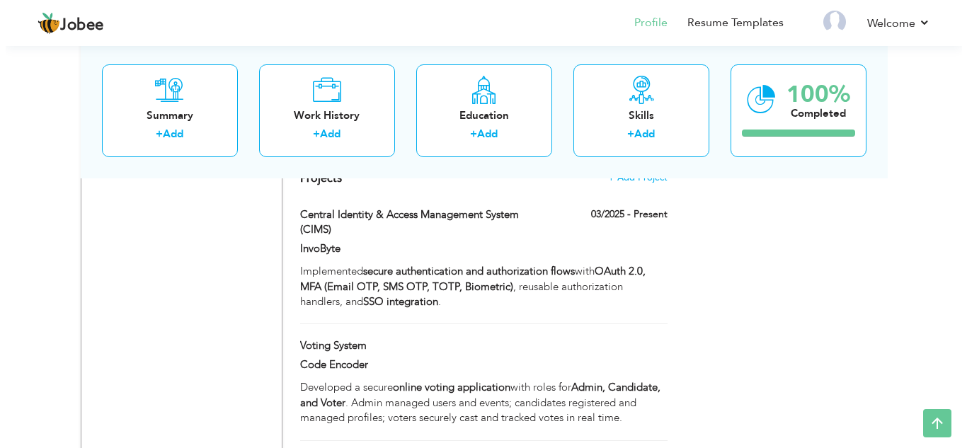
scroll to position [1576, 0]
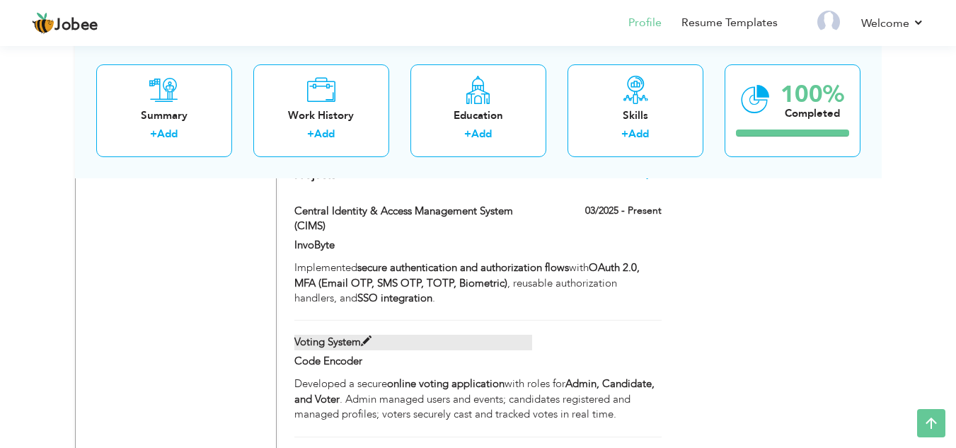
click at [372, 336] on span at bounding box center [366, 341] width 11 height 11
type input "Voting System"
type input "Code Encoder"
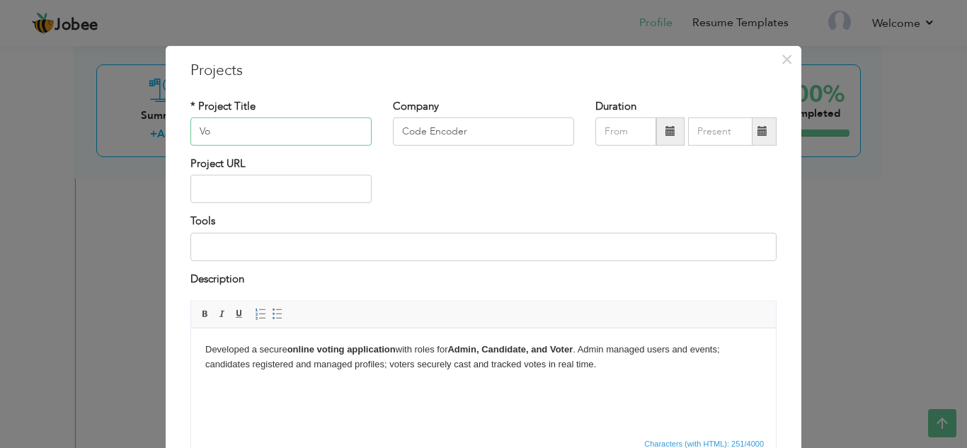
type input "V"
paste input "Complaint Management System (CMS)"
type input "Complaint Management System (CMS)"
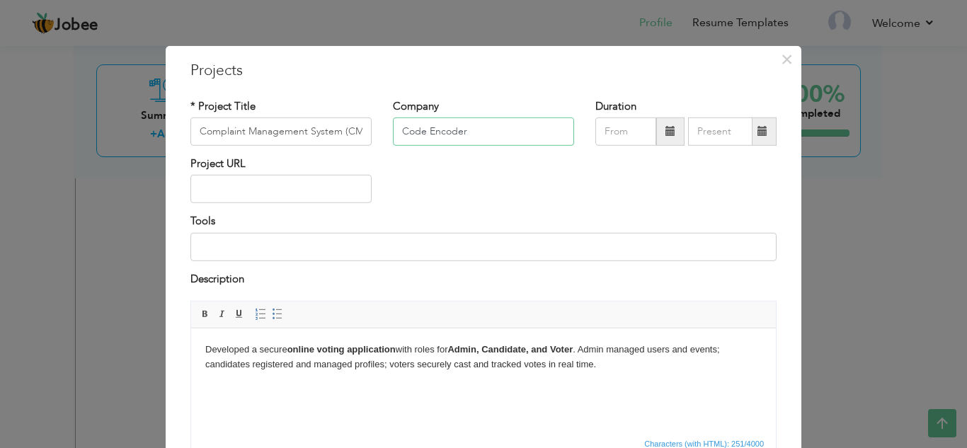
click at [482, 140] on input "Code Encoder" at bounding box center [483, 132] width 181 height 28
type input "C"
type input "InvoByte"
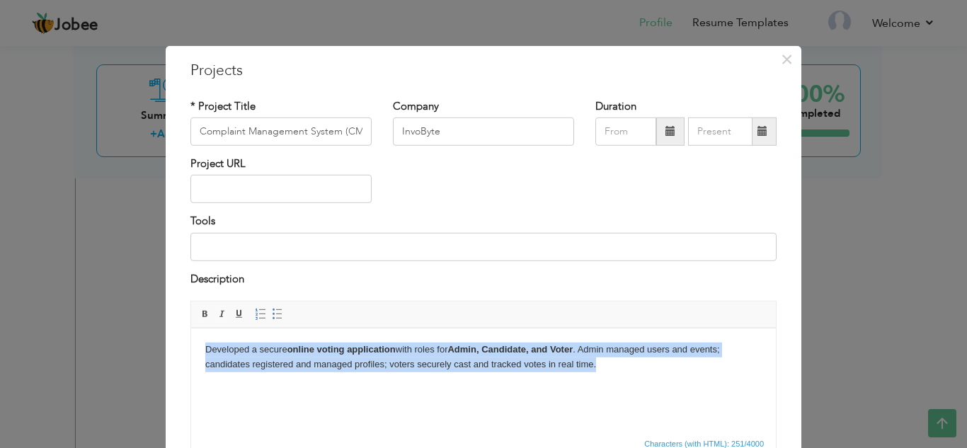
drag, startPoint x: 621, startPoint y: 374, endPoint x: 184, endPoint y: 336, distance: 438.4
click at [191, 336] on html "Developed a secure online voting application with roles for Admin, Candidate, a…" at bounding box center [483, 357] width 585 height 58
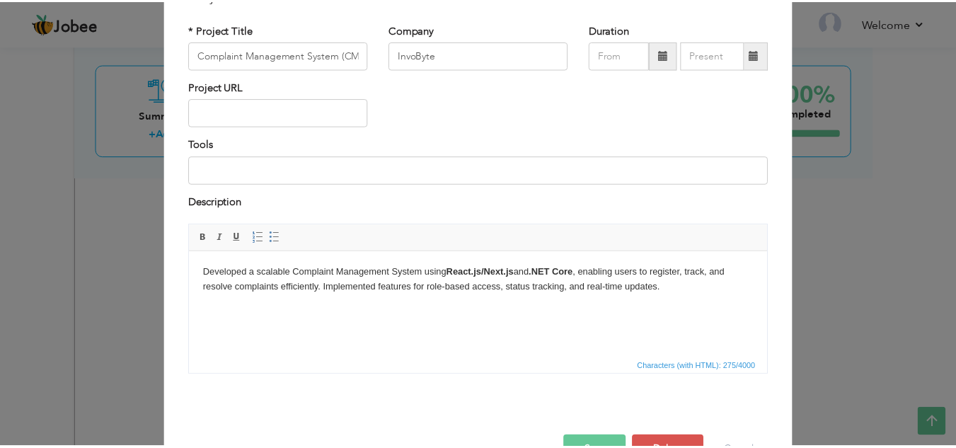
scroll to position [101, 0]
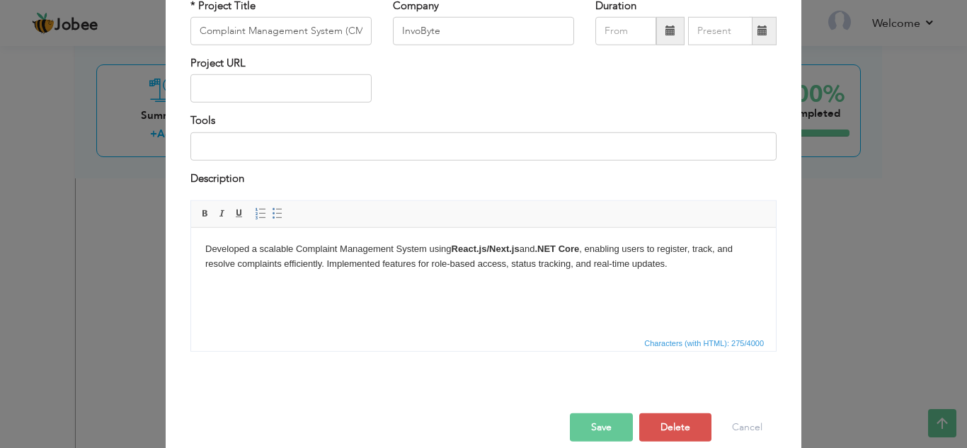
click at [583, 431] on button "Save" at bounding box center [601, 427] width 63 height 28
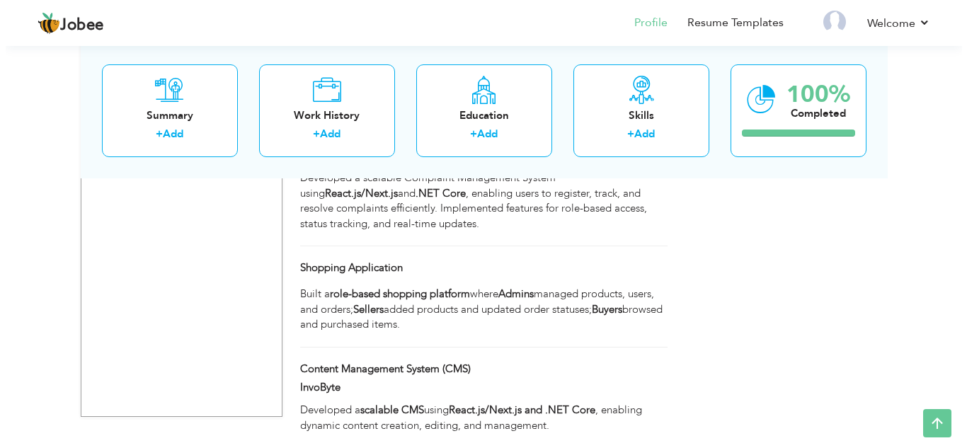
scroll to position [1790, 0]
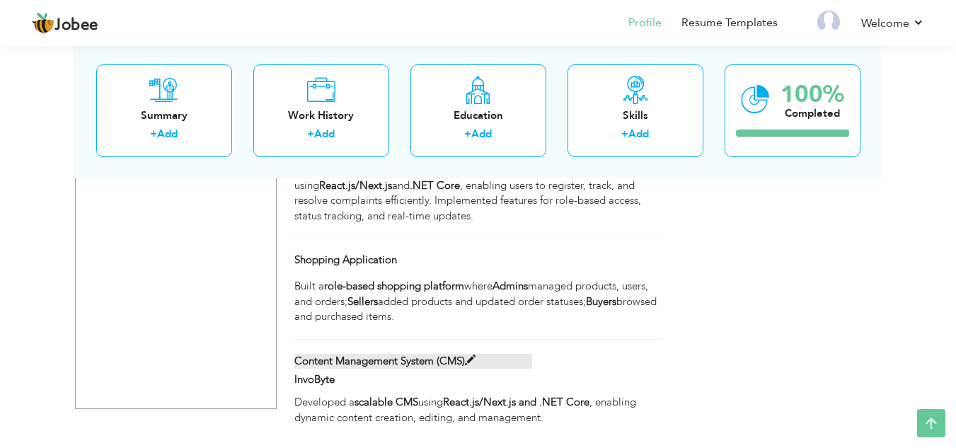
click at [469, 355] on span at bounding box center [470, 360] width 11 height 11
type input "Content Management System (CMS)"
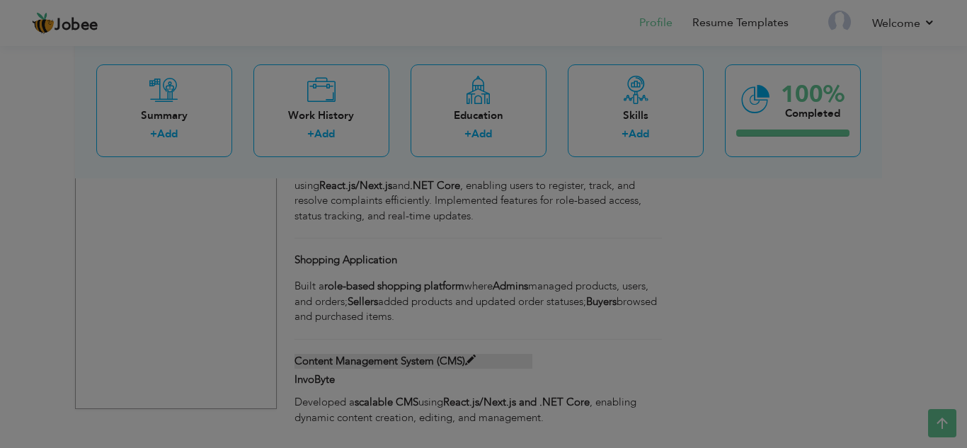
scroll to position [0, 0]
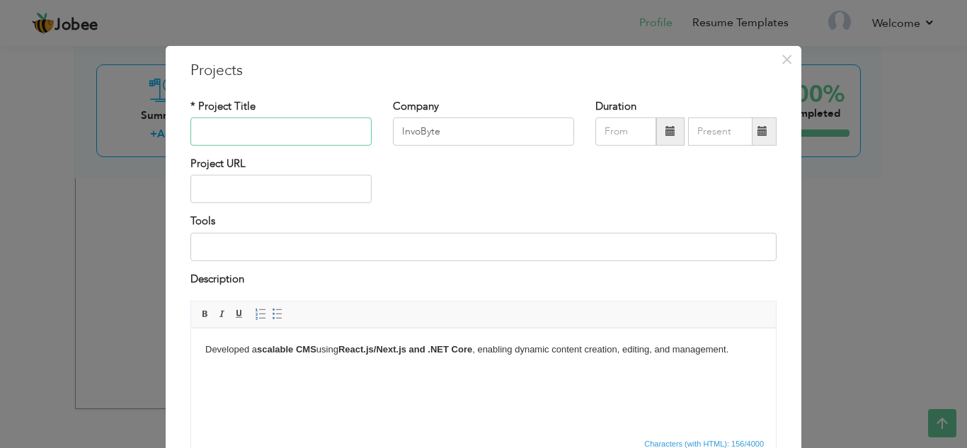
paste input "Voting System"
type input "Voting System"
click at [466, 134] on input "InvoByte" at bounding box center [483, 132] width 181 height 28
type input "I"
type input "Code Encoder"
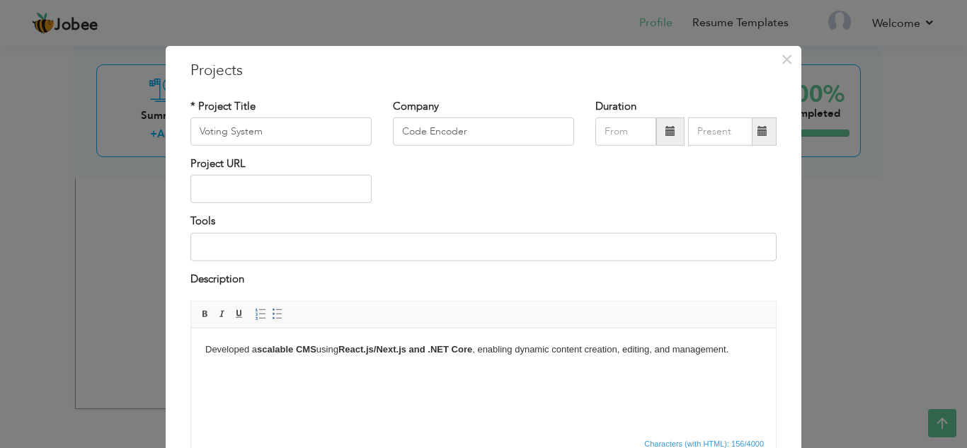
click at [336, 372] on html "Developed a scalable CMS using React.js/Next.js and .NET Core , enabling dynami…" at bounding box center [483, 349] width 585 height 43
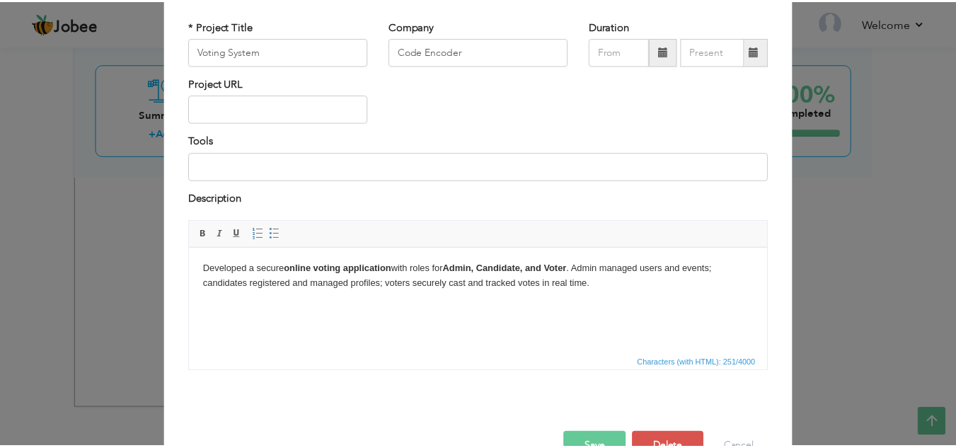
scroll to position [105, 0]
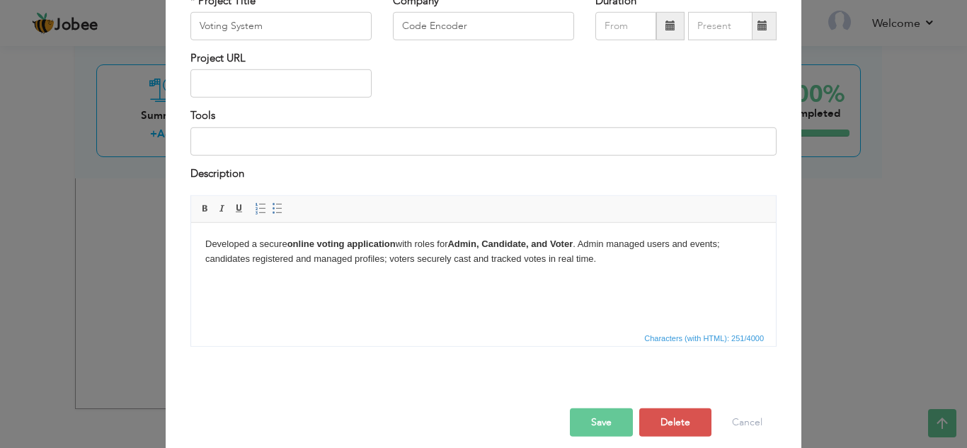
click at [595, 428] on button "Save" at bounding box center [601, 422] width 63 height 28
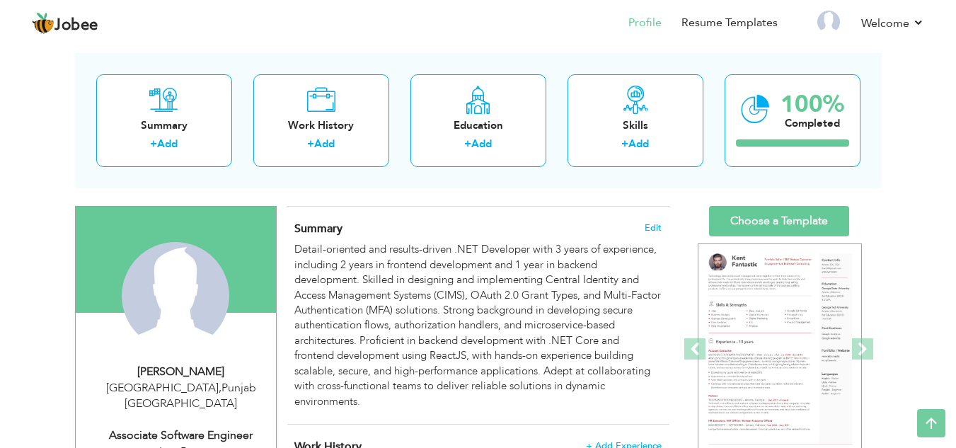
scroll to position [0, 0]
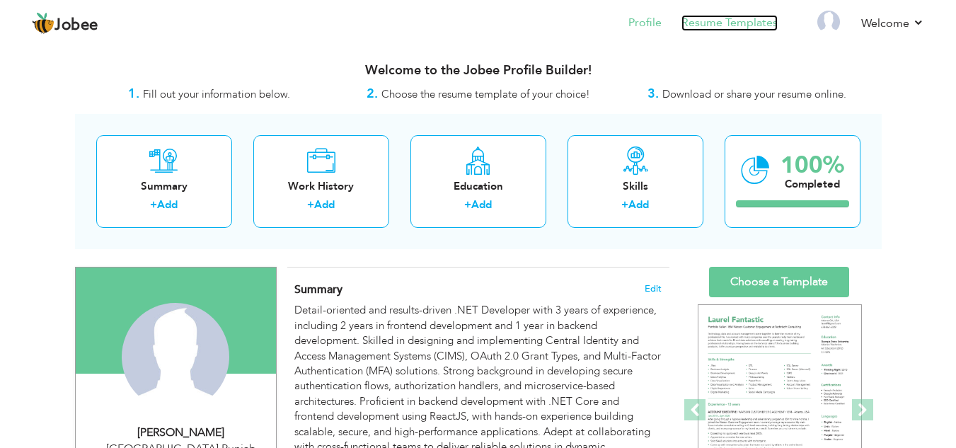
click at [716, 25] on link "Resume Templates" at bounding box center [730, 23] width 96 height 16
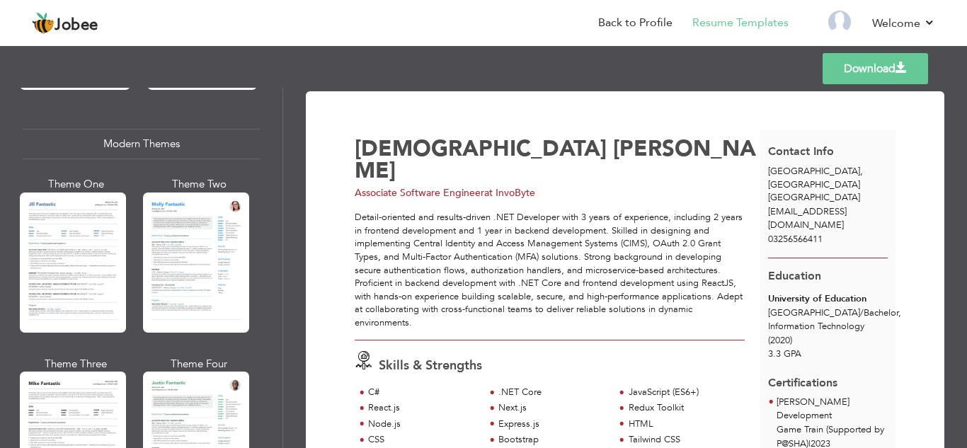
scroll to position [619, 0]
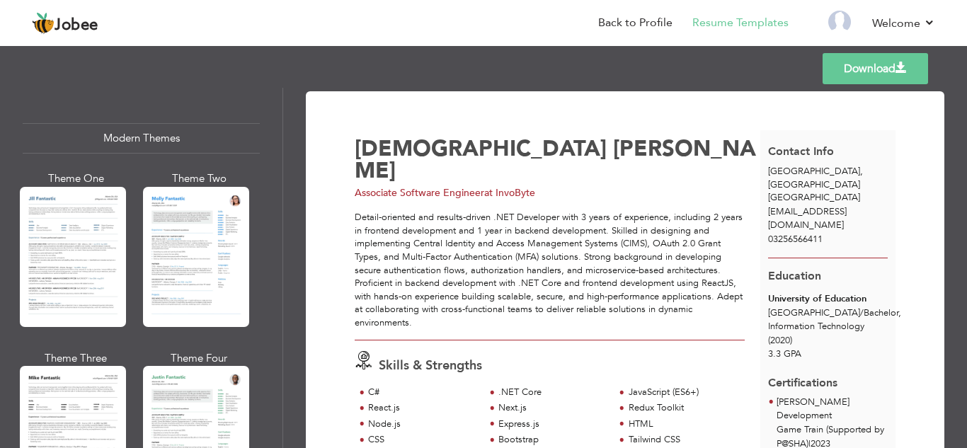
drag, startPoint x: 277, startPoint y: 181, endPoint x: 275, endPoint y: 190, distance: 9.4
click at [275, 190] on div "Professional Themes Theme One Theme Two Theme Three Theme Six" at bounding box center [141, 268] width 282 height 360
click at [63, 404] on div at bounding box center [73, 436] width 106 height 140
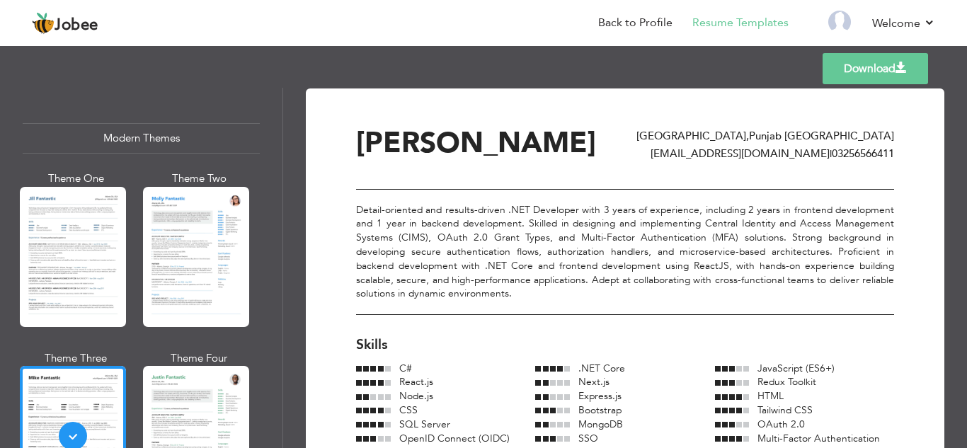
scroll to position [0, 0]
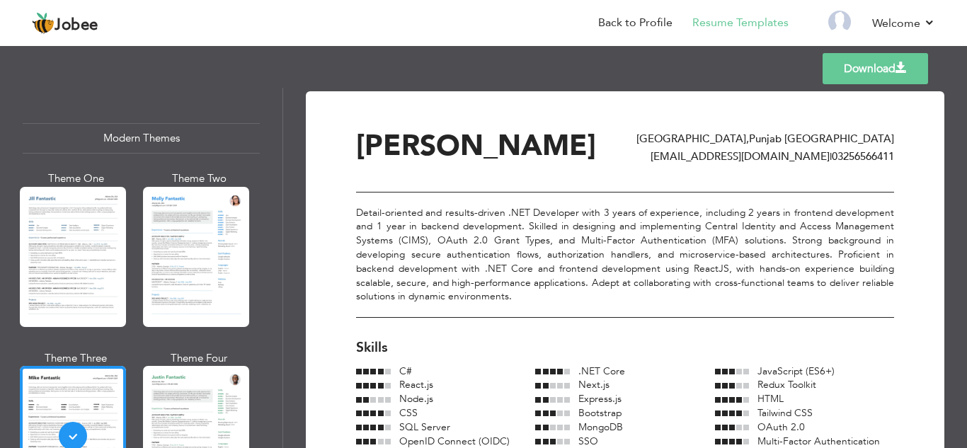
click at [857, 82] on link "Download" at bounding box center [875, 68] width 105 height 31
click at [849, 25] on img at bounding box center [839, 22] width 23 height 23
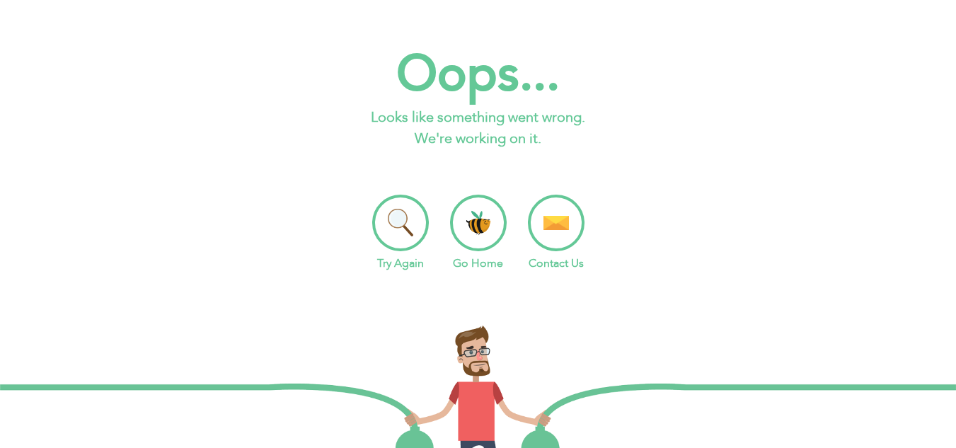
click at [385, 234] on li "Try Again" at bounding box center [400, 233] width 57 height 77
click at [486, 235] on li "Go Home" at bounding box center [478, 233] width 57 height 77
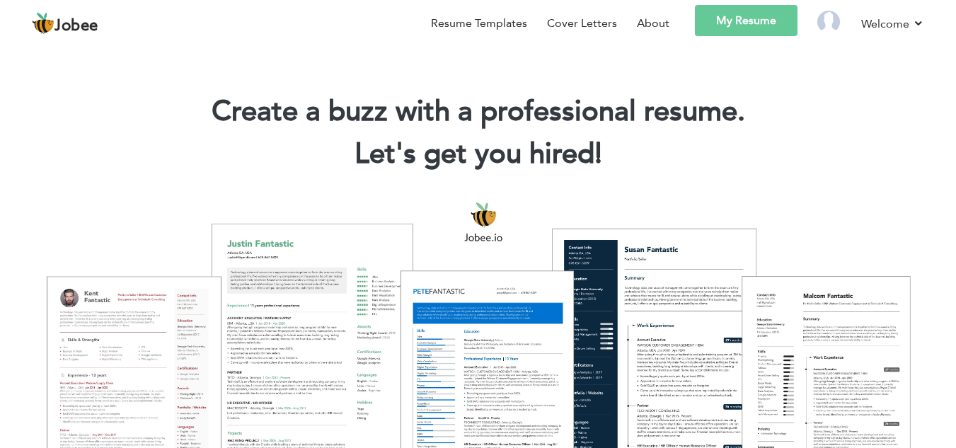
click at [731, 28] on link "My Resume" at bounding box center [746, 20] width 103 height 31
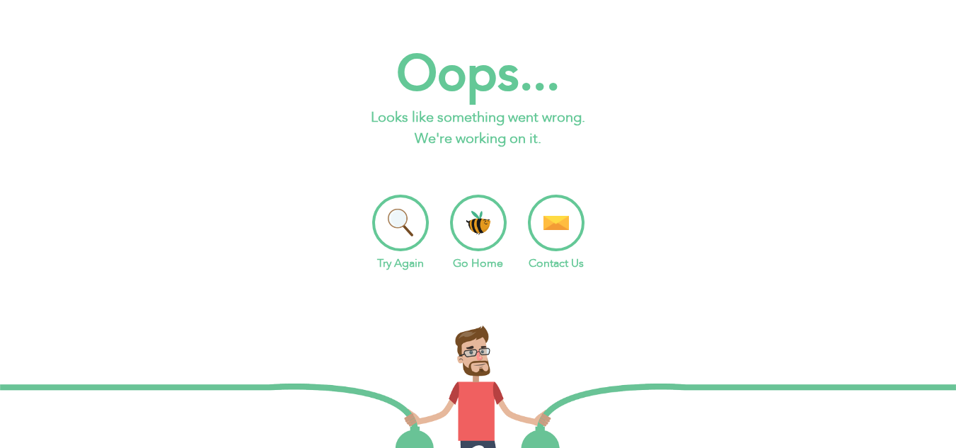
click at [757, 18] on body "Jobee Resume Templates Cover Letters About My Resume Welcome Settings Log off P…" at bounding box center [478, 306] width 956 height 612
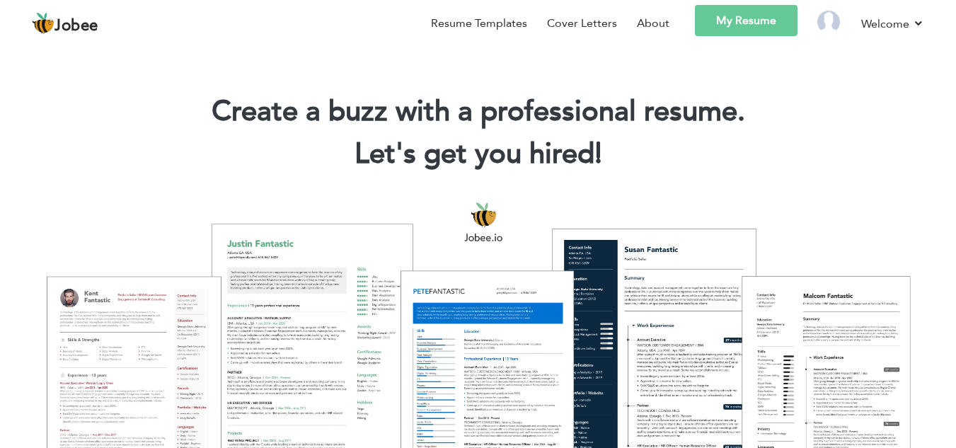
click at [721, 34] on link "My Resume" at bounding box center [746, 20] width 103 height 31
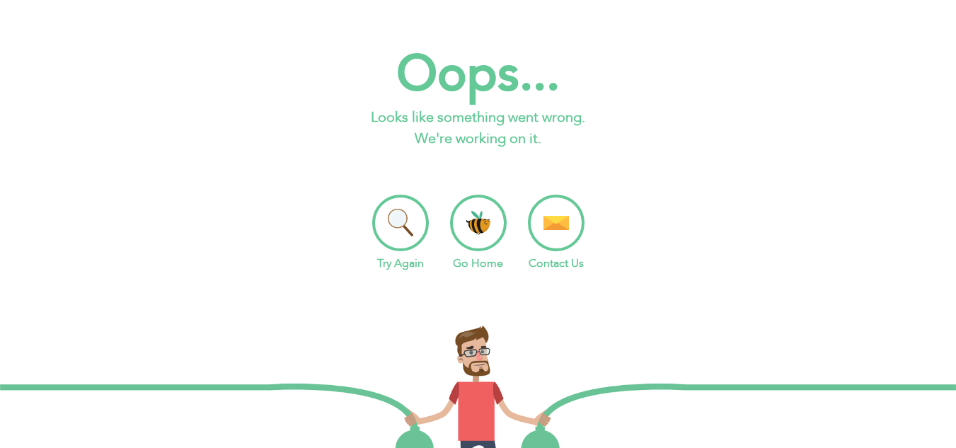
click at [476, 219] on li "Go Home" at bounding box center [478, 233] width 57 height 77
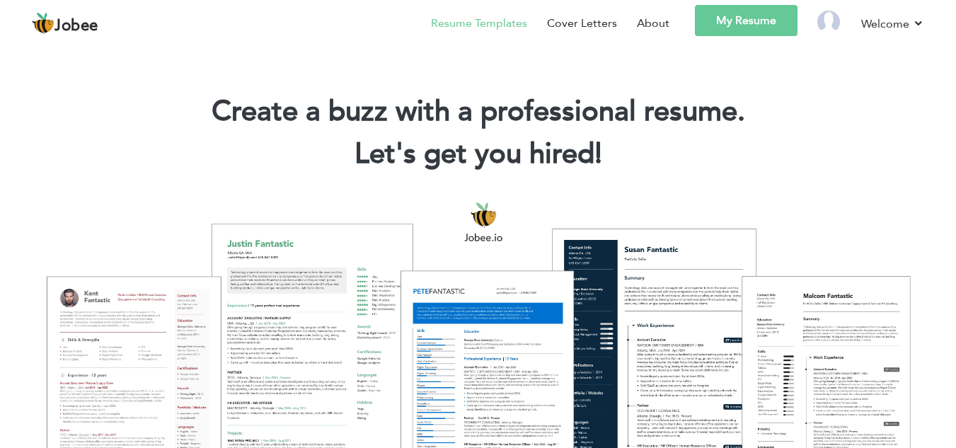
click at [502, 19] on link "Resume Templates" at bounding box center [479, 23] width 96 height 17
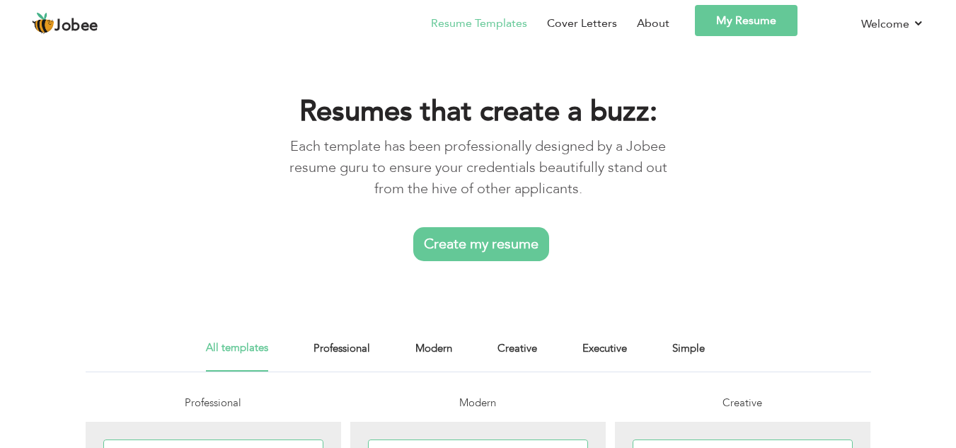
click at [479, 236] on link "Create my resume" at bounding box center [481, 244] width 136 height 34
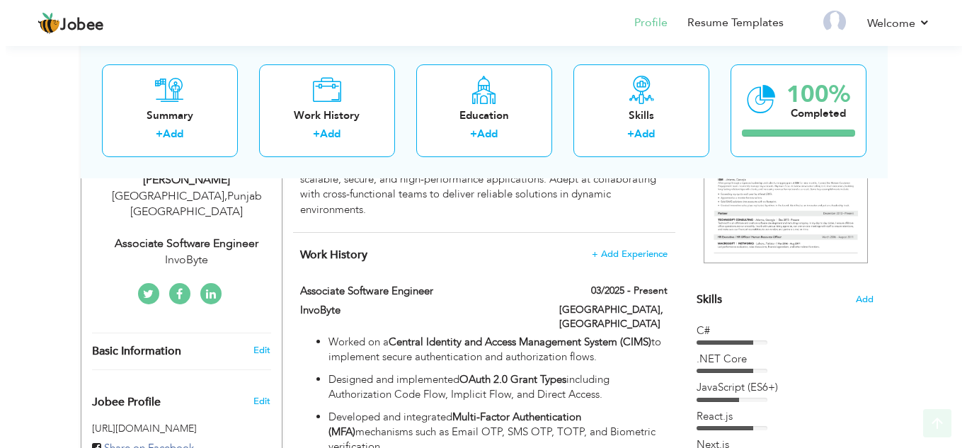
scroll to position [261, 0]
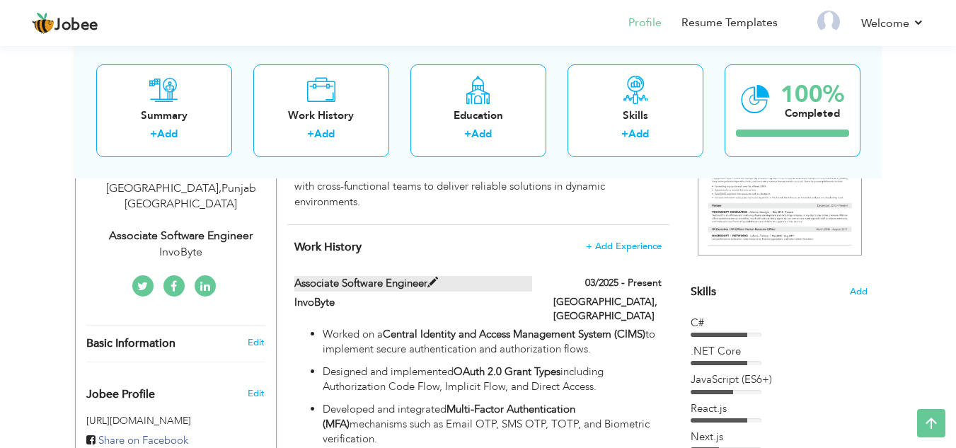
click at [434, 283] on span at bounding box center [433, 282] width 11 height 11
type input "Associate Software Engineer"
type input "InvoByte"
type input "03/2025"
type input "[GEOGRAPHIC_DATA]"
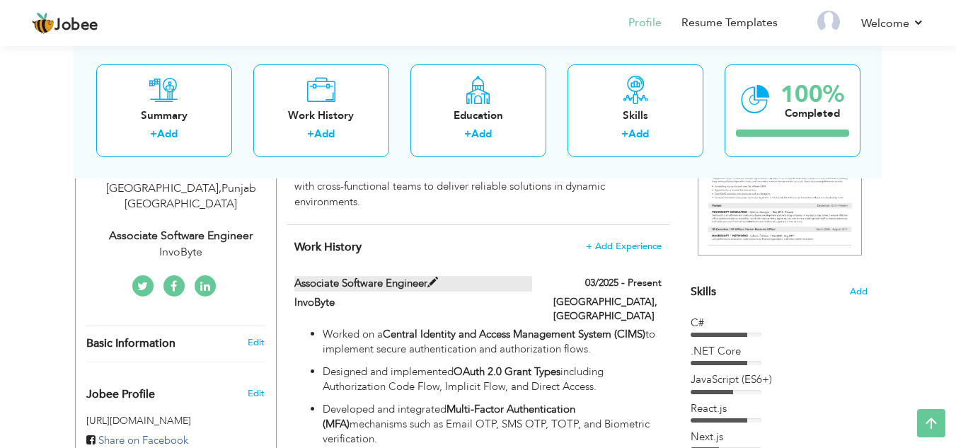
type input "[GEOGRAPHIC_DATA]"
checkbox input "true"
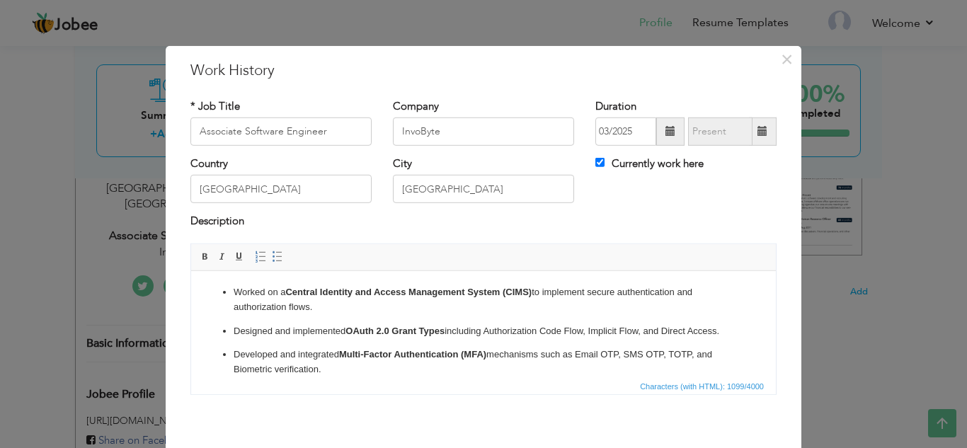
click at [533, 371] on p "Developed and integrated Multi-Factor Authentication (MFA) mechanisms such as E…" at bounding box center [484, 362] width 500 height 30
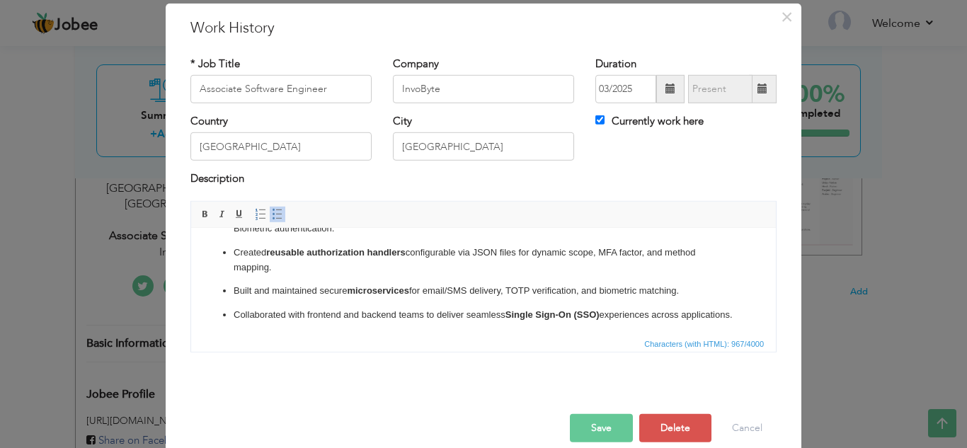
scroll to position [62, 0]
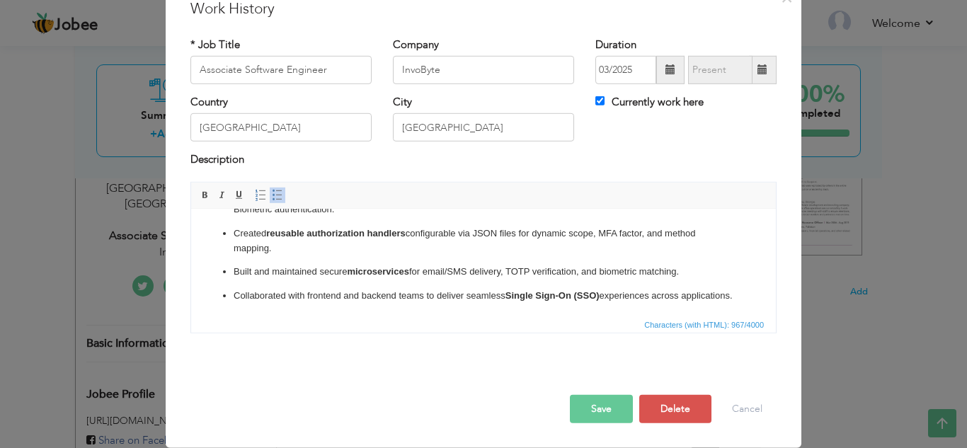
click at [595, 408] on button "Save" at bounding box center [601, 409] width 63 height 28
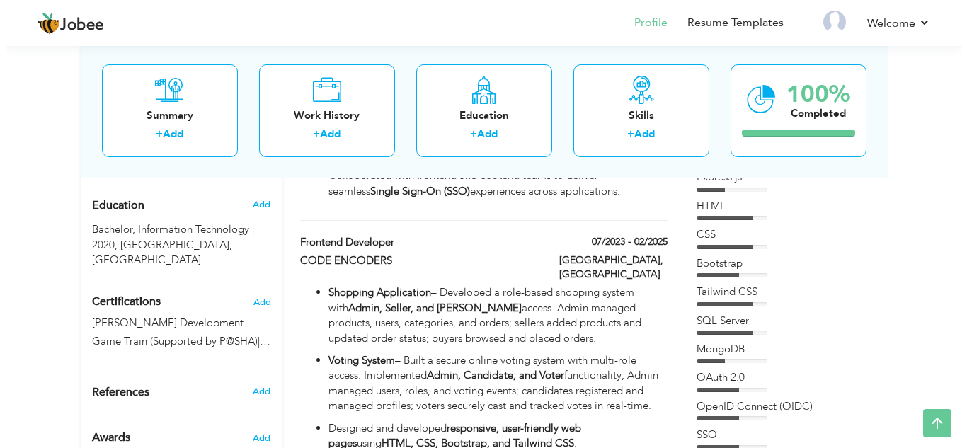
scroll to position [591, 0]
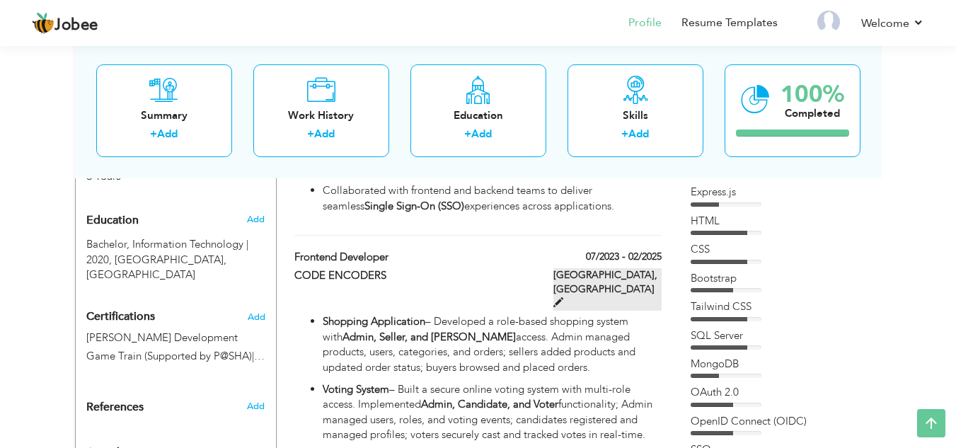
click at [563, 297] on span at bounding box center [559, 302] width 10 height 10
type input "Frontend Developer"
type input "CODE ENCODERS"
type input "07/2023"
type input "02/2025"
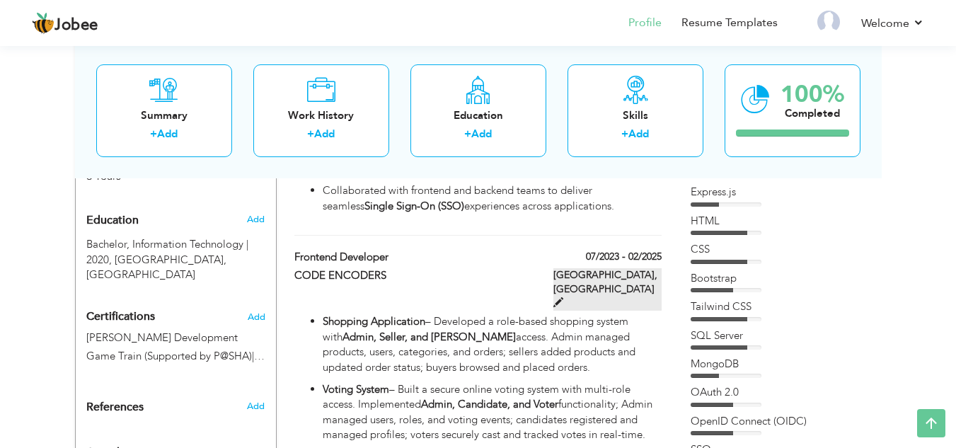
checkbox input "false"
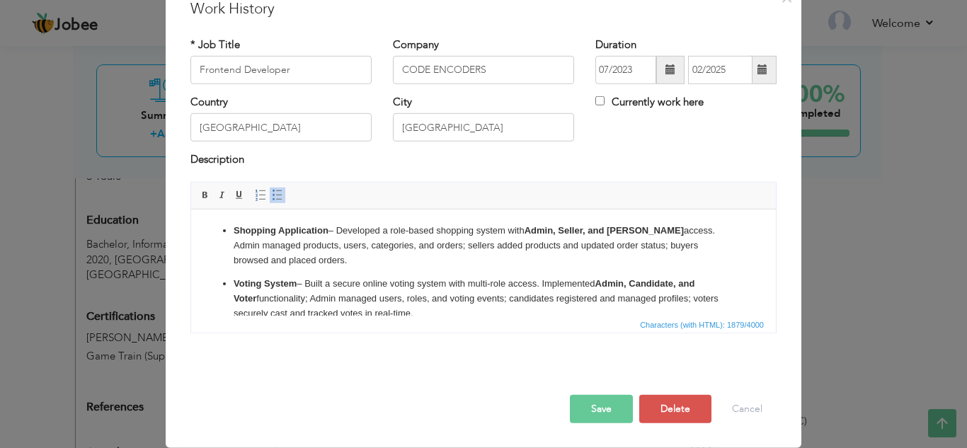
scroll to position [0, 0]
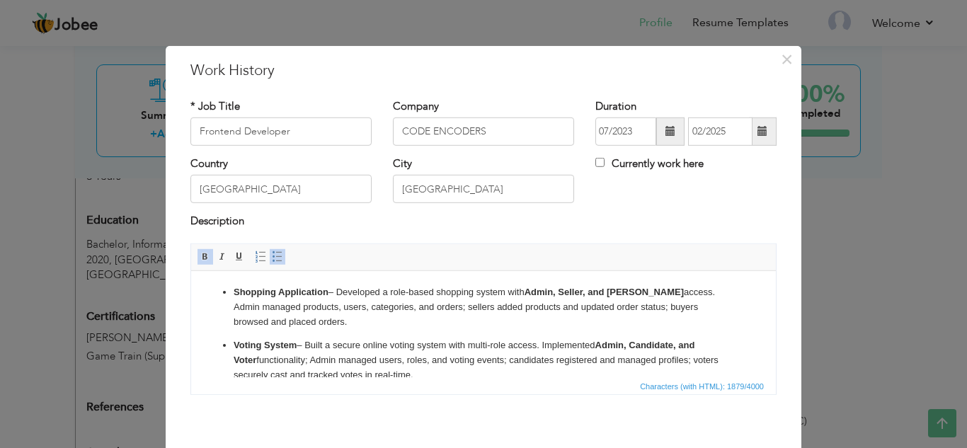
click at [451, 367] on p "Voting System – Built a secure online voting system with multi-role access. Imp…" at bounding box center [484, 360] width 500 height 44
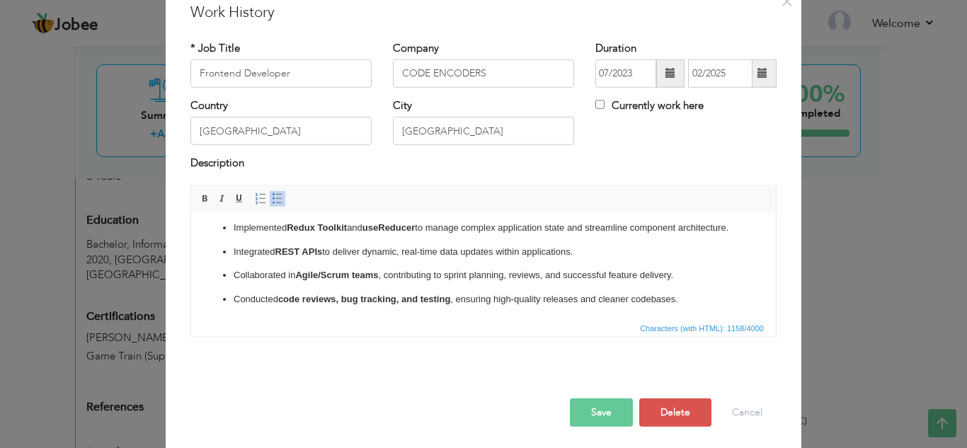
scroll to position [62, 0]
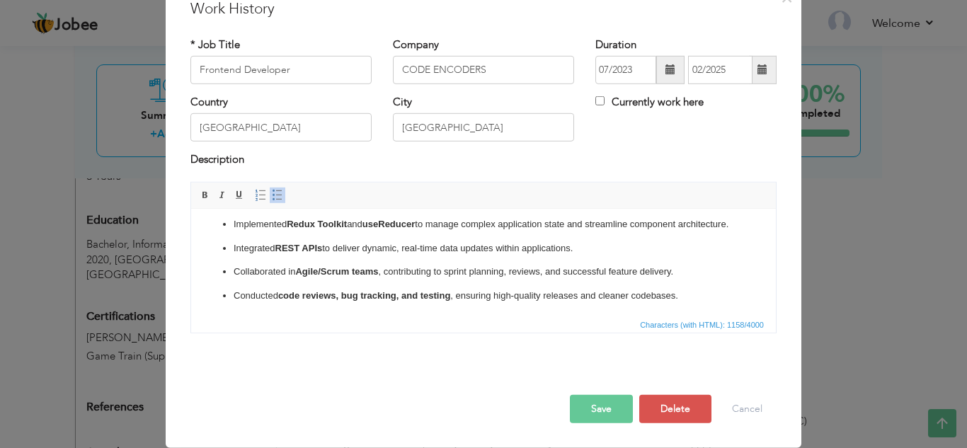
click at [614, 406] on button "Save" at bounding box center [601, 409] width 63 height 28
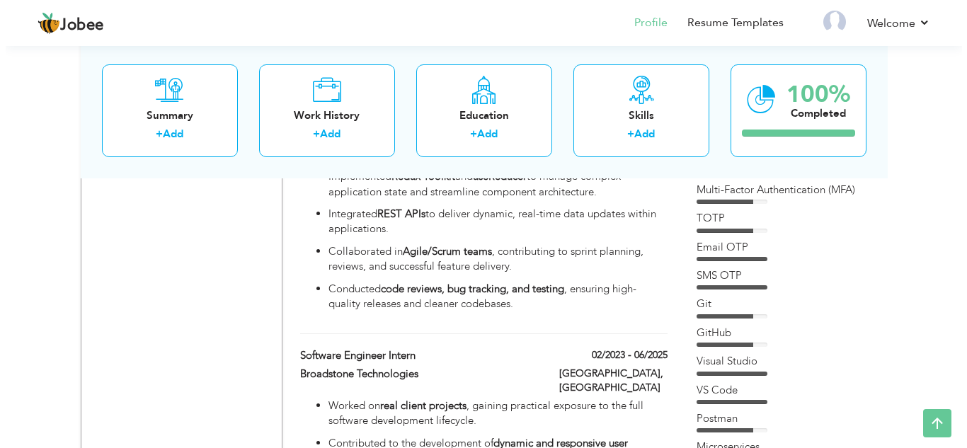
scroll to position [895, 0]
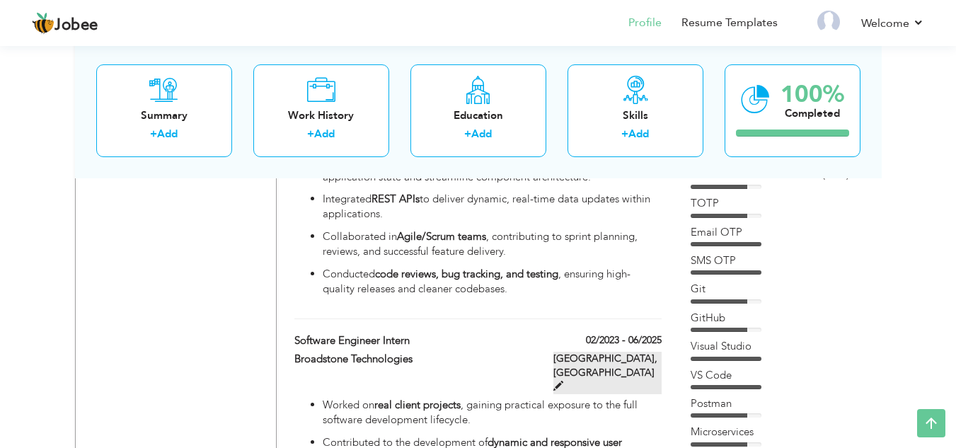
click at [563, 381] on span at bounding box center [559, 386] width 10 height 10
type input "Software Engineer Intern"
type input "Broadstone Technologies"
type input "02/2023"
type input "06/2025"
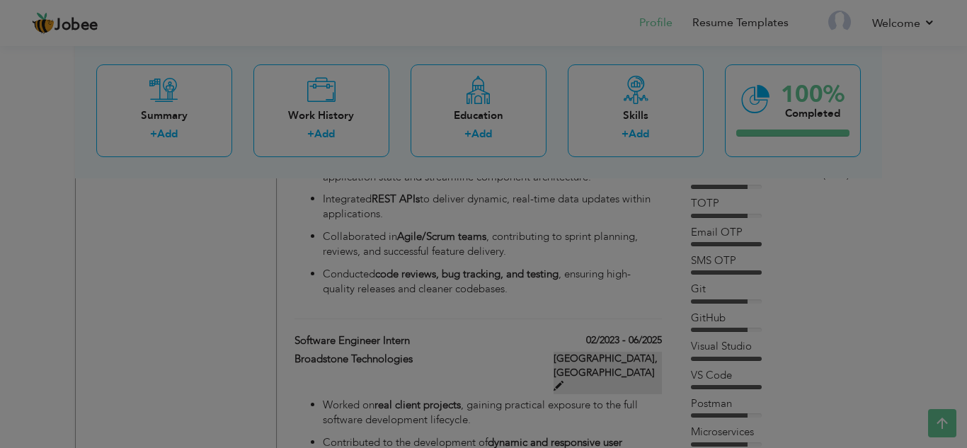
scroll to position [0, 0]
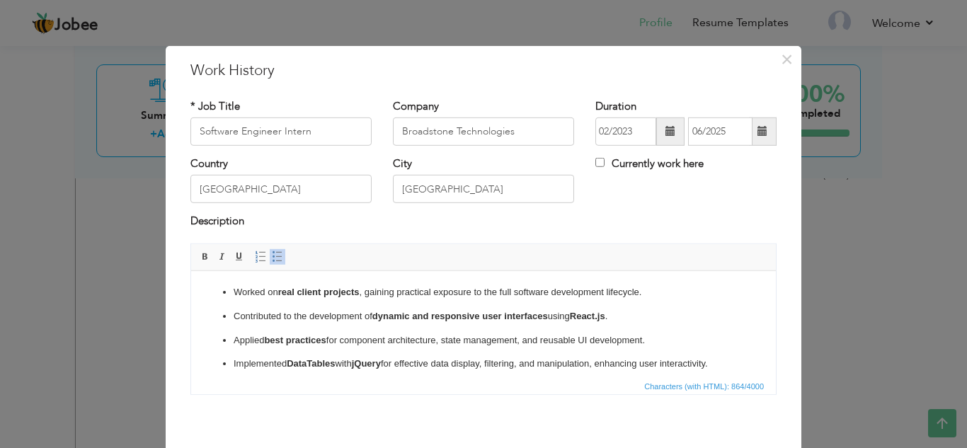
click at [663, 343] on p "Applied best practices for component architecture, state management, and reusab…" at bounding box center [484, 340] width 500 height 15
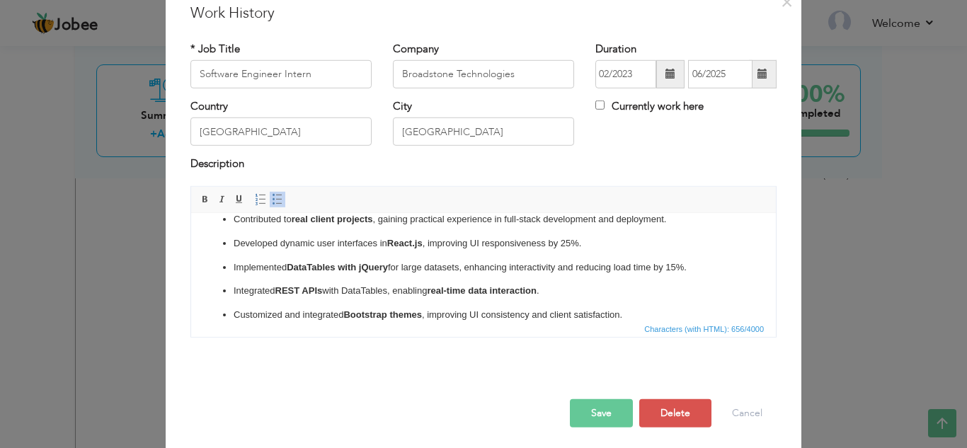
scroll to position [62, 0]
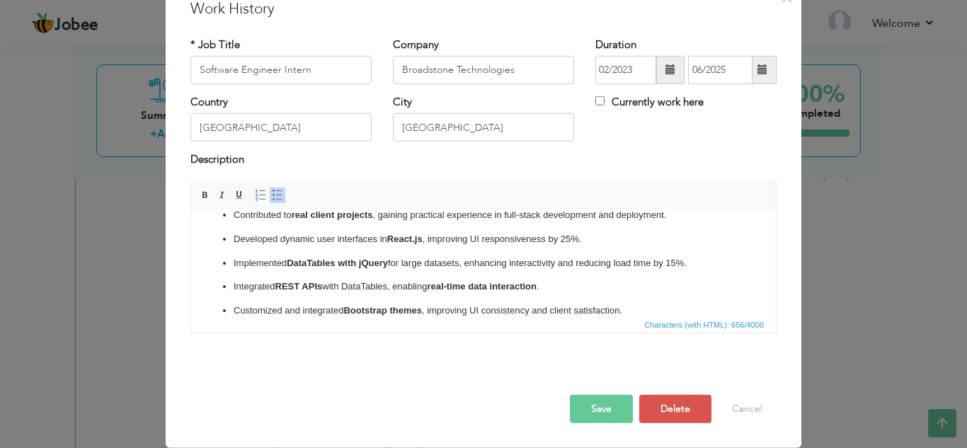
click at [602, 398] on button "Save" at bounding box center [601, 409] width 63 height 28
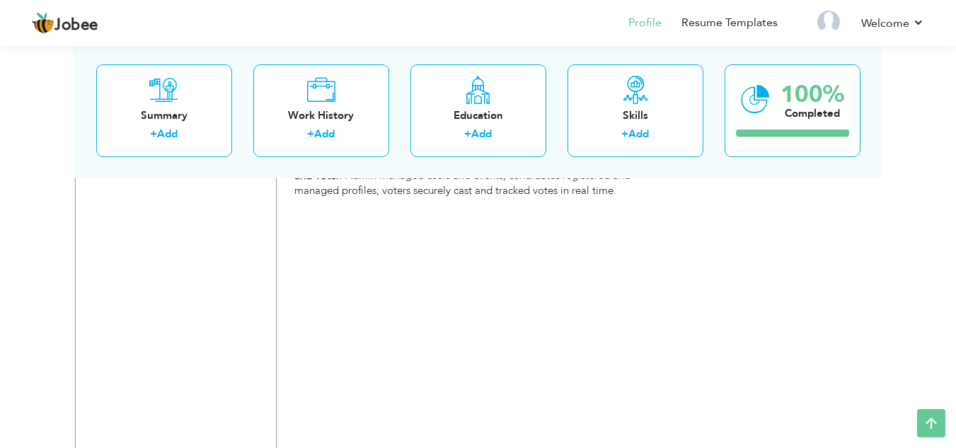
scroll to position [1820, 0]
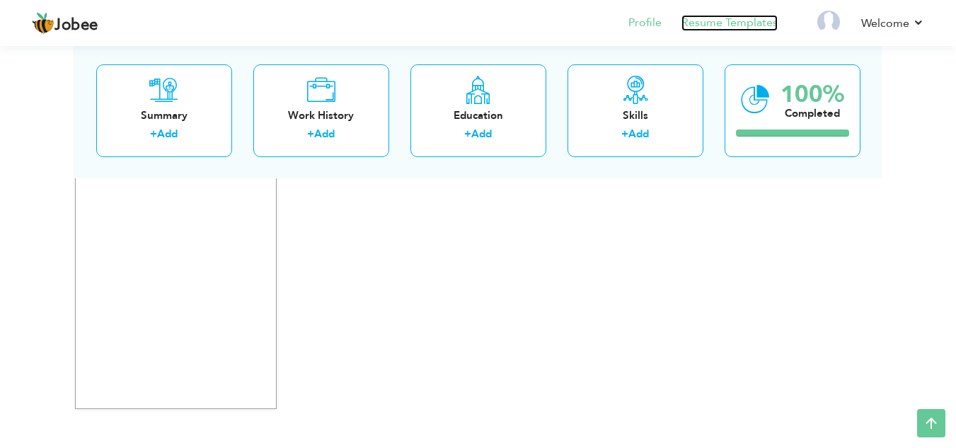
click at [723, 29] on link "Resume Templates" at bounding box center [730, 23] width 96 height 16
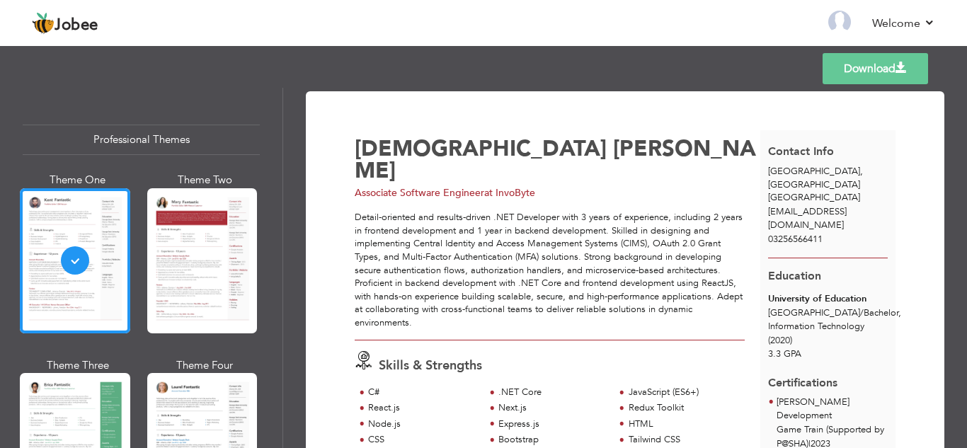
click at [280, 115] on div "Professional Themes Theme One Theme Two Theme Three Theme Four" at bounding box center [483, 268] width 967 height 360
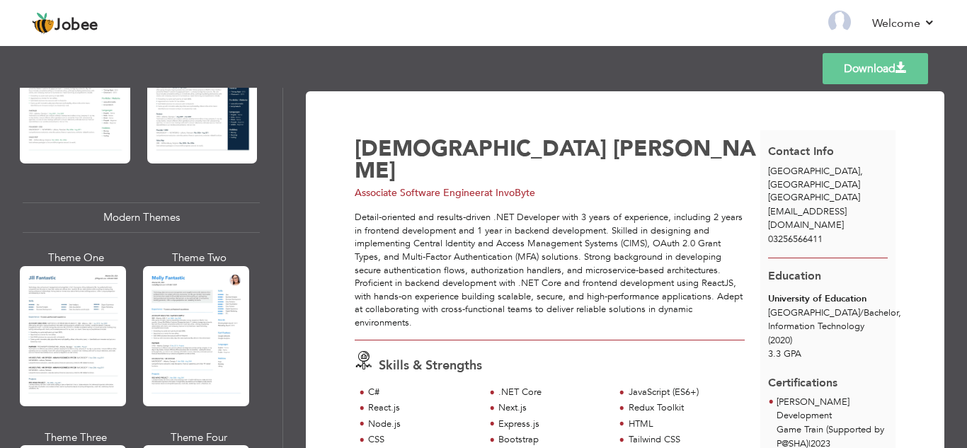
scroll to position [545, 0]
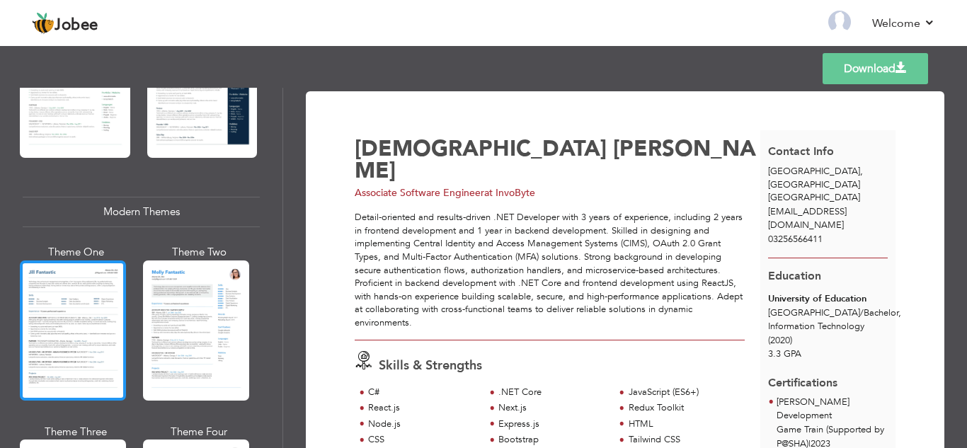
click at [47, 328] on div at bounding box center [73, 331] width 106 height 140
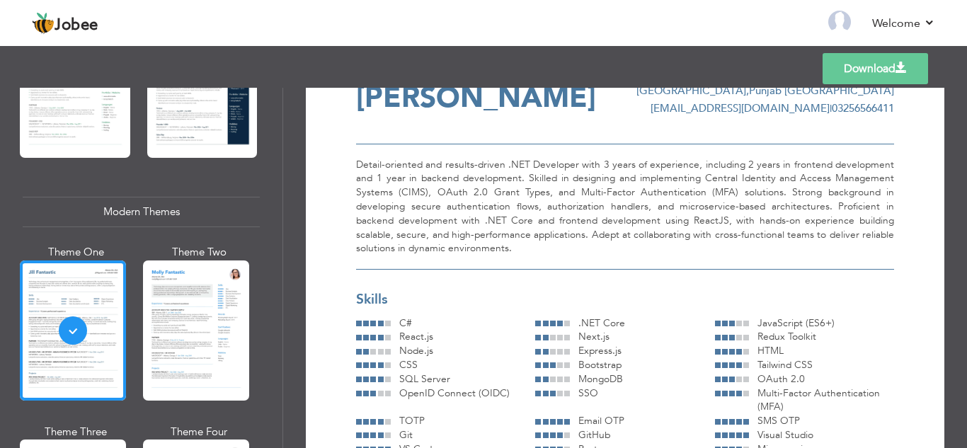
scroll to position [0, 0]
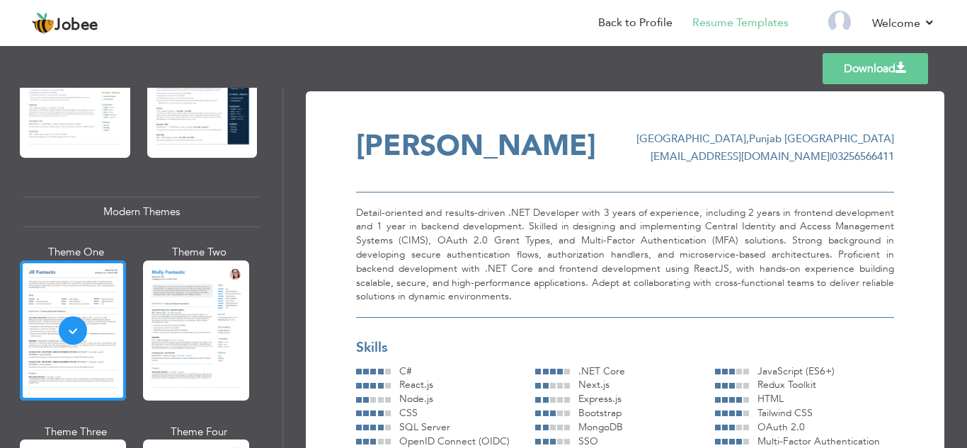
click at [850, 76] on link "Download" at bounding box center [875, 68] width 105 height 31
